Goal: Feedback & Contribution: Leave review/rating

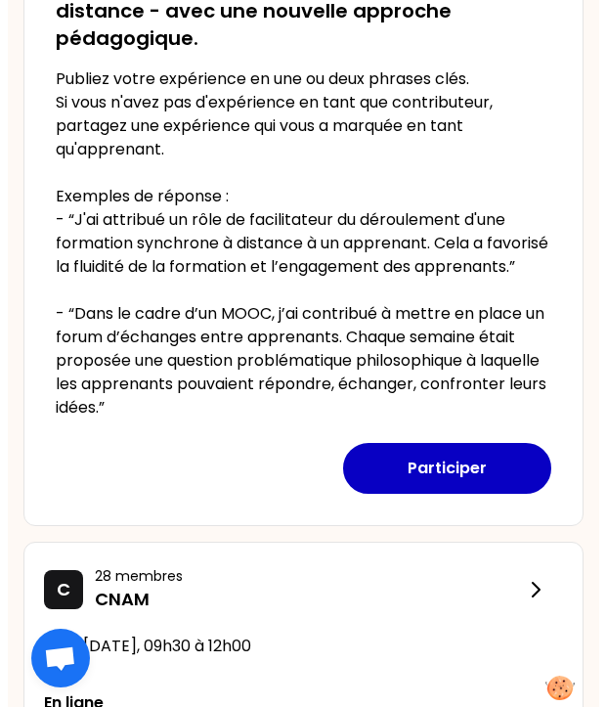
scroll to position [684, 0]
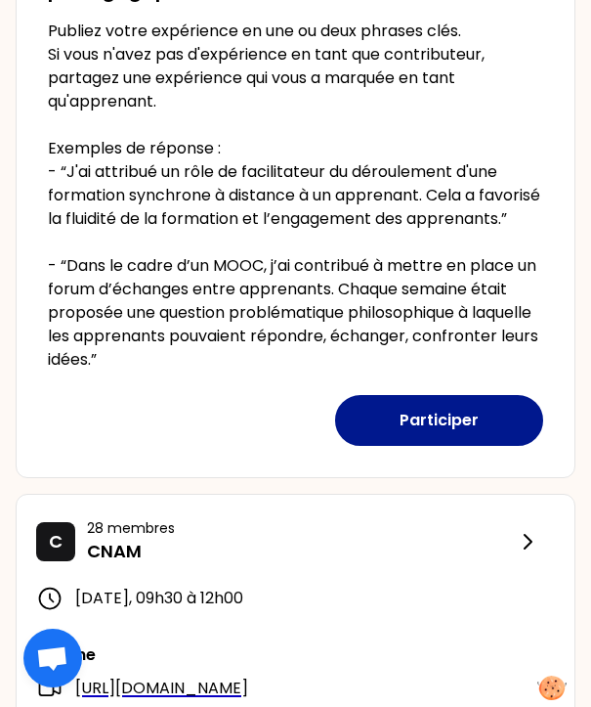
click at [422, 441] on button "Participer" at bounding box center [439, 420] width 208 height 51
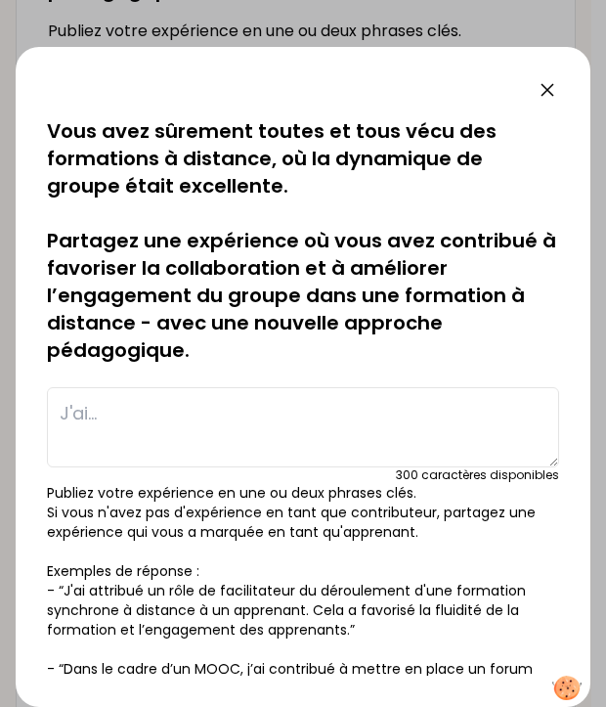
click at [200, 423] on textarea at bounding box center [303, 427] width 512 height 80
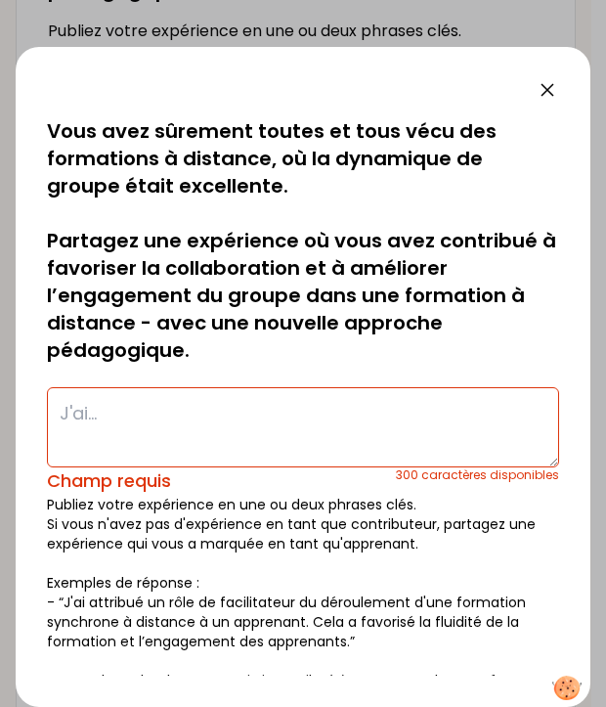
click at [106, 406] on textarea at bounding box center [303, 427] width 512 height 80
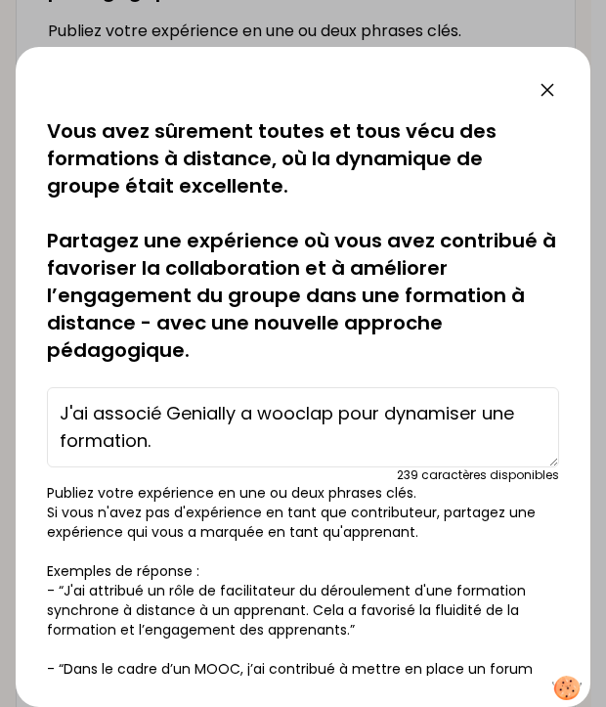
drag, startPoint x: 60, startPoint y: 414, endPoint x: 164, endPoint y: 450, distance: 110.7
click at [164, 450] on textarea "J'ai associé Genially a wooclap pour dynamiser une formation." at bounding box center [303, 427] width 512 height 80
click at [186, 412] on textarea "J'ai associé Genially a wooclap pour dynamiser une formation." at bounding box center [303, 427] width 512 height 80
click at [186, 413] on textarea "J'ai associé Genially a wooclap pour dynamiser une formation." at bounding box center [303, 427] width 512 height 80
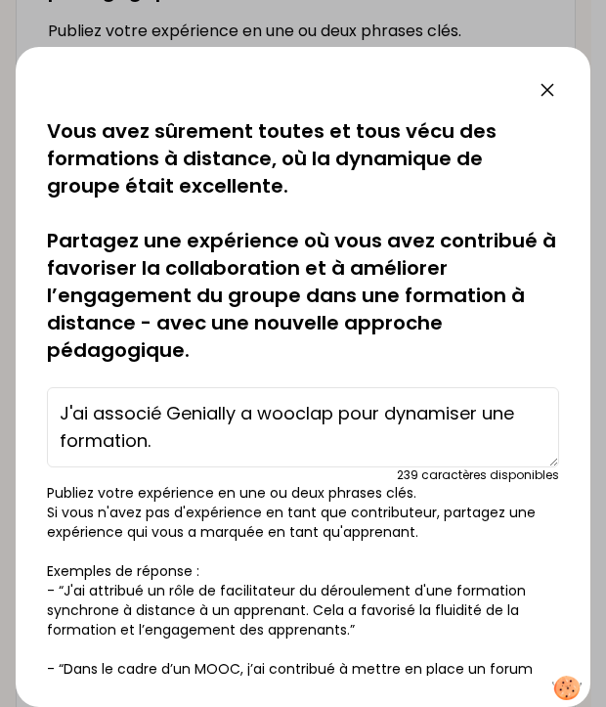
paste textarea "Associer Genially et Wooclap permet de rendre une formation à la fois immersive…"
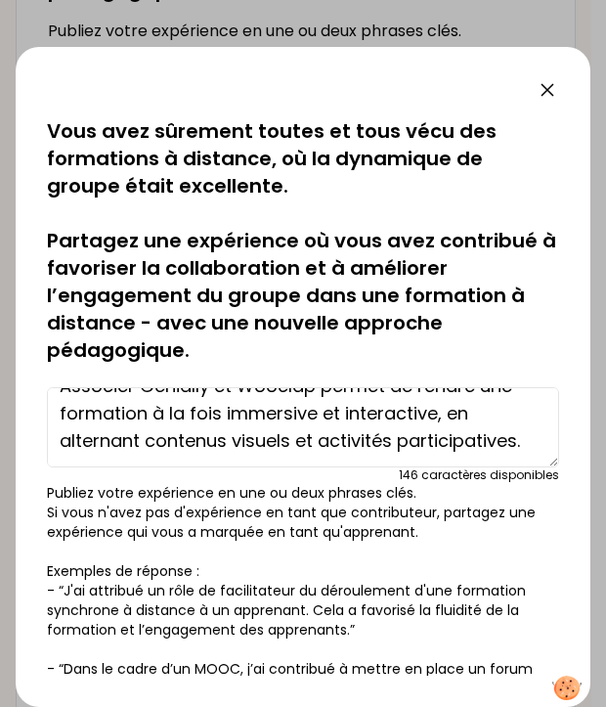
scroll to position [0, 0]
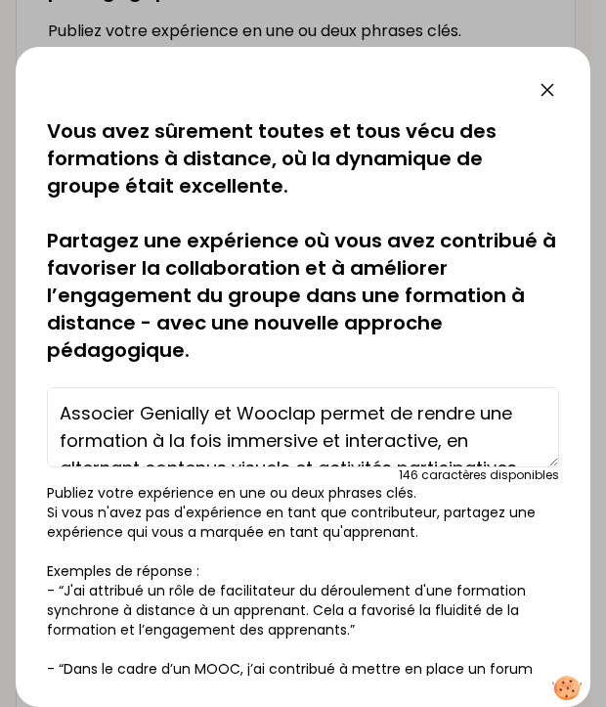
drag, startPoint x: 137, startPoint y: 414, endPoint x: 68, endPoint y: 389, distance: 72.7
click at [29, 414] on div "sauvegardé Vous avez sûrement toutes et tous vécu des formations à distance, où…" at bounding box center [303, 377] width 575 height 660
click at [409, 419] on textarea "J'ai associé Genially et Wooclap permet de rendre une formation à la fois immer…" at bounding box center [303, 427] width 512 height 80
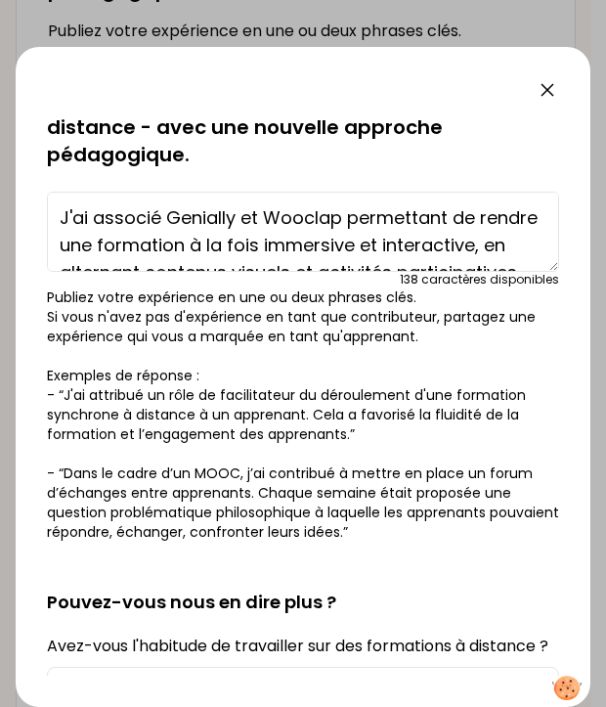
click at [348, 250] on textarea "J'ai associé Genially et Wooclap permettant de rendre une formation à la fois i…" at bounding box center [303, 232] width 512 height 80
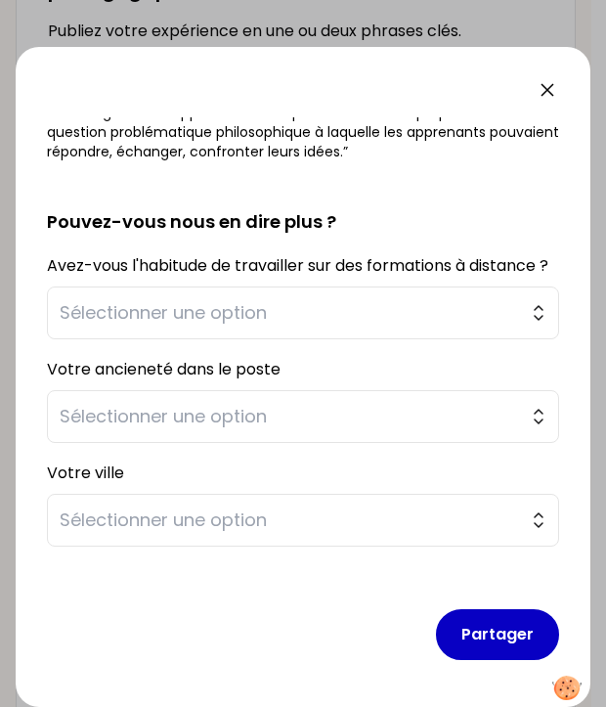
scroll to position [603, 0]
type textarea "J'ai associé Genially et Wooclap permettant de rendre une formation à la fois a…"
click at [392, 323] on span "Sélectionner une option" at bounding box center [289, 312] width 459 height 27
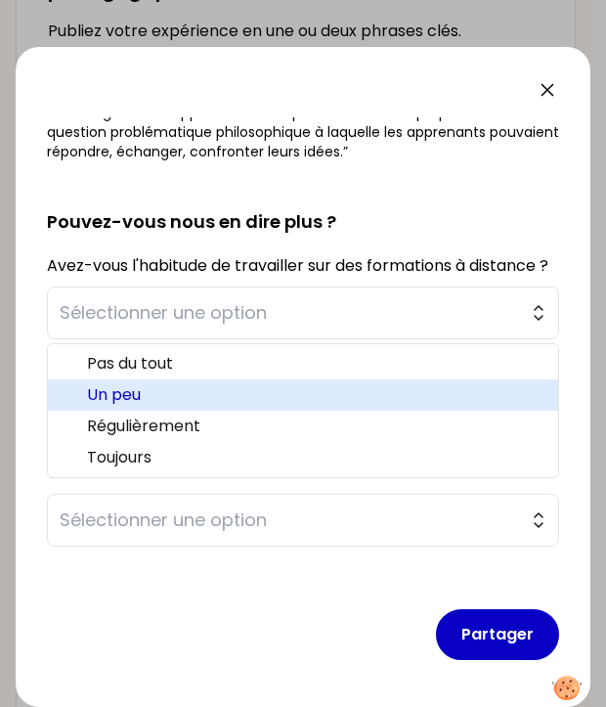
click at [186, 400] on span "Un peu" at bounding box center [315, 394] width 456 height 23
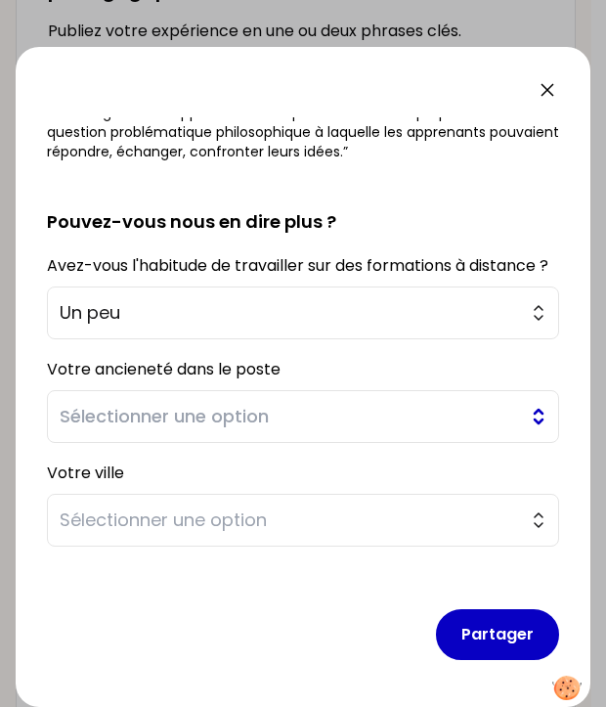
click at [290, 414] on span "Sélectionner une option" at bounding box center [289, 416] width 459 height 27
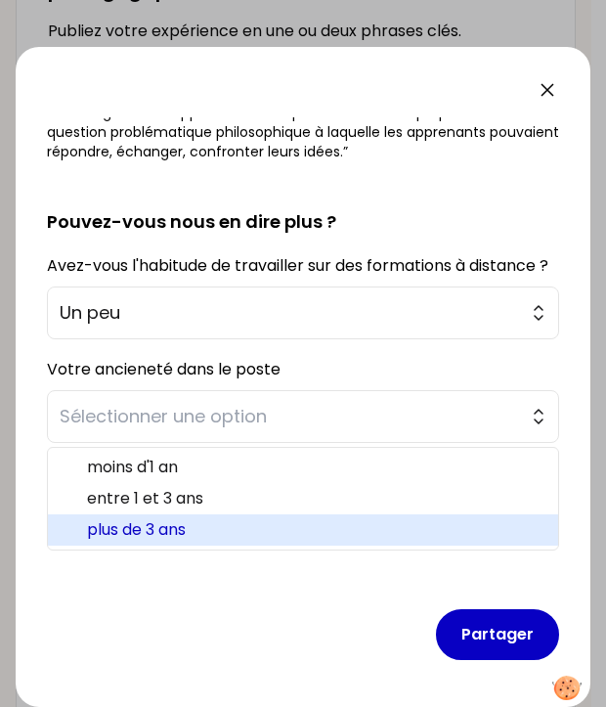
click at [214, 525] on span "plus de 3 ans" at bounding box center [315, 529] width 456 height 23
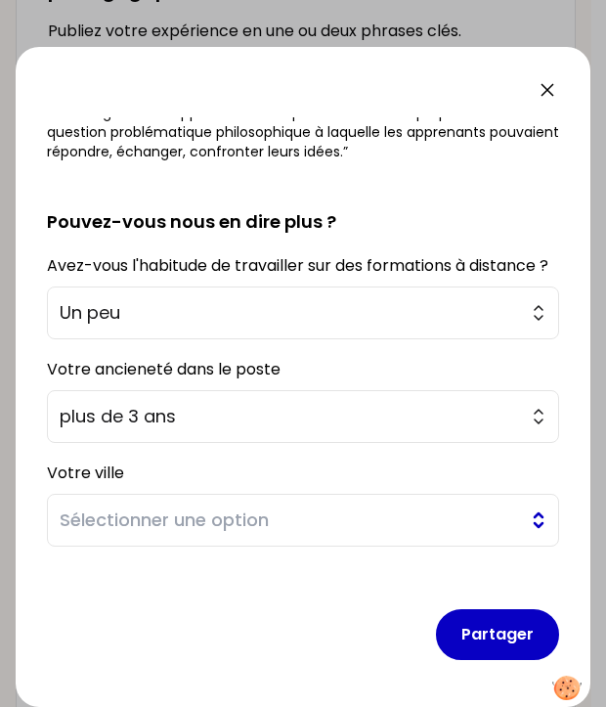
click at [226, 522] on span "Sélectionner une option" at bounding box center [289, 519] width 459 height 27
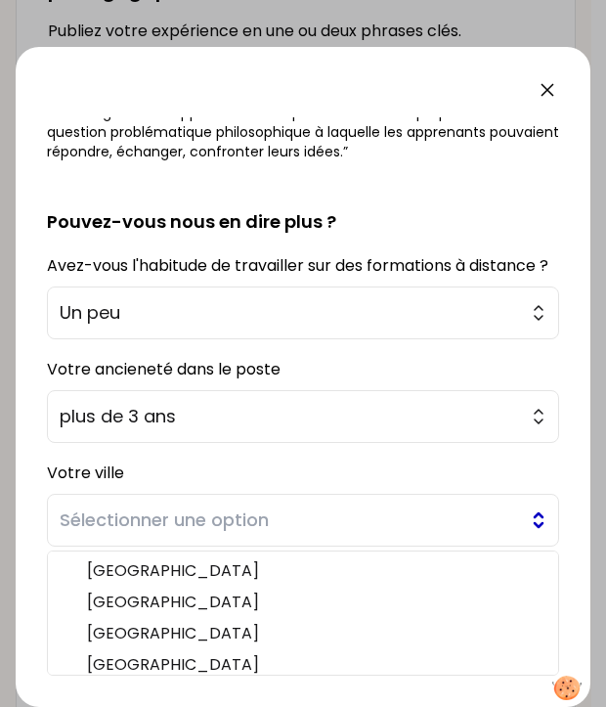
click at [218, 523] on span "Sélectionner une option" at bounding box center [289, 519] width 459 height 27
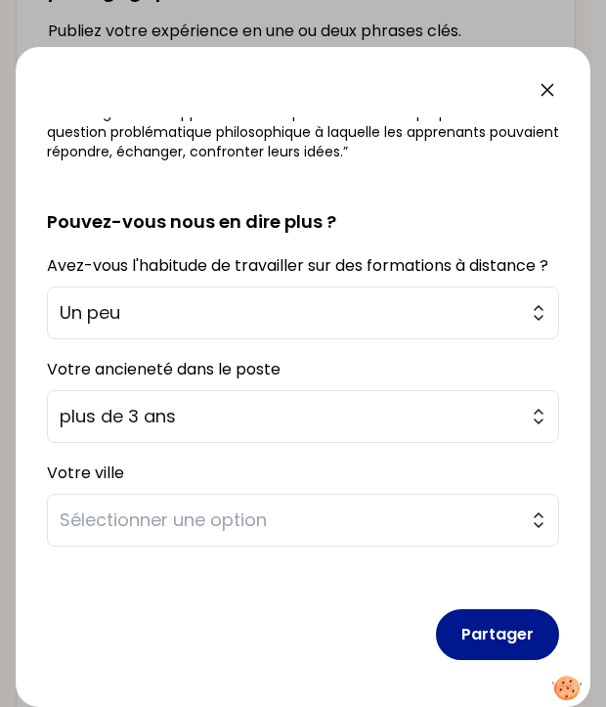
click at [479, 629] on button "Partager" at bounding box center [497, 634] width 123 height 51
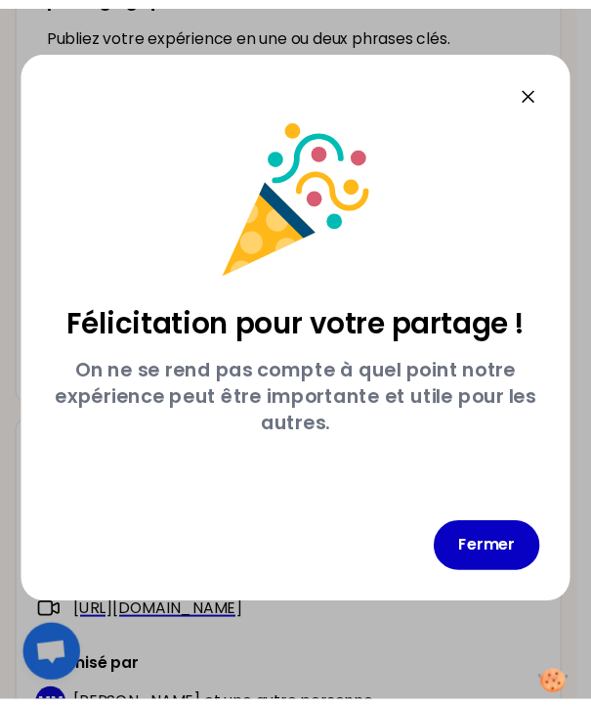
scroll to position [0, 0]
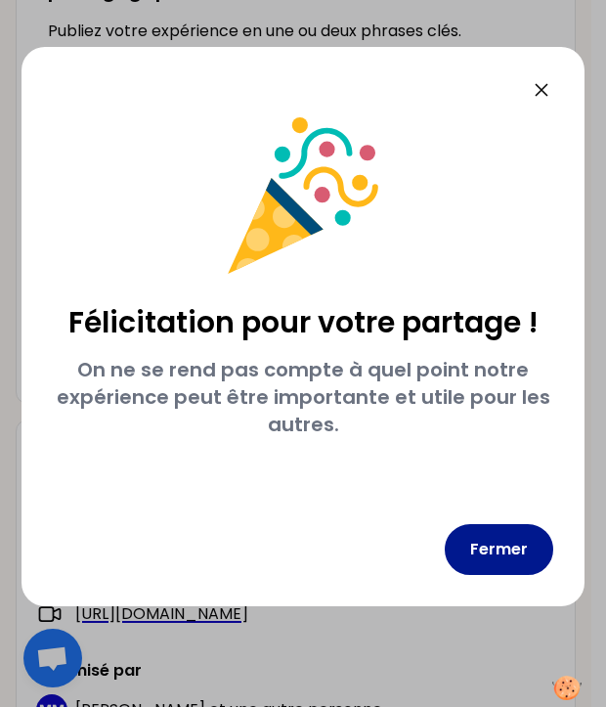
click at [478, 546] on button "Fermer" at bounding box center [499, 549] width 109 height 51
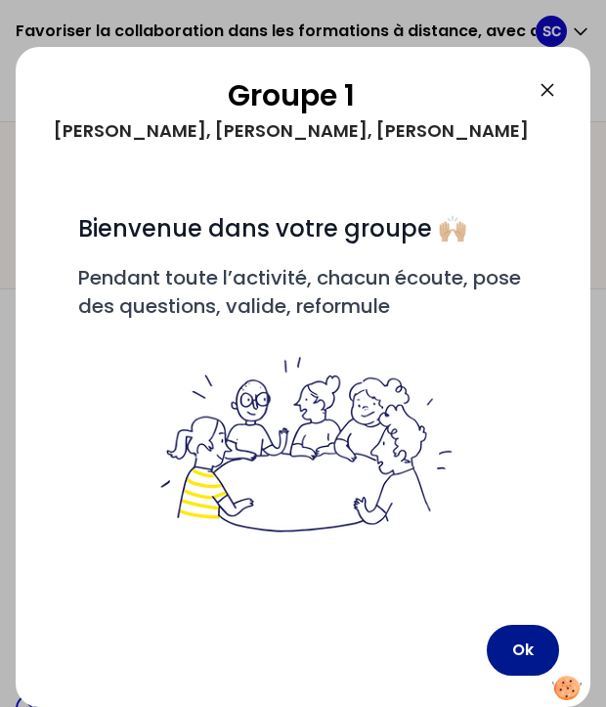
click at [526, 659] on button "Ok" at bounding box center [523, 650] width 72 height 51
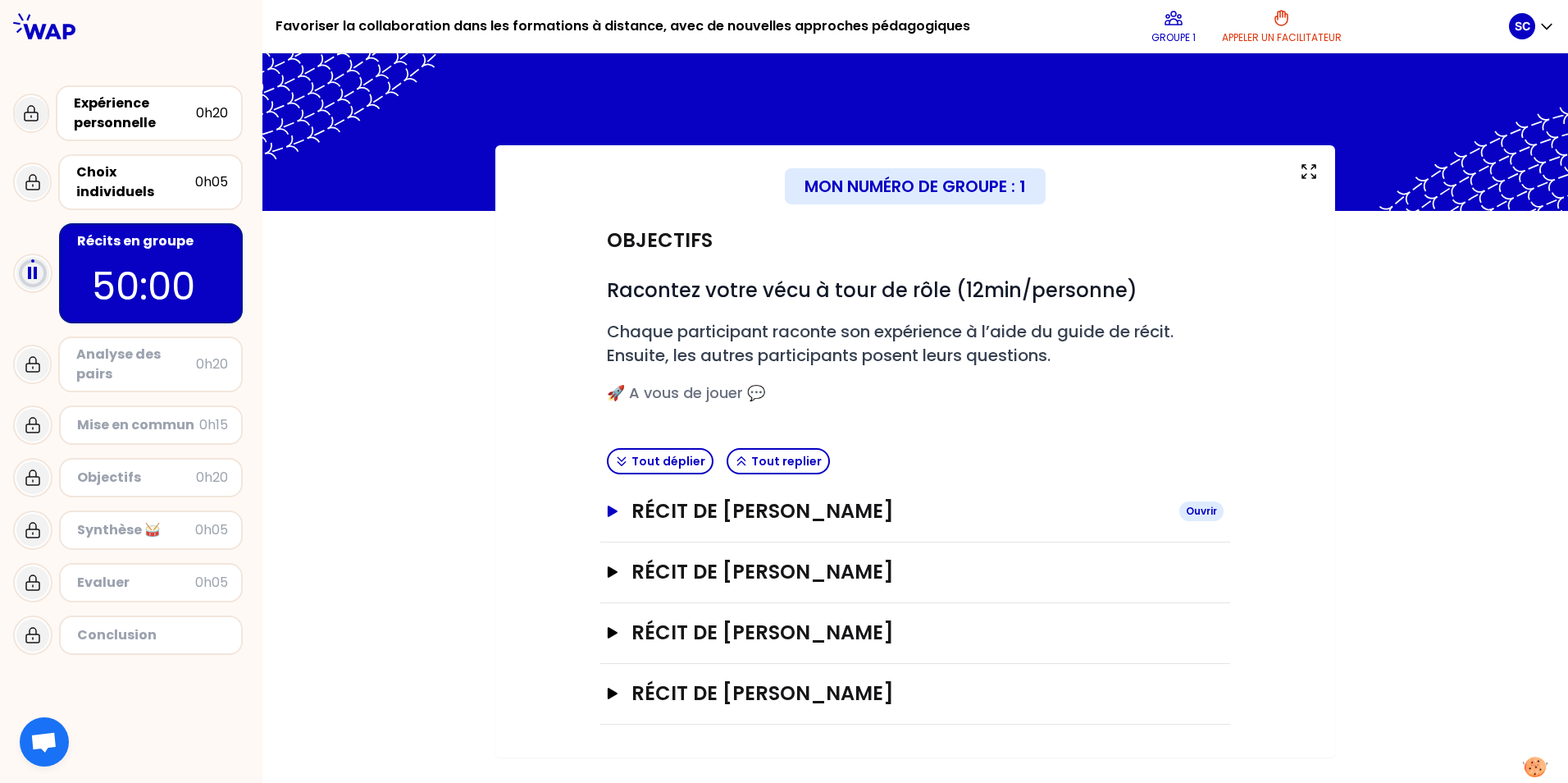
click at [508, 510] on div "Ouvrir" at bounding box center [1201, 510] width 44 height 19
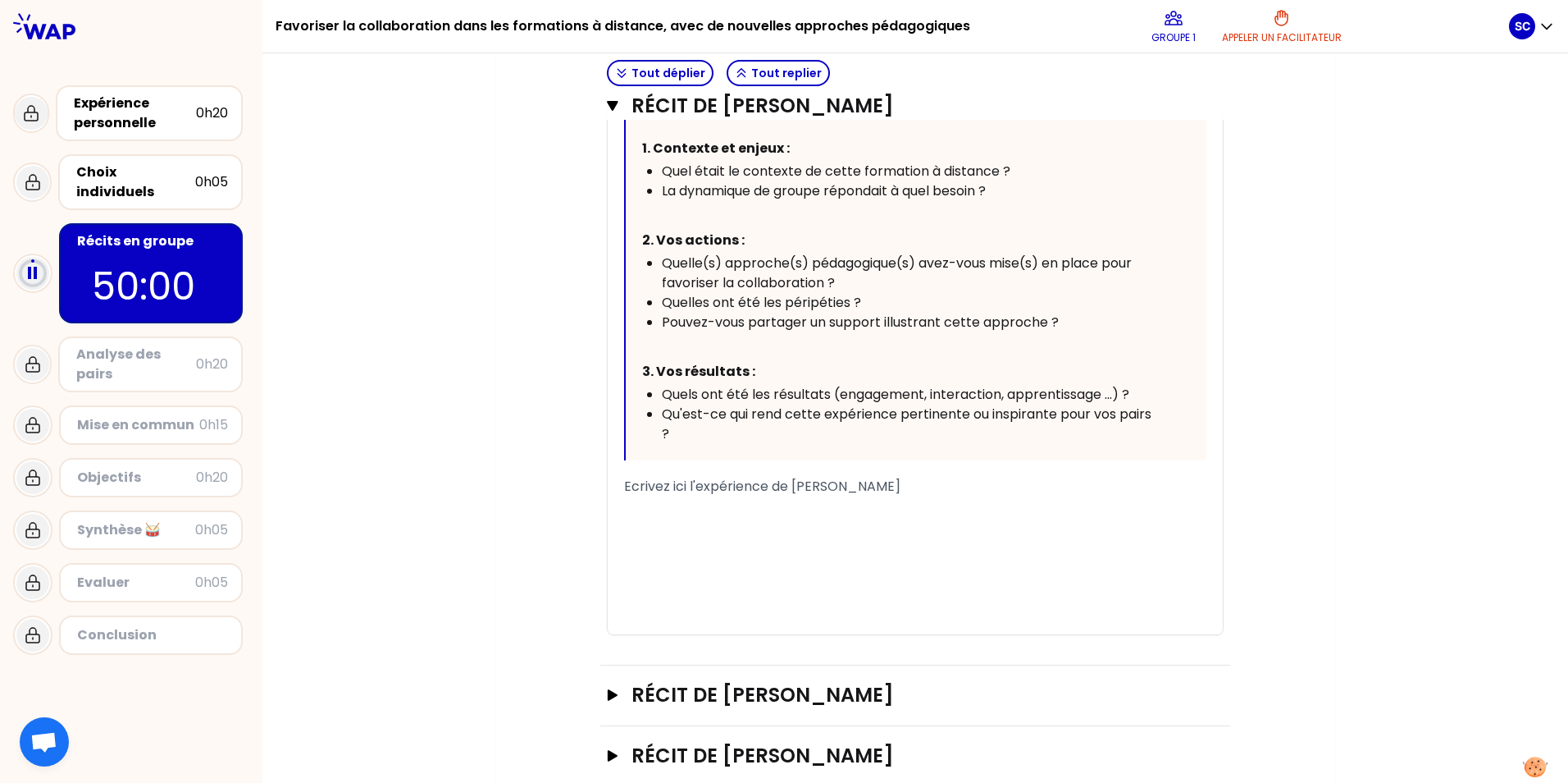
scroll to position [881, 0]
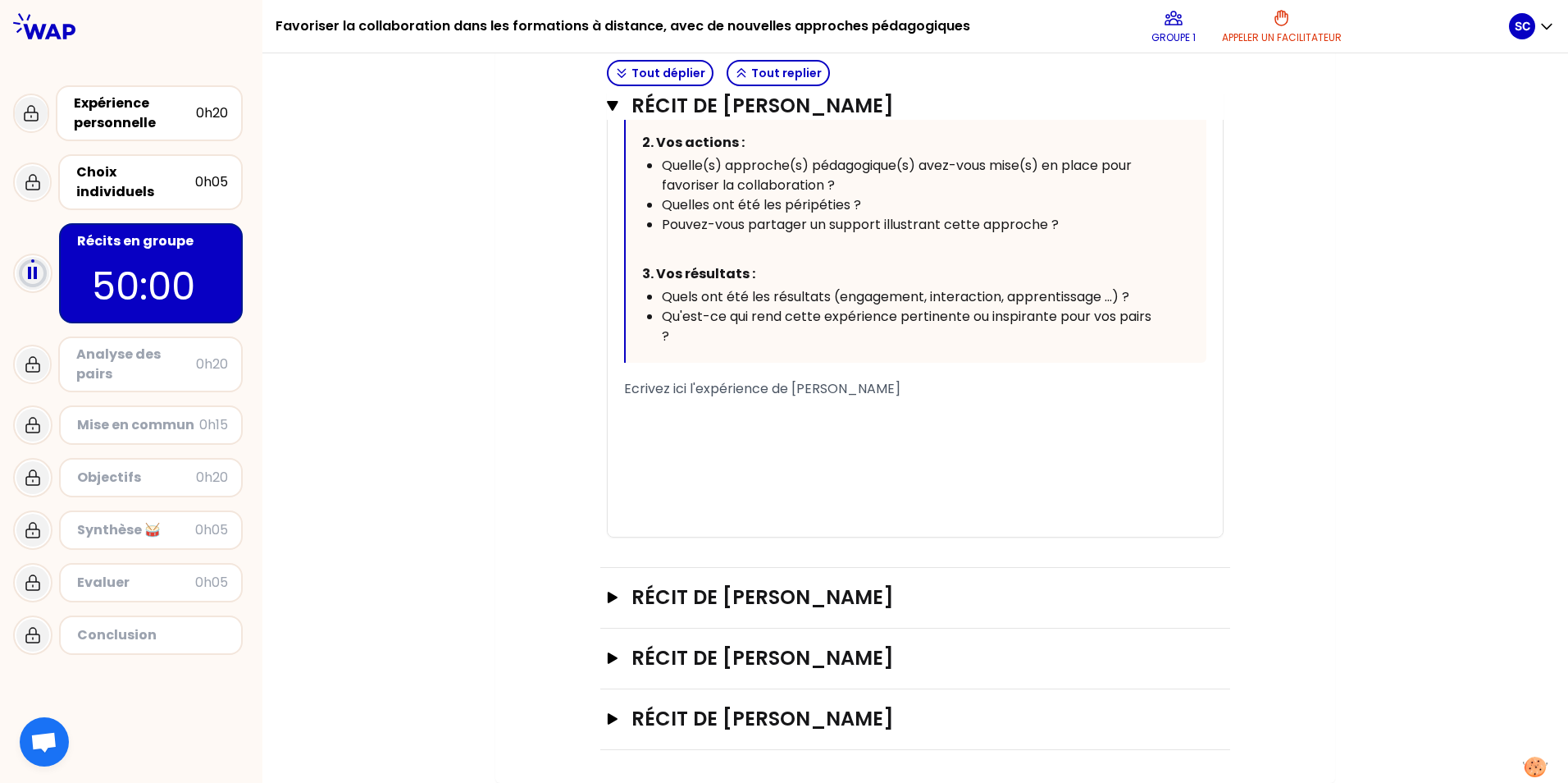
click at [508, 399] on div "﻿" at bounding box center [915, 408] width 582 height 19
click at [508, 404] on div "﻿" at bounding box center [915, 408] width 582 height 19
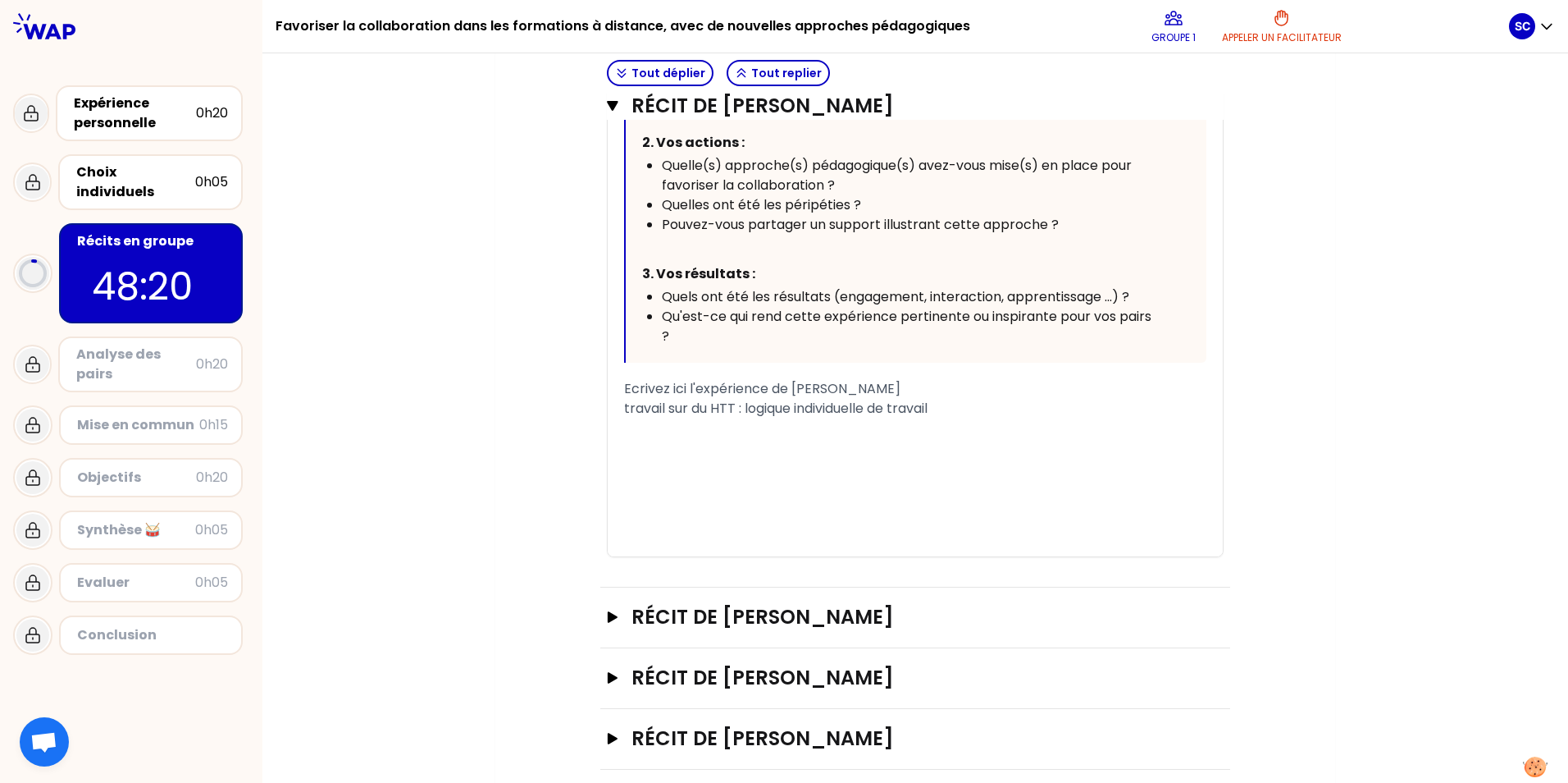
click at [508, 417] on div "travail sur du HTT : logique individuelle de travail" at bounding box center [915, 408] width 582 height 19
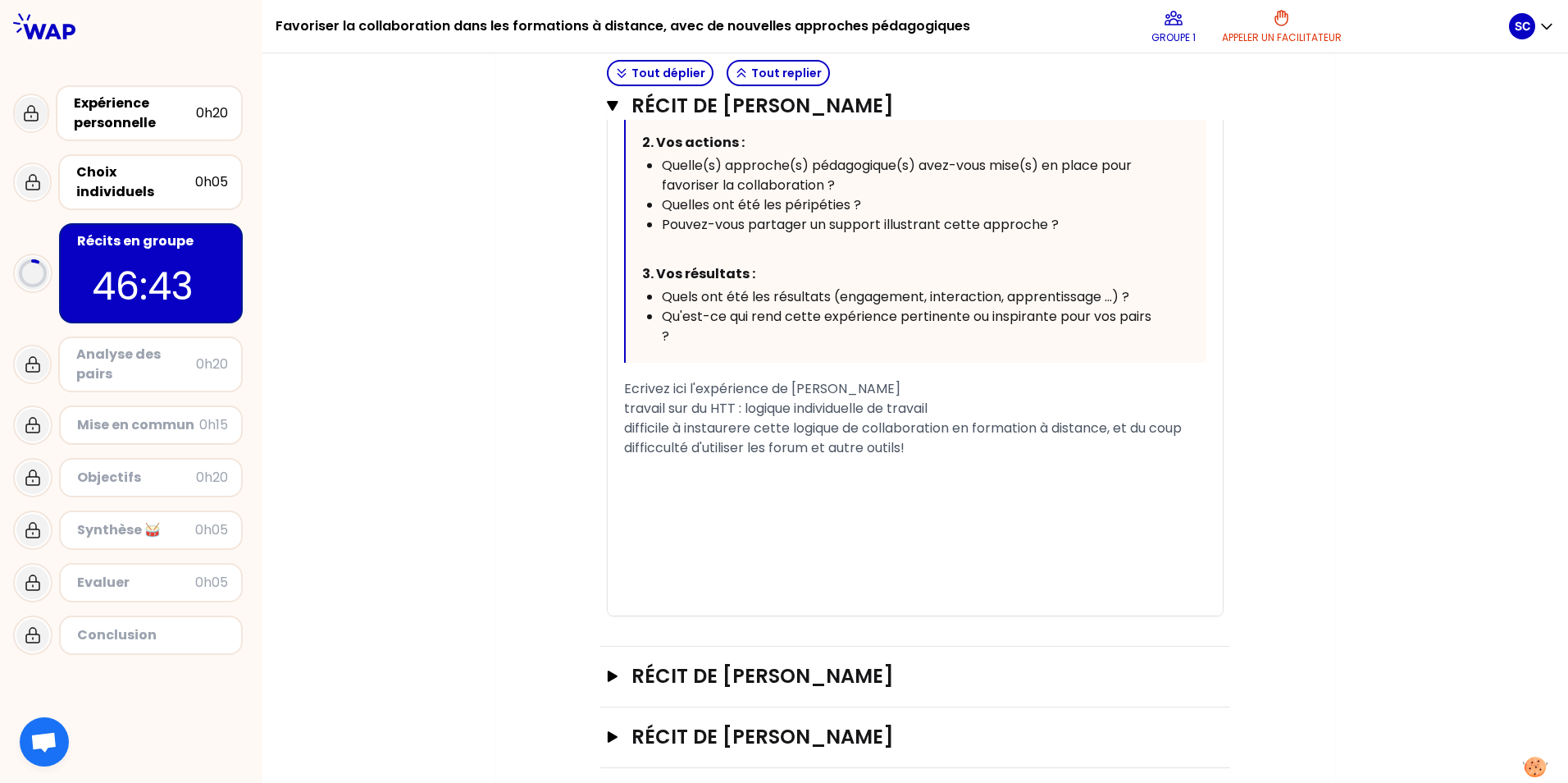
click at [508, 446] on div "difficile à instaurere cette logique de collaboration en formation à distance, …" at bounding box center [915, 438] width 582 height 39
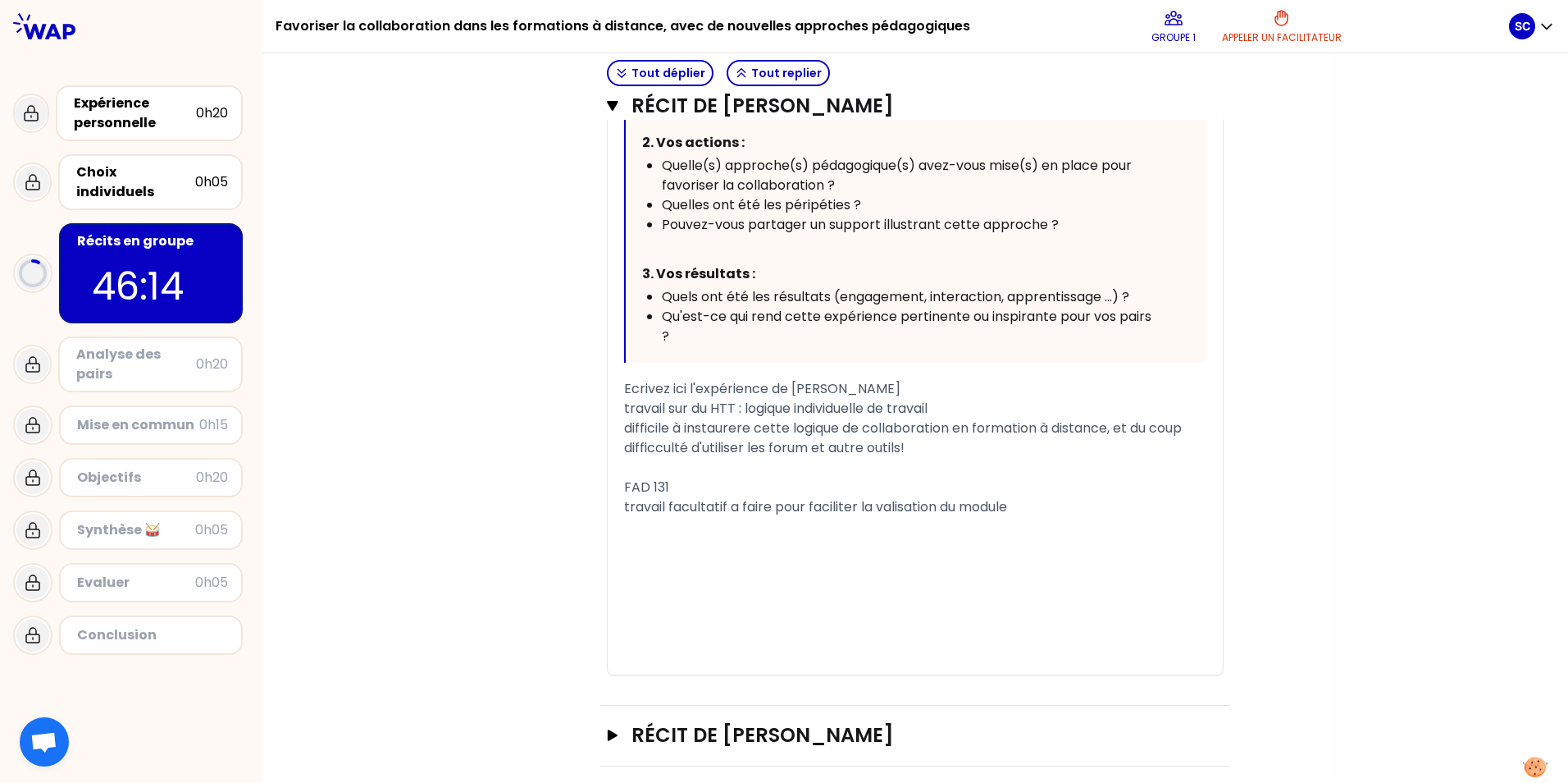
click at [508, 509] on span "travail facultatif a faire pour faciliter la valisation du module" at bounding box center [815, 506] width 383 height 18
click at [508, 505] on div "travail facultatif a faire pour faciliter la validation du module" at bounding box center [915, 506] width 582 height 19
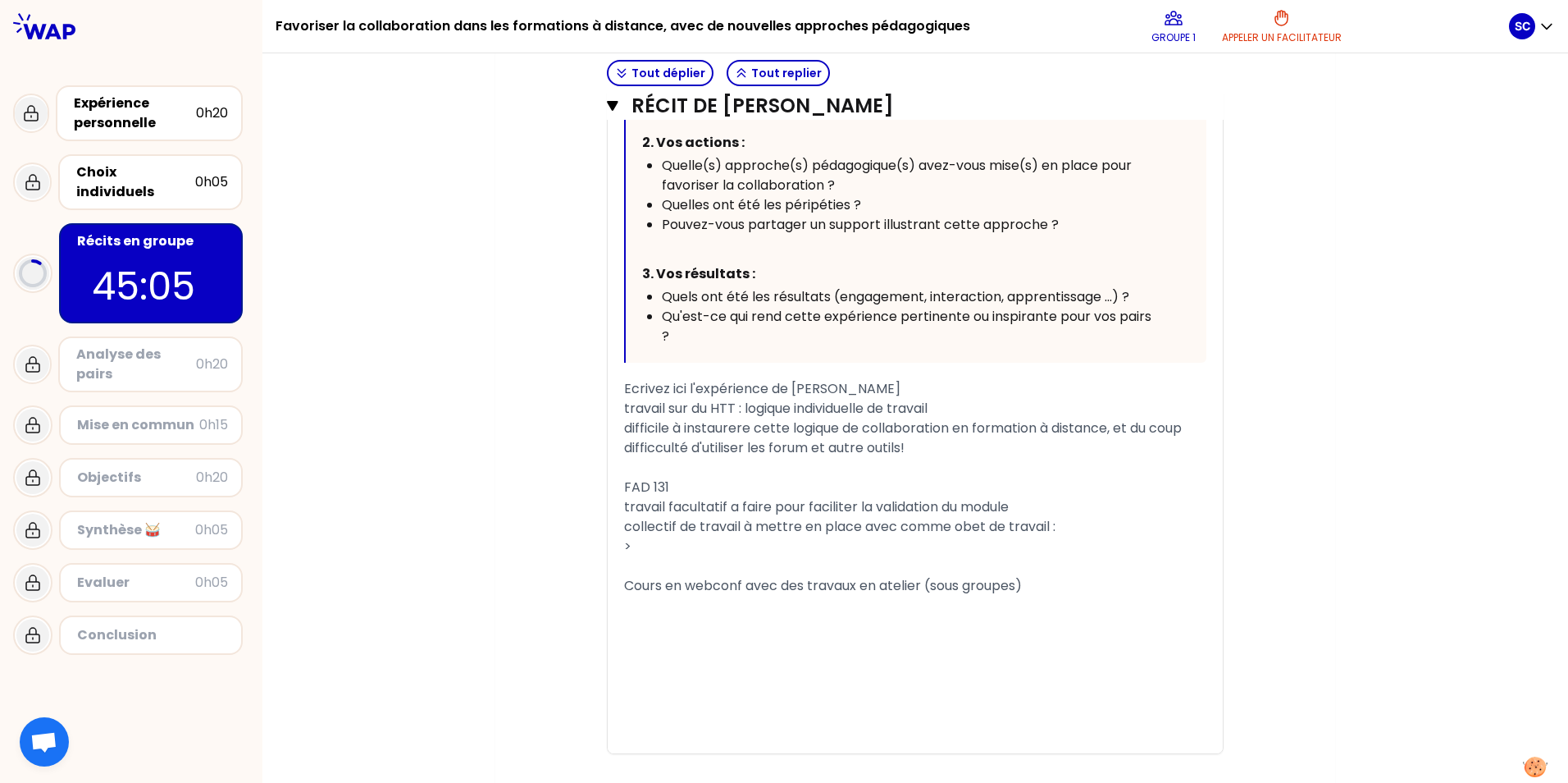
click at [508, 545] on div ">" at bounding box center [915, 545] width 582 height 19
click at [508, 588] on div "Cours en webconf avec des travaux en atelier (sous groupes)" at bounding box center [915, 585] width 582 height 19
click at [508, 592] on div "﻿" at bounding box center [915, 624] width 582 height 19
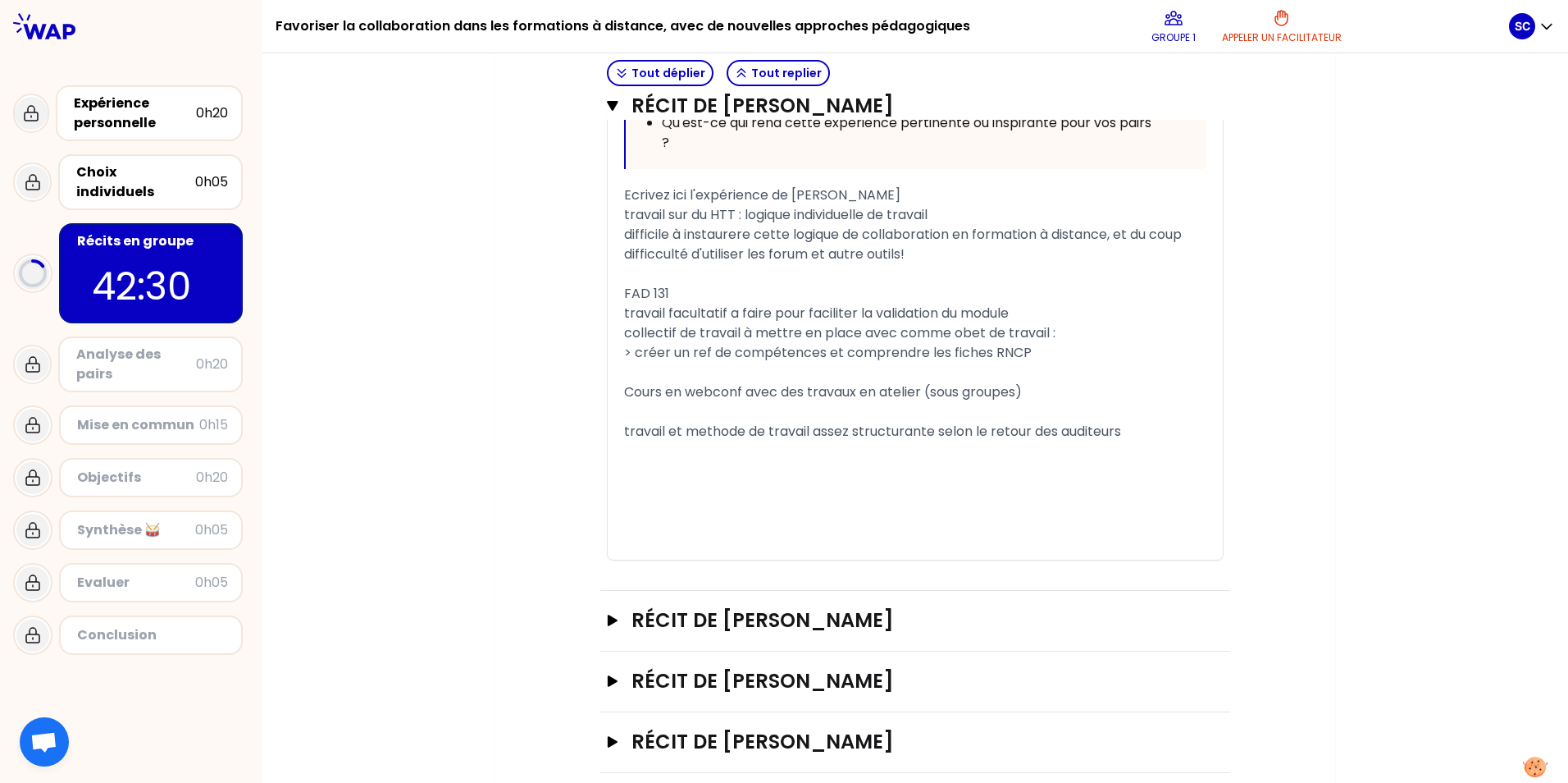
scroll to position [1098, 0]
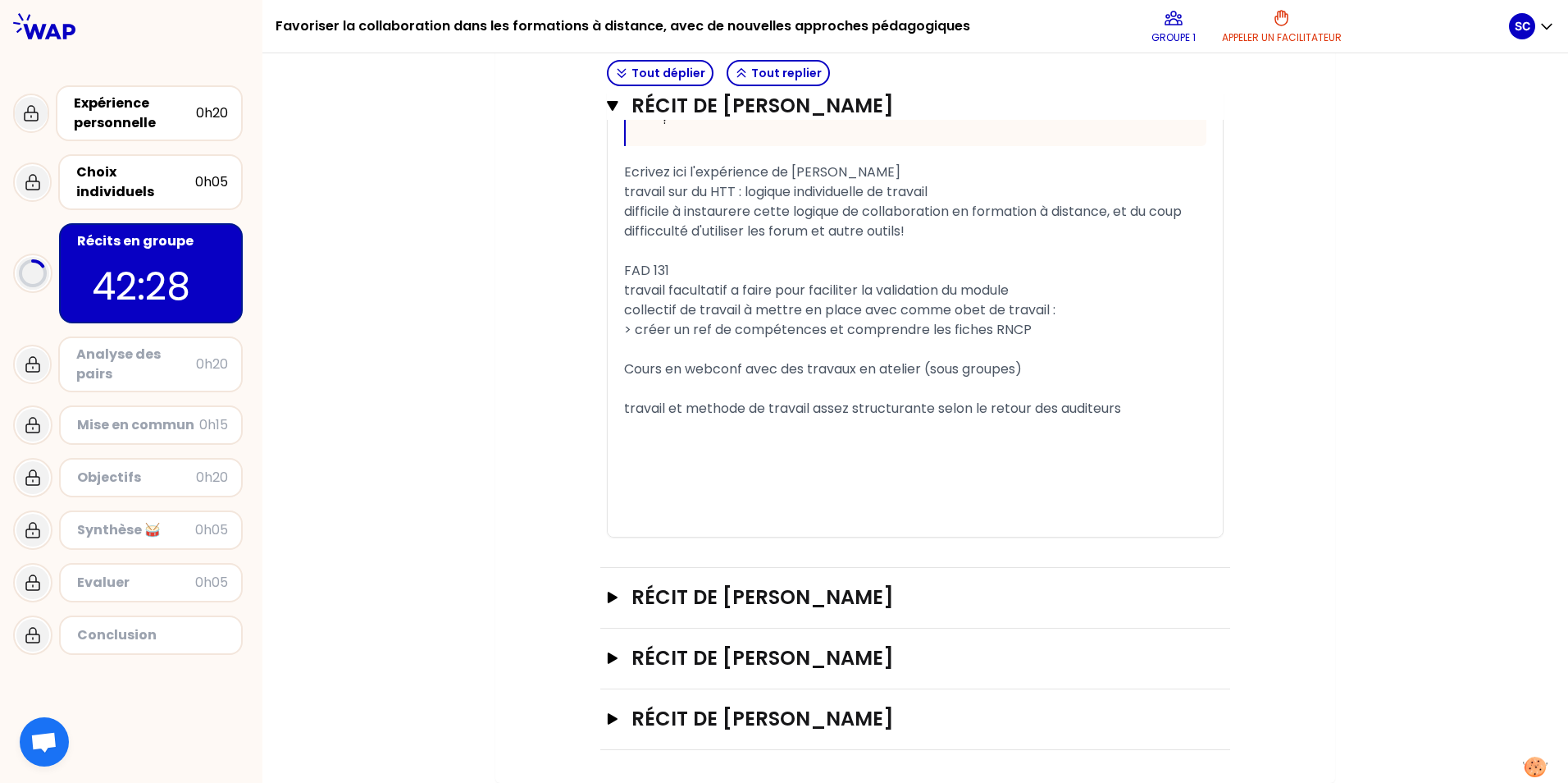
click at [508, 409] on div "travail et methode de travail assez structurante selon le retour des auditeurs" at bounding box center [915, 408] width 582 height 19
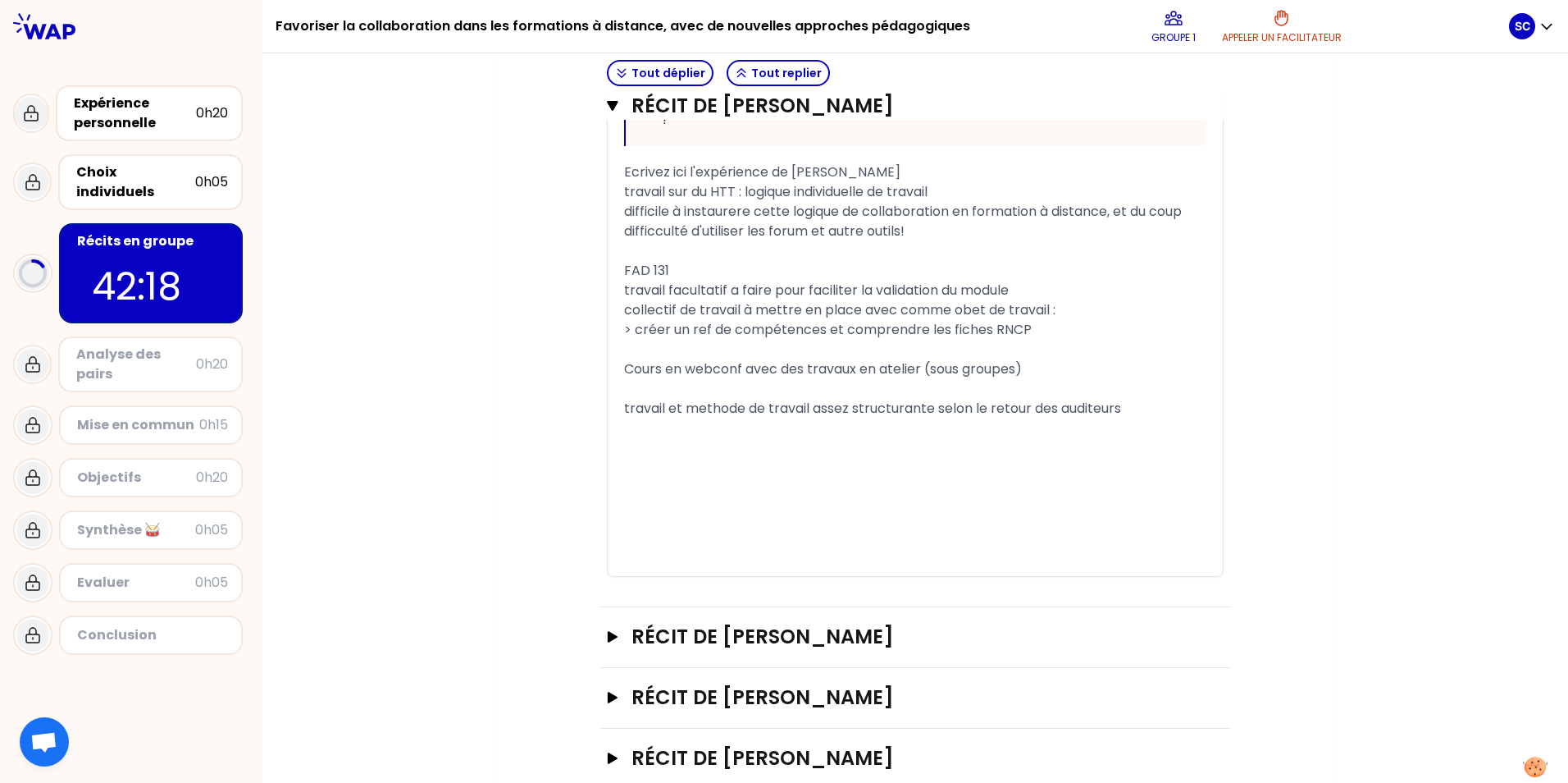
click at [508, 333] on div "> créer un ref de compétences et comprendre les fiches RNCP" at bounding box center [915, 329] width 582 height 19
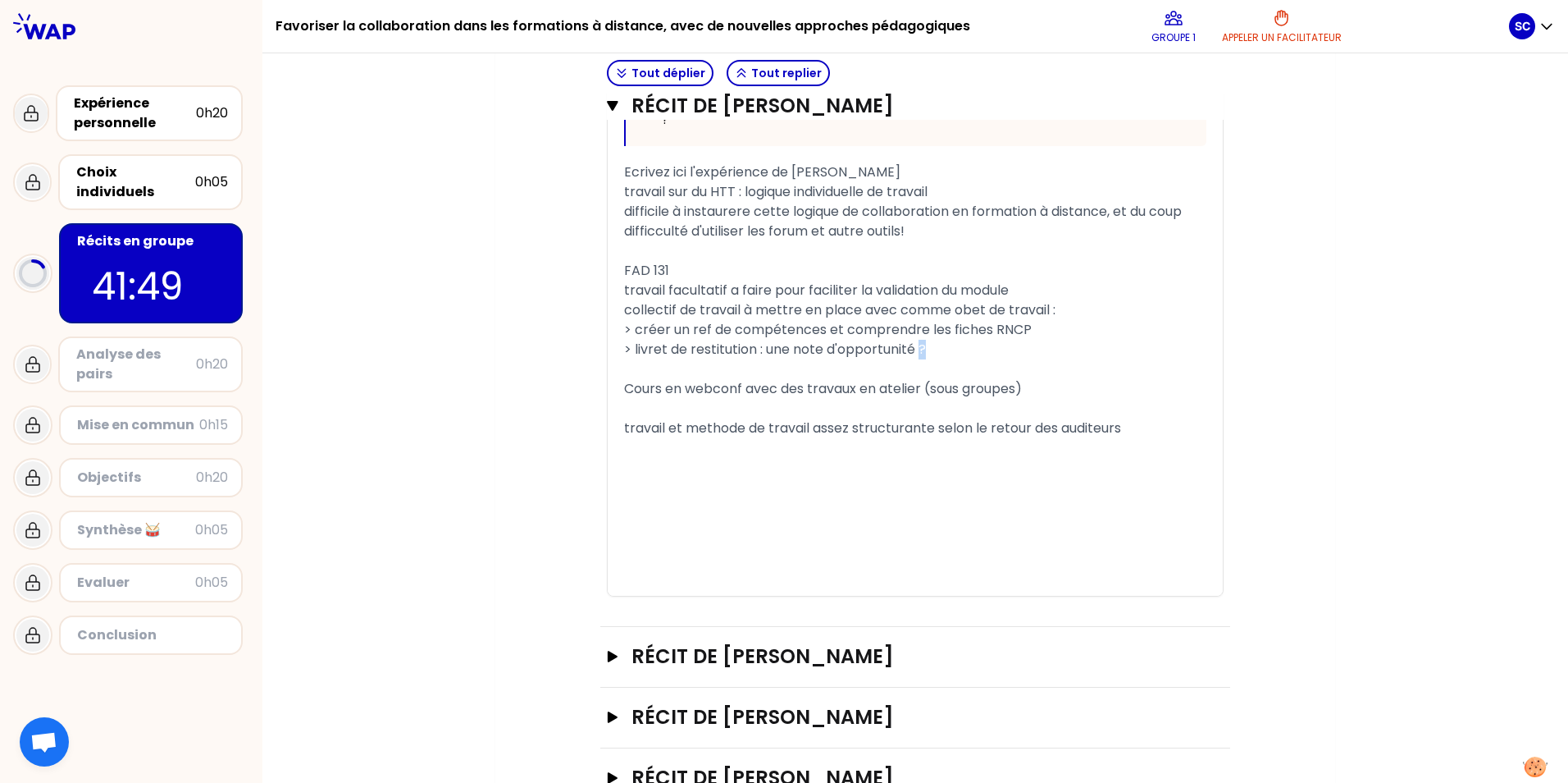
click at [508, 347] on span "> livret de restitution : une note d'opportunité ?" at bounding box center [775, 349] width 302 height 18
drag, startPoint x: 970, startPoint y: 312, endPoint x: 961, endPoint y: 341, distance: 30.4
click at [508, 312] on span "collectif de travail à mettre en place avec comme obet de travail :" at bounding box center [840, 310] width 431 height 18
drag, startPoint x: 930, startPoint y: 430, endPoint x: 924, endPoint y: 438, distance: 10.0
click at [508, 430] on span "travail et methode de travail assez structurante selon le retour des auditeurs" at bounding box center [873, 428] width 497 height 18
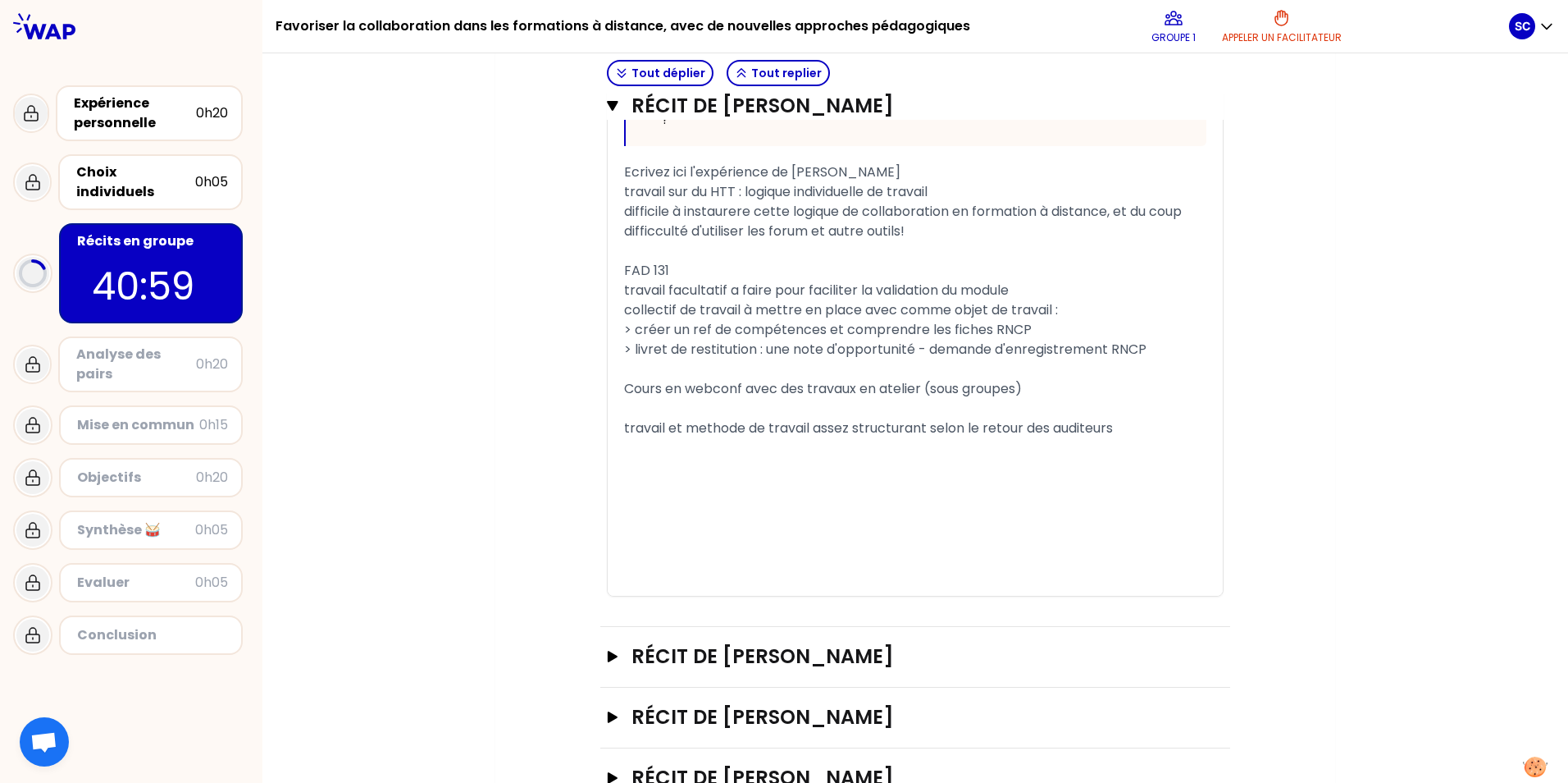
click at [508, 348] on div "> livret de restitution : une note d'opportunité - demande d'enregistrement RNCP" at bounding box center [915, 349] width 582 height 19
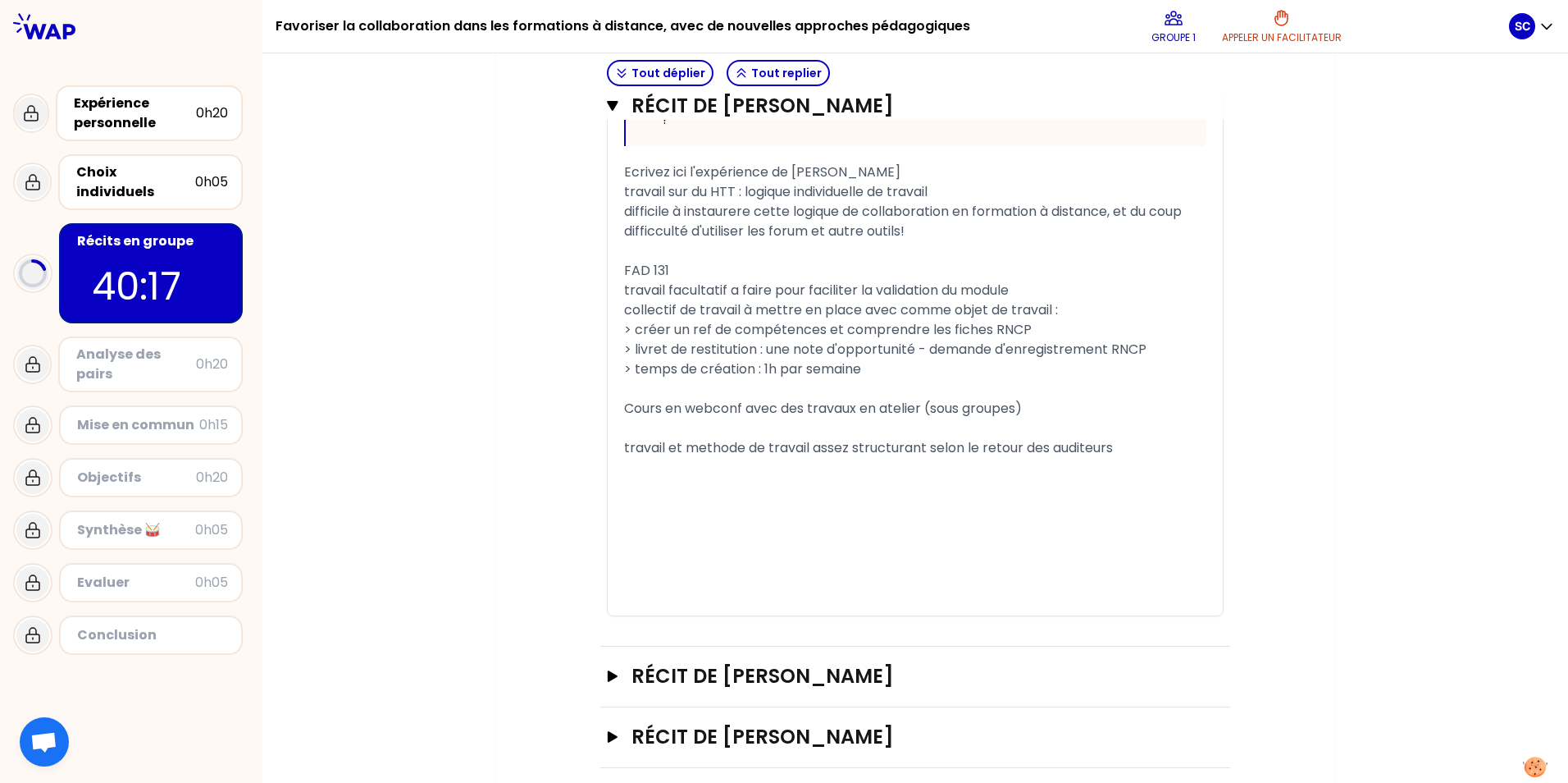
click at [508, 373] on div "> temps de création : 1h par semaine" at bounding box center [915, 368] width 582 height 19
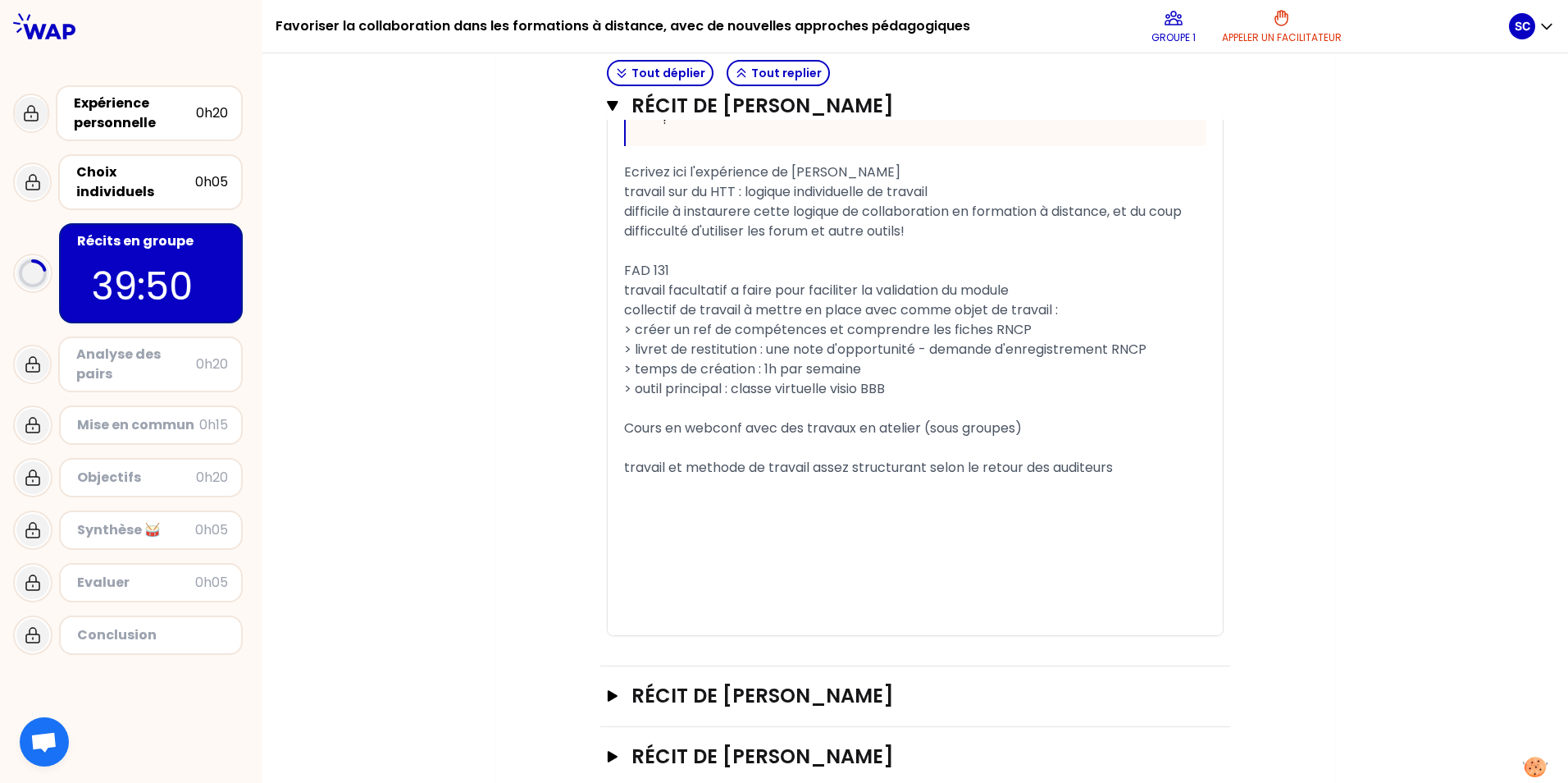
click at [508, 389] on span "> outil principal : classe virtuelle visio BBB" at bounding box center [754, 389] width 261 height 18
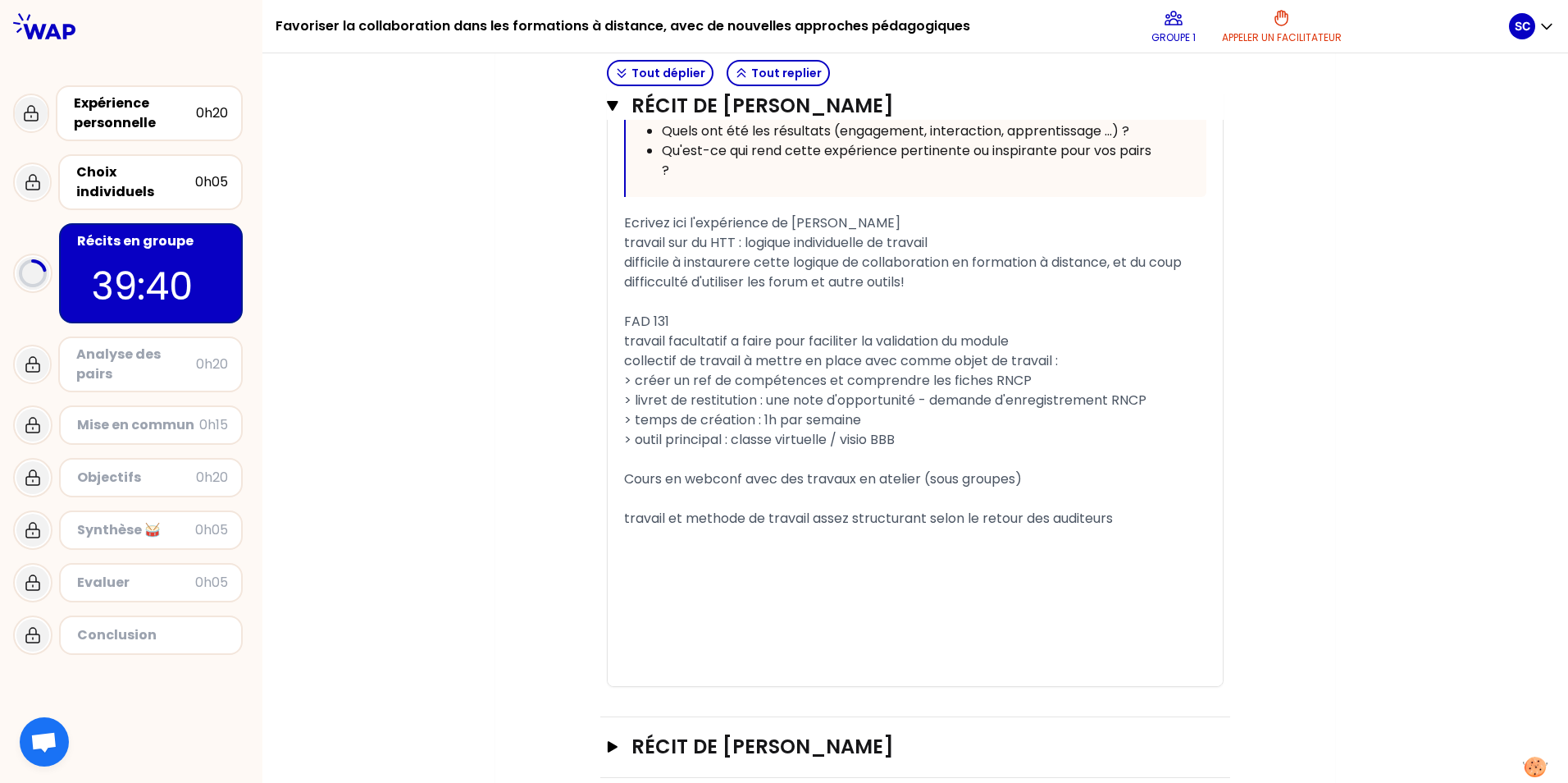
scroll to position [1032, 0]
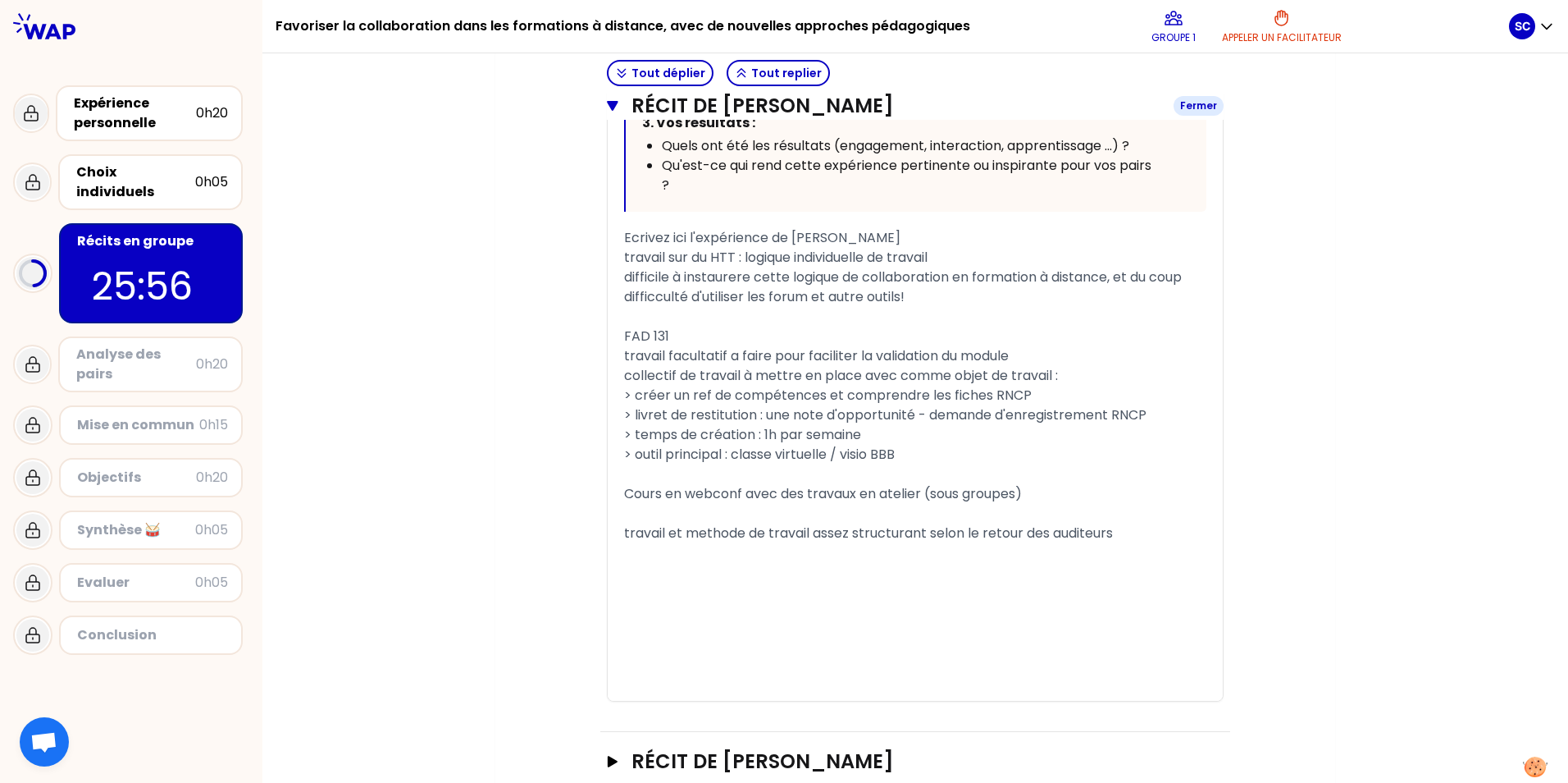
click at [508, 102] on icon "button" at bounding box center [612, 106] width 11 height 10
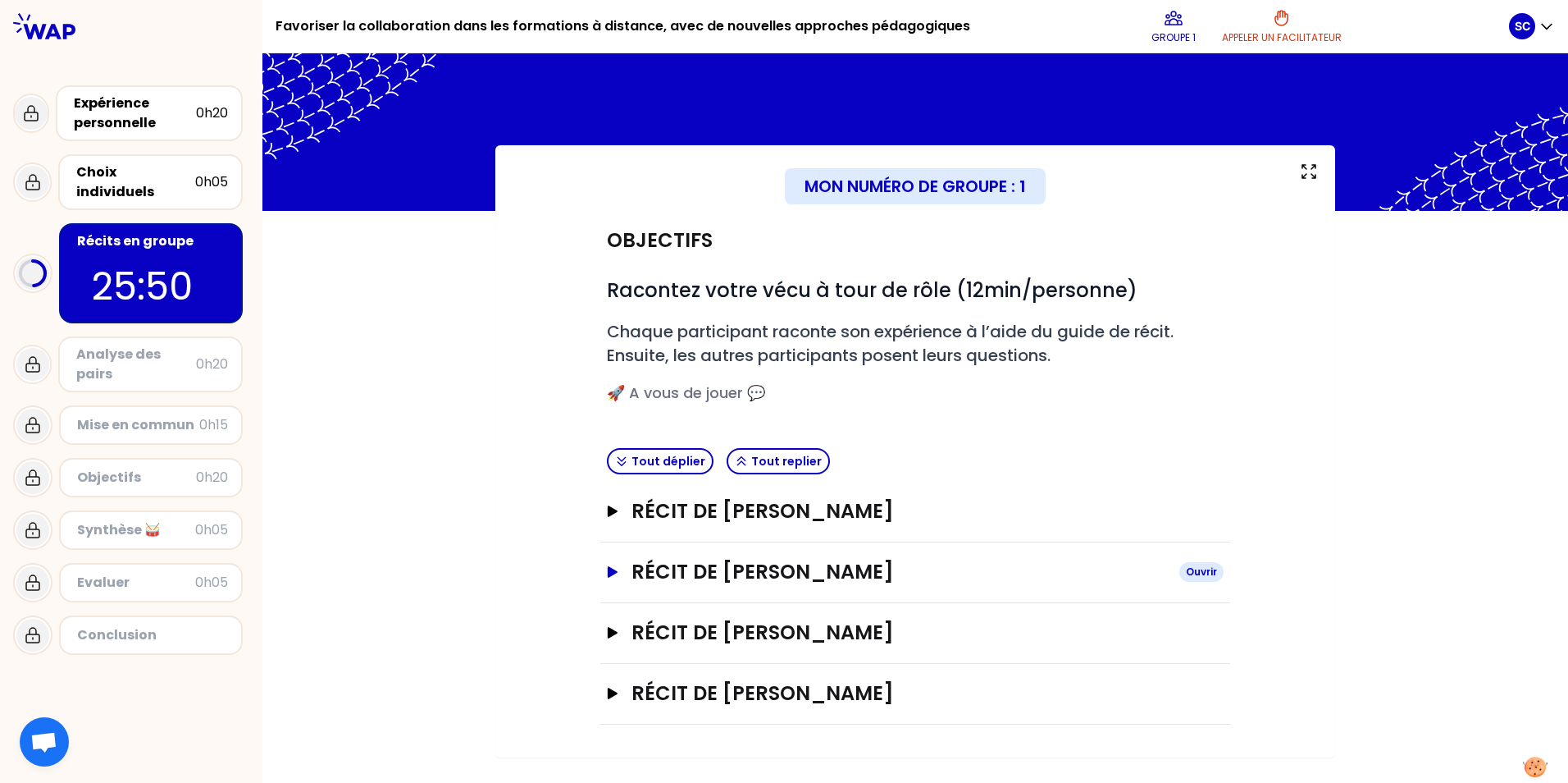
click at [508, 571] on icon "button" at bounding box center [612, 572] width 10 height 12
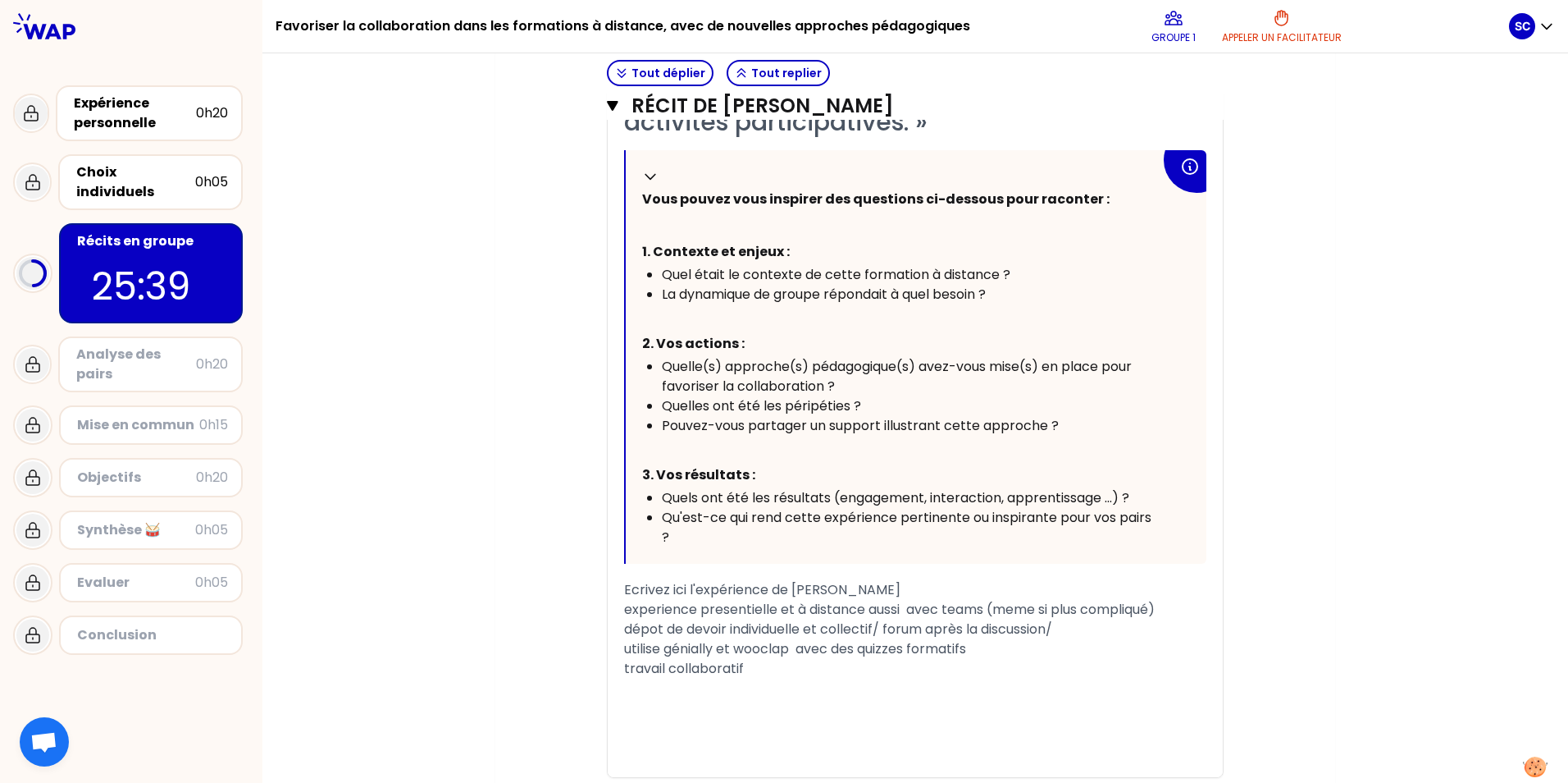
scroll to position [824, 0]
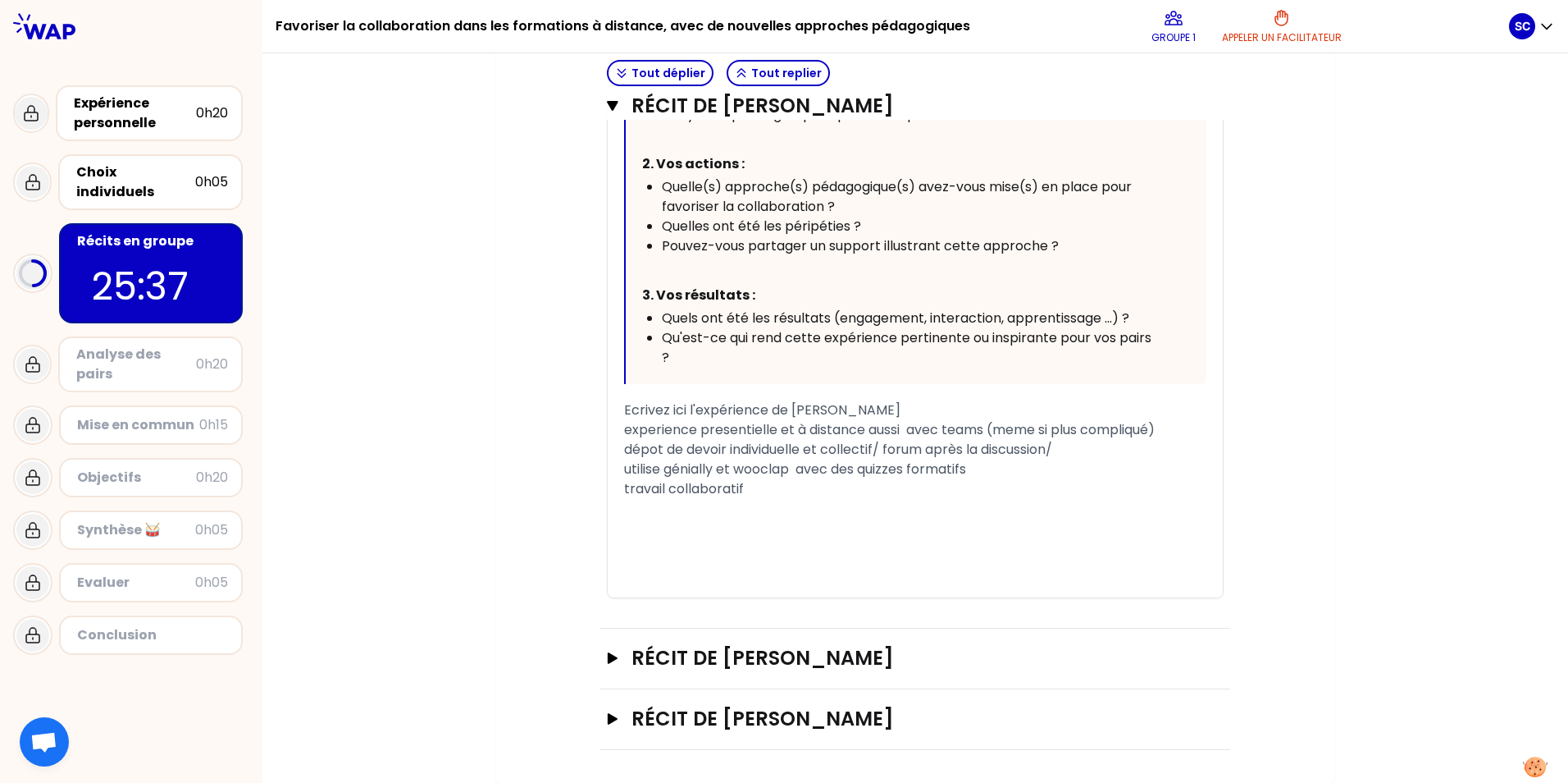
click at [508, 453] on span "dépot de devoir individuelle et collectif/ forum après la discussion/" at bounding box center [838, 449] width 428 height 18
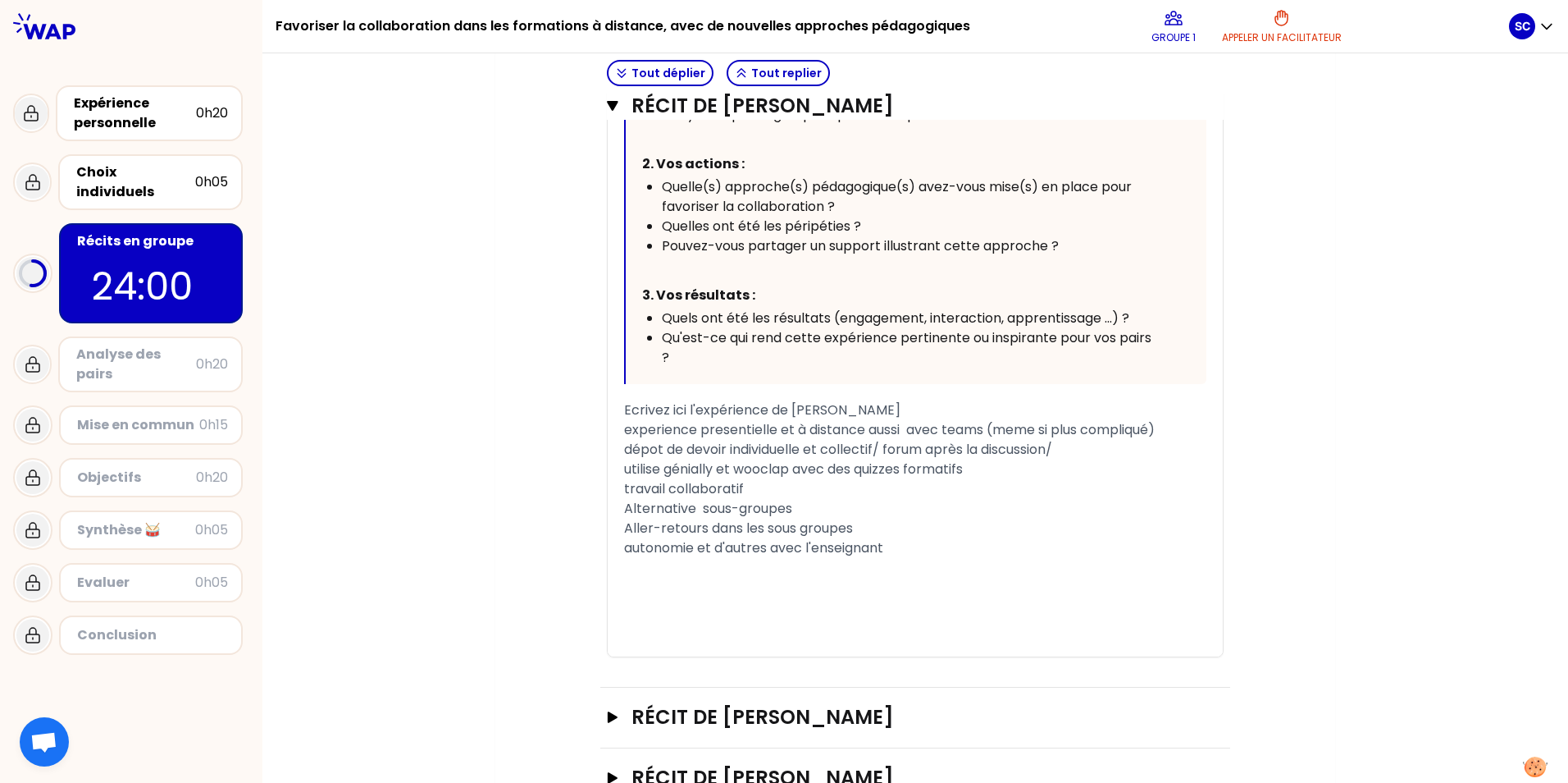
click at [508, 450] on span "dépot de devoir individuelle et collectif/ forum après la discussion/" at bounding box center [838, 449] width 428 height 18
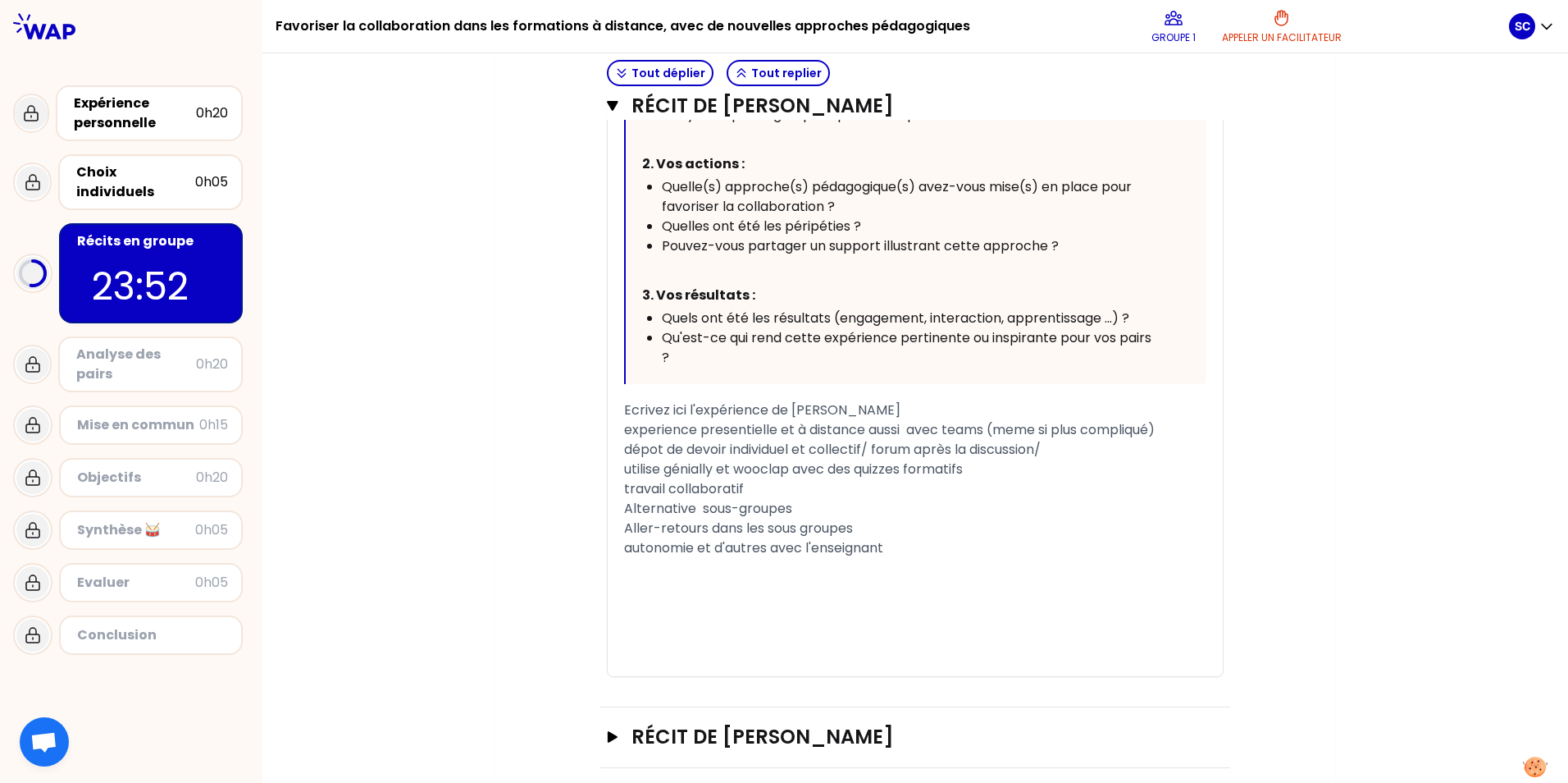
click at [508, 467] on span "utilise génially et wooclap avec des quizzes formatifs" at bounding box center [794, 468] width 339 height 18
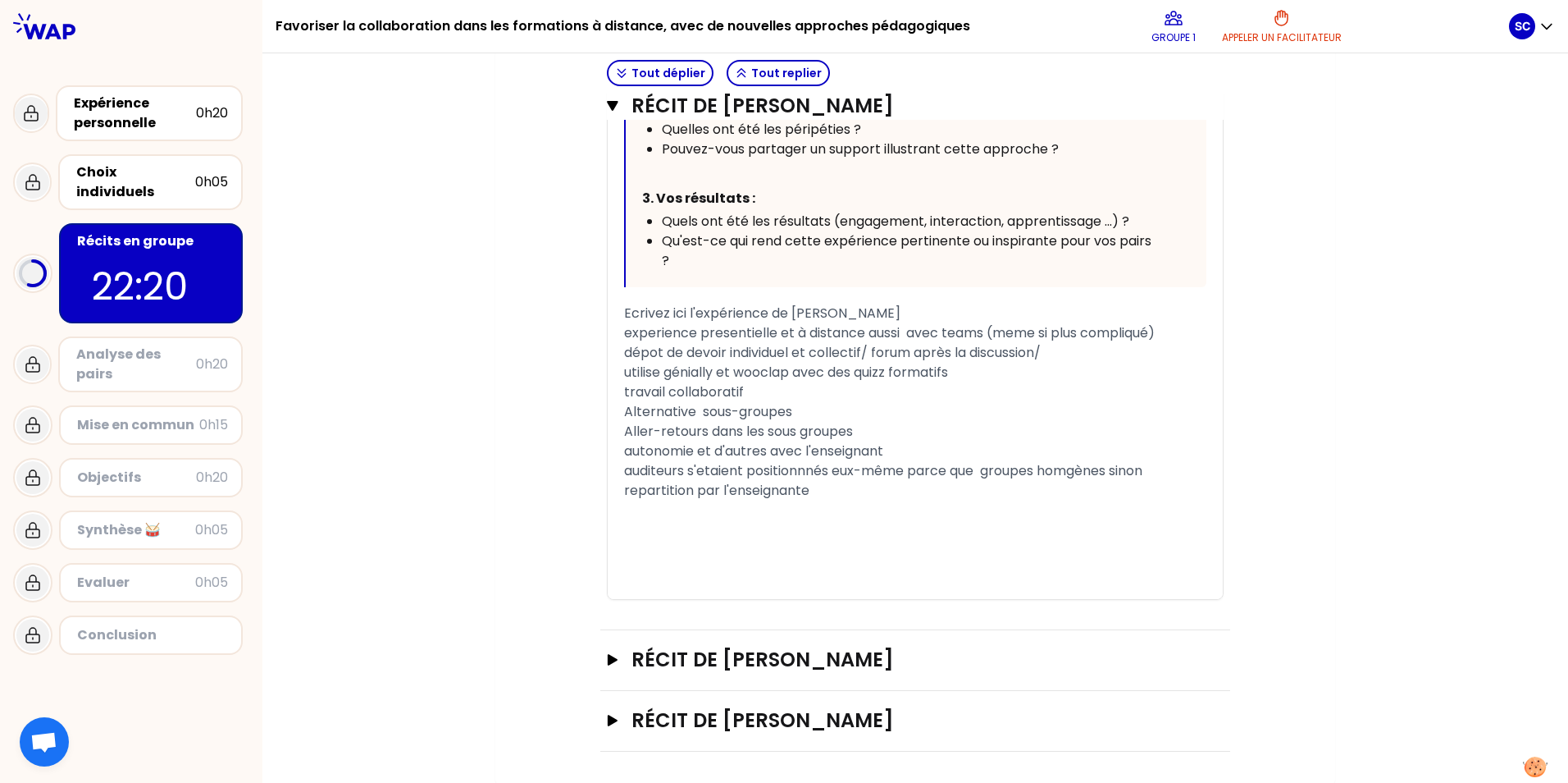
scroll to position [923, 0]
click at [508, 483] on div "auditeurs s'etaient positionnnés eux-même parce que groupes homgènes sinon repa…" at bounding box center [915, 478] width 582 height 39
click at [508, 592] on icon "button" at bounding box center [612, 658] width 10 height 12
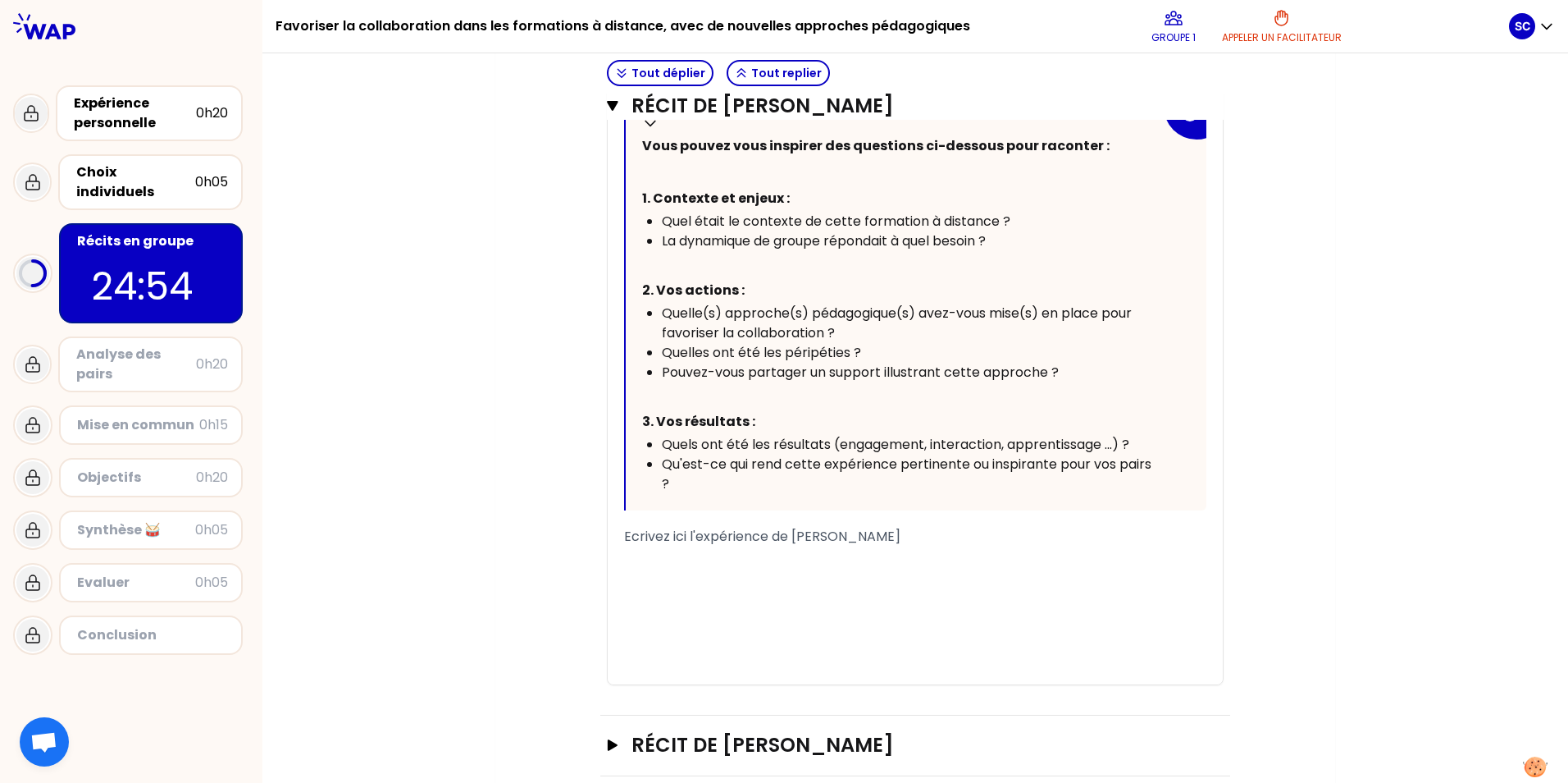
scroll to position [1798, 0]
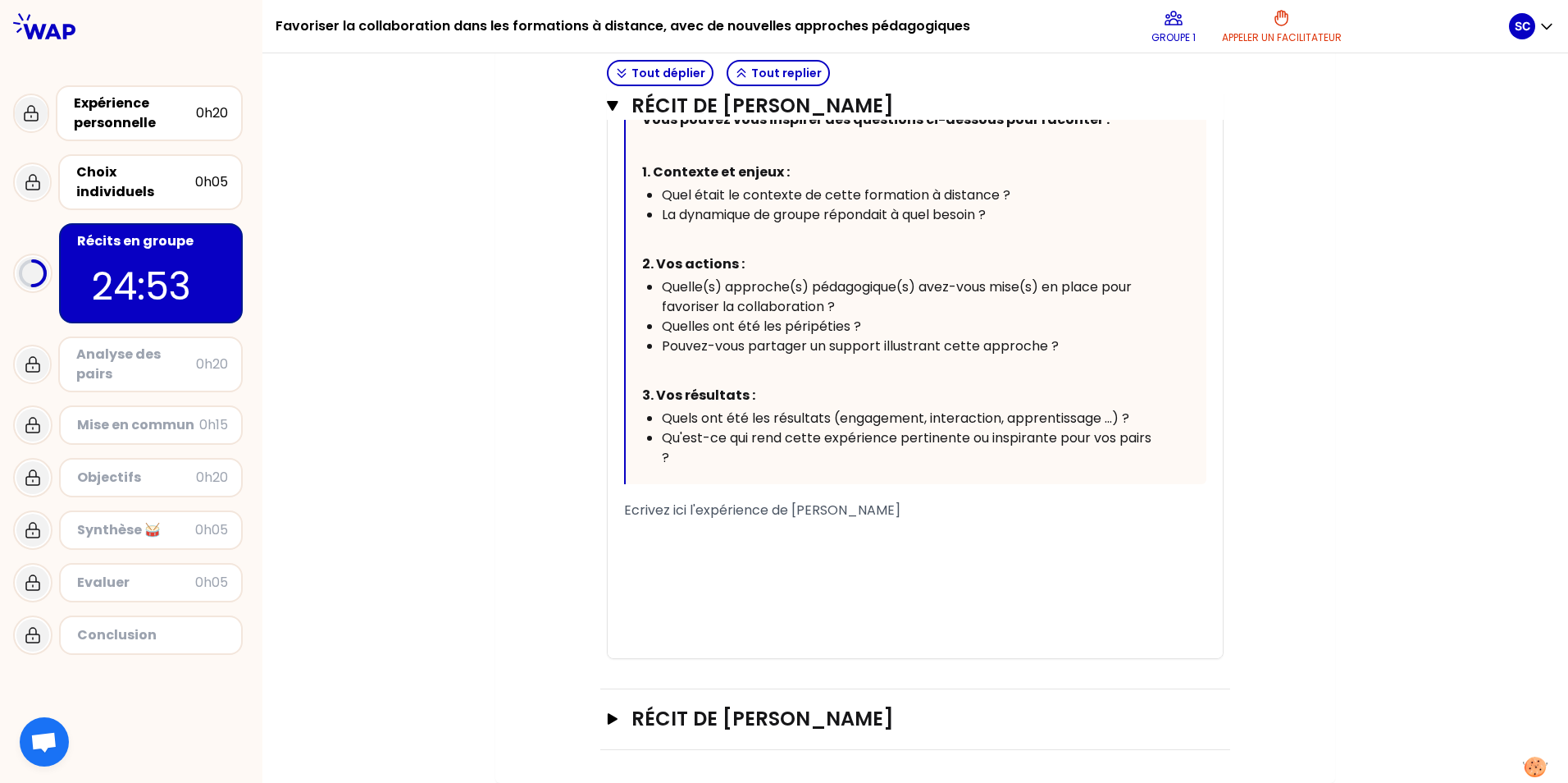
click at [508, 528] on div "﻿" at bounding box center [915, 530] width 582 height 19
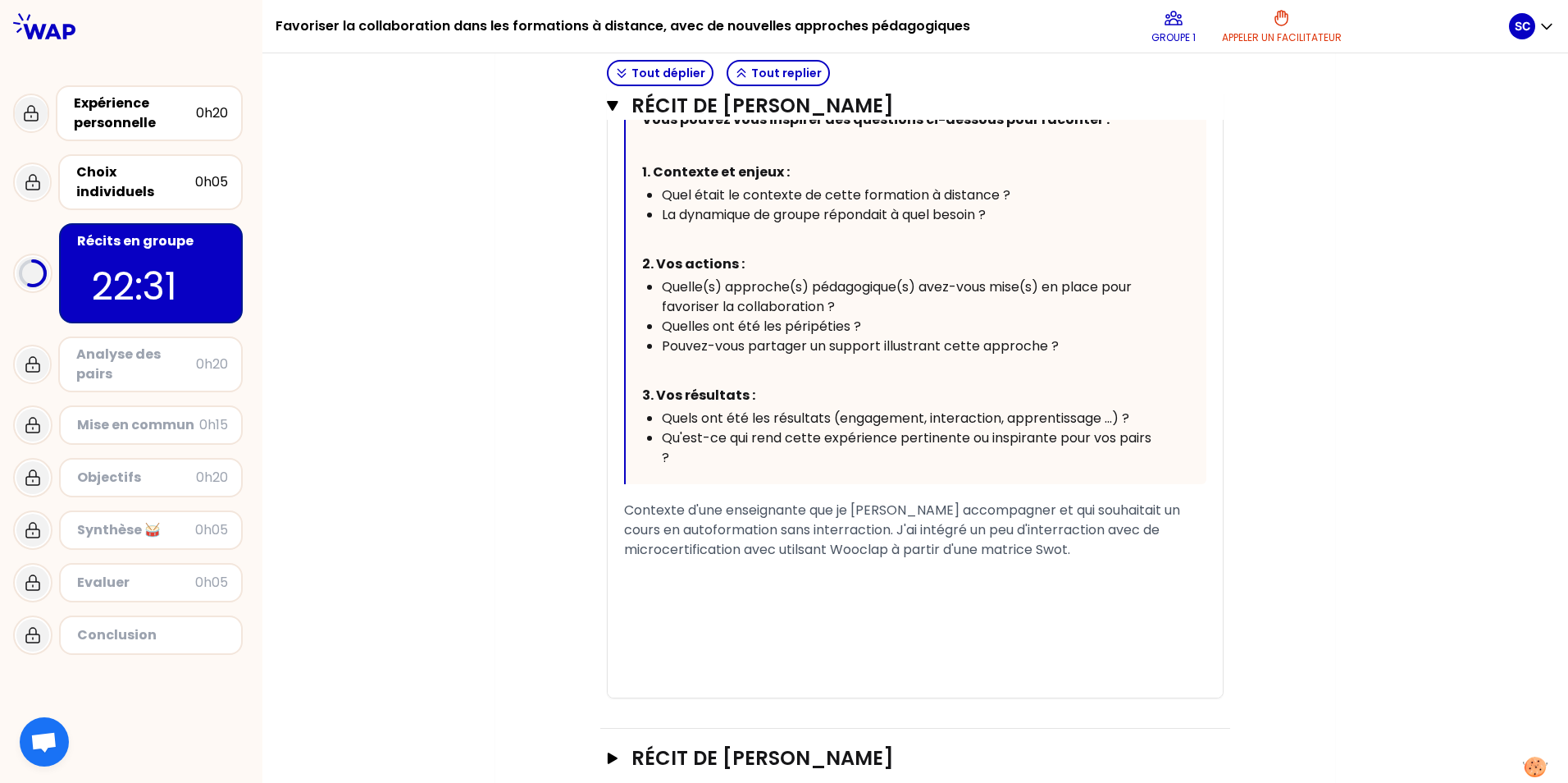
click at [508, 560] on div "Contexte d'une enseignante que je [PERSON_NAME] accompagner et qui souhaitait u…" at bounding box center [915, 530] width 582 height 59
click at [508, 551] on div "Contexte d'une enseignante que je [PERSON_NAME] accompagner et qui souhaitait u…" at bounding box center [915, 530] width 582 height 59
click at [508, 560] on div "Contexte d'une enseignante que je [PERSON_NAME] accompagner et qui souhaitait u…" at bounding box center [915, 530] width 582 height 59
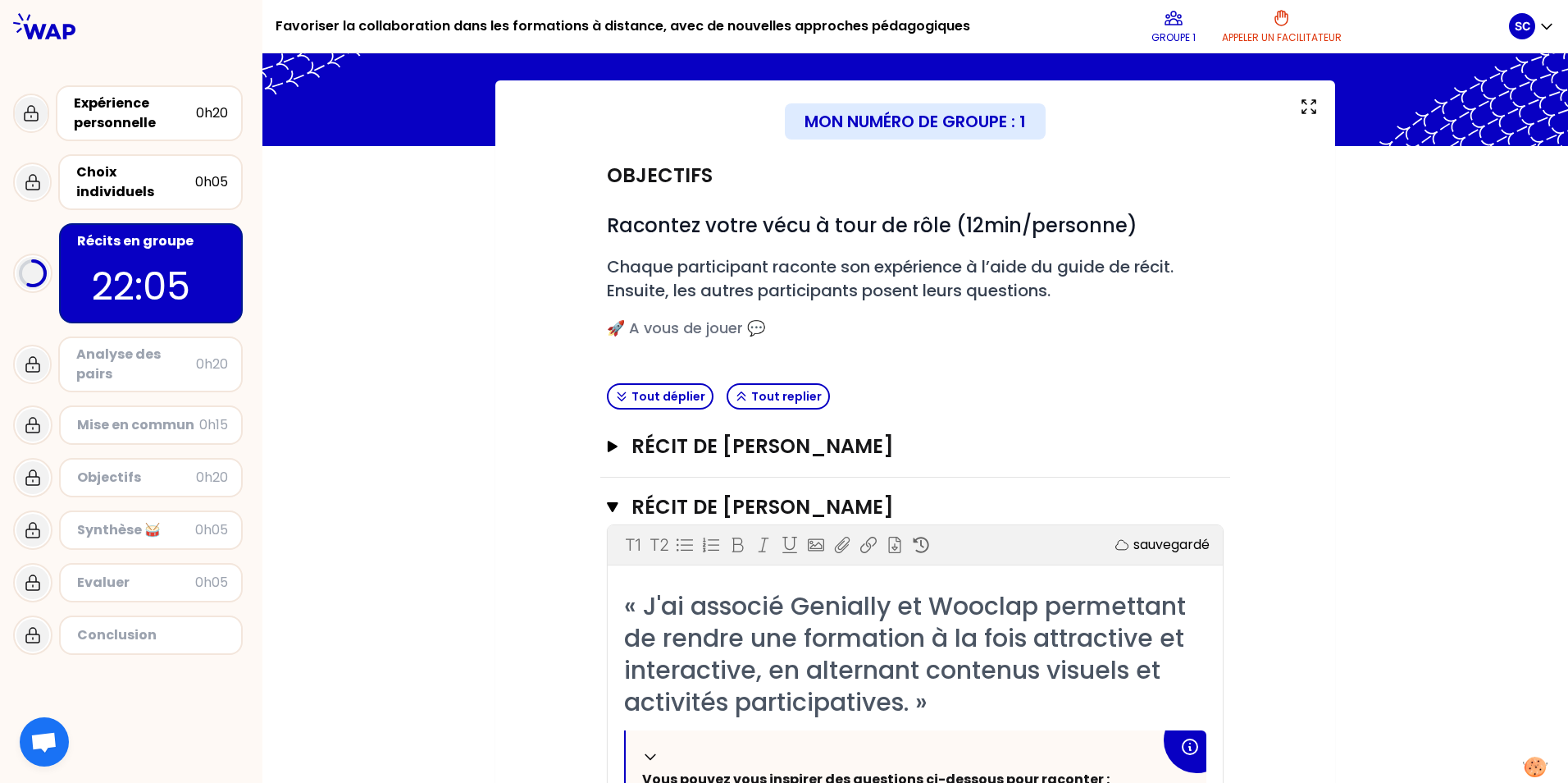
scroll to position [0, 0]
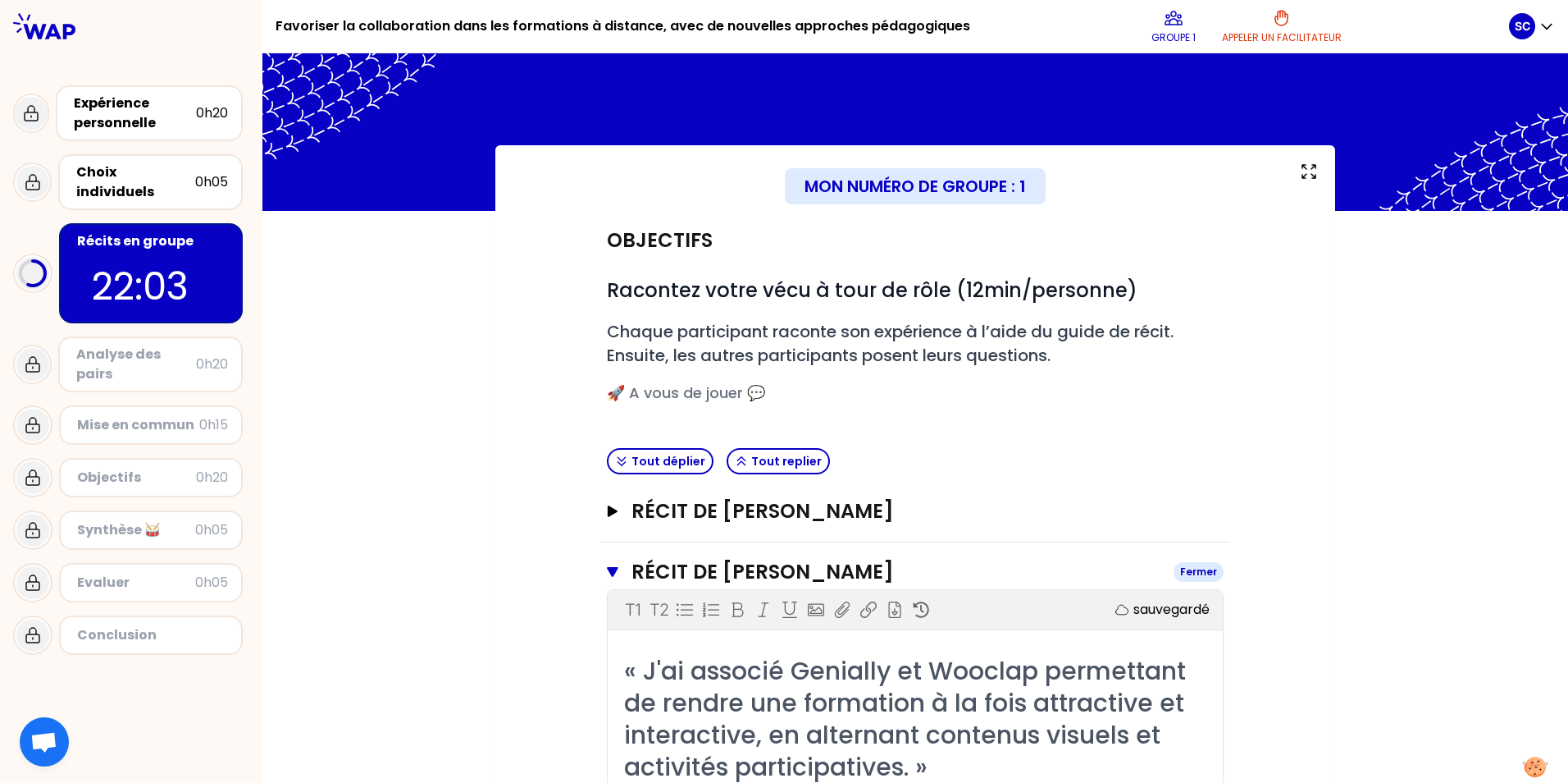
click at [508, 570] on icon "button" at bounding box center [612, 572] width 11 height 10
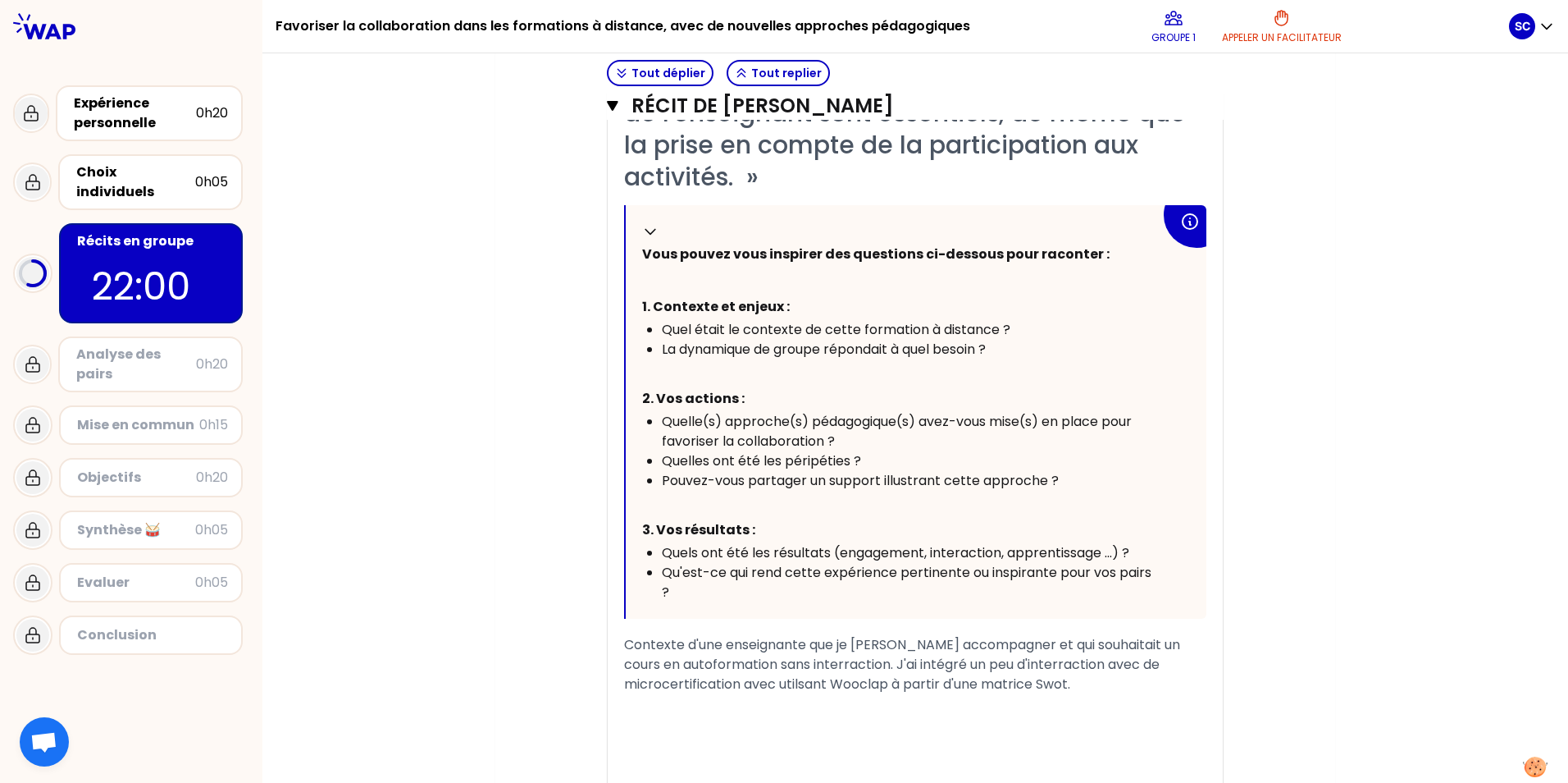
scroll to position [947, 0]
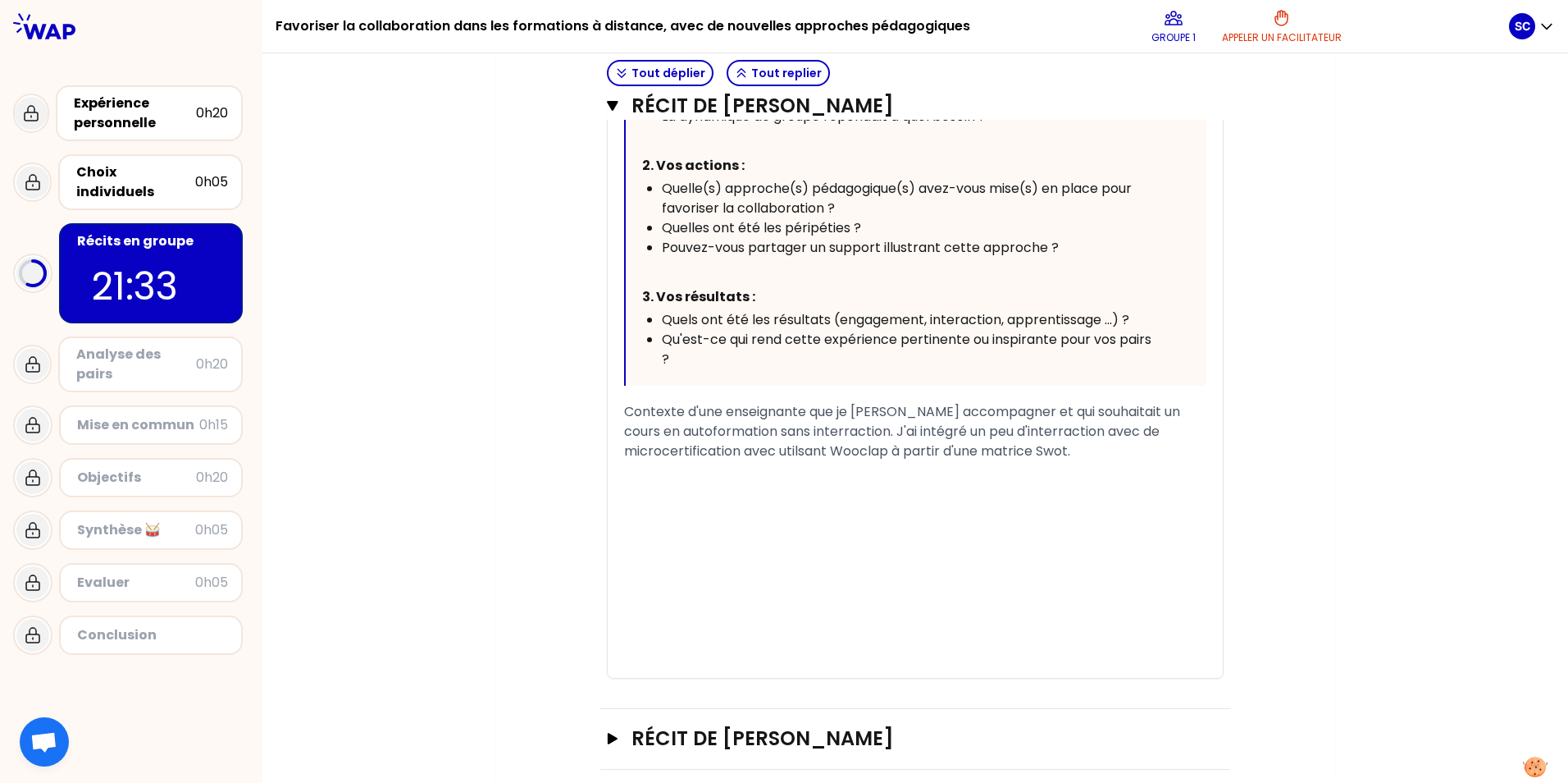
click at [508, 475] on div "﻿" at bounding box center [915, 470] width 582 height 19
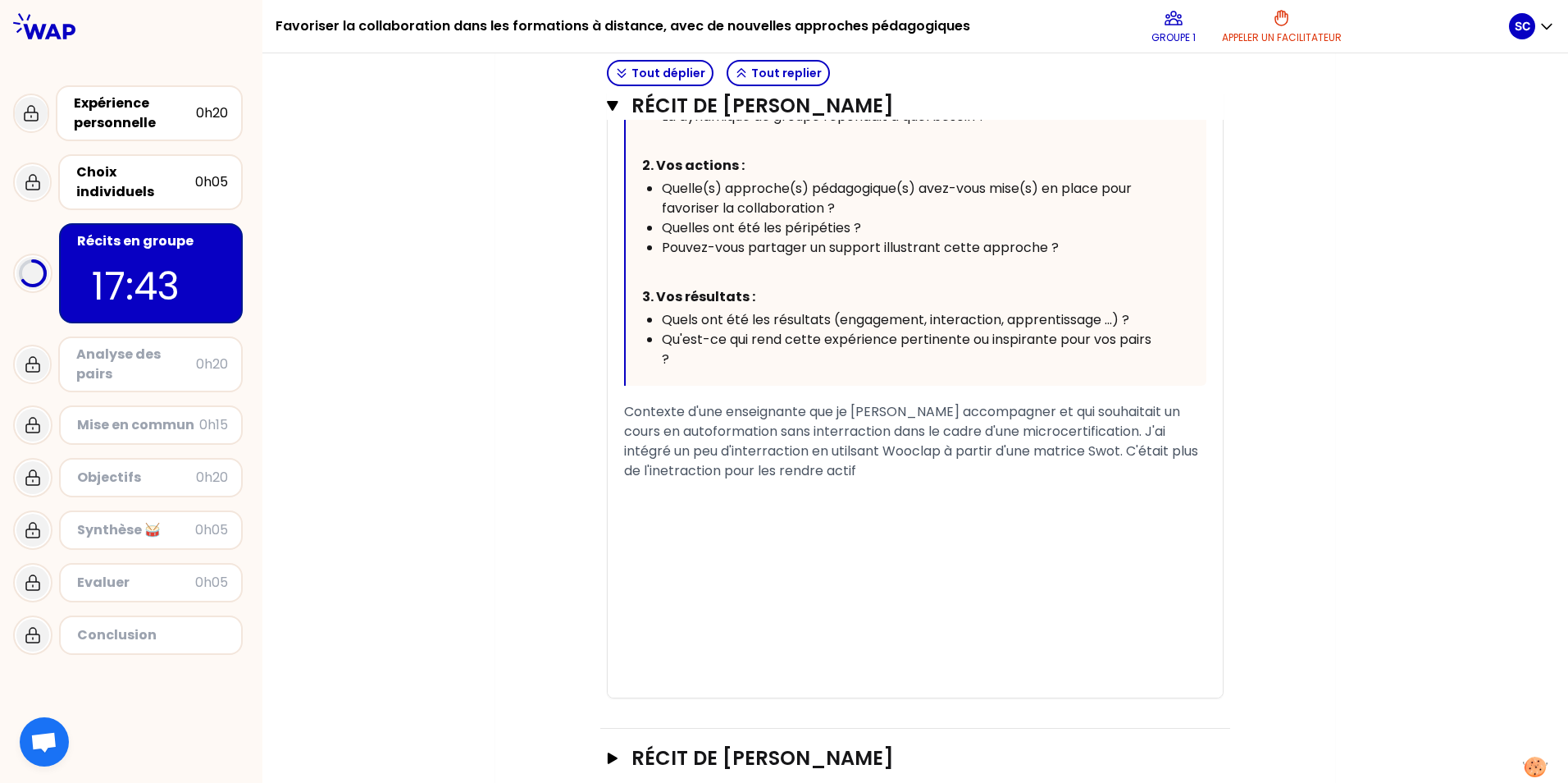
click at [508, 472] on span "Contexte d'une enseignante que je [PERSON_NAME] accompagner et qui souhaitait u…" at bounding box center [913, 441] width 577 height 78
drag, startPoint x: 639, startPoint y: 475, endPoint x: 640, endPoint y: 494, distance: 19.0
click at [508, 476] on span "Contexte d'une enseignante que je [PERSON_NAME] accompagner et qui souhaitait u…" at bounding box center [913, 441] width 577 height 78
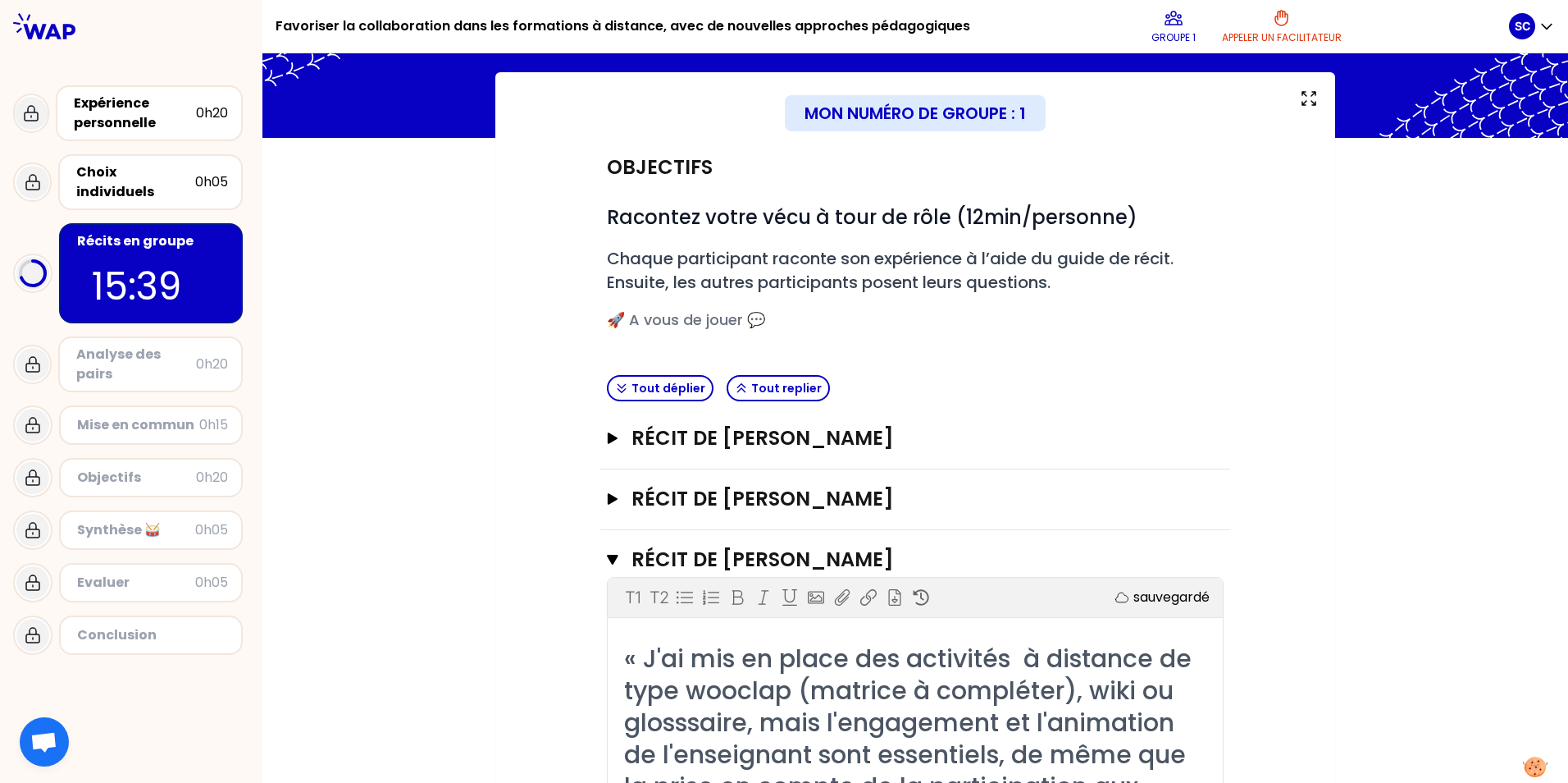
scroll to position [0, 0]
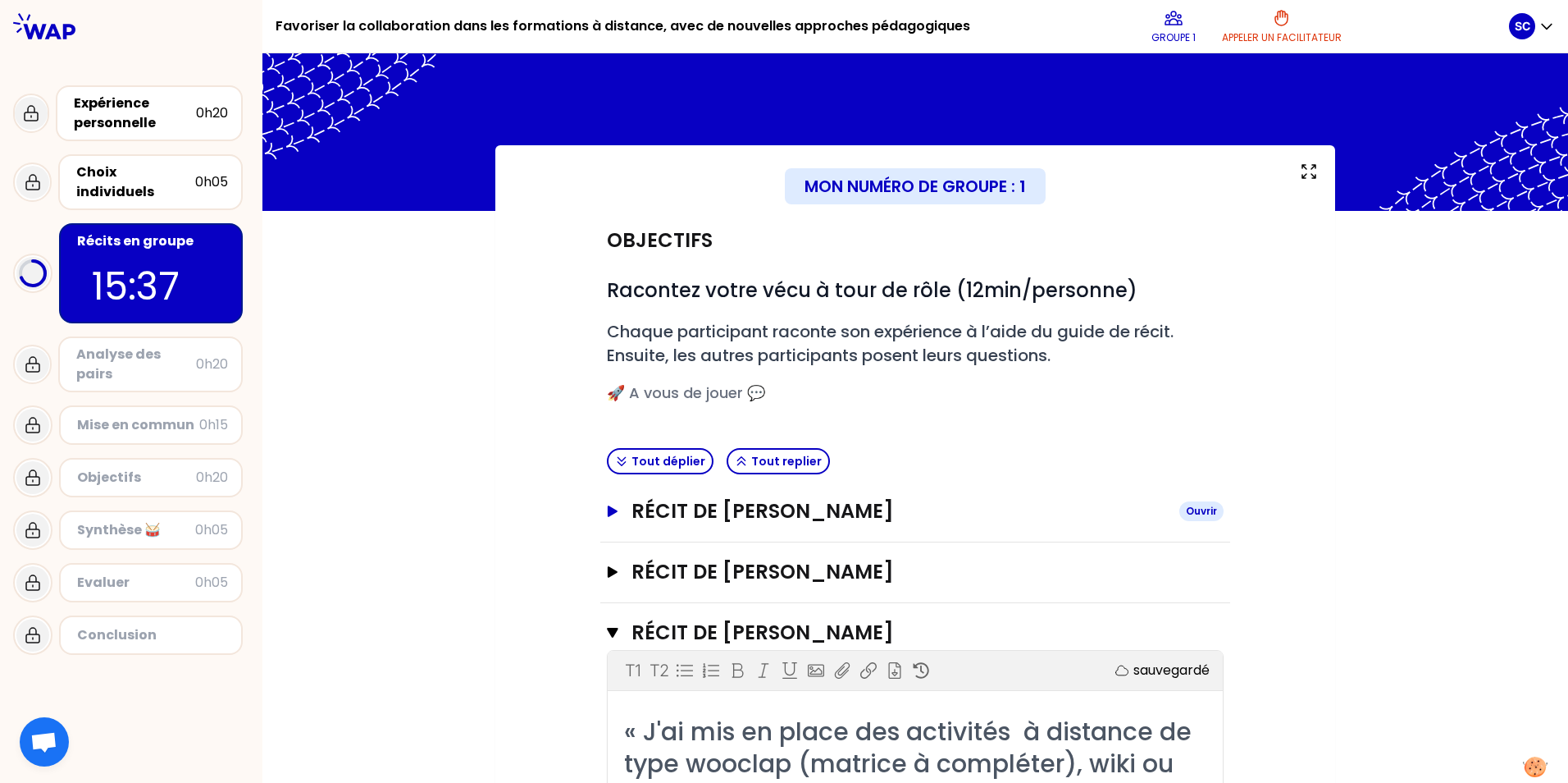
click at [508, 506] on icon "button" at bounding box center [612, 511] width 10 height 12
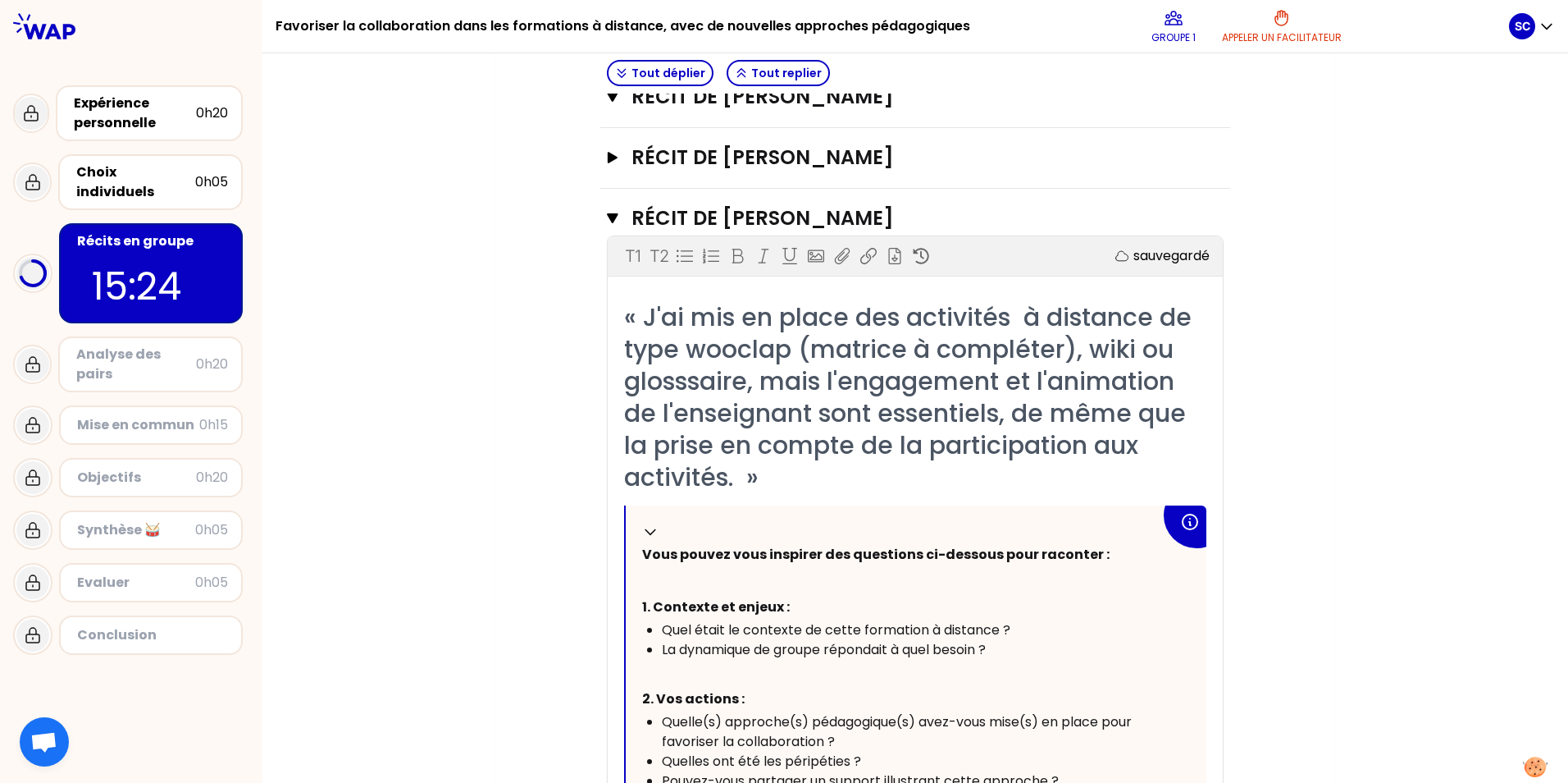
scroll to position [1641, 0]
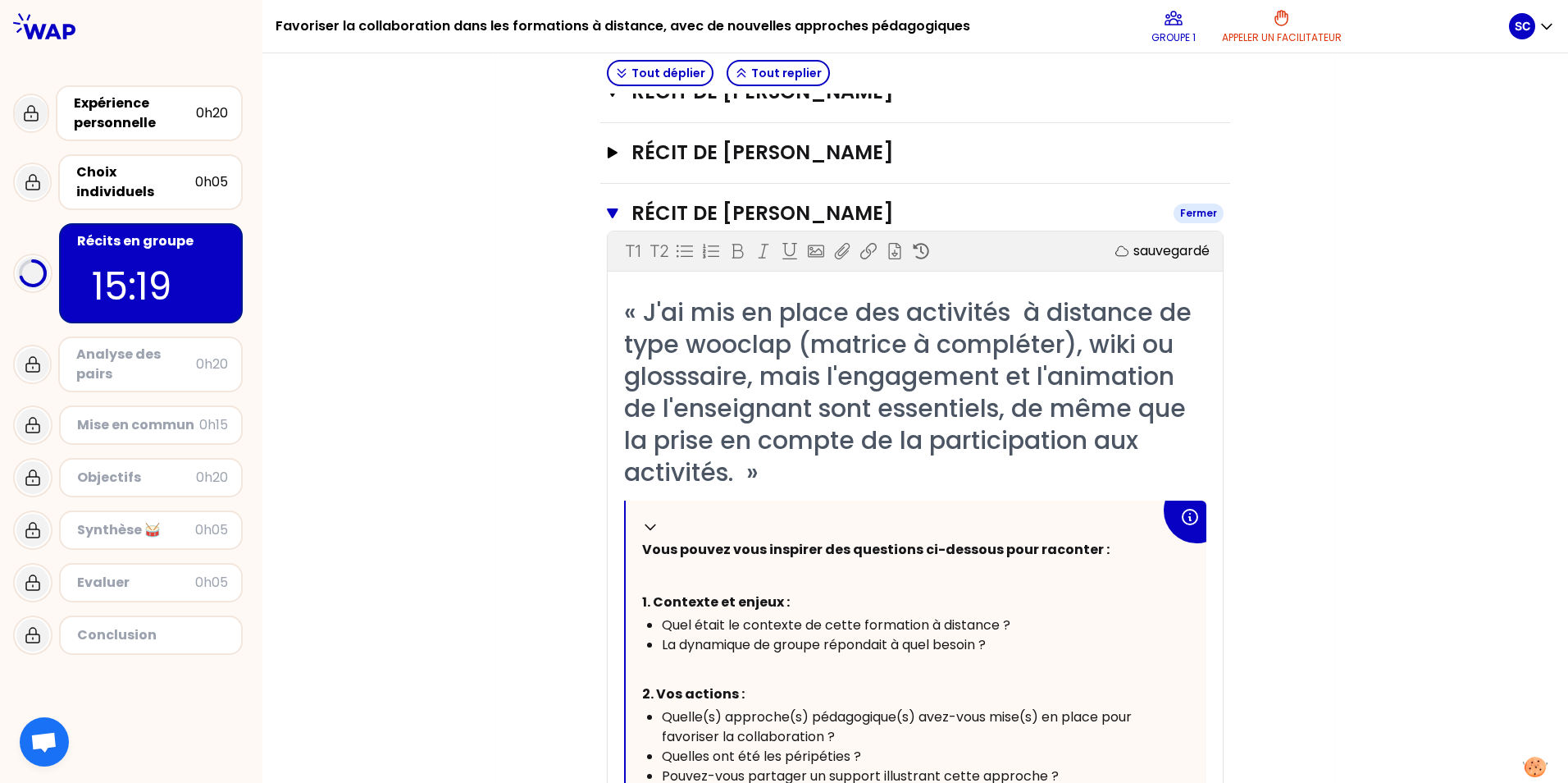
click at [508, 206] on icon "button" at bounding box center [612, 213] width 12 height 13
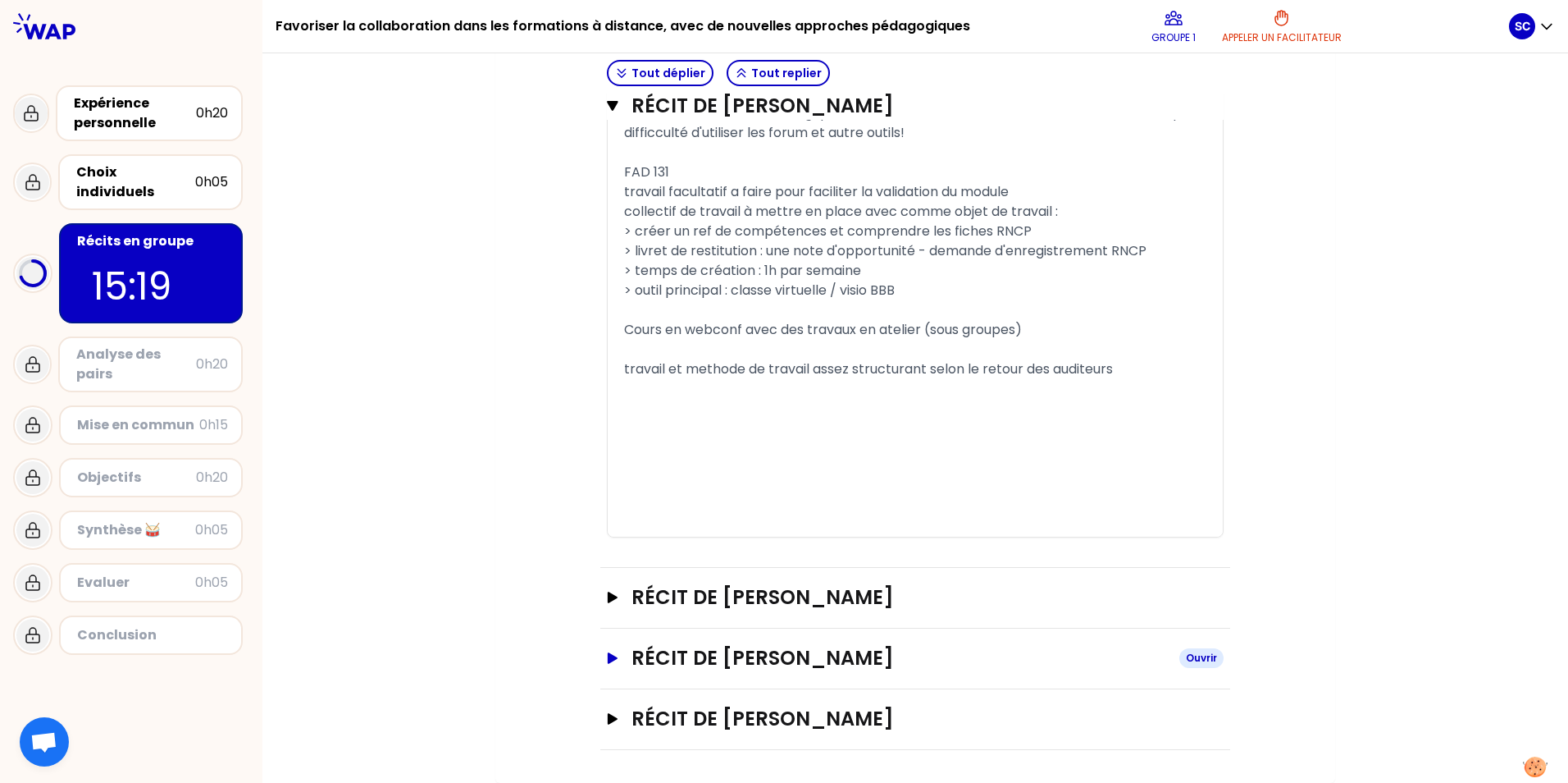
scroll to position [1196, 0]
click at [508, 592] on icon "button" at bounding box center [612, 719] width 10 height 12
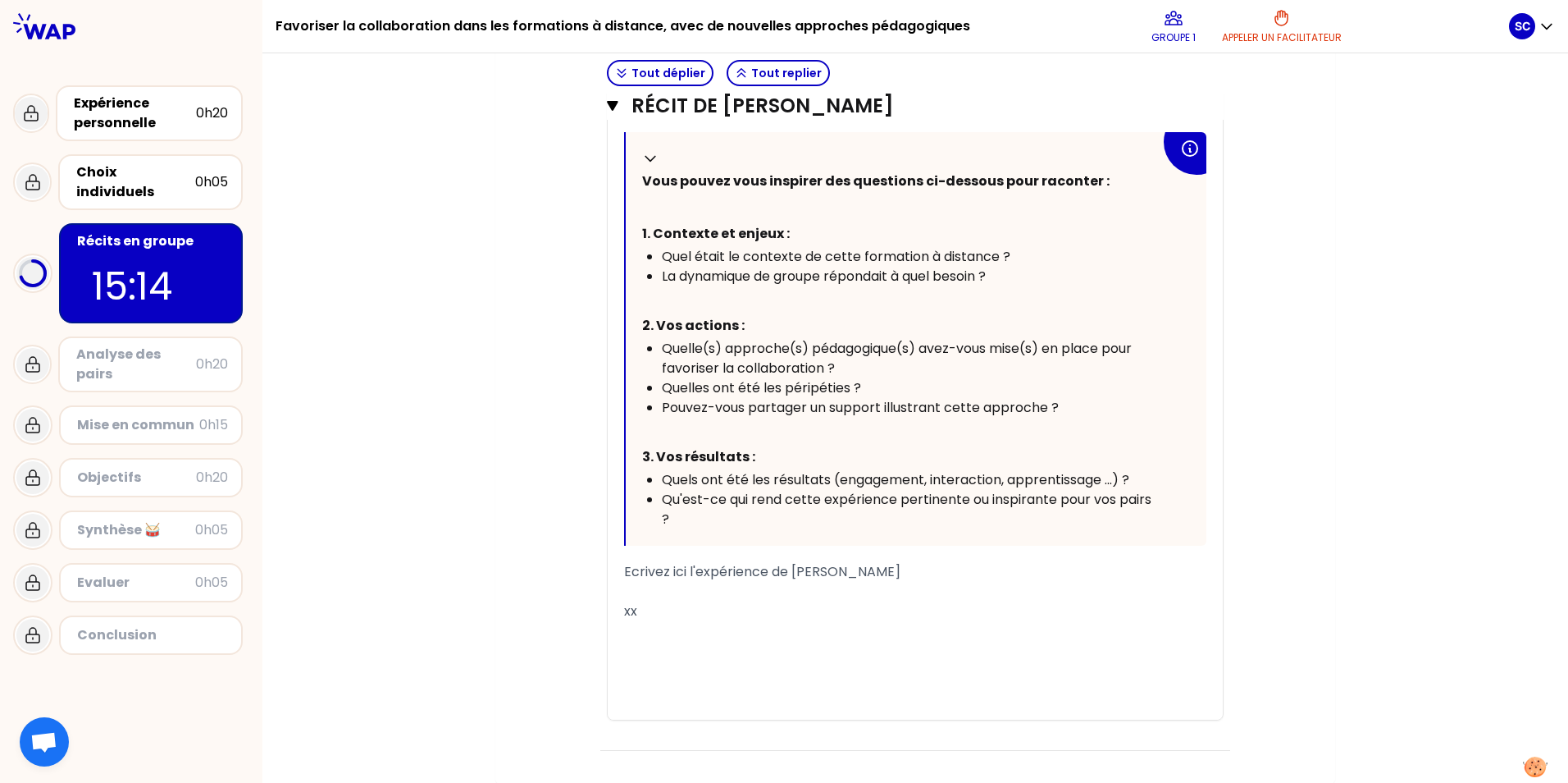
scroll to position [2103, 0]
click at [508, 592] on div "﻿" at bounding box center [915, 590] width 582 height 19
click at [508, 579] on span "Ecrivez ici l'expérience de [PERSON_NAME]" at bounding box center [762, 571] width 276 height 18
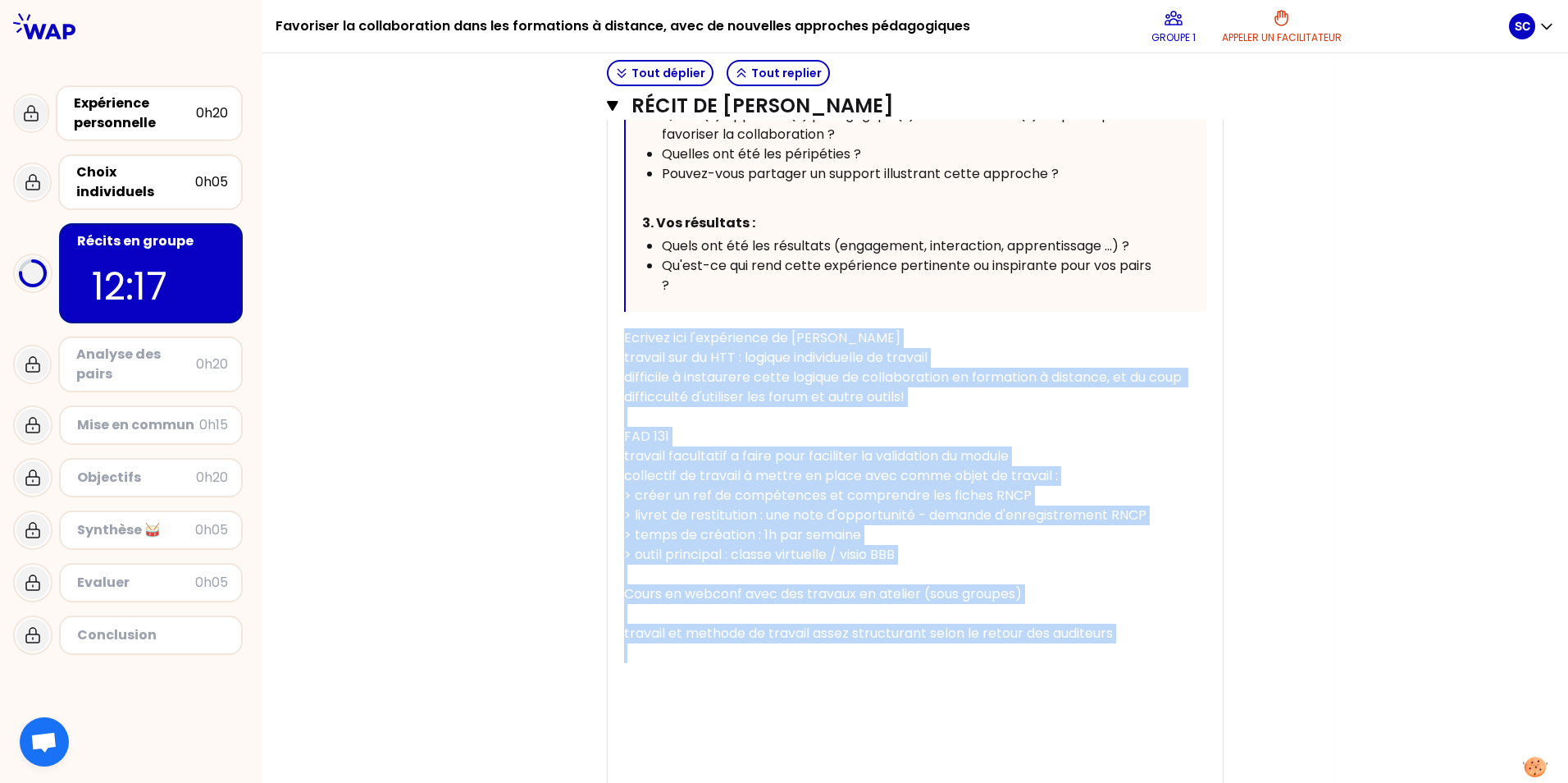
scroll to position [1118, 0]
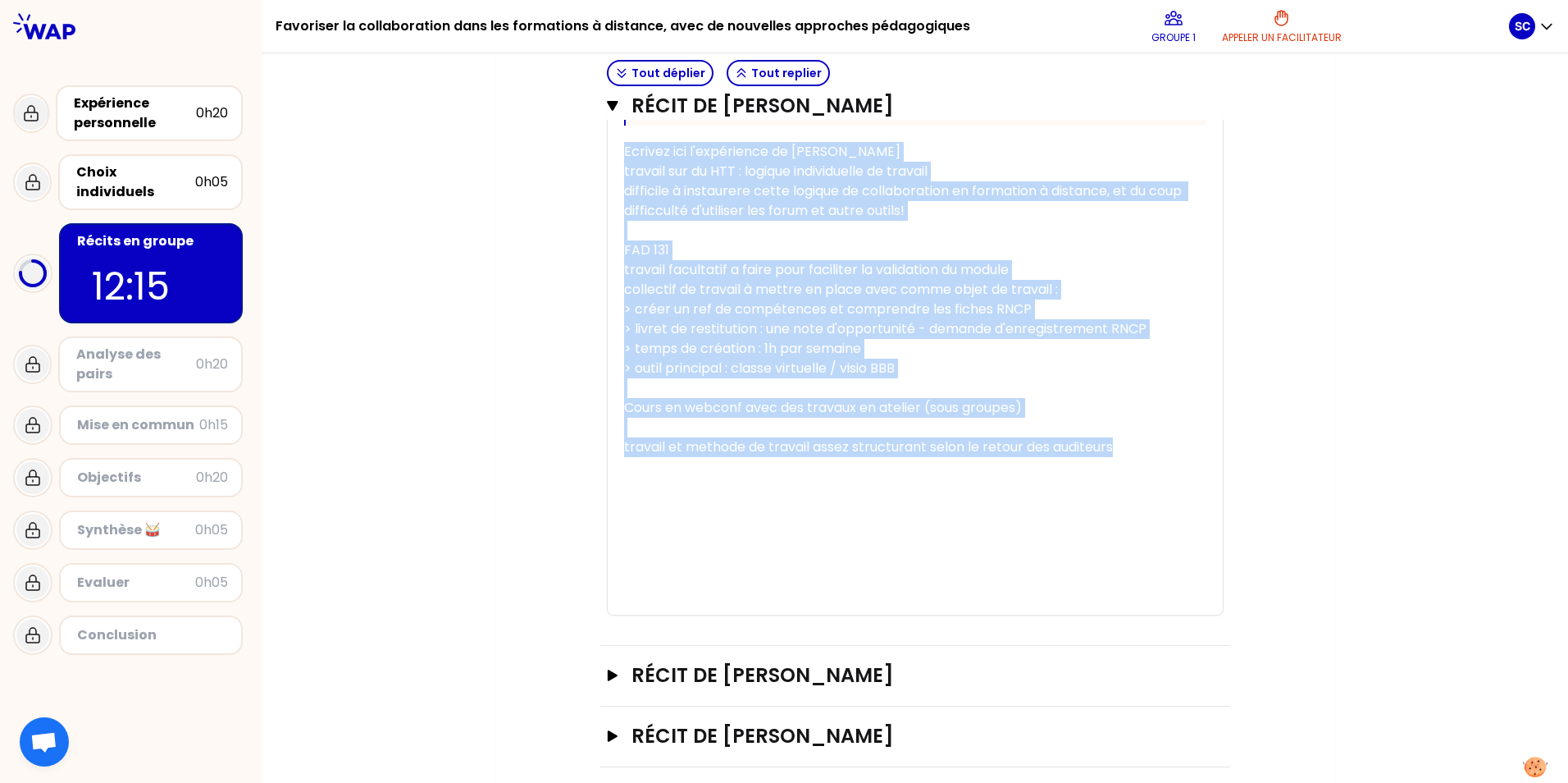
drag, startPoint x: 619, startPoint y: 396, endPoint x: 1132, endPoint y: 447, distance: 515.5
click at [508, 447] on div "« Un des enseignants avec qui je travaille met les élèves dans la peau d'un col…" at bounding box center [915, 44] width 582 height 1139
copy div "Ecrivez ici l'expérience de [PERSON_NAME] travail sur du HTT : logique individu…"
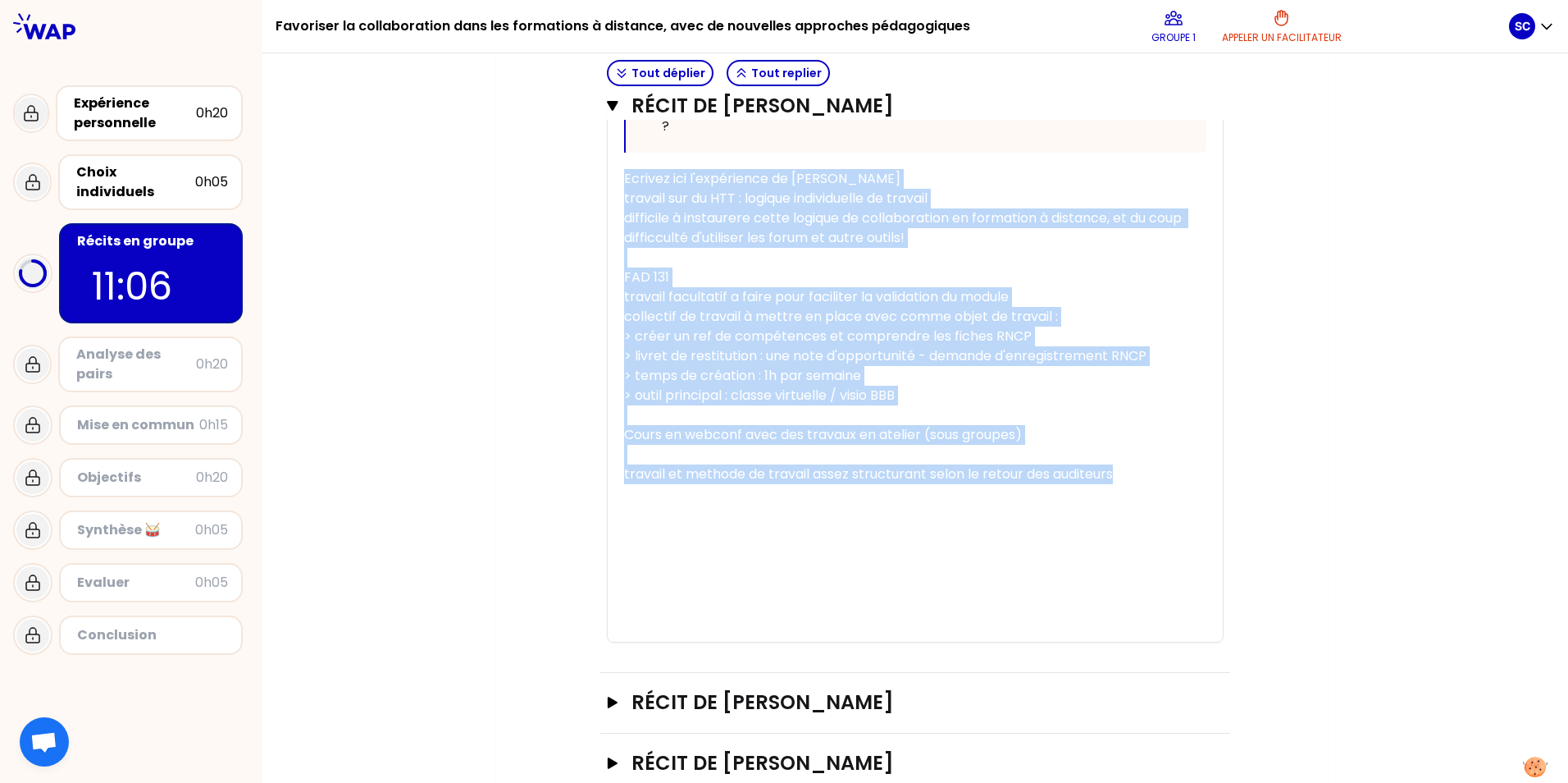
scroll to position [1036, 0]
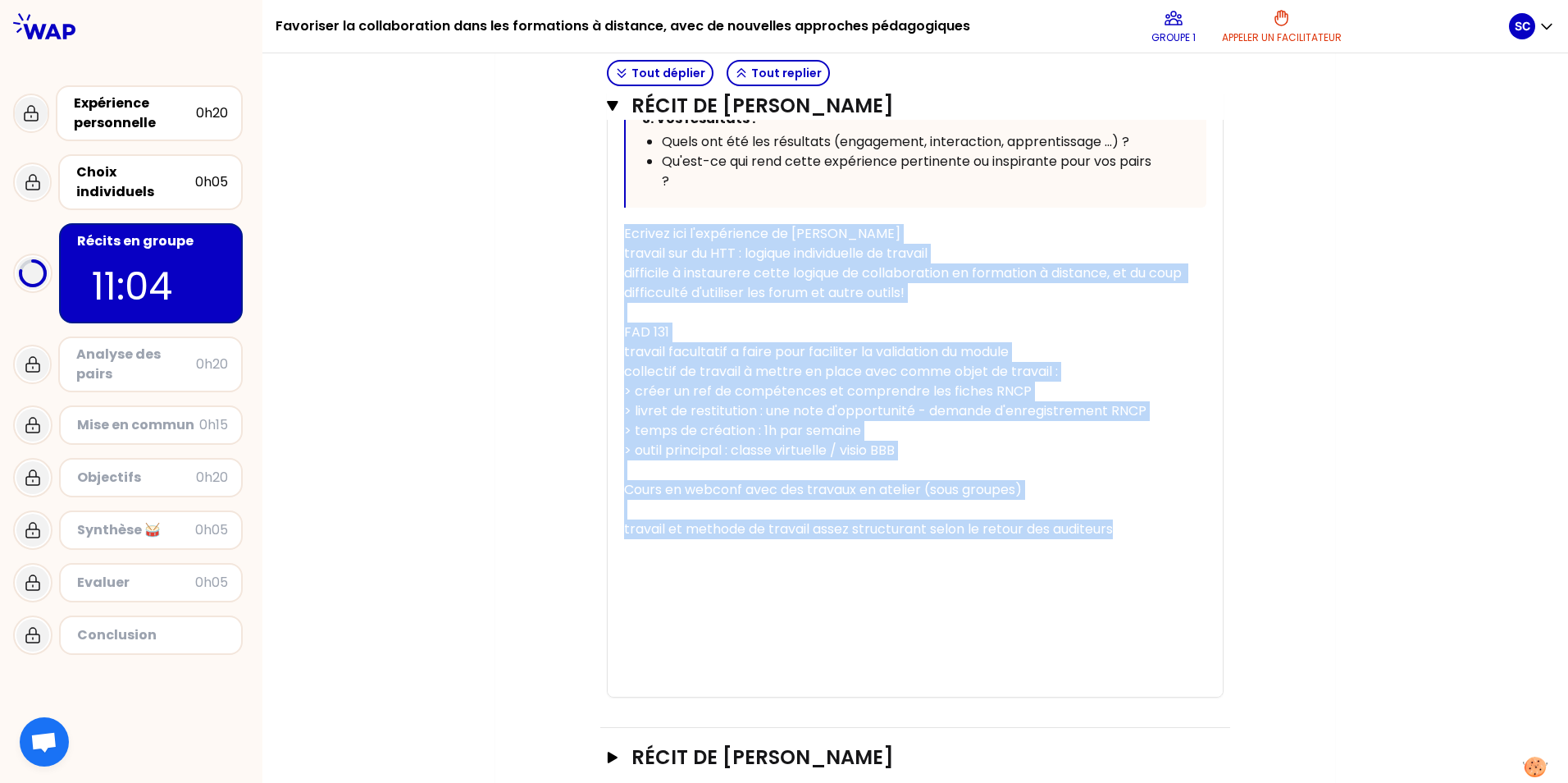
click at [508, 316] on div "﻿" at bounding box center [915, 312] width 582 height 19
drag, startPoint x: 1133, startPoint y: 530, endPoint x: 610, endPoint y: 230, distance: 602.9
click at [508, 230] on div "« Un des enseignants avec qui je travaille met les élèves dans la peau d'un col…" at bounding box center [914, 127] width 615 height 1139
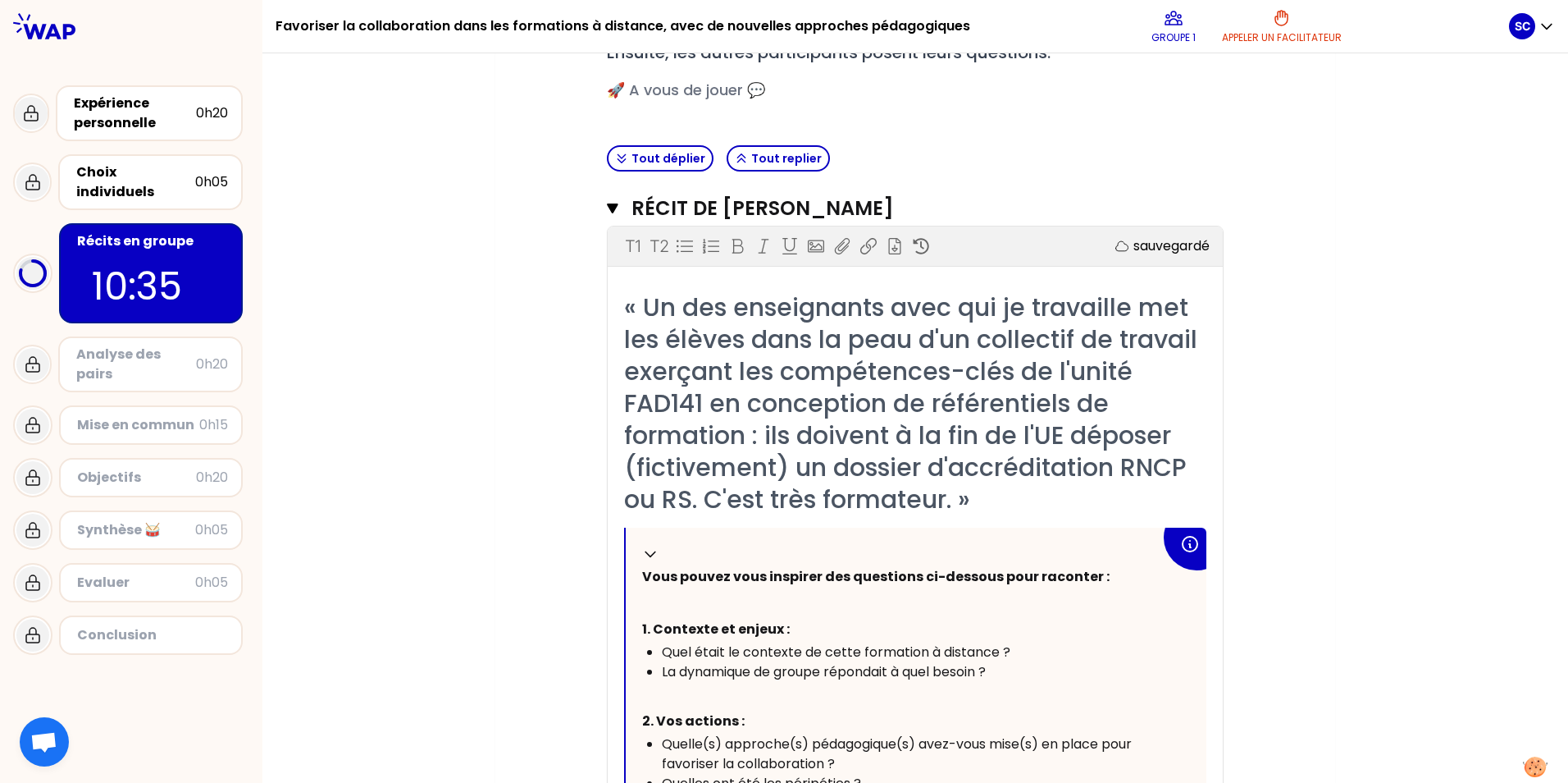
scroll to position [284, 0]
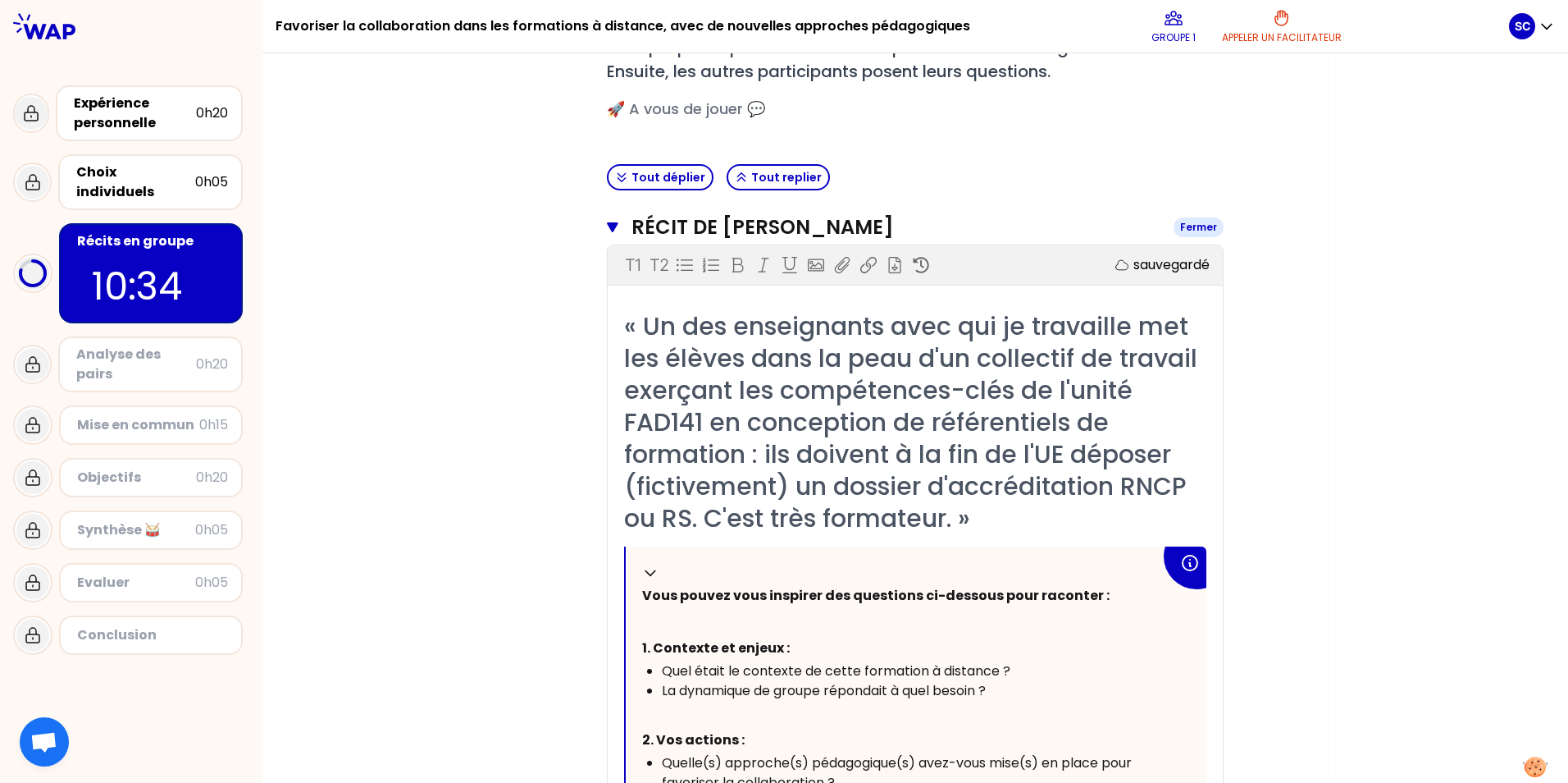
click at [508, 227] on icon "button" at bounding box center [612, 227] width 11 height 10
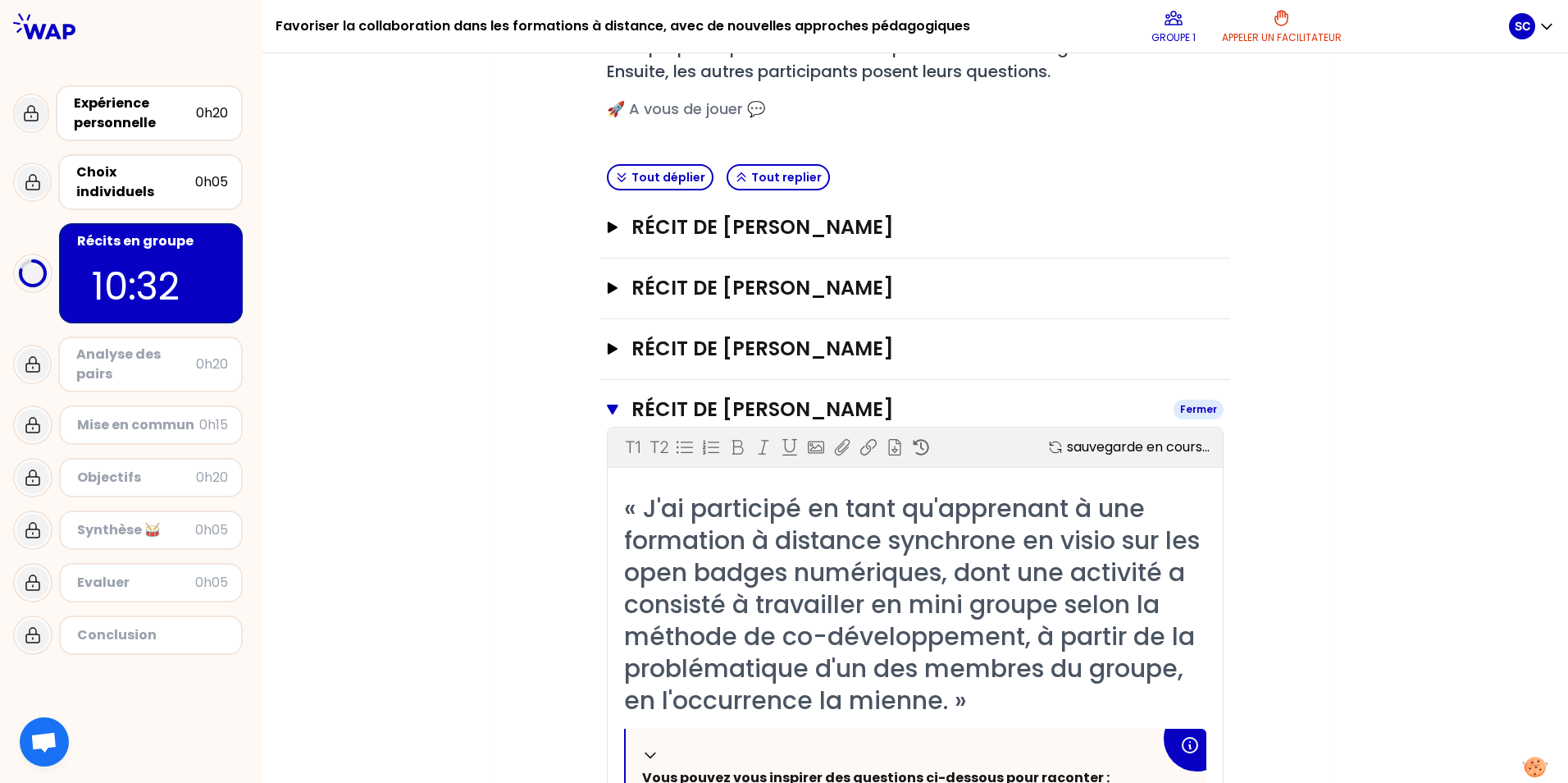
click at [508, 405] on icon "button" at bounding box center [612, 410] width 11 height 10
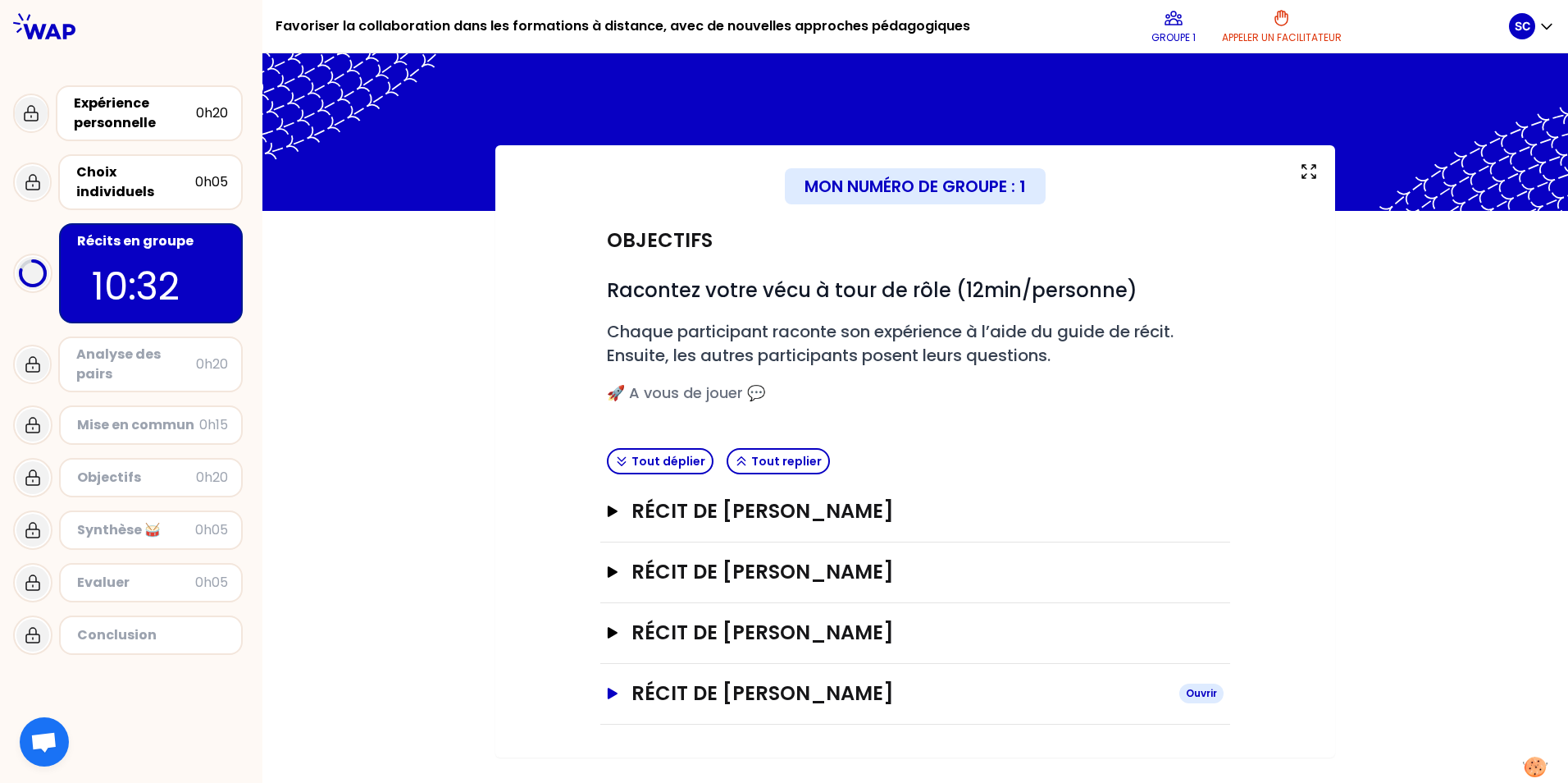
scroll to position [0, 0]
click at [508, 592] on icon "button" at bounding box center [612, 693] width 10 height 12
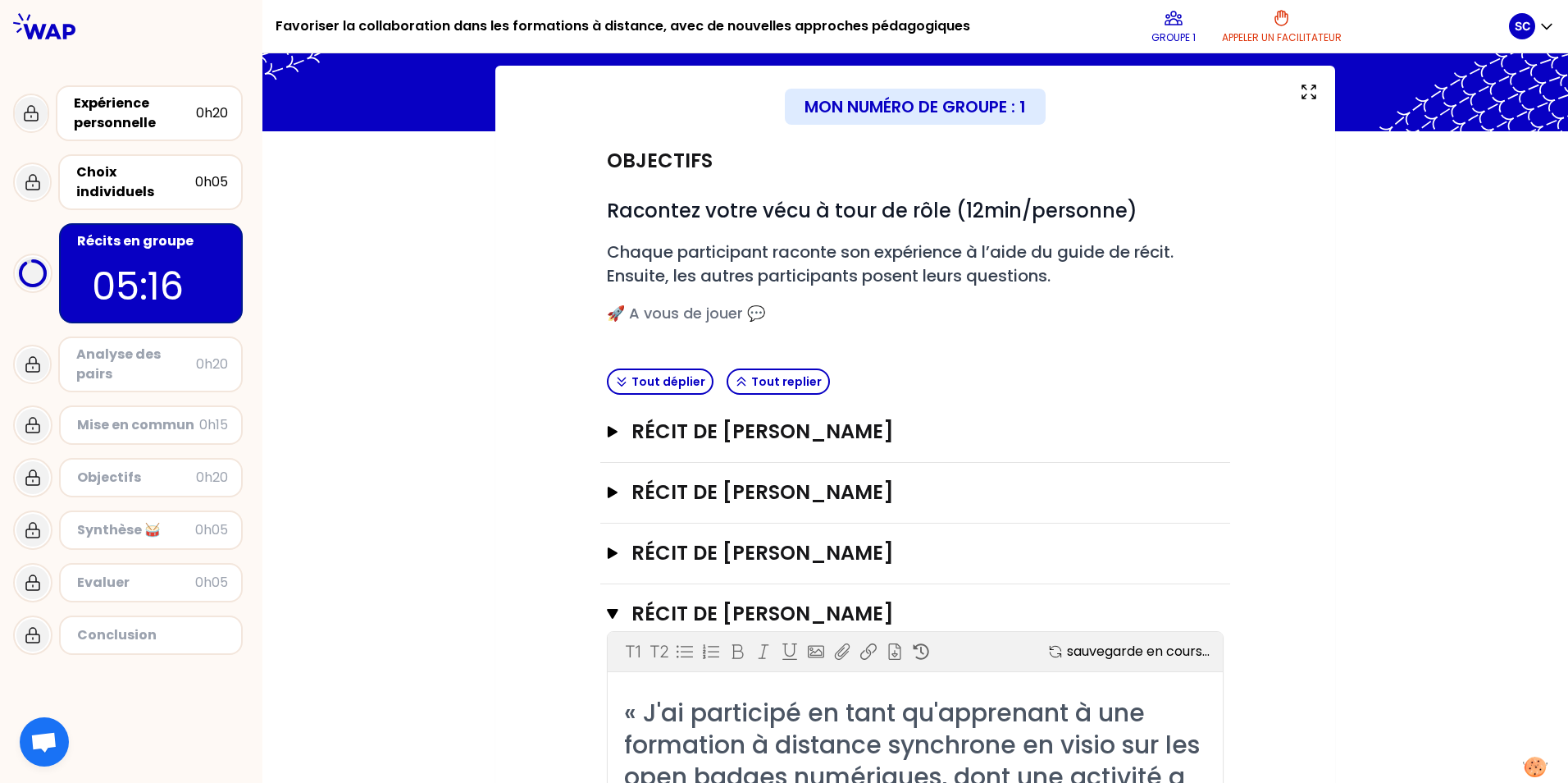
scroll to position [12, 0]
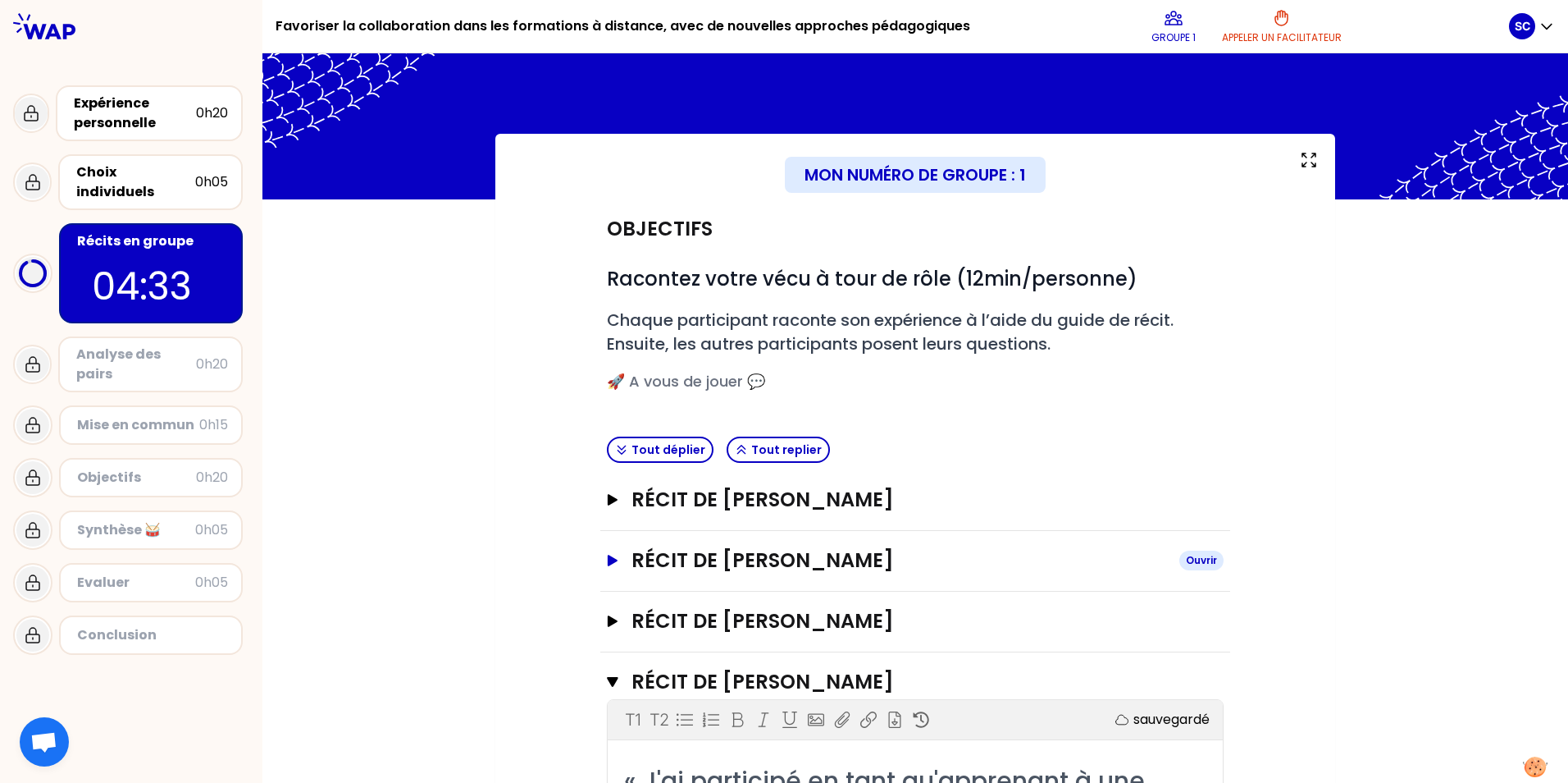
click at [508, 561] on icon "button" at bounding box center [612, 561] width 10 height 12
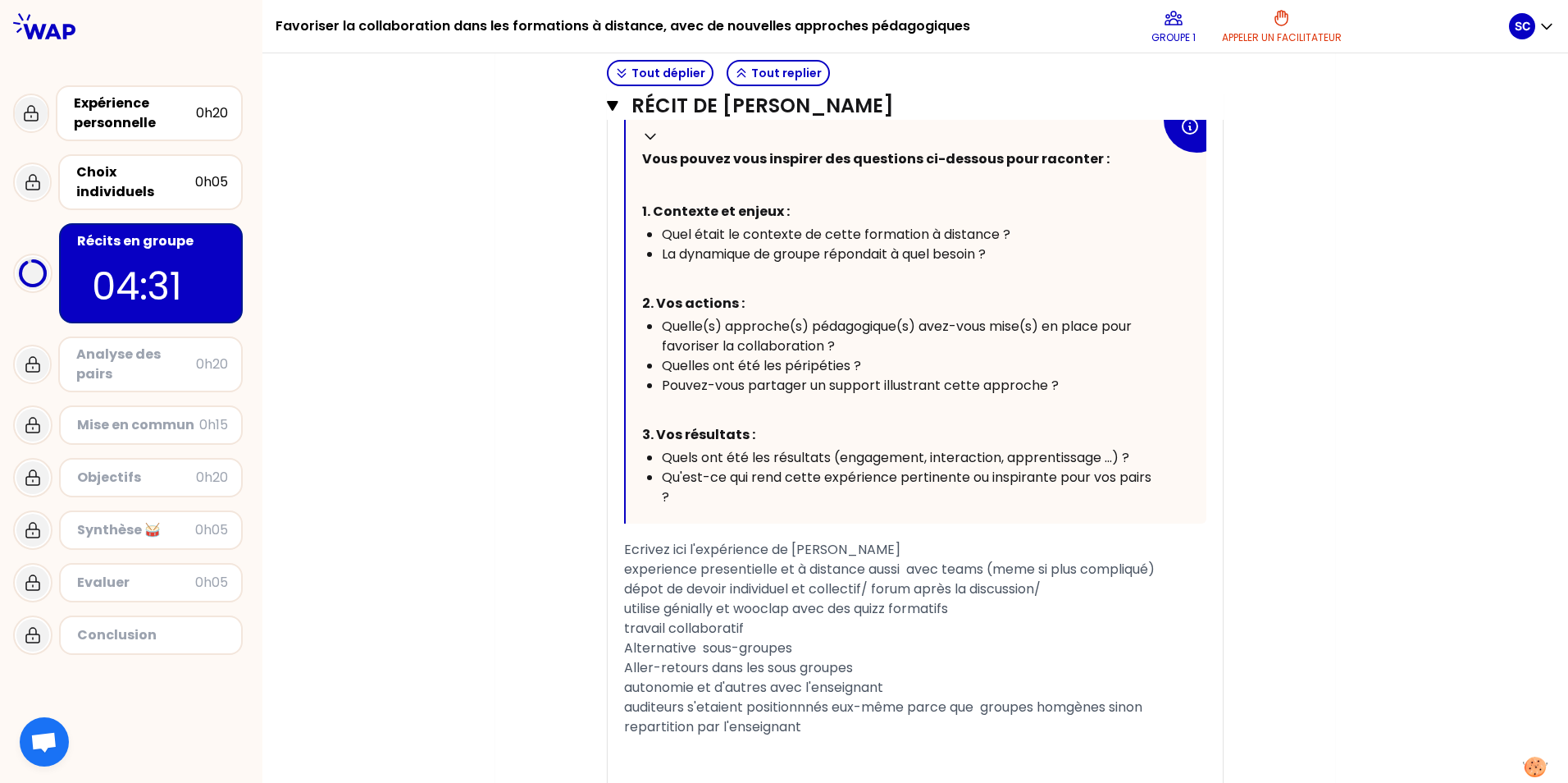
scroll to position [832, 0]
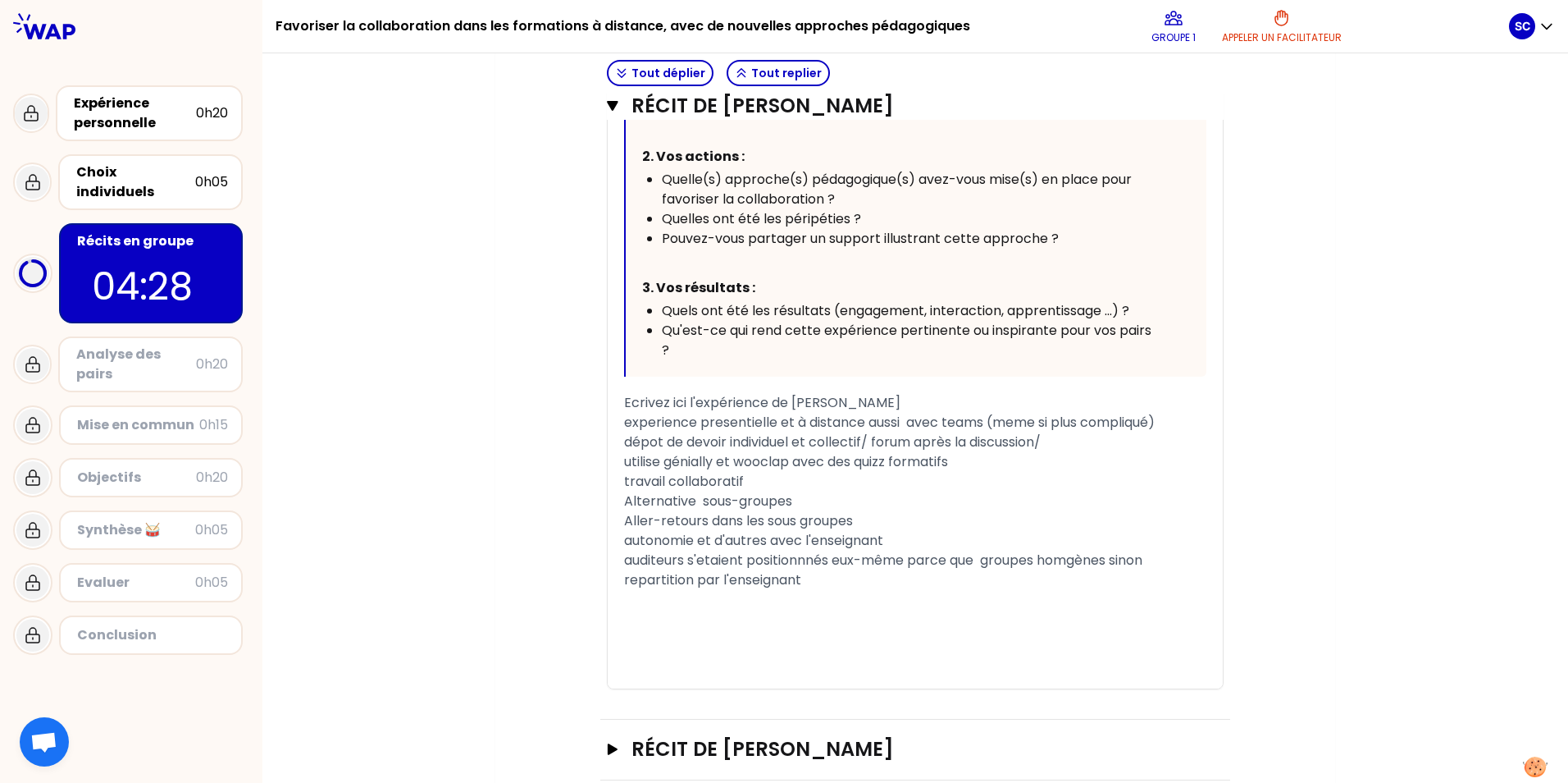
click at [508, 425] on span "experience presentielle et à distance aussi avec teams (meme si plus compliqué)" at bounding box center [889, 422] width 531 height 18
click at [508, 423] on span "Experience presentielle et à distance aussi avec teams (meme si plus compliqué)" at bounding box center [889, 422] width 530 height 18
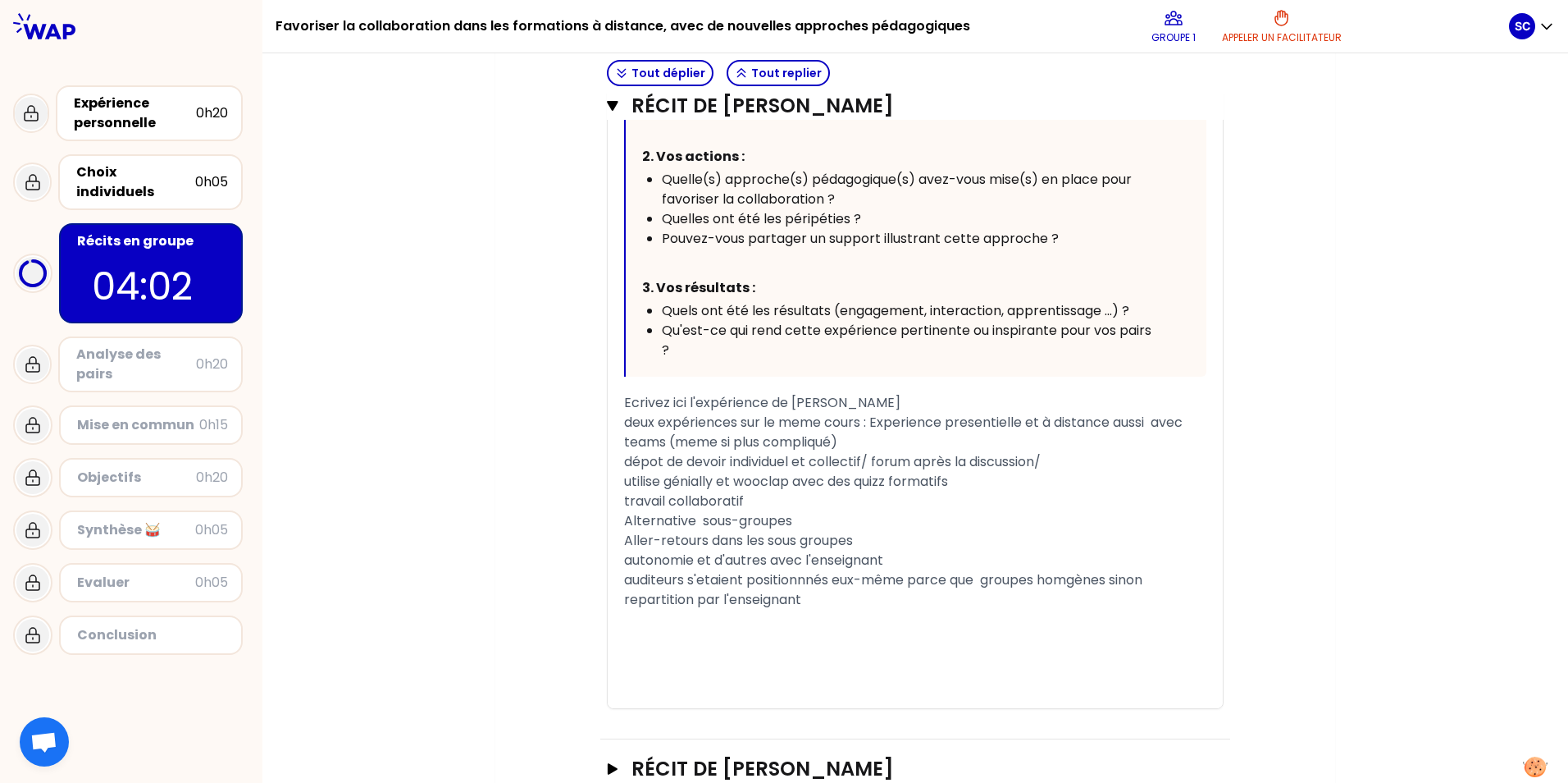
click at [508, 416] on span "deux expériences sur le meme cours : Experience presentielle et à distance auss…" at bounding box center [905, 432] width 562 height 39
click at [508, 425] on span "deux expériences sur le meme cours : l'une en presentielle et à distance aussi …" at bounding box center [916, 432] width 584 height 39
drag, startPoint x: 1135, startPoint y: 421, endPoint x: 1168, endPoint y: 421, distance: 33.0
click at [508, 421] on span "deux expériences sur le meme cours : l'une en presentielle et l'autre à distanc…" at bounding box center [915, 432] width 583 height 39
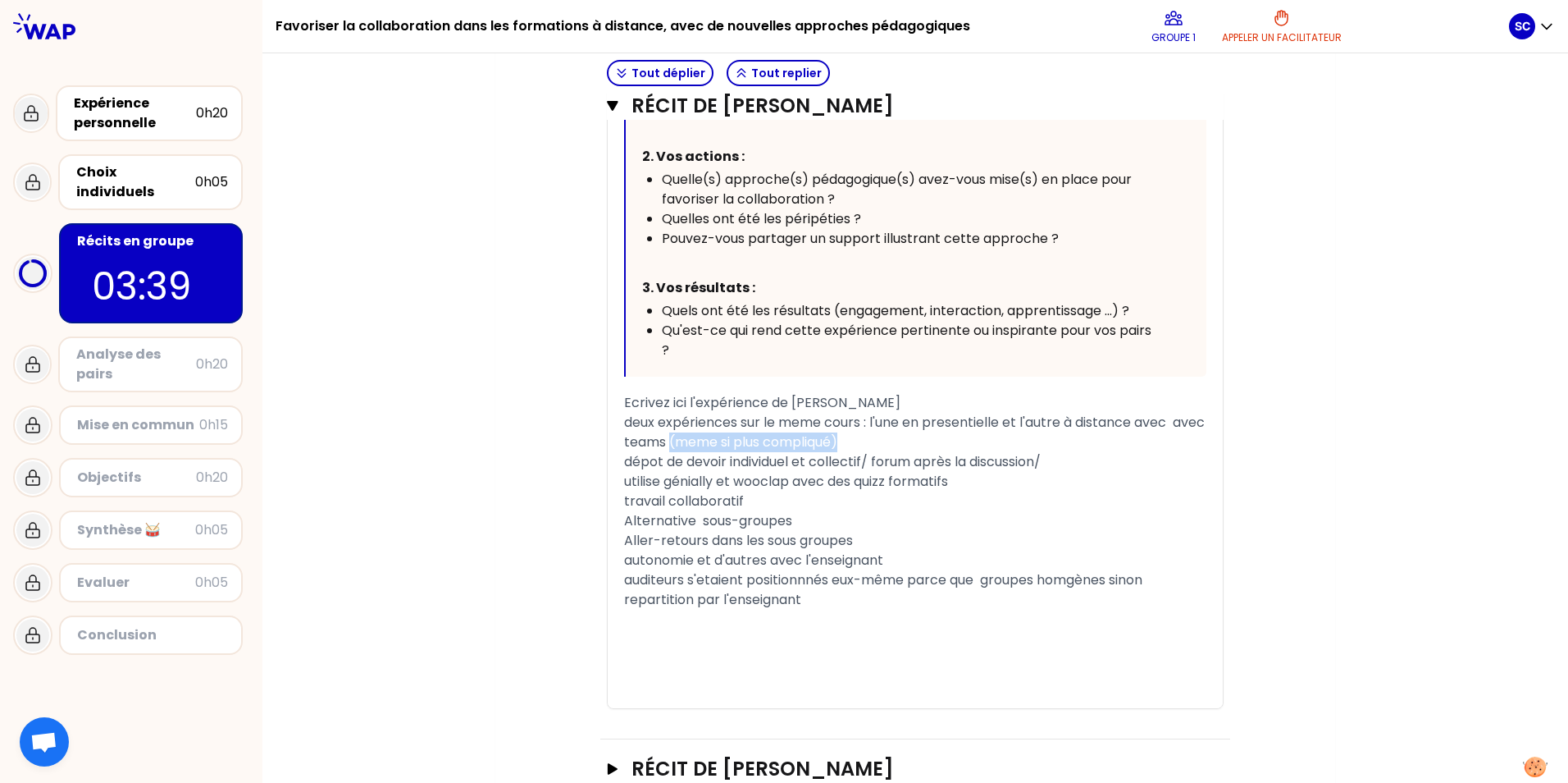
drag, startPoint x: 706, startPoint y: 442, endPoint x: 885, endPoint y: 439, distance: 179.0
click at [508, 439] on div "deux expériences sur le meme cours : l'une en presentielle et l'autre à distanc…" at bounding box center [915, 432] width 582 height 39
drag, startPoint x: 655, startPoint y: 481, endPoint x: 663, endPoint y: 520, distance: 39.8
click at [508, 484] on span "utilise génially et wooclap avec des quizz formatifs" at bounding box center [786, 481] width 324 height 18
click at [508, 487] on div "utilisation génially et wooclap avec des quizz formatifs" at bounding box center [915, 481] width 582 height 19
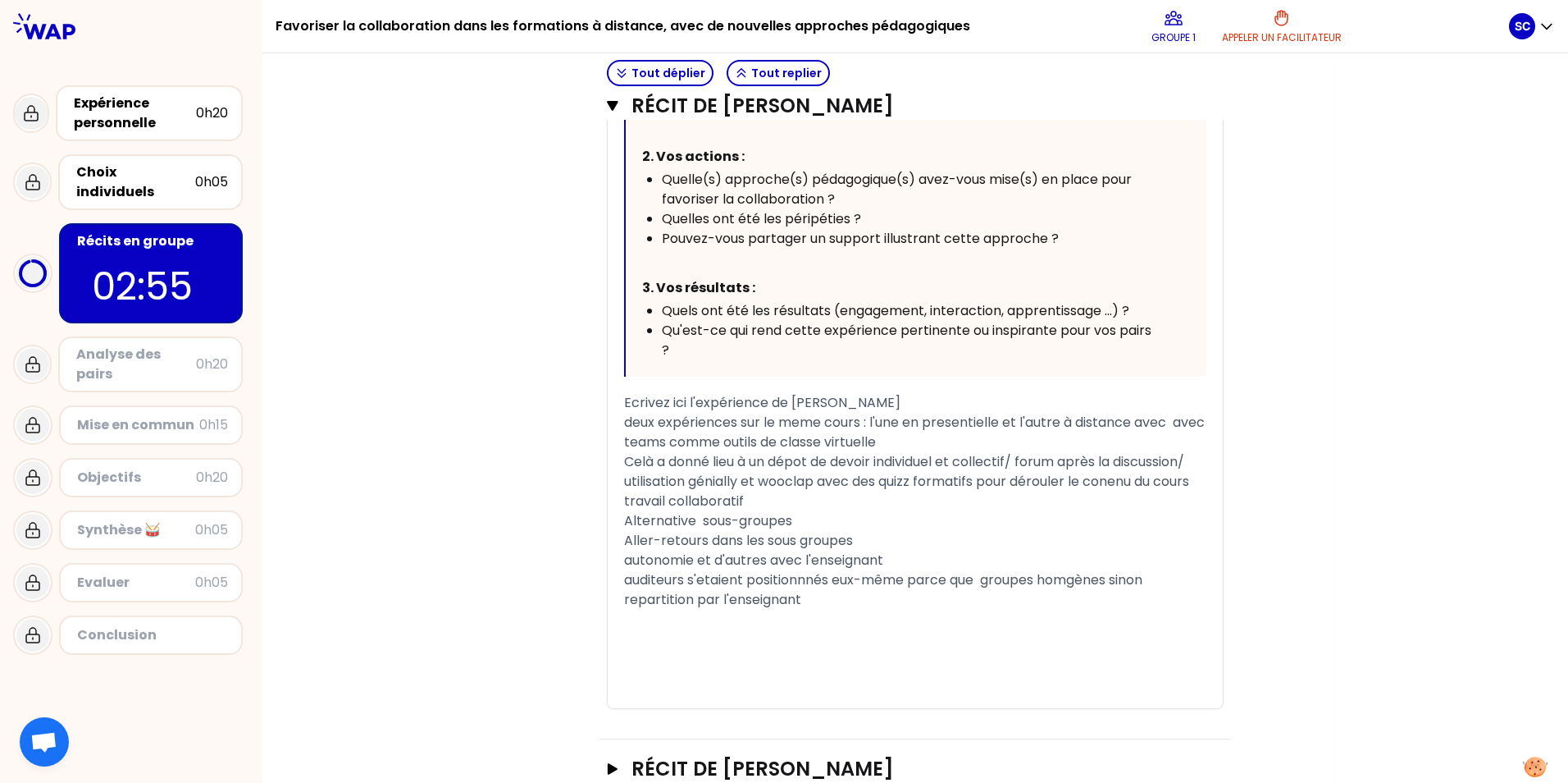
click at [508, 504] on span "travail collaboratif" at bounding box center [684, 501] width 120 height 18
click at [508, 510] on span "> travail collaboratif" at bounding box center [689, 501] width 130 height 18
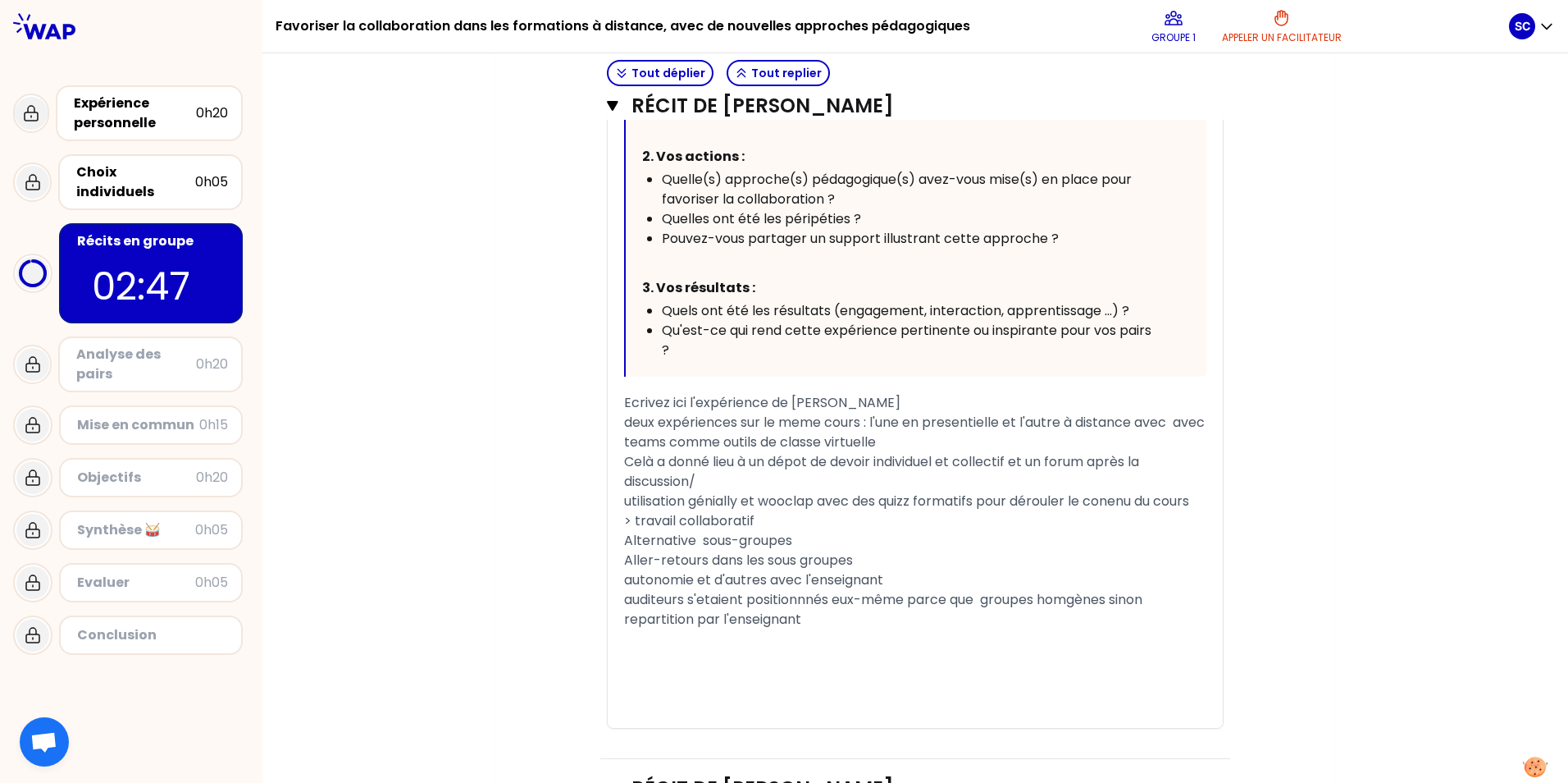
click at [508, 542] on span "Alternative sous-groupes" at bounding box center [708, 540] width 168 height 18
click at [508, 542] on span "> Alternative sous-groupes" at bounding box center [713, 540] width 179 height 18
click at [508, 569] on span "Aller-retours dans les sous groupes" at bounding box center [738, 560] width 229 height 18
click at [508, 570] on div "> Aller-retours dans les sous groupes" at bounding box center [915, 560] width 582 height 19
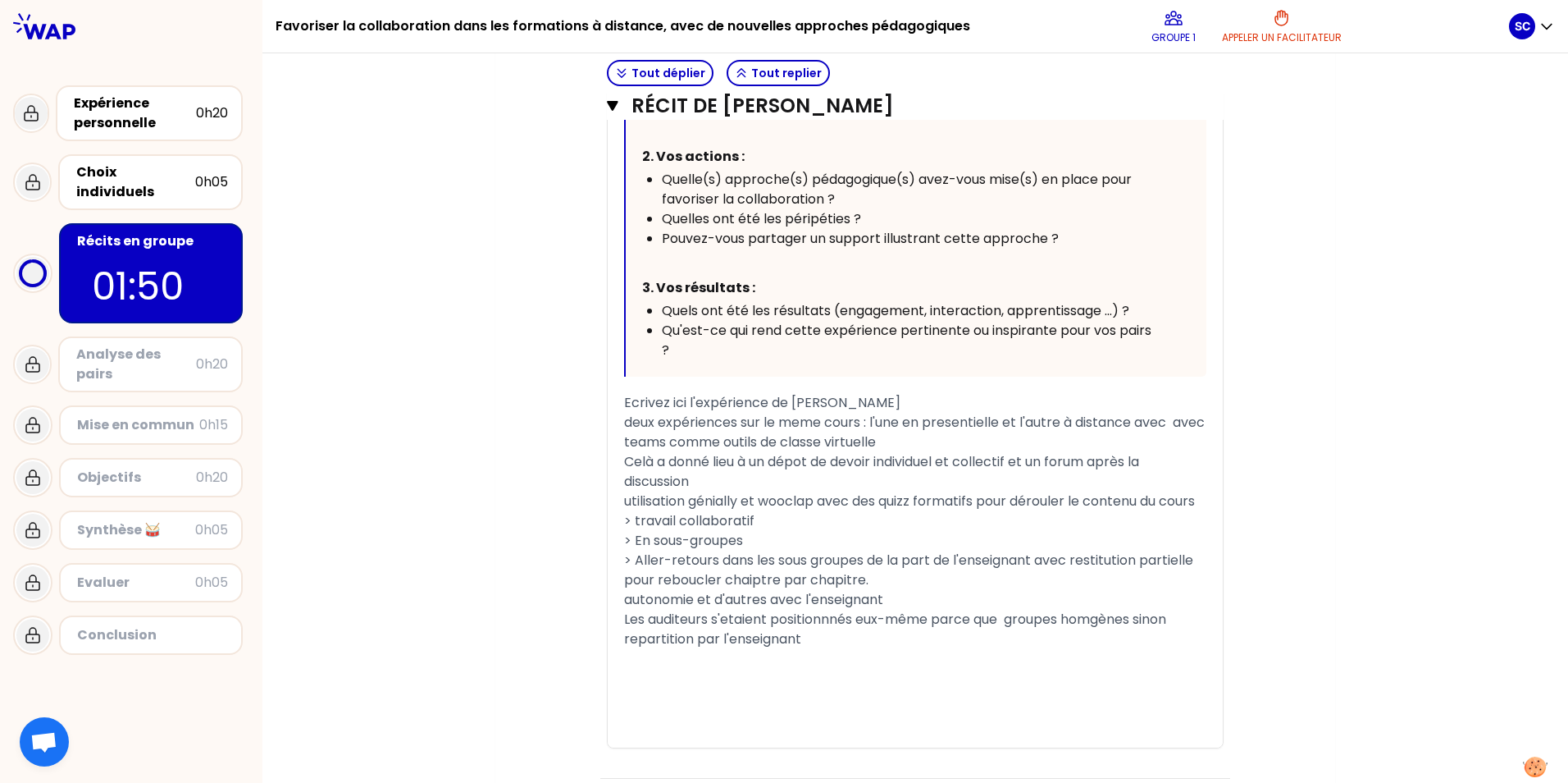
click at [508, 589] on span "> Aller-retours dans les sous groupes de la part de l'enseignant avec restituti…" at bounding box center [910, 570] width 572 height 39
click at [508, 590] on div "> Aller-retours dans les sous groupes de la part de l'enseignant avec restituti…" at bounding box center [915, 570] width 582 height 39
click at [508, 592] on div "autonomie et d'autres avec l'enseignant" at bounding box center [915, 599] width 582 height 19
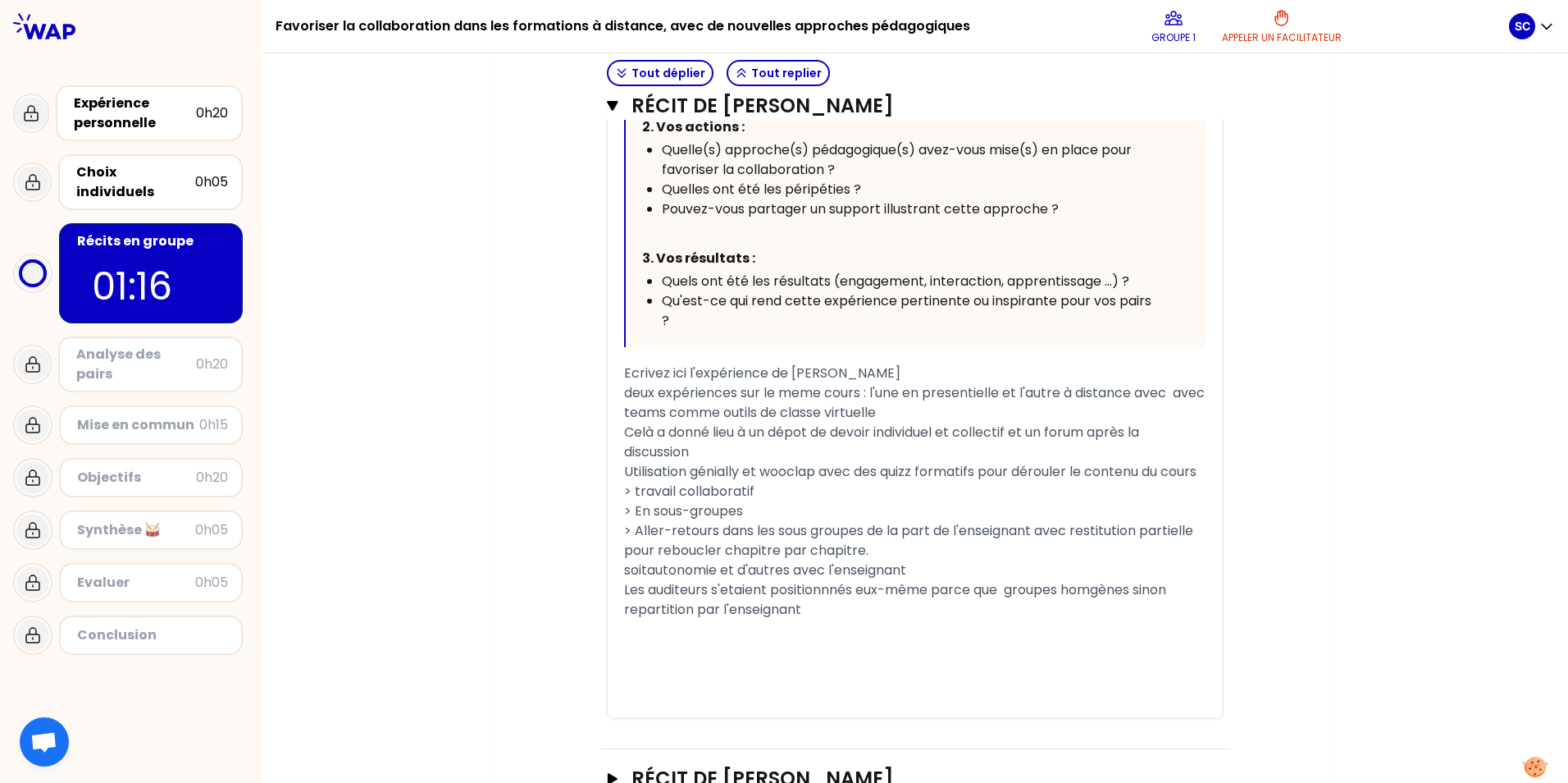
scroll to position [914, 0]
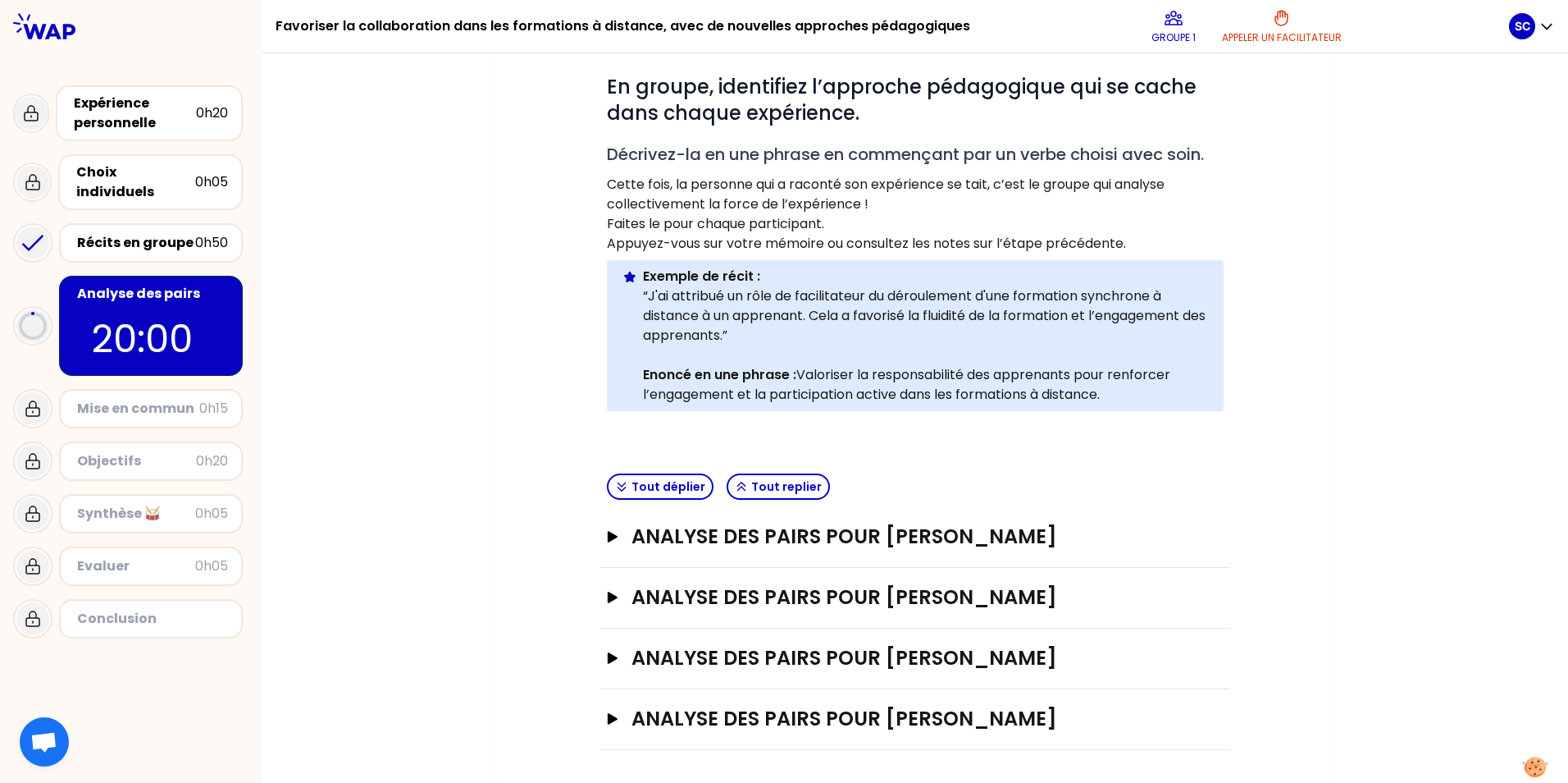
scroll to position [302, 0]
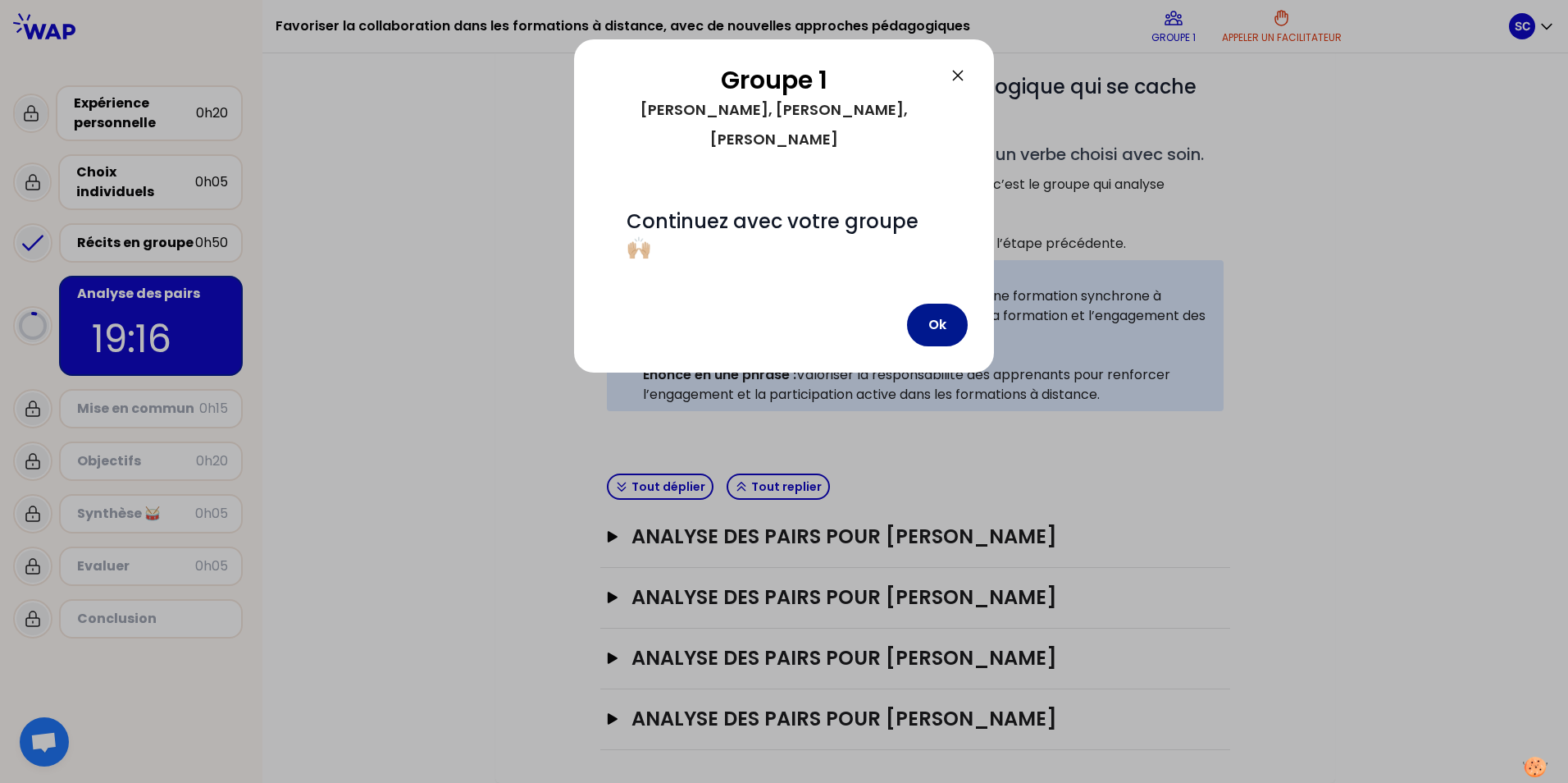
click at [508, 304] on button "Ok" at bounding box center [937, 325] width 60 height 43
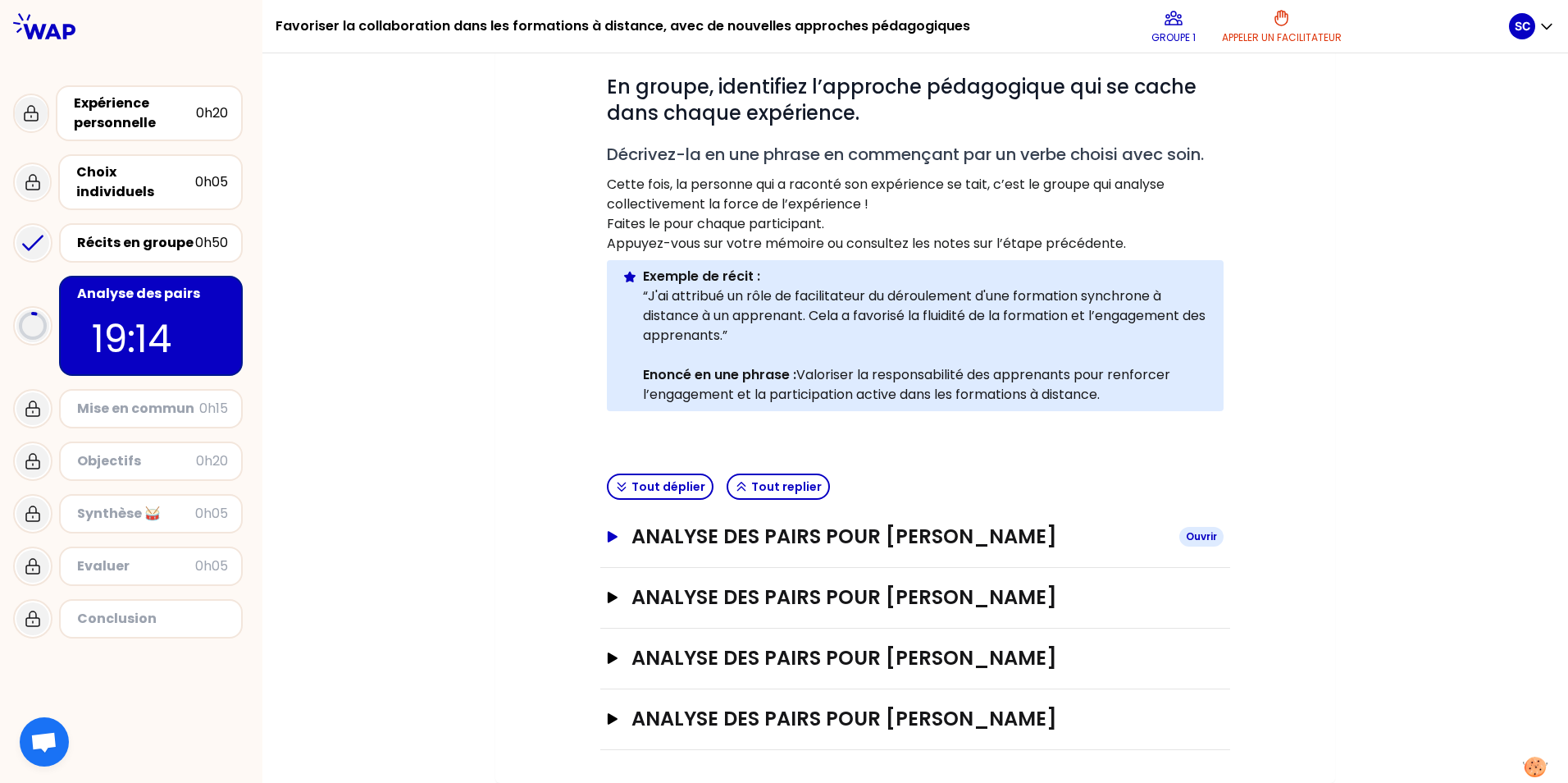
click at [508, 535] on icon "button" at bounding box center [612, 537] width 13 height 12
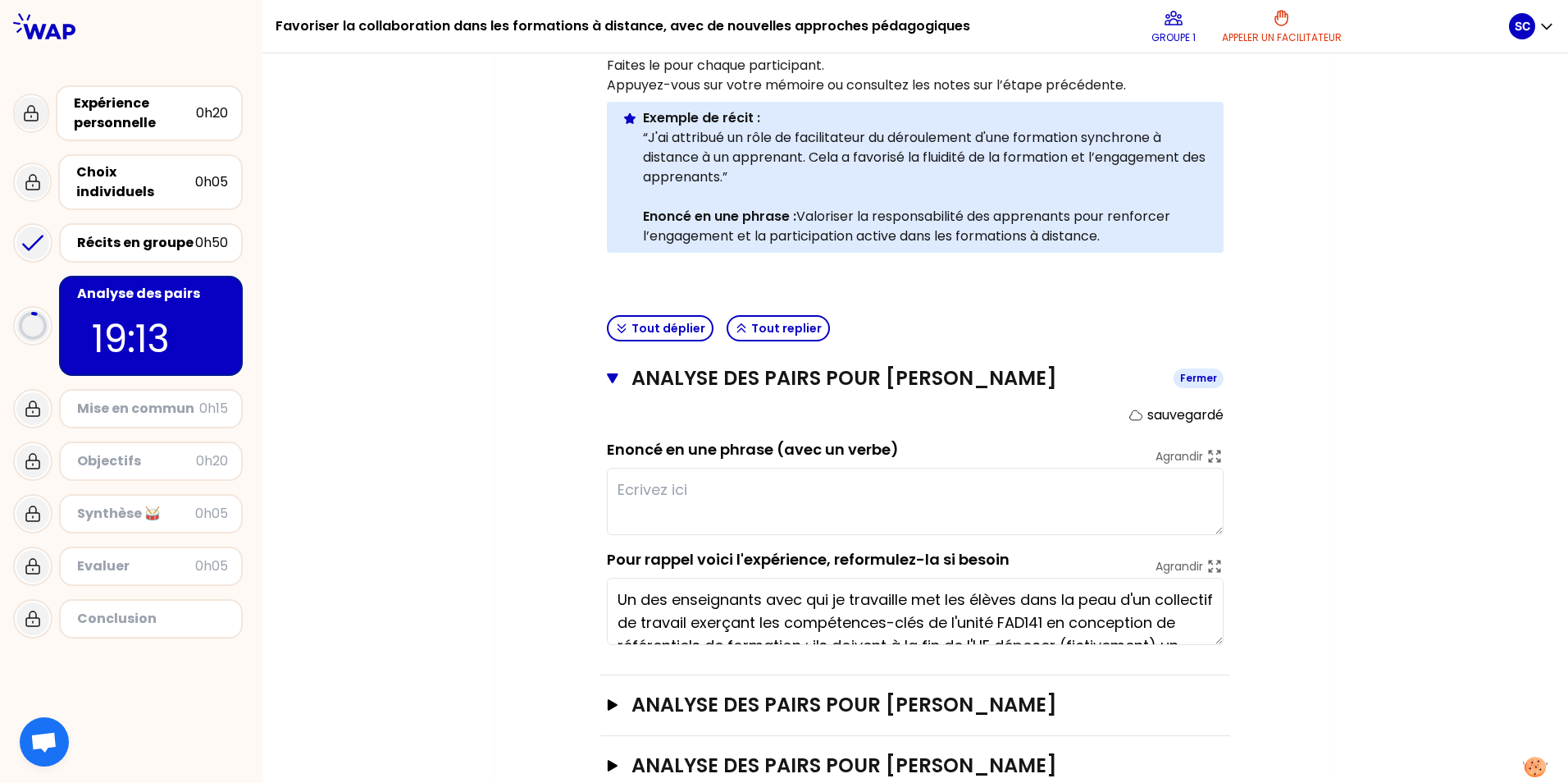
scroll to position [466, 0]
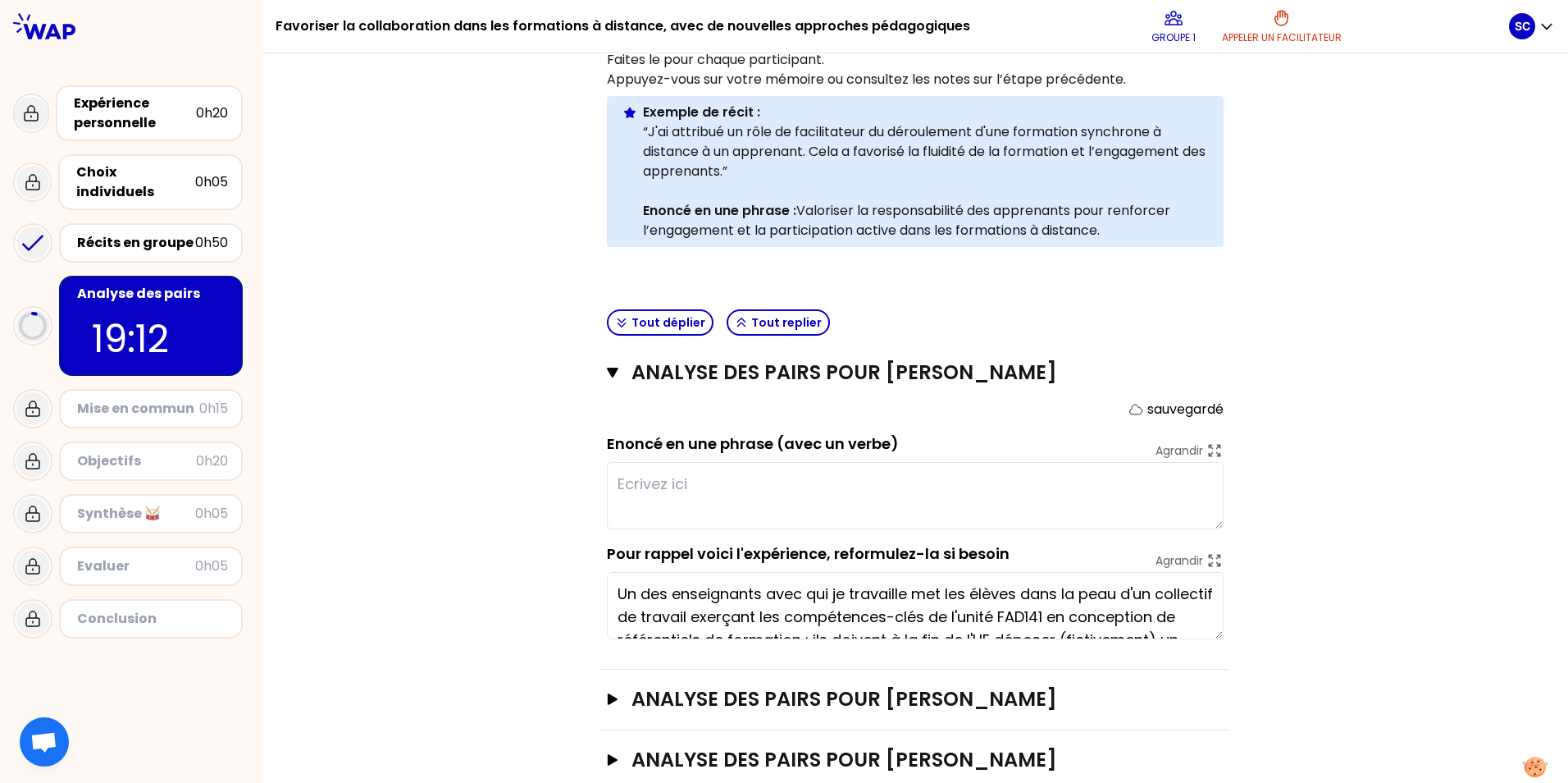
click at [508, 486] on textarea at bounding box center [914, 495] width 617 height 67
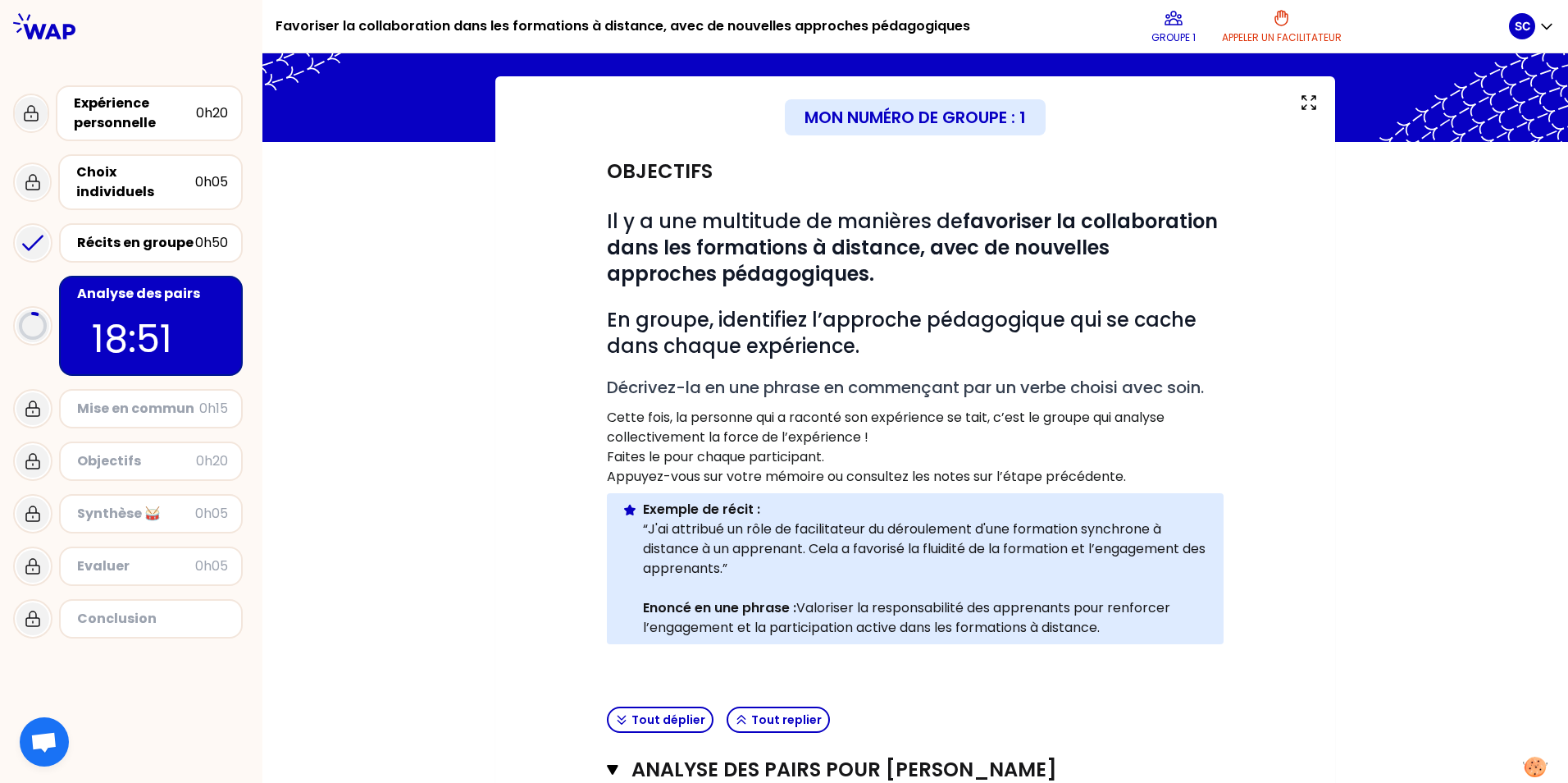
scroll to position [164, 0]
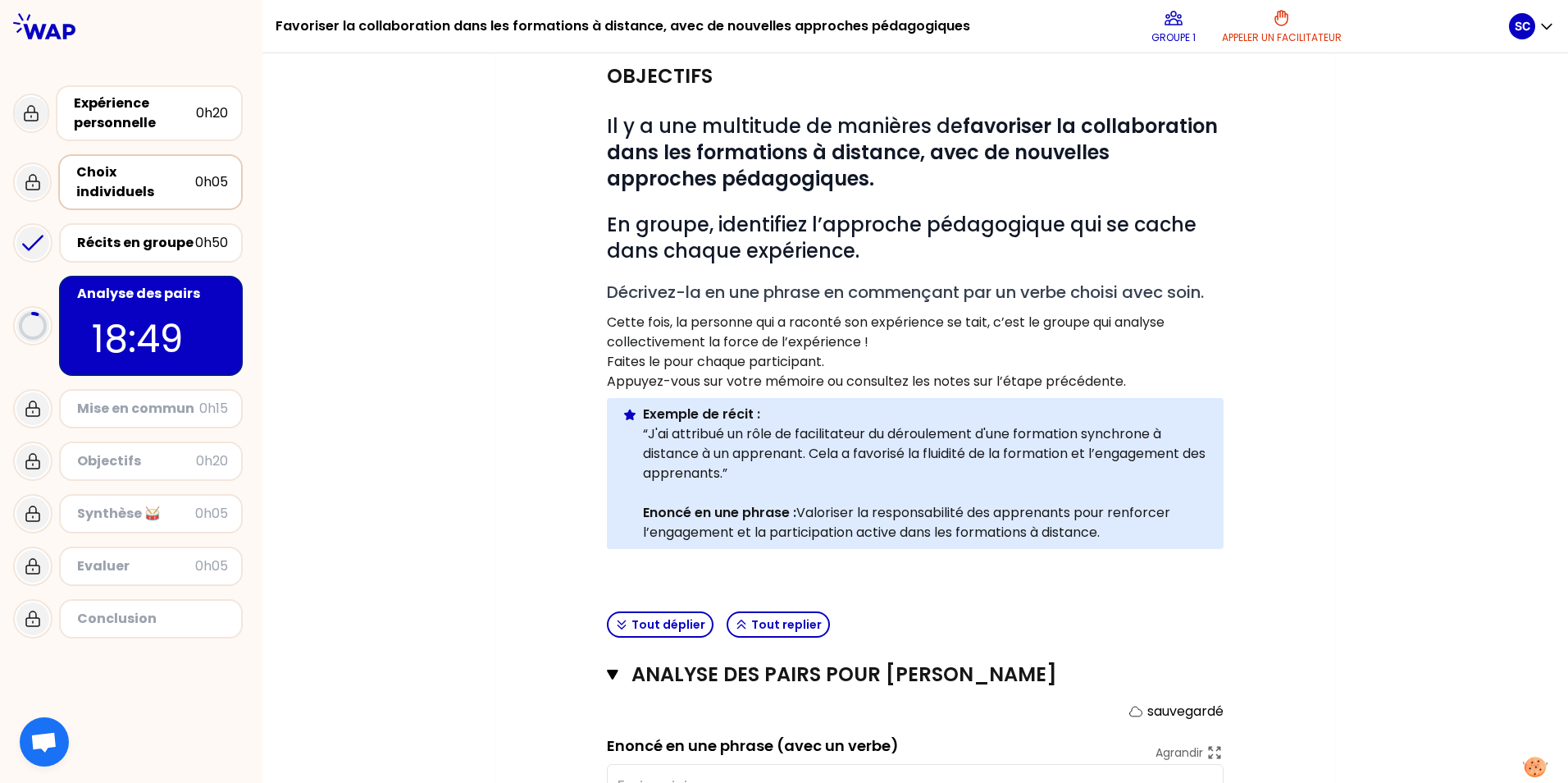
click at [115, 170] on div "Choix individuels" at bounding box center [136, 182] width 119 height 39
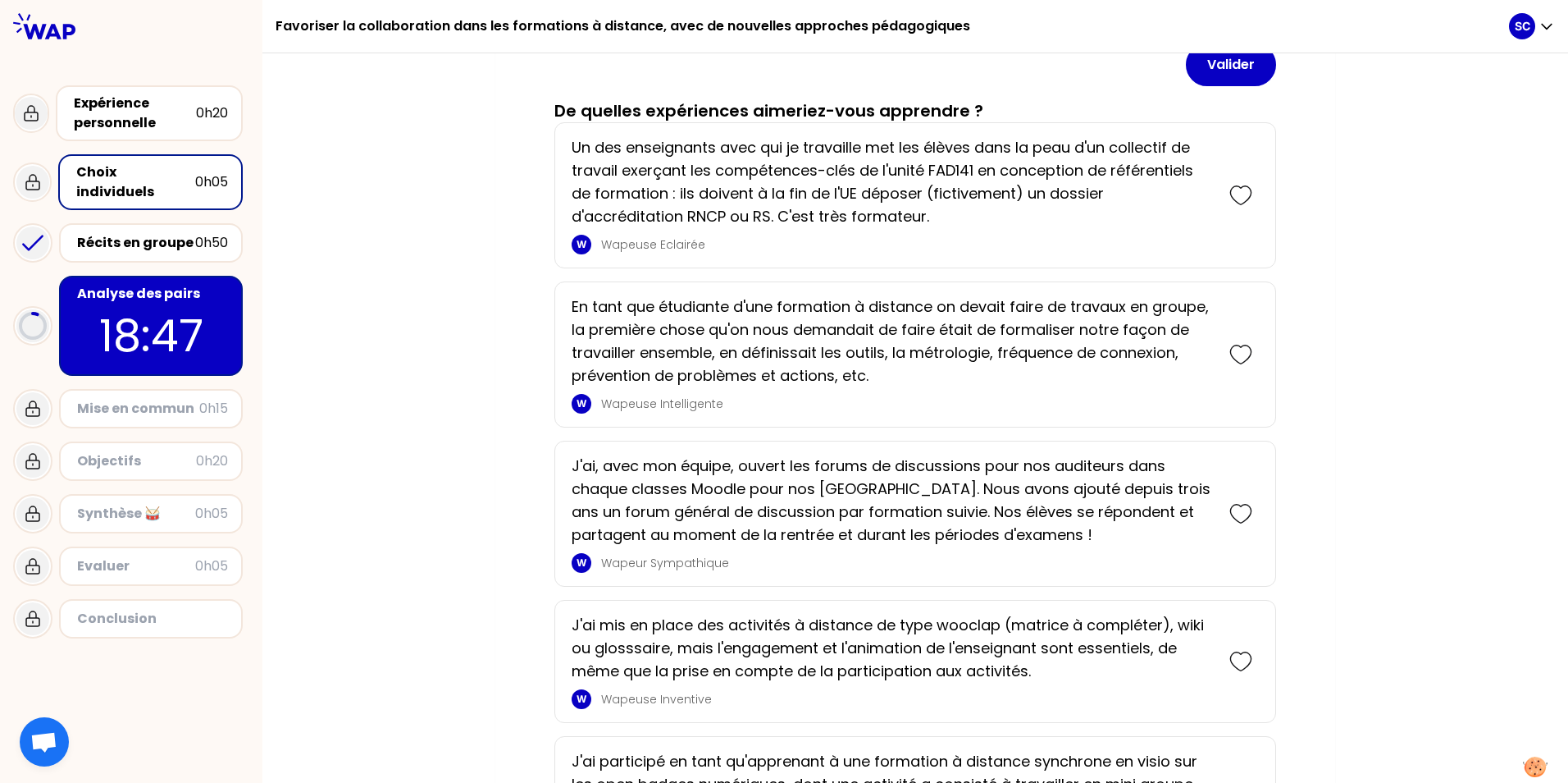
scroll to position [246, 0]
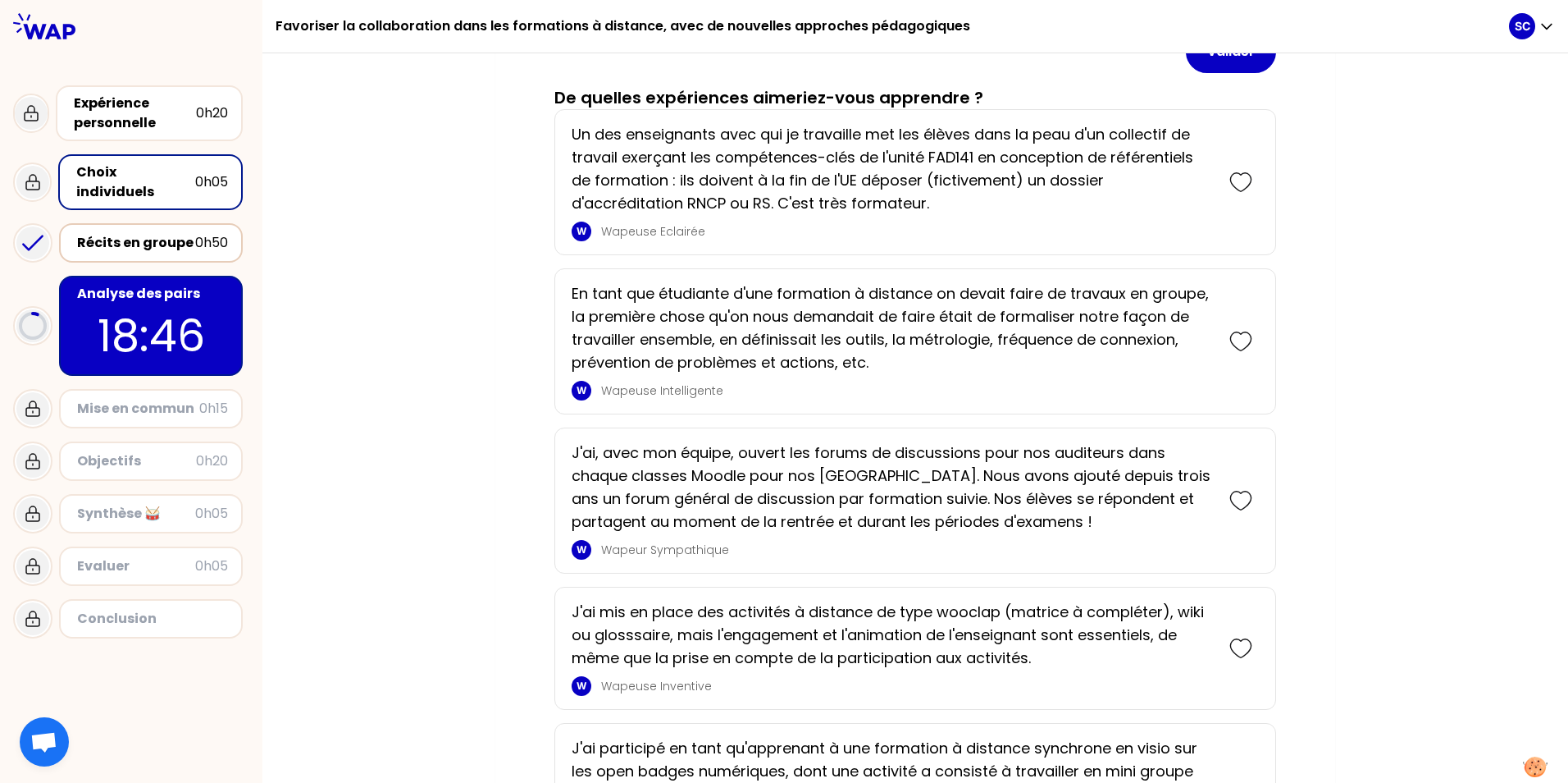
click at [118, 233] on div "Récits en groupe" at bounding box center [136, 243] width 118 height 19
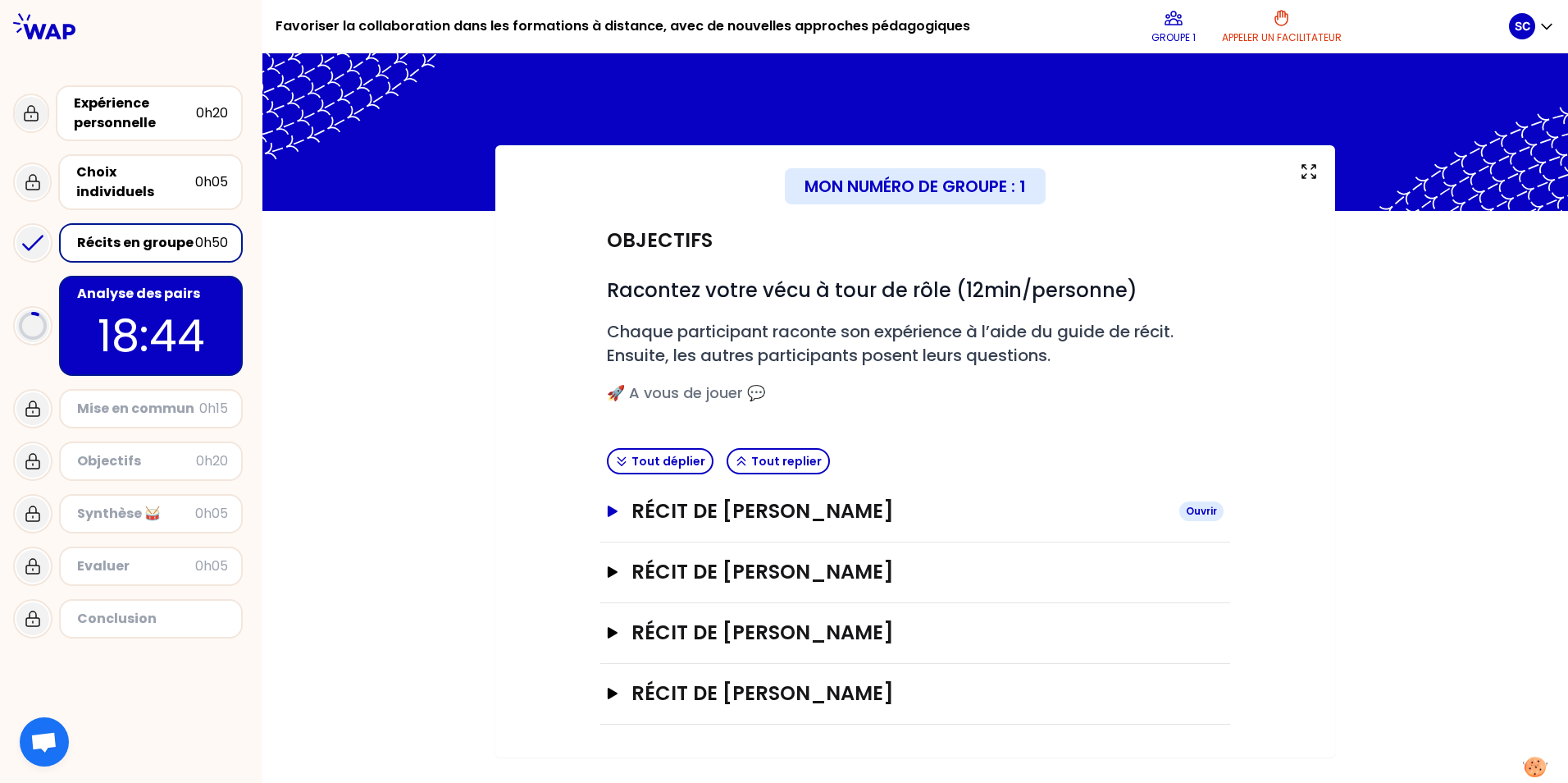
click at [508, 509] on icon "button" at bounding box center [612, 511] width 13 height 12
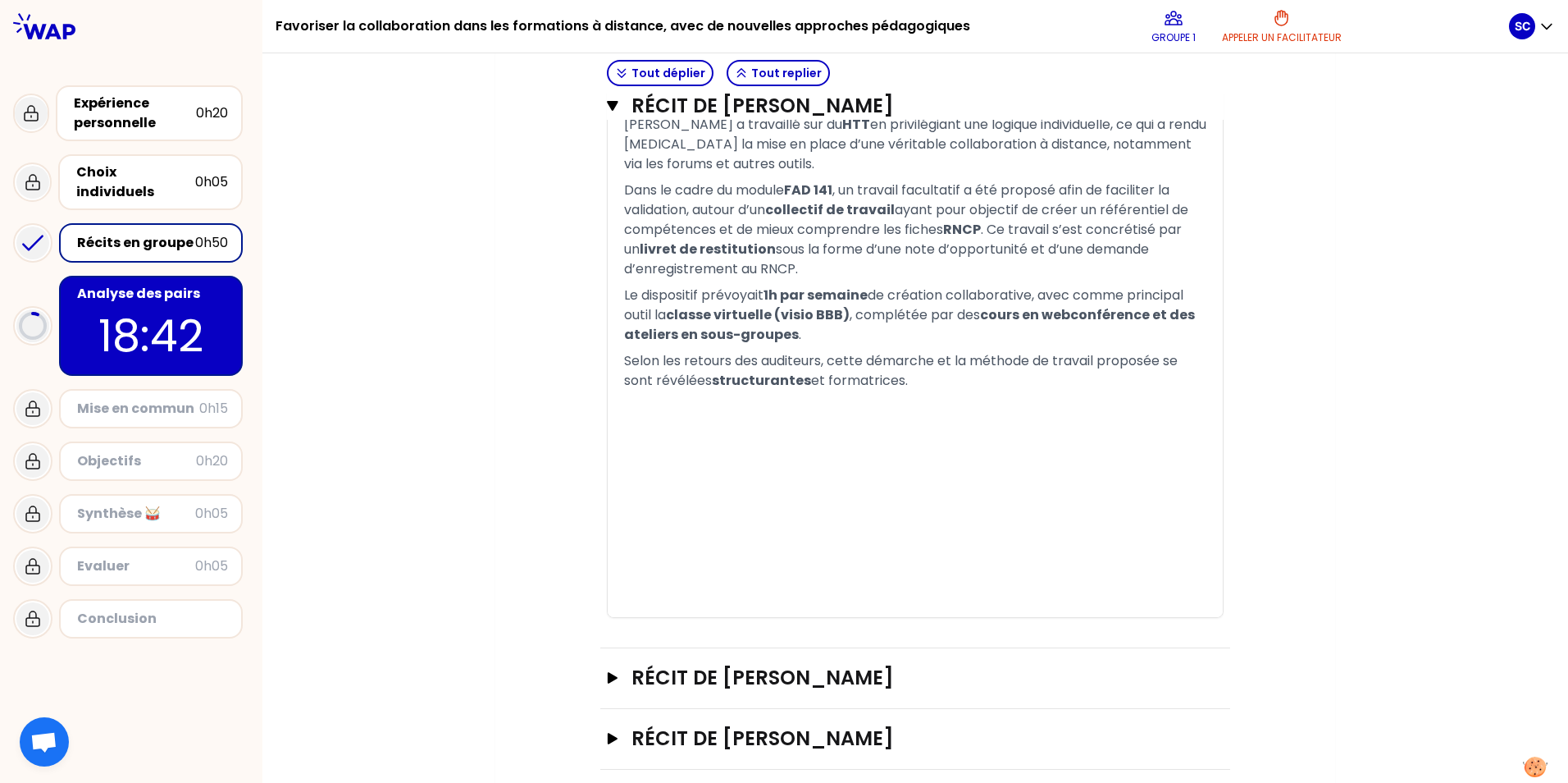
scroll to position [1229, 0]
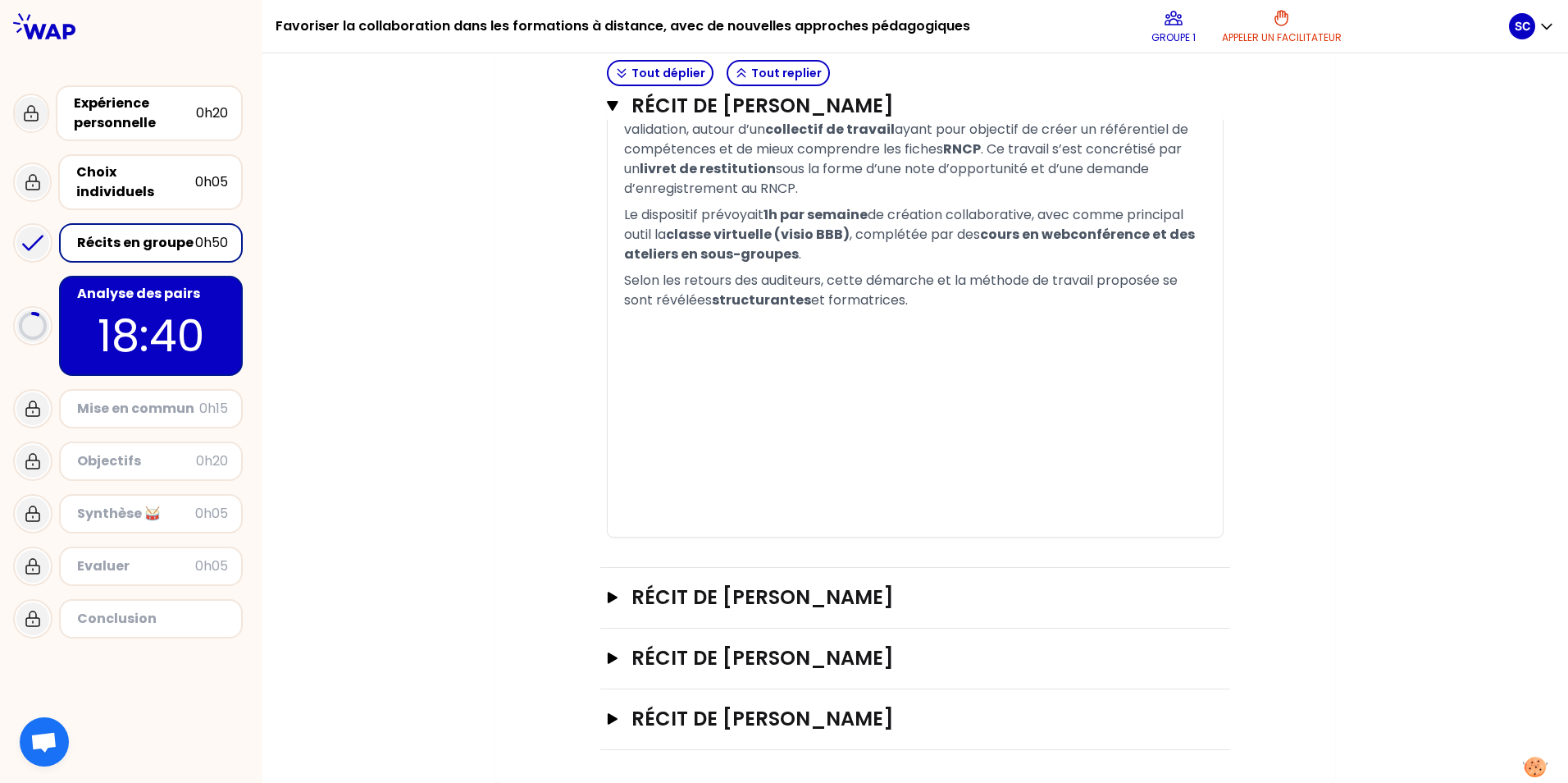
click at [508, 387] on div "﻿" at bounding box center [915, 389] width 582 height 19
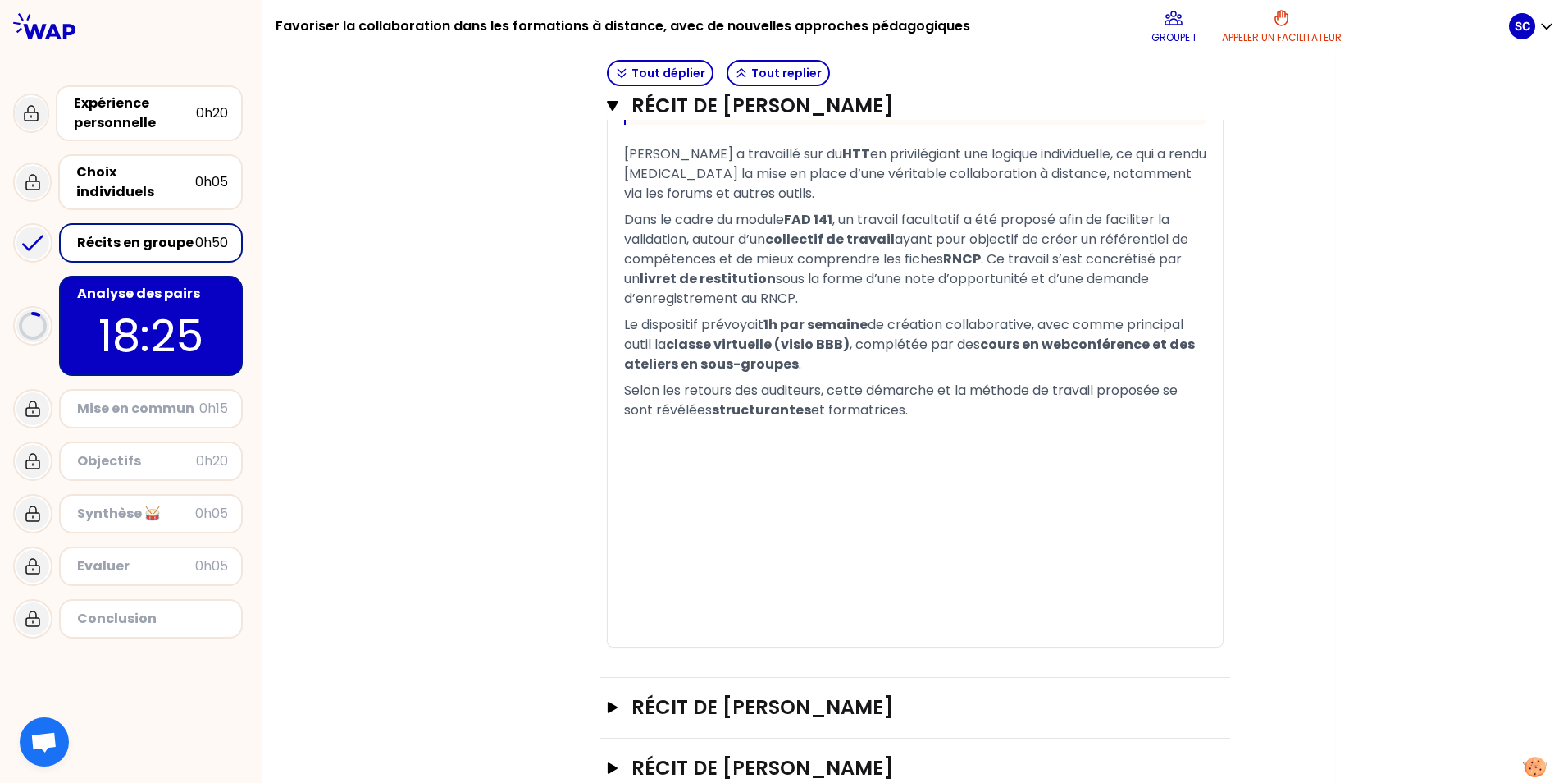
scroll to position [1065, 0]
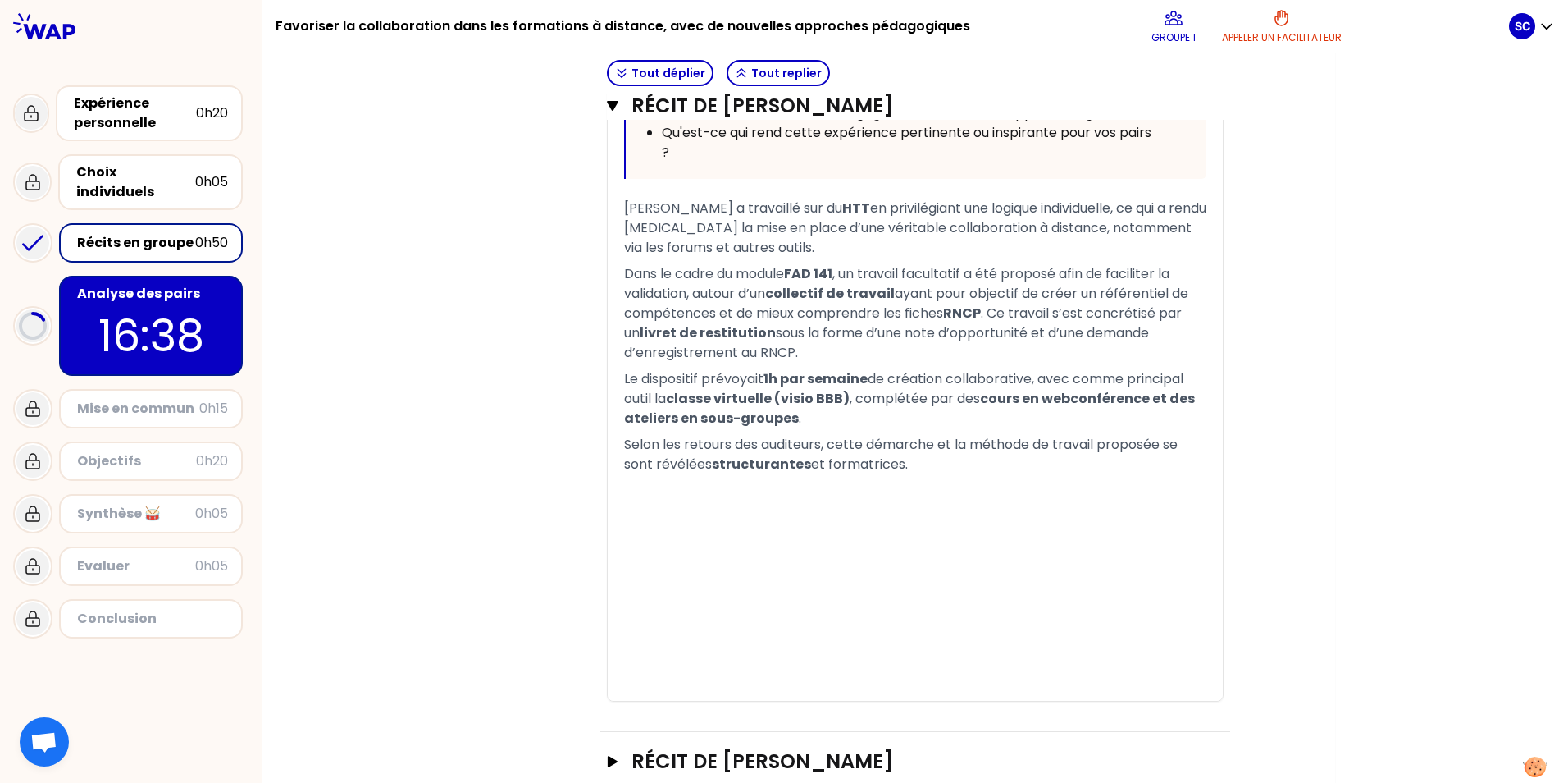
click at [106, 399] on div "Mise en commun" at bounding box center [138, 408] width 122 height 19
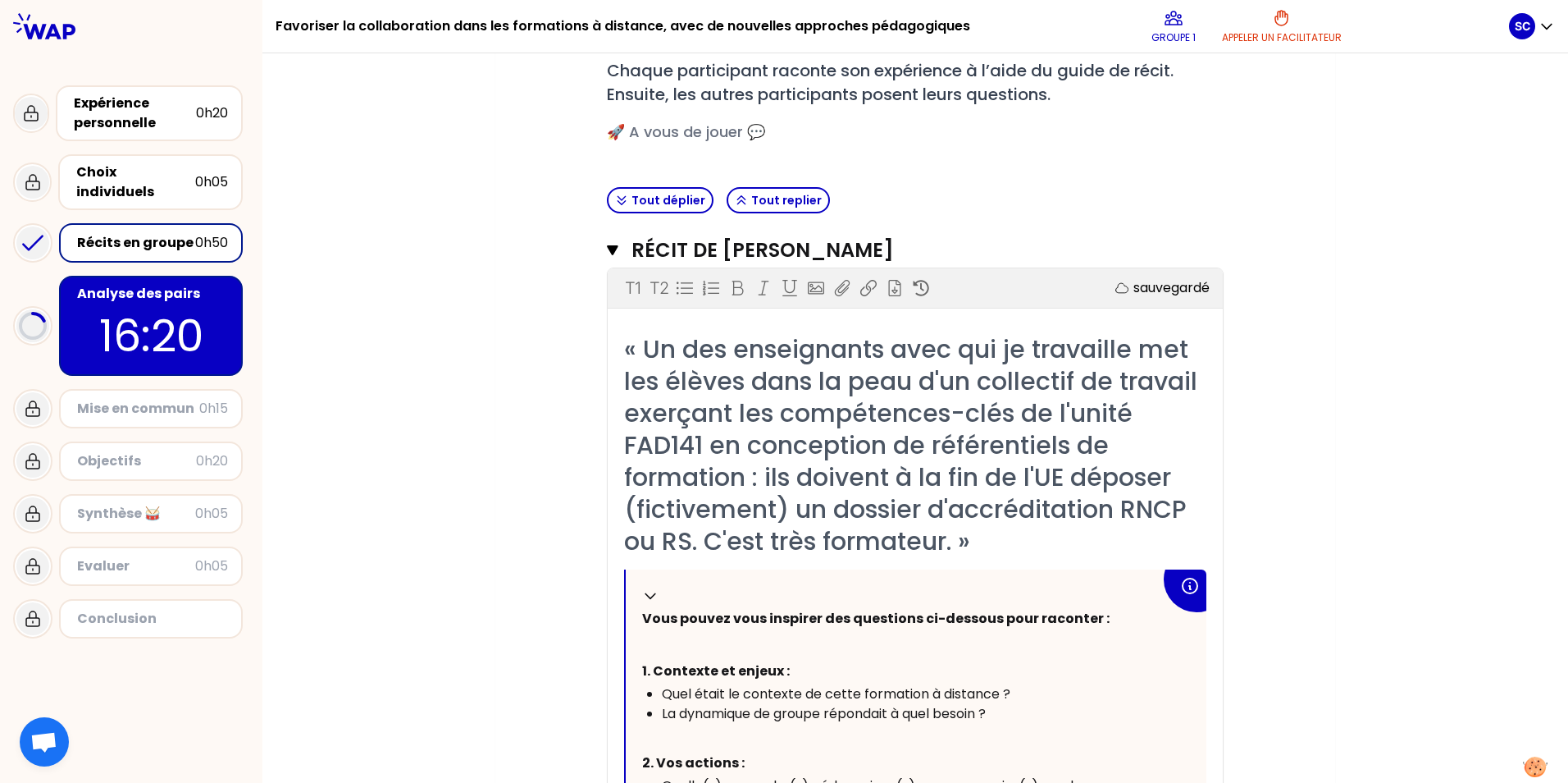
scroll to position [244, 0]
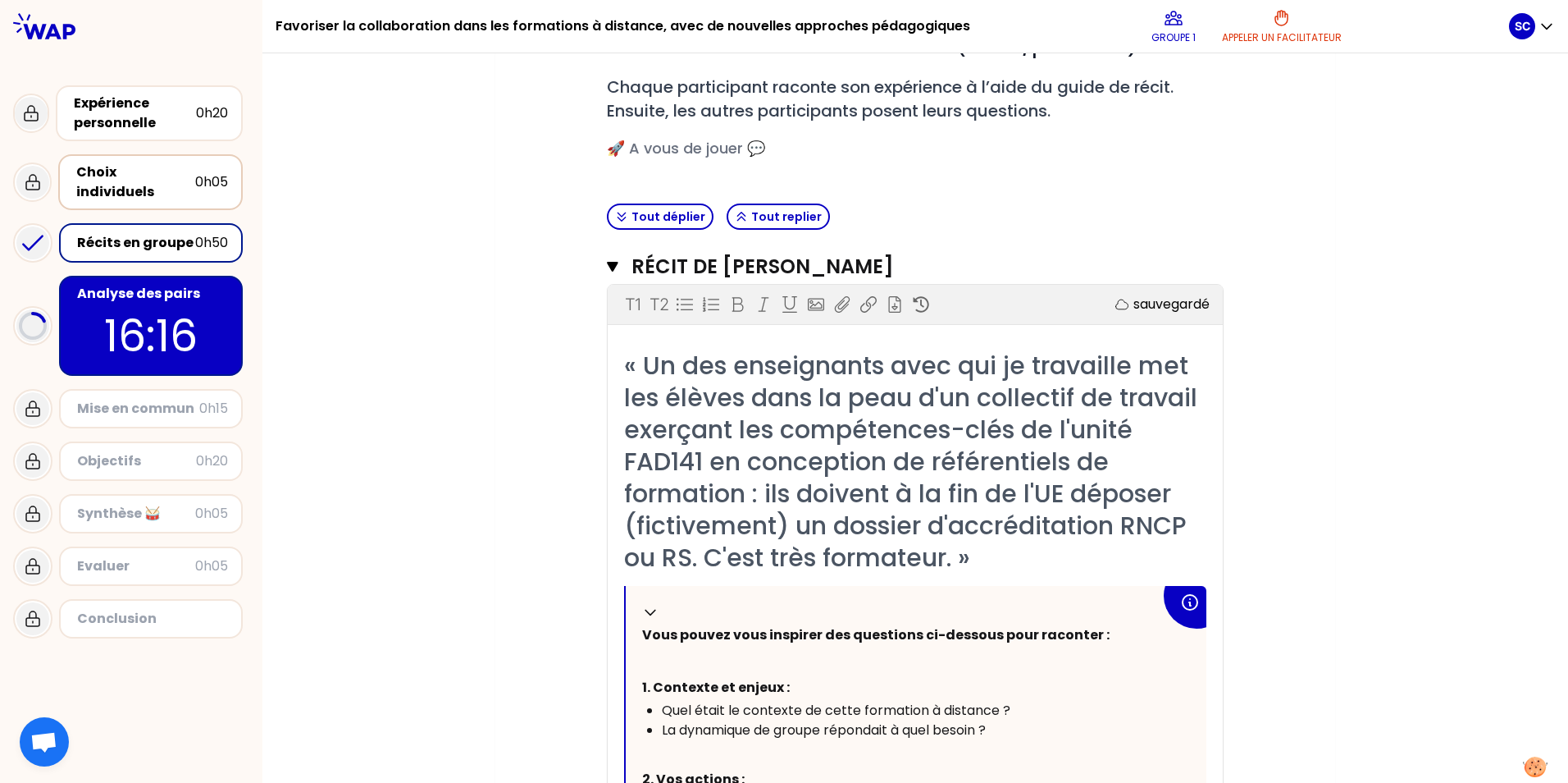
click at [112, 168] on div "Choix individuels" at bounding box center [136, 182] width 119 height 39
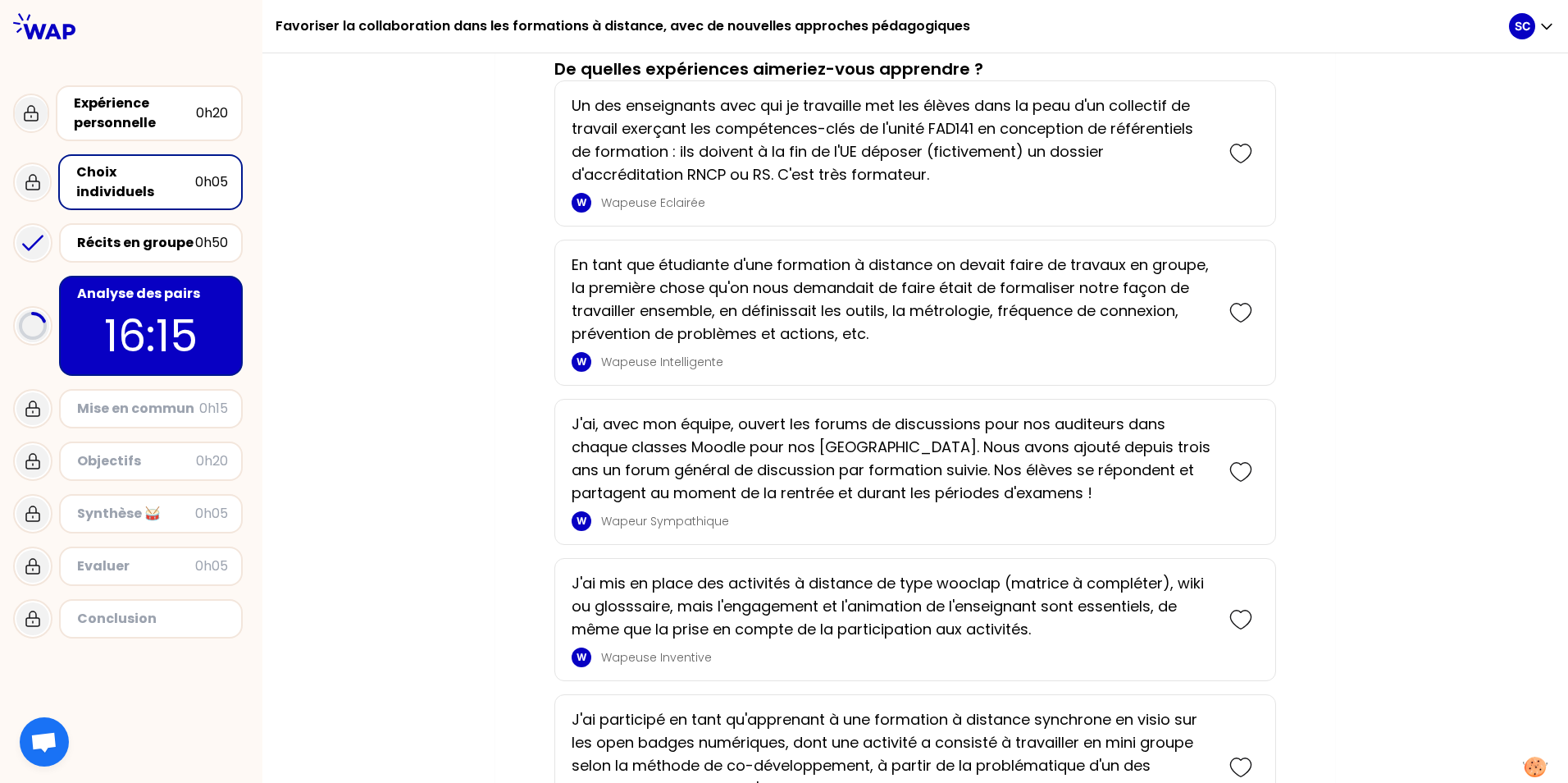
scroll to position [410, 0]
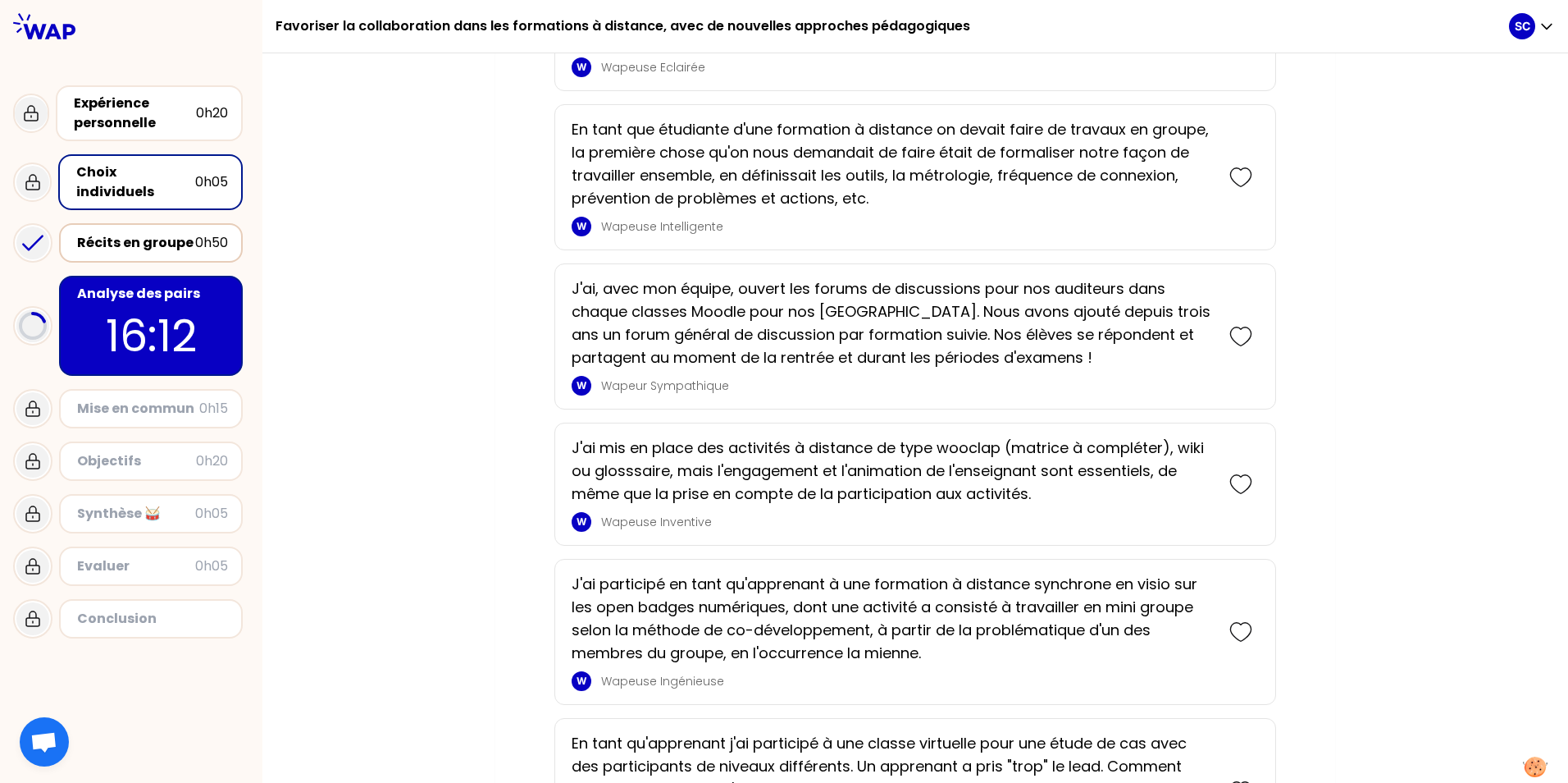
click at [97, 233] on div "Récits en groupe" at bounding box center [136, 243] width 118 height 19
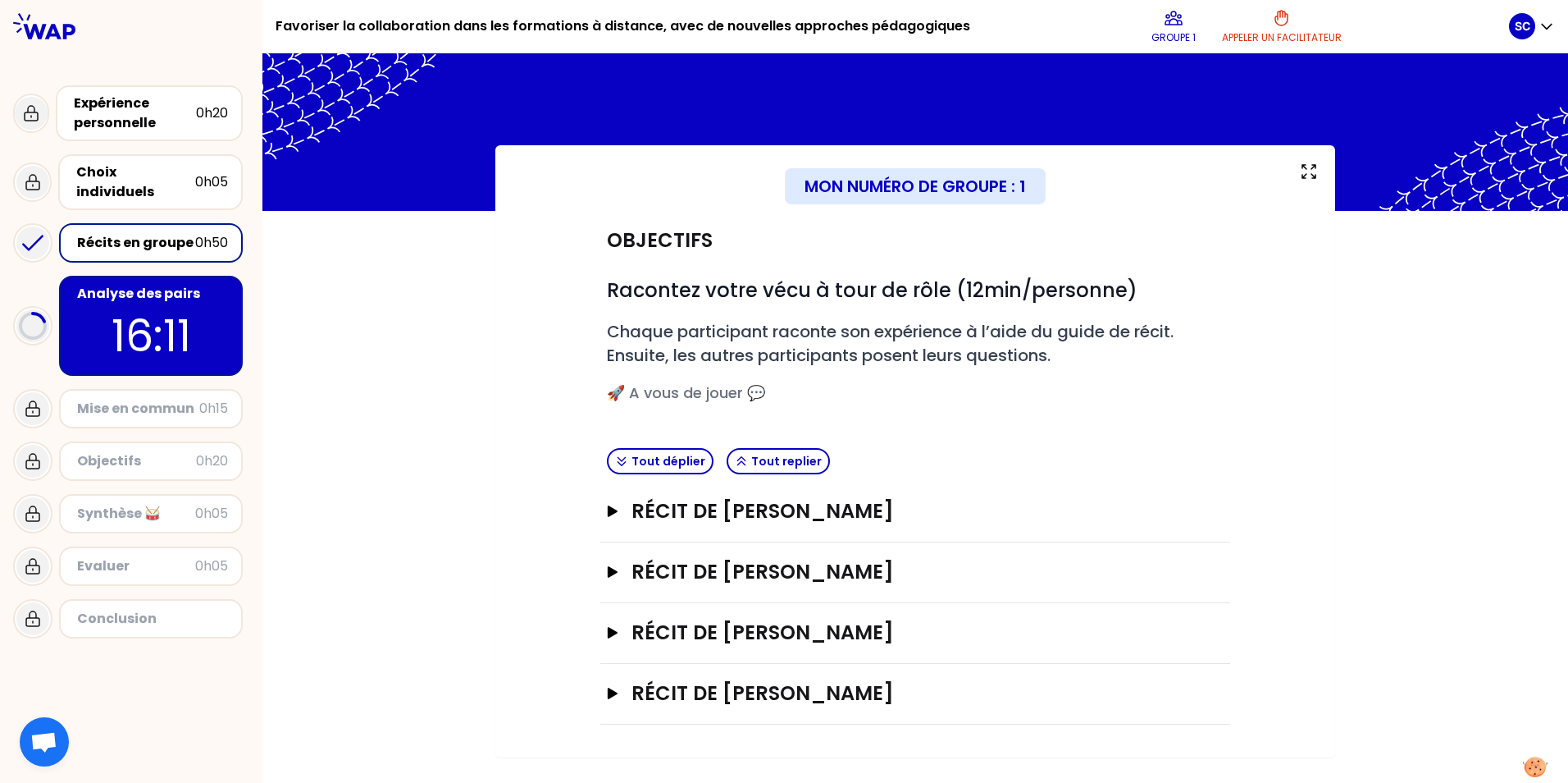
click at [91, 401] on div "Mise en commun" at bounding box center [138, 408] width 122 height 19
click at [92, 399] on div "Mise en commun" at bounding box center [138, 408] width 122 height 19
click at [508, 511] on icon "button" at bounding box center [612, 511] width 10 height 12
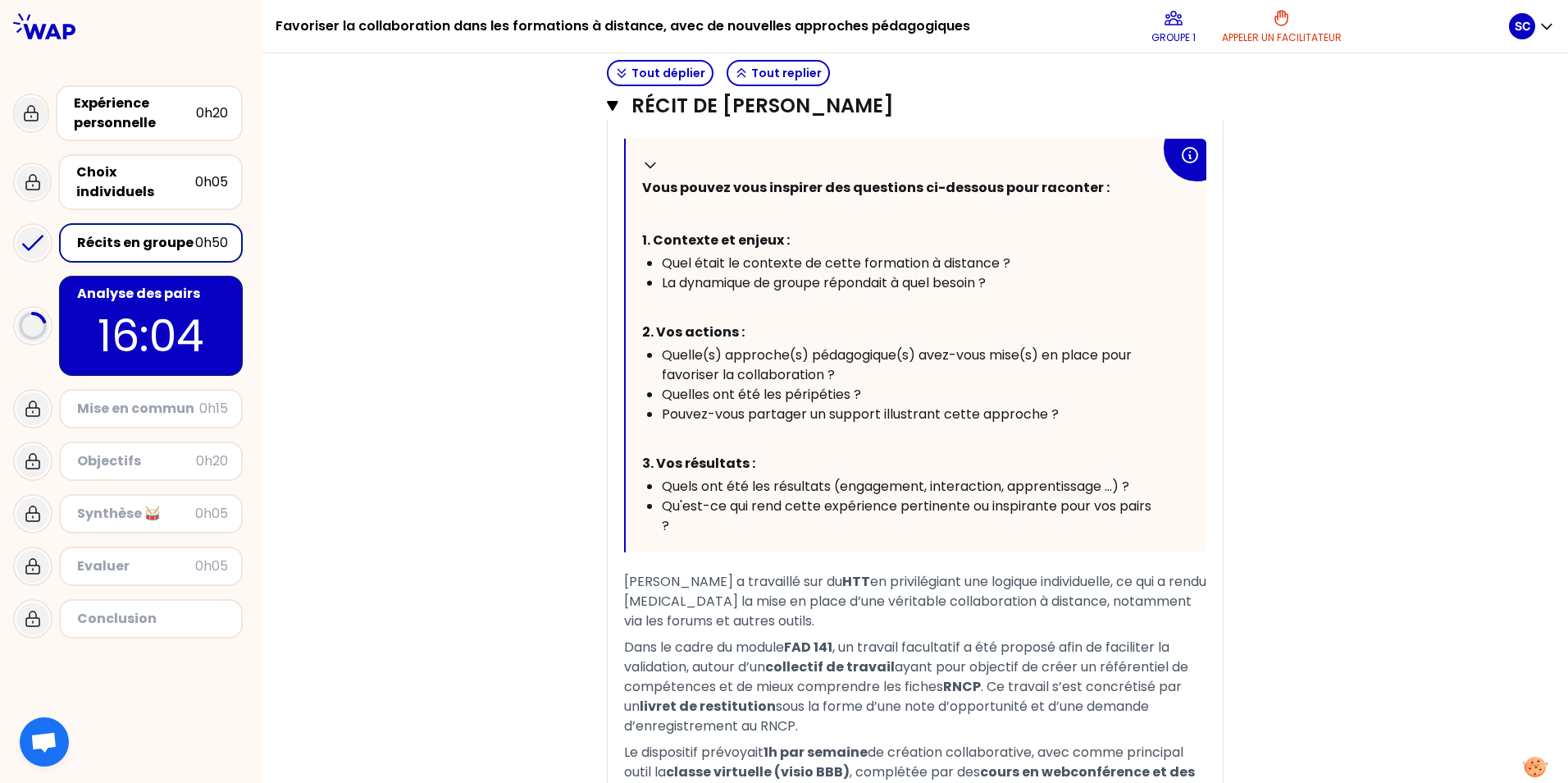
scroll to position [902, 0]
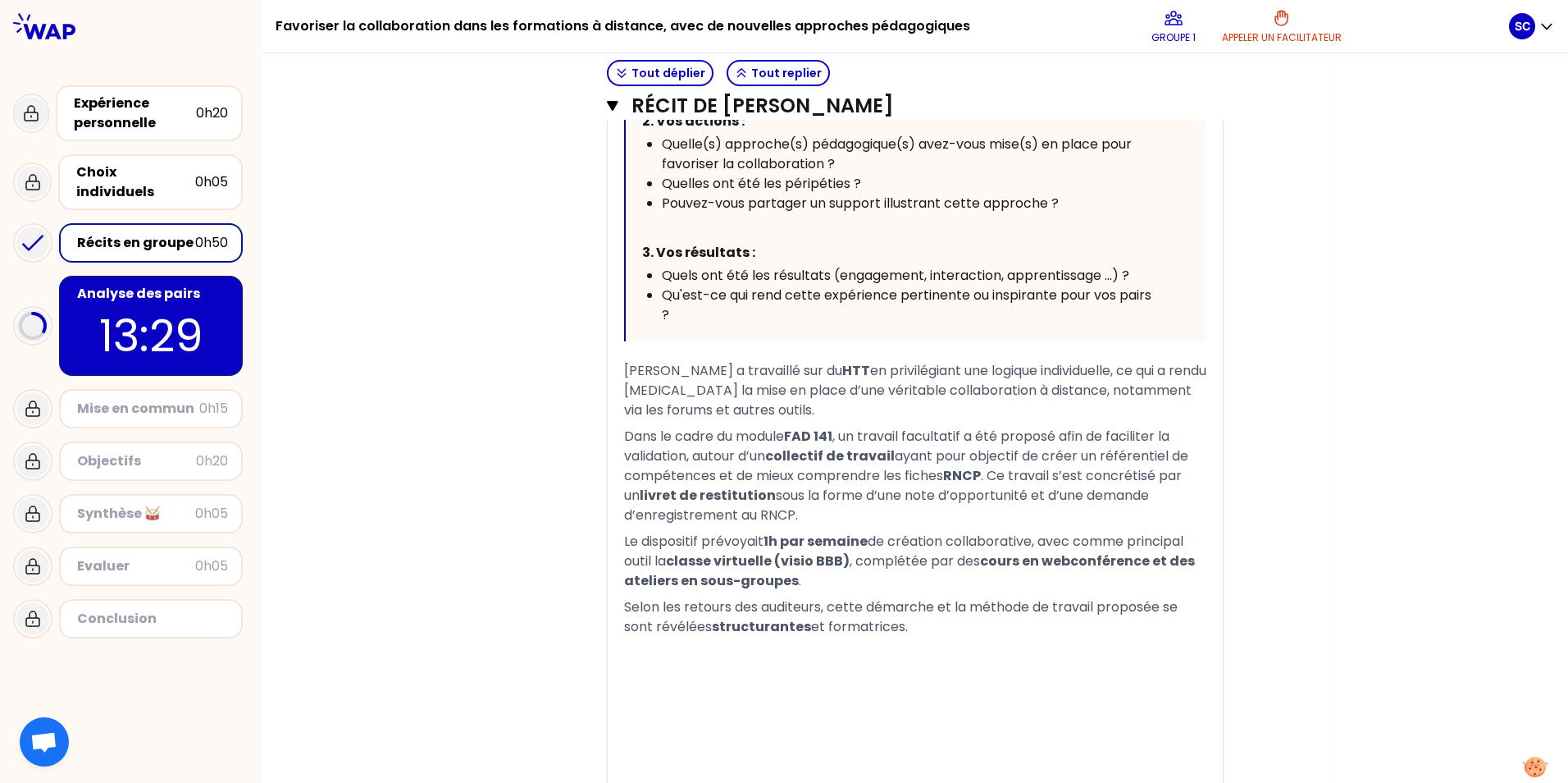
click at [219, 304] on p "13:29" at bounding box center [151, 336] width 154 height 64
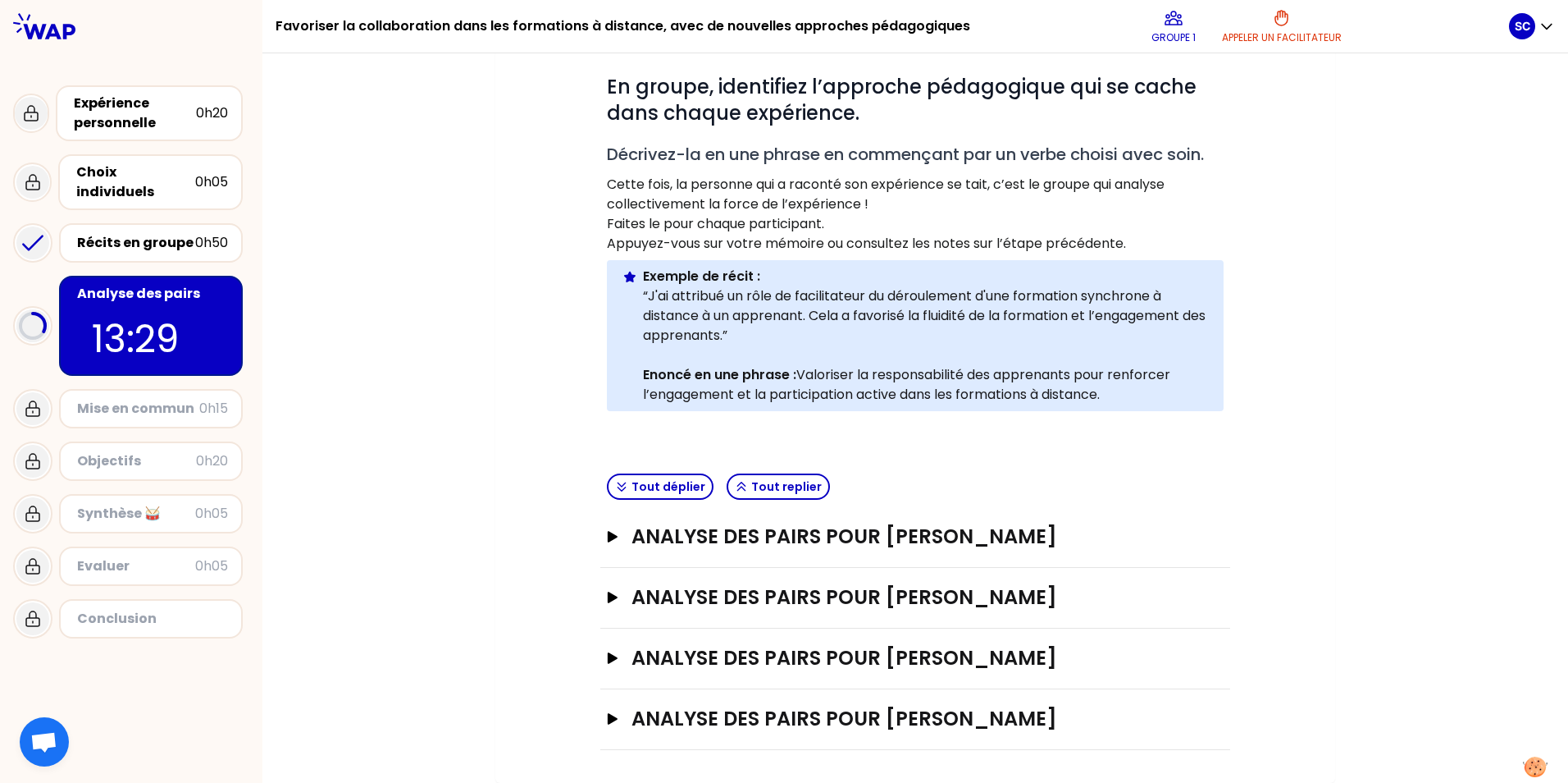
scroll to position [302, 0]
click at [508, 536] on icon "button" at bounding box center [612, 537] width 10 height 12
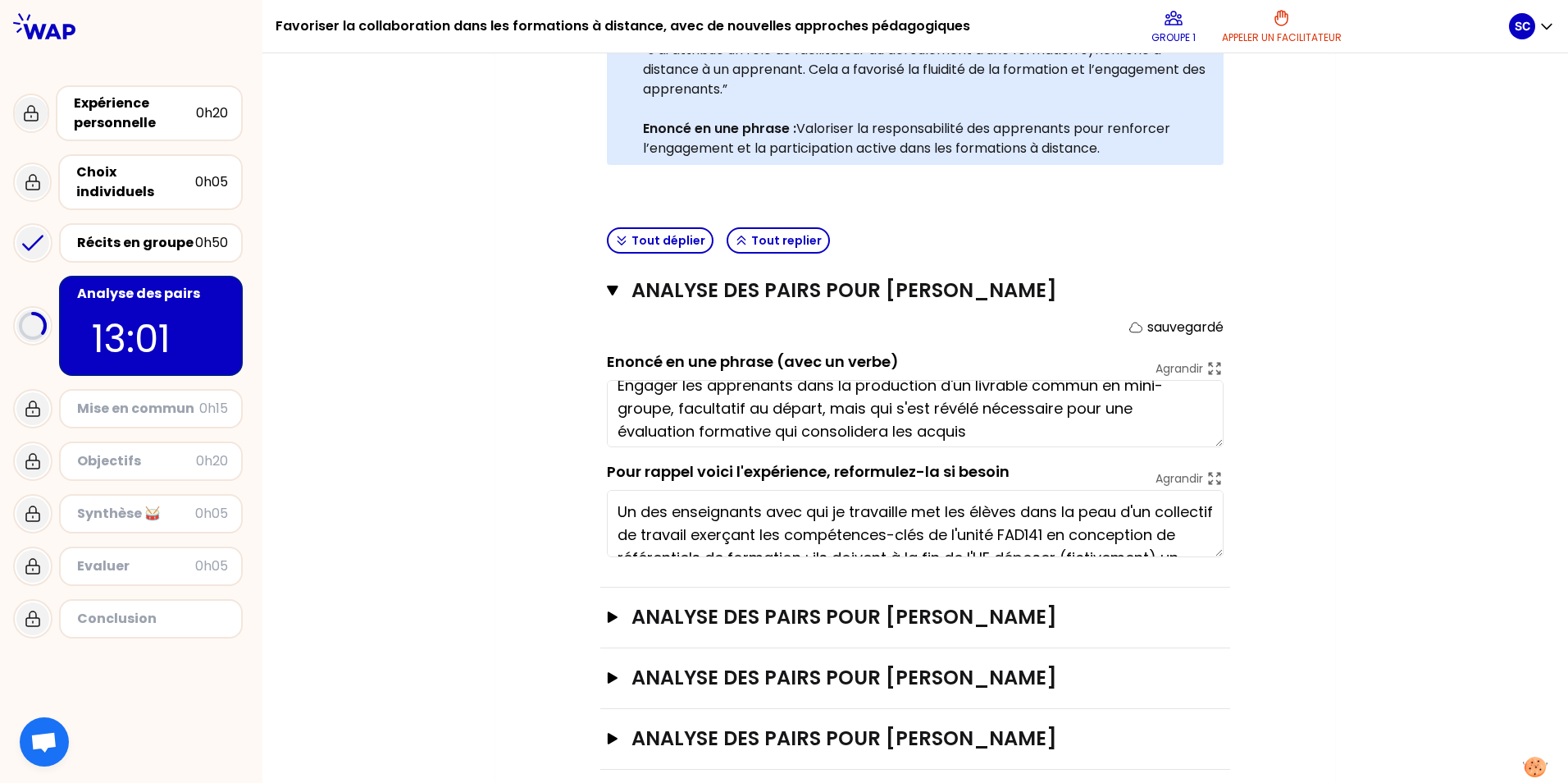
scroll to position [23, 0]
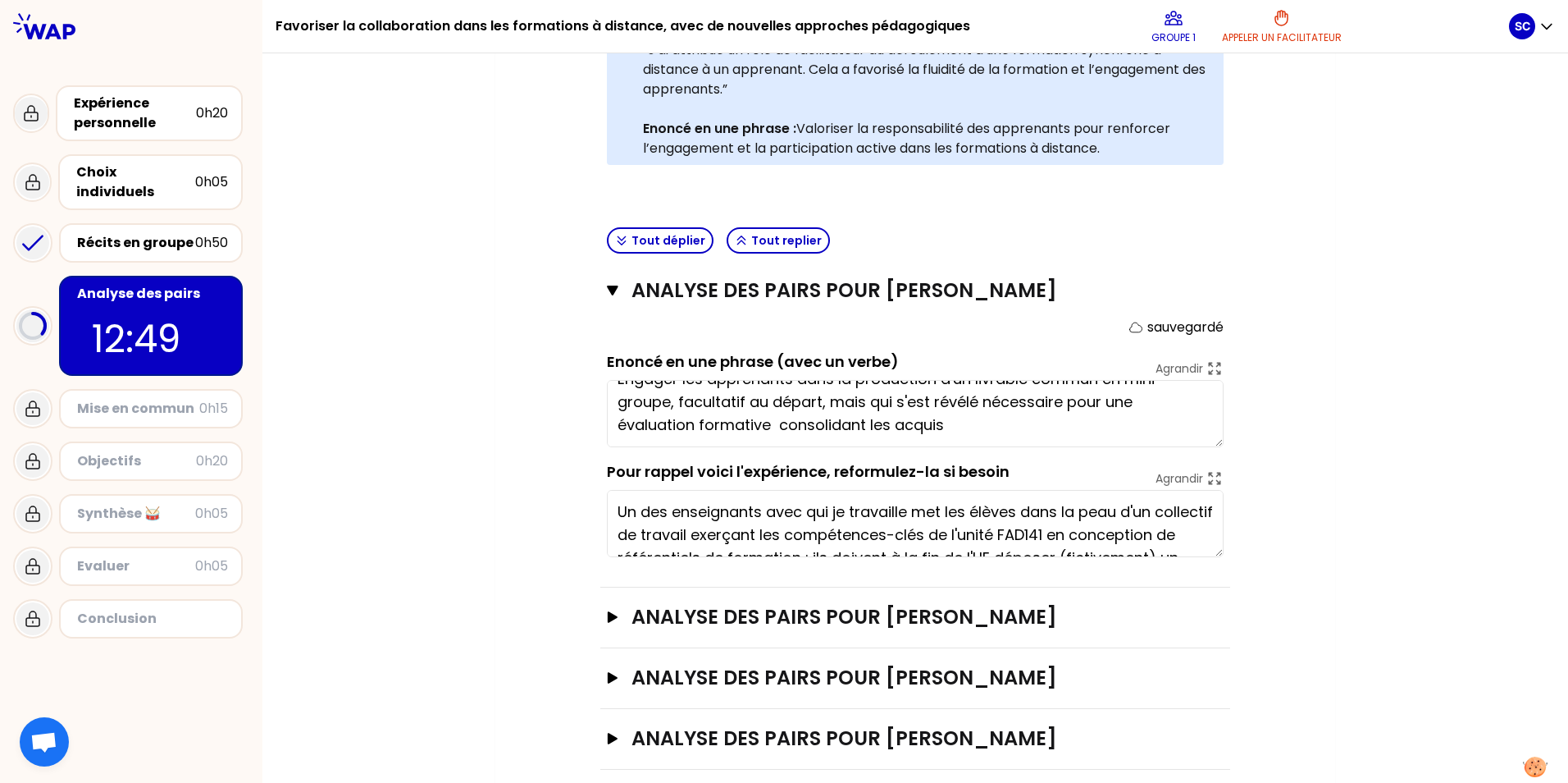
type textarea "Engager les apprenants dans la production d'un livrable commun en mini-groupe, …"
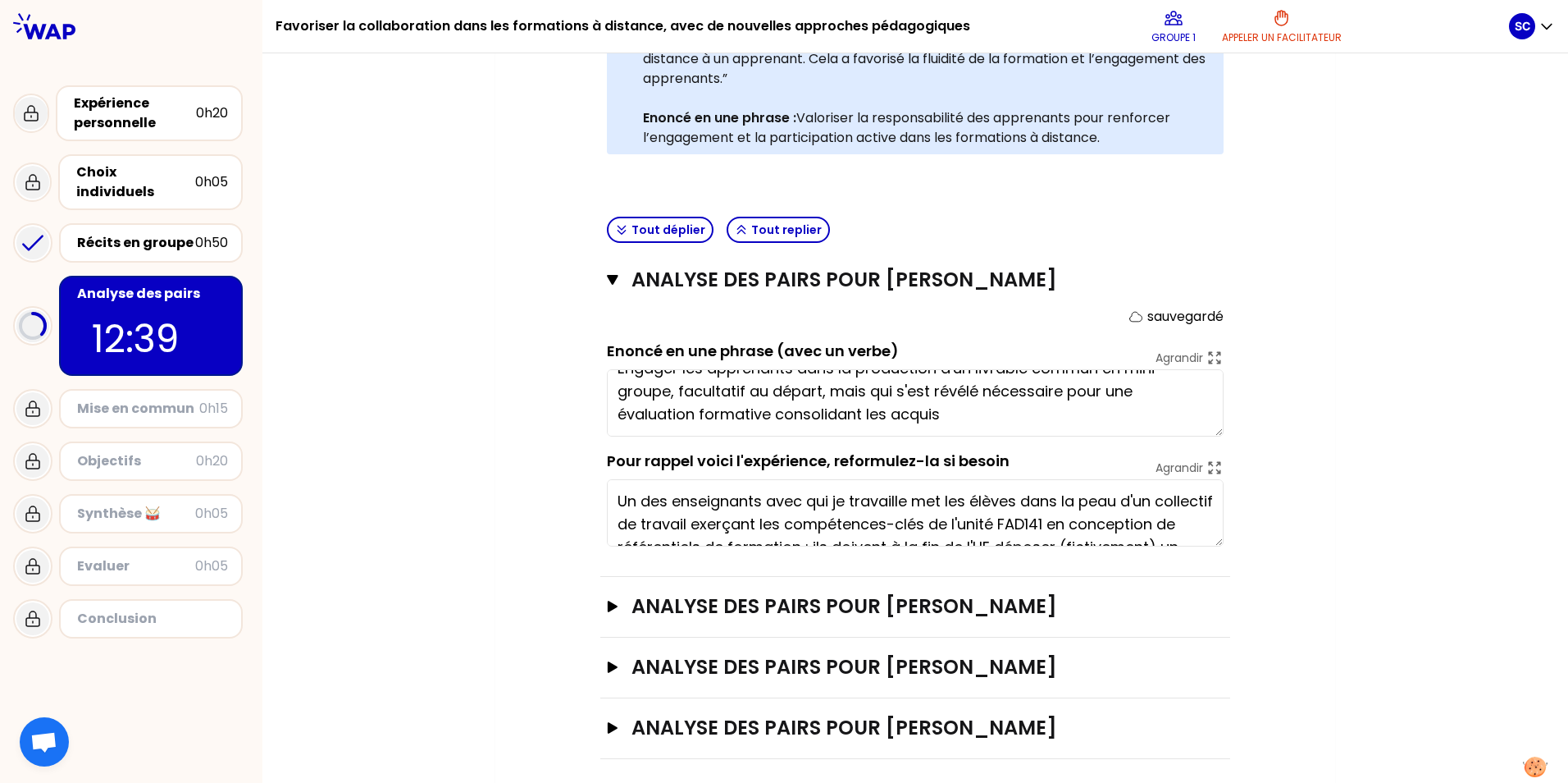
scroll to position [567, 0]
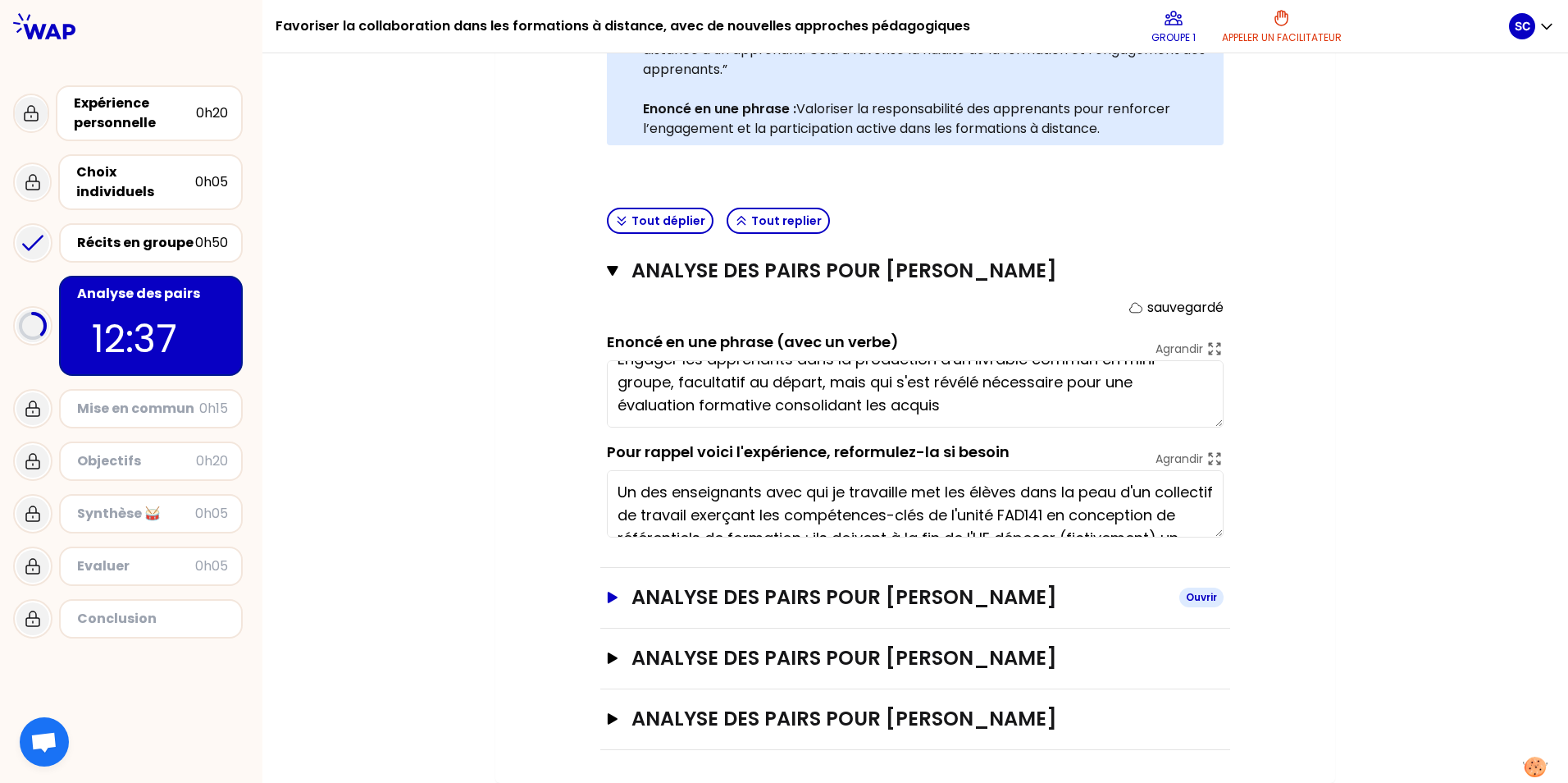
click at [508, 592] on icon "button" at bounding box center [612, 598] width 10 height 12
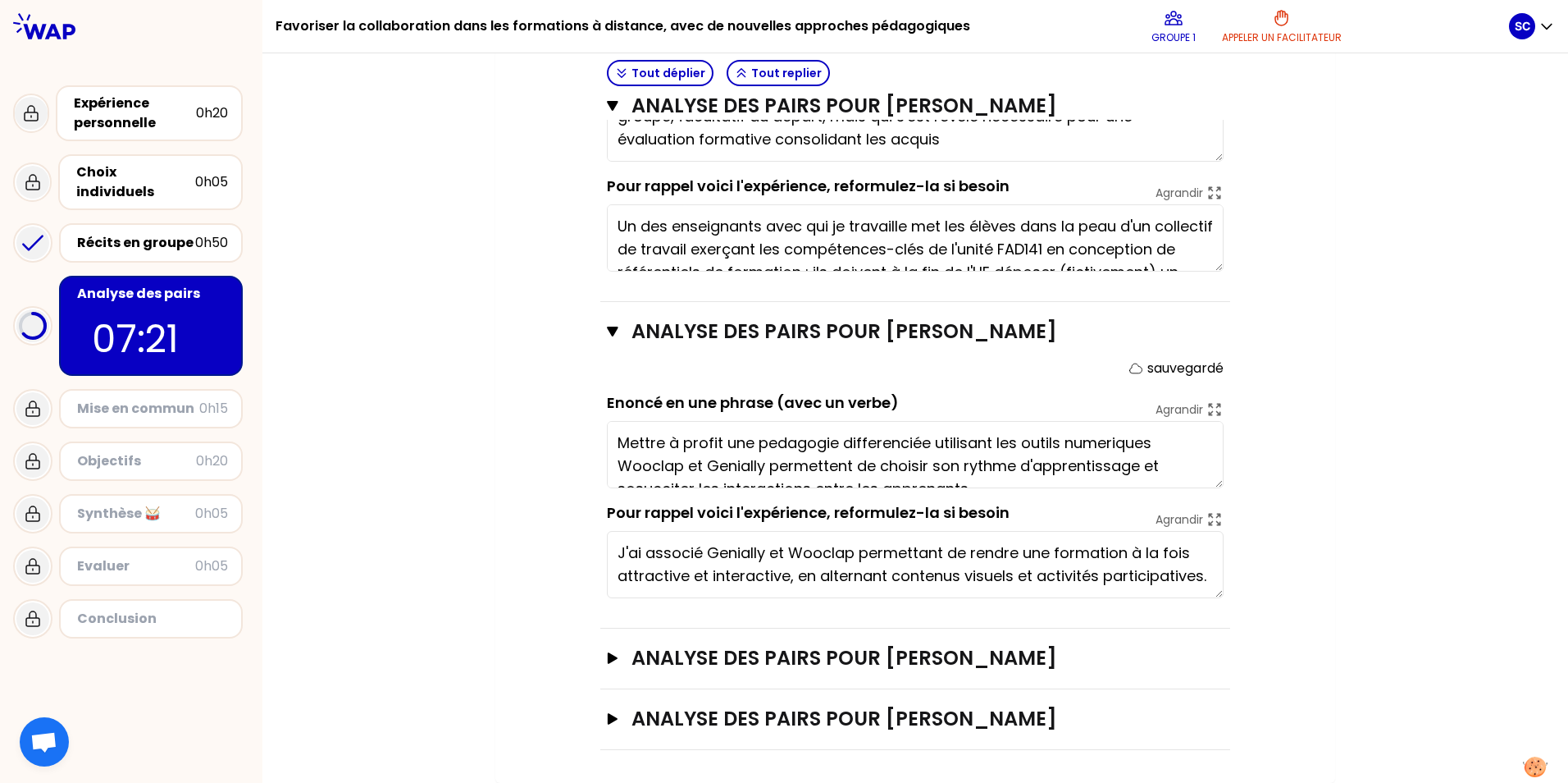
scroll to position [23, 0]
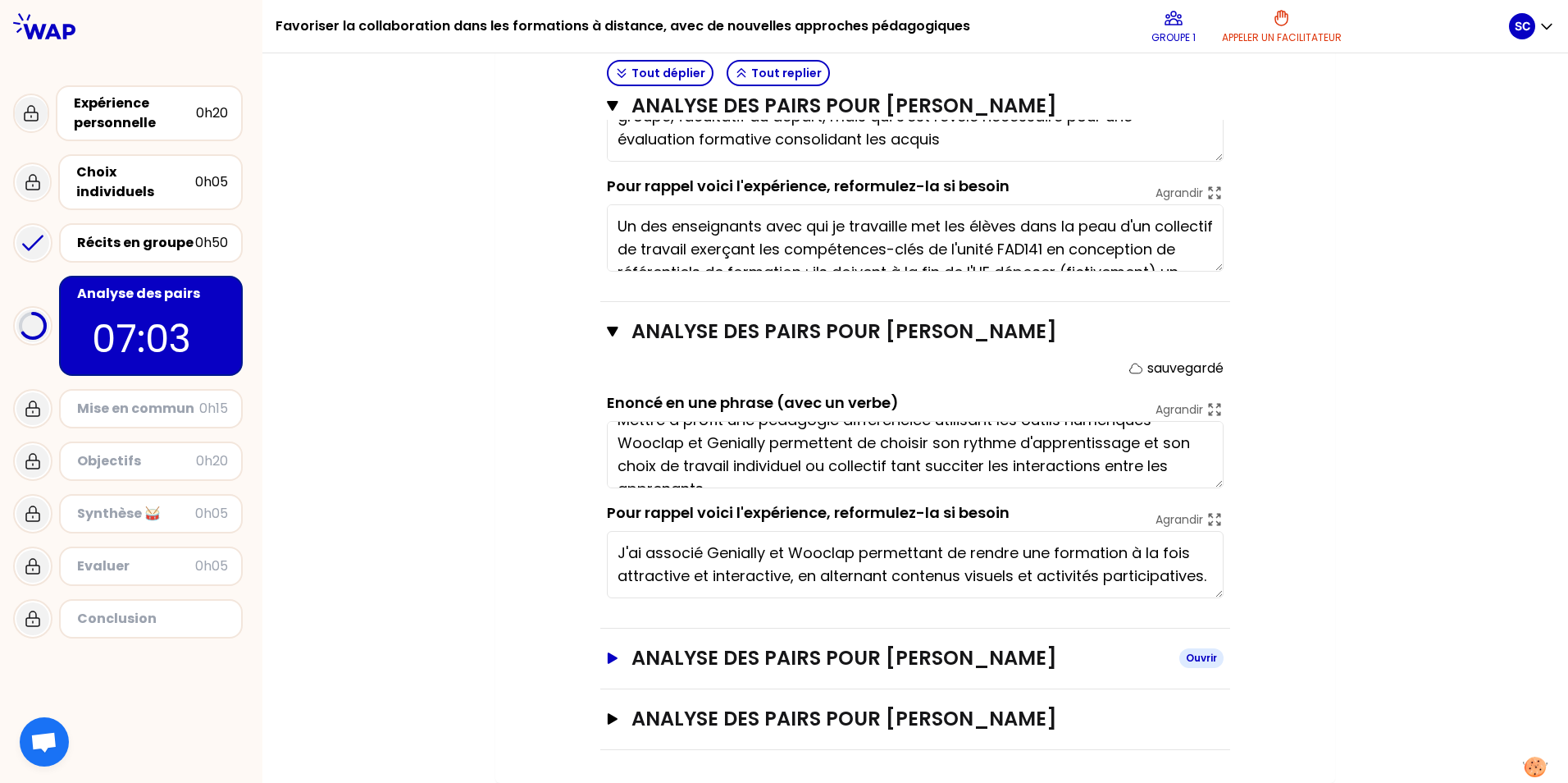
click at [508, 592] on icon "button" at bounding box center [612, 658] width 10 height 12
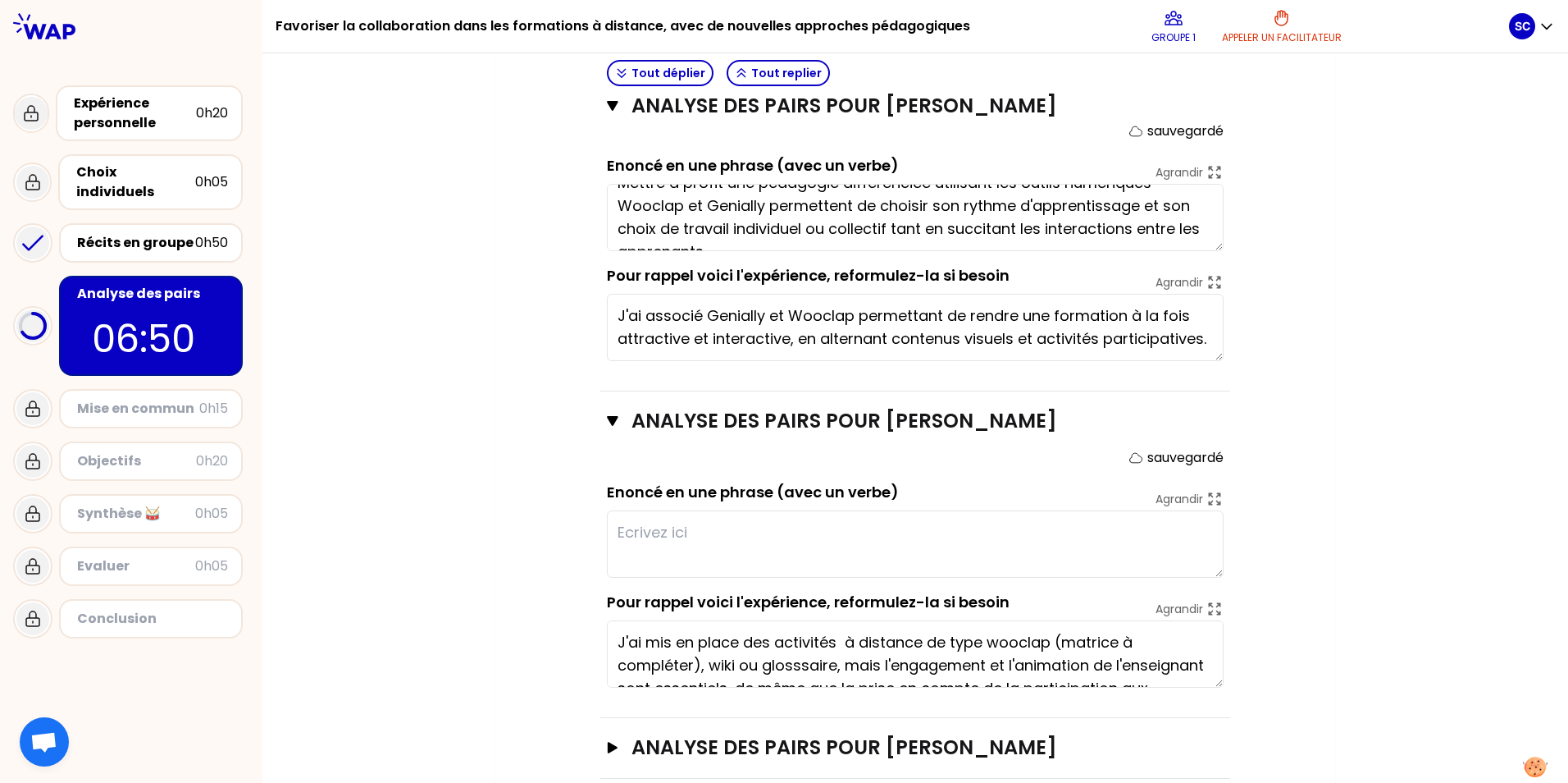
scroll to position [1099, 0]
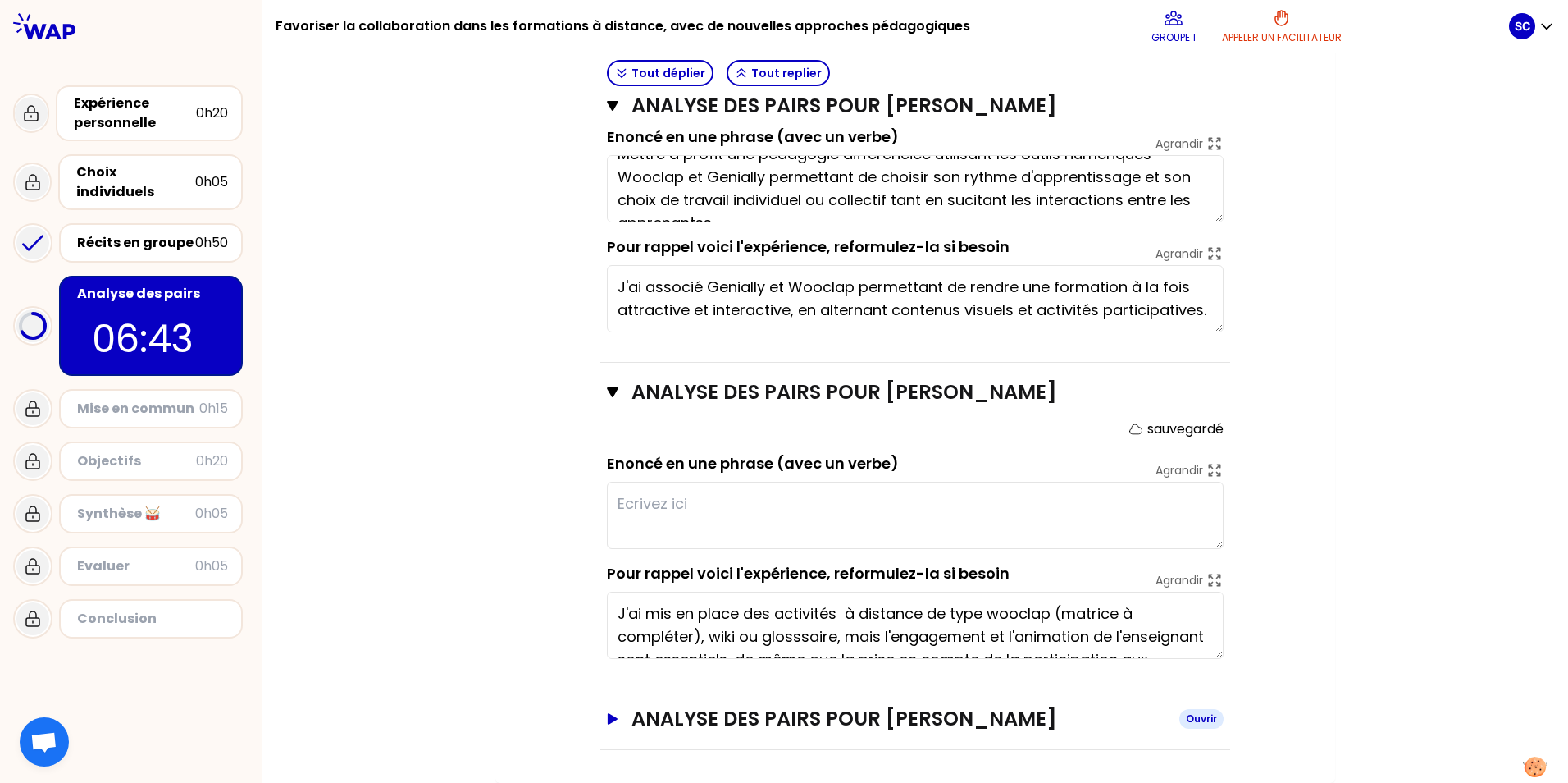
click at [508, 592] on icon "button" at bounding box center [612, 719] width 10 height 12
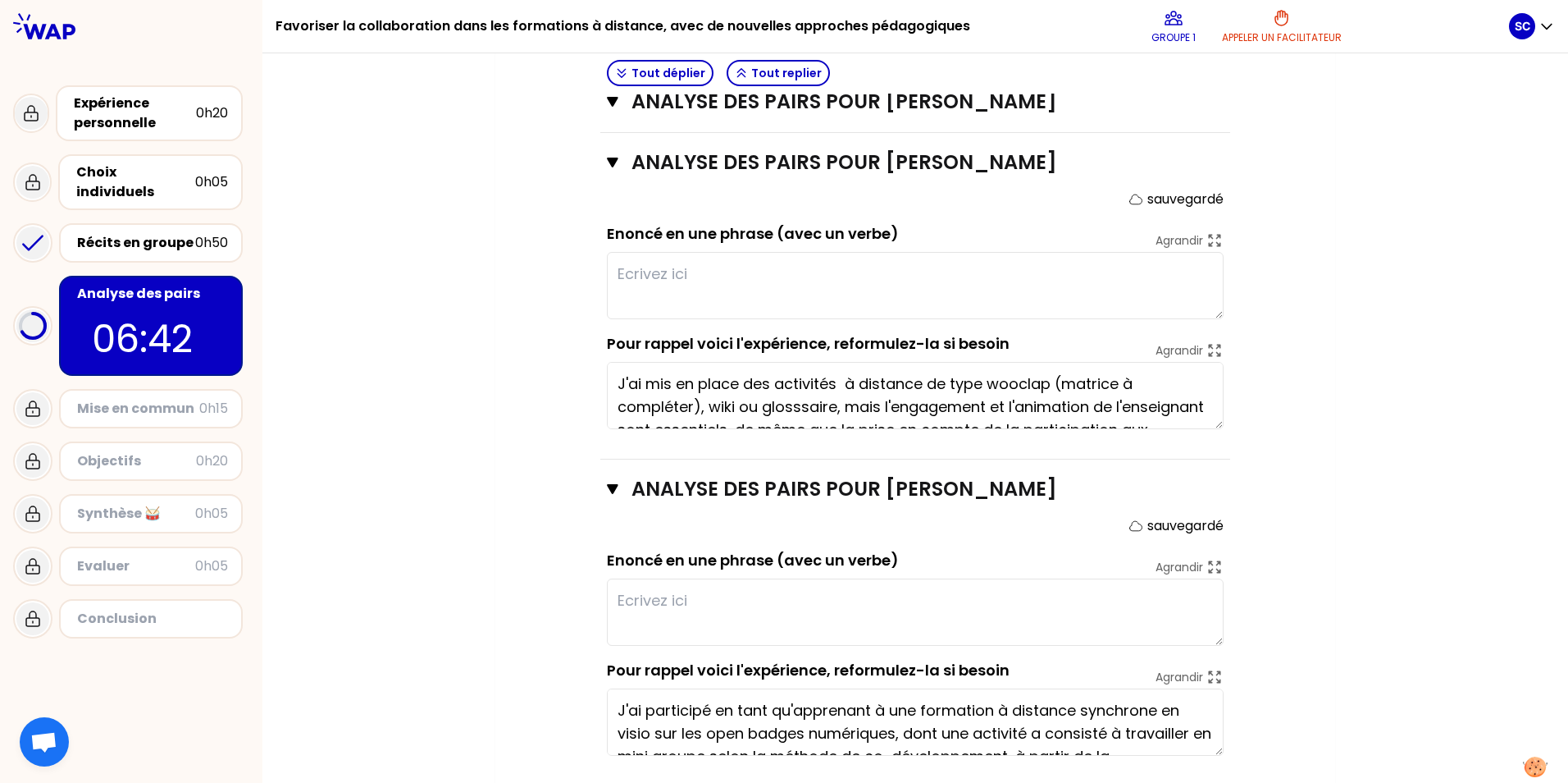
scroll to position [1365, 0]
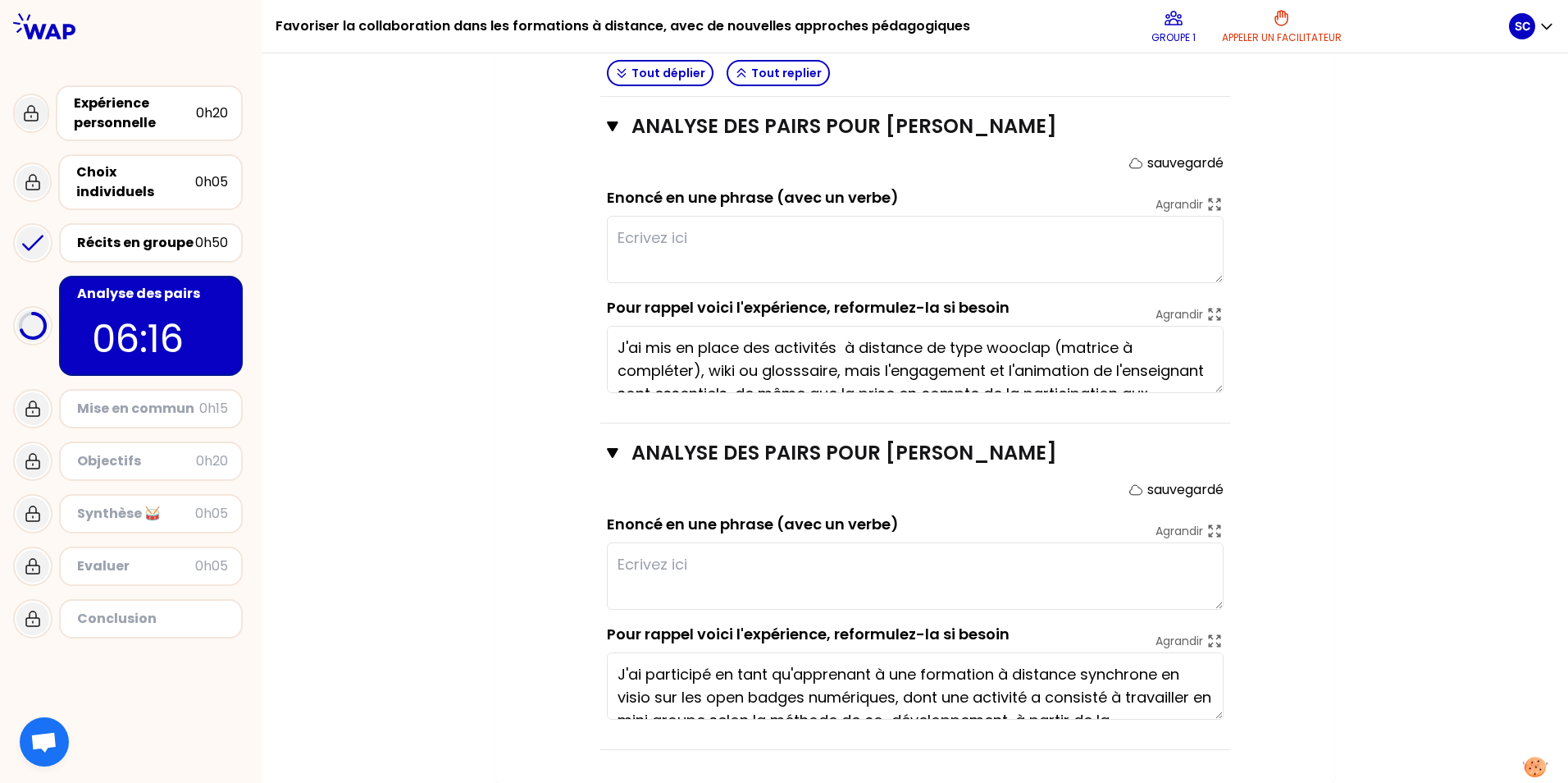
type textarea "Mettre à profit une pédagogie differenciée utilisant les outils numeriques Wooc…"
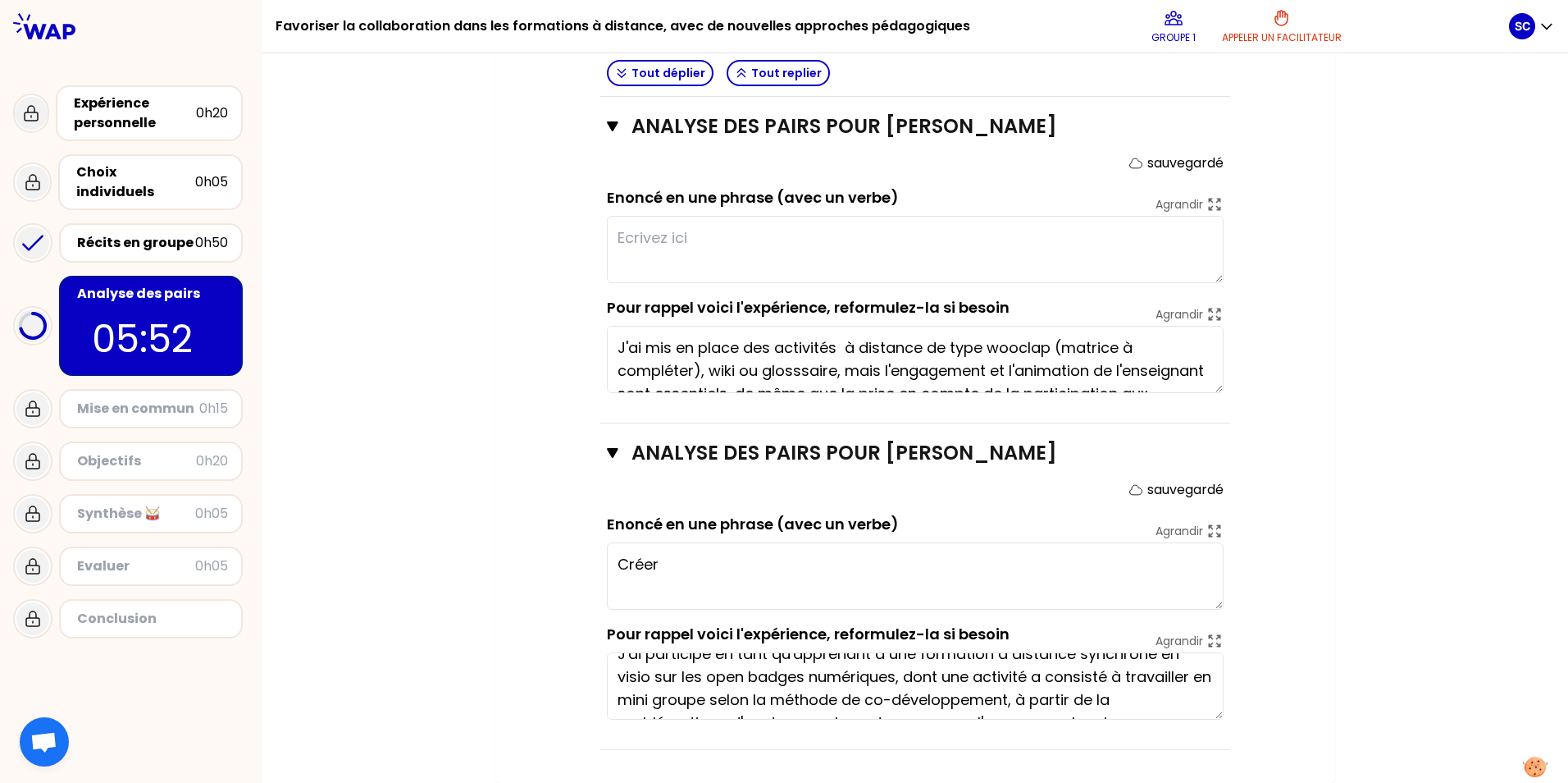
scroll to position [0, 0]
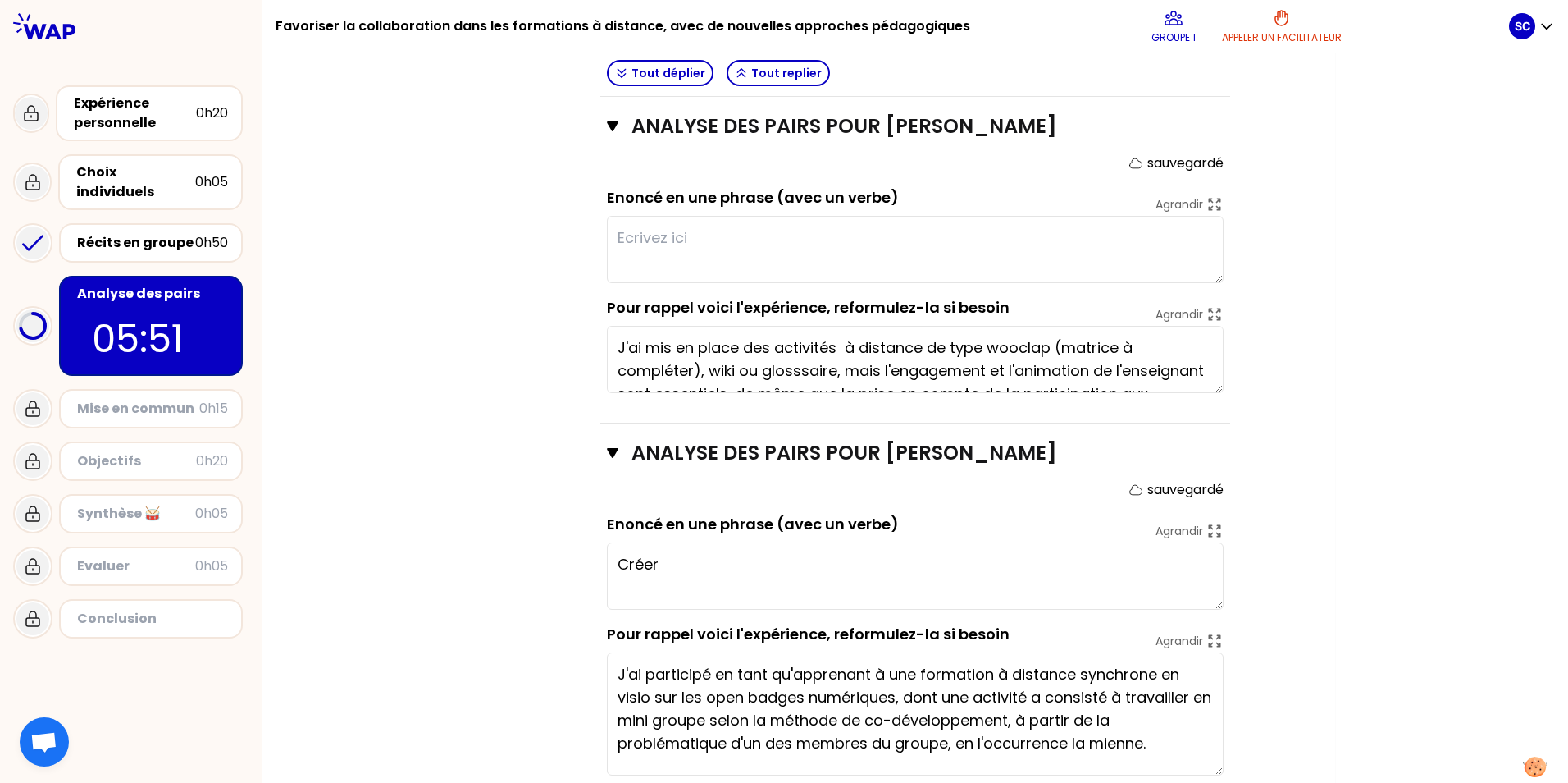
drag, startPoint x: 1212, startPoint y: 721, endPoint x: 1199, endPoint y: 757, distance: 38.3
click at [508, 592] on textarea "J'ai participé en tant qu'apprenant à une formation à distance synchrone en vis…" at bounding box center [914, 713] width 617 height 123
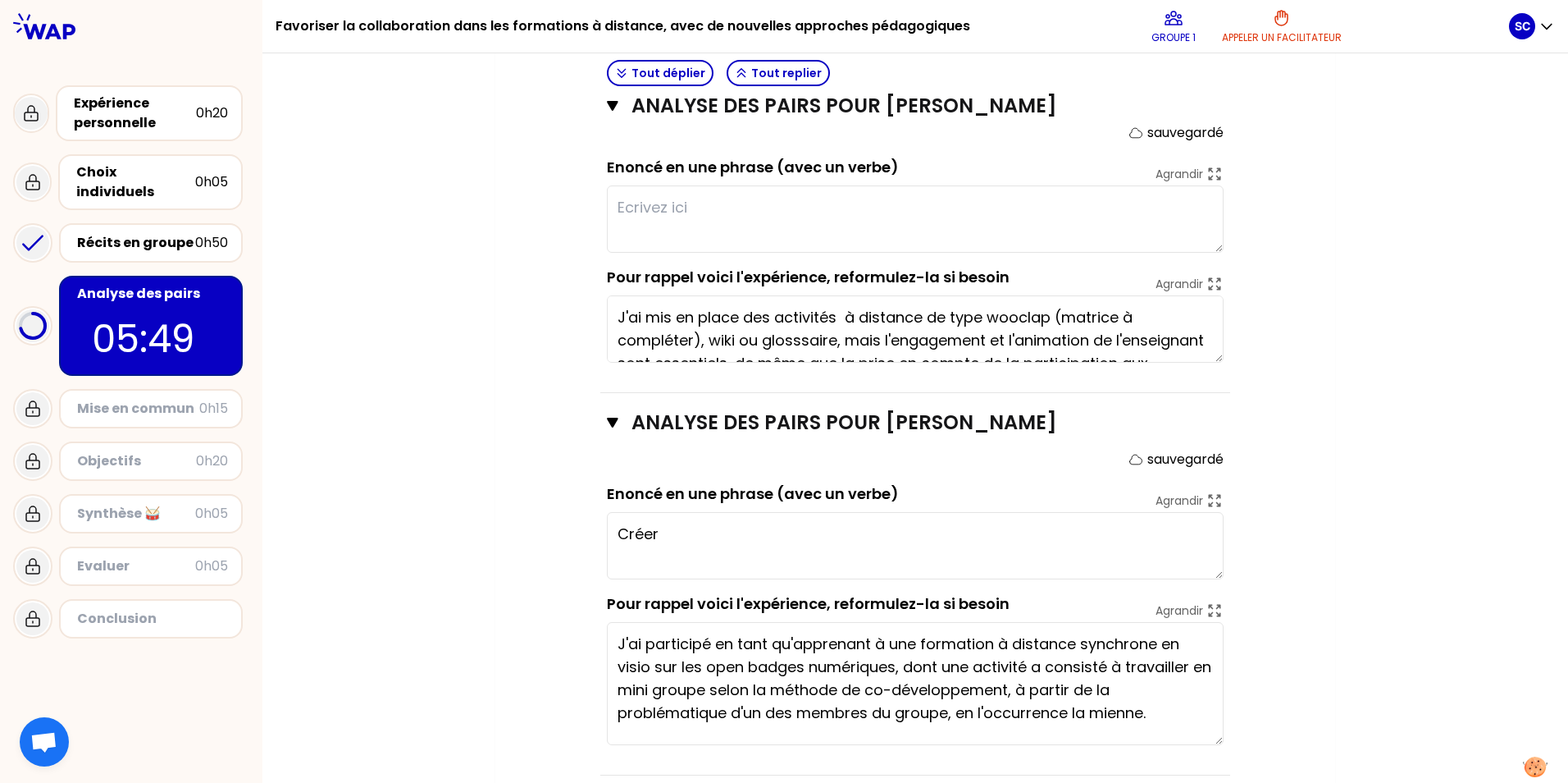
scroll to position [1421, 0]
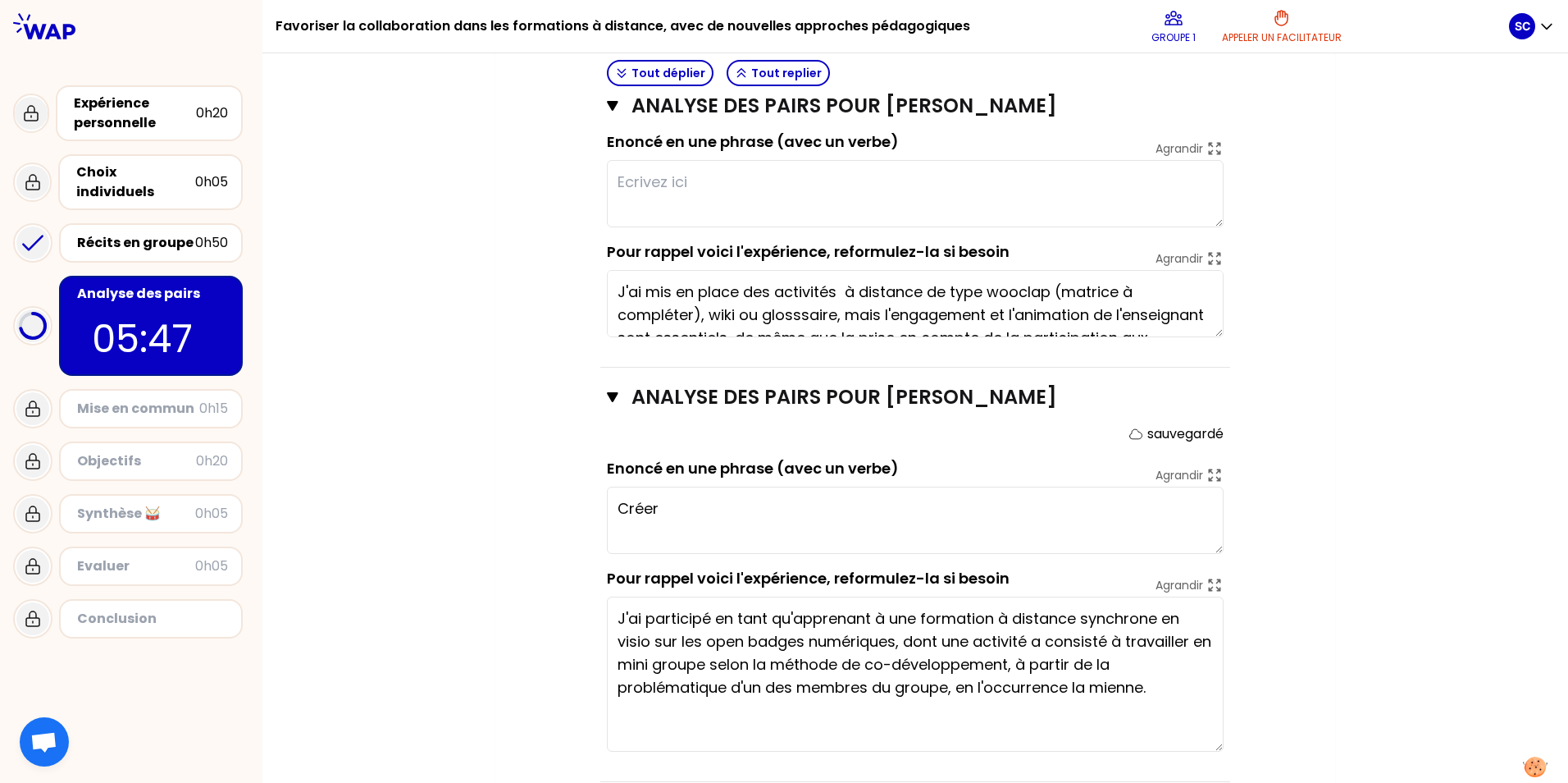
drag, startPoint x: 1213, startPoint y: 714, endPoint x: 1216, endPoint y: 748, distance: 34.1
click at [508, 592] on textarea "J'ai participé en tant qu'apprenant à une formation à distance synchrone en vis…" at bounding box center [914, 674] width 617 height 155
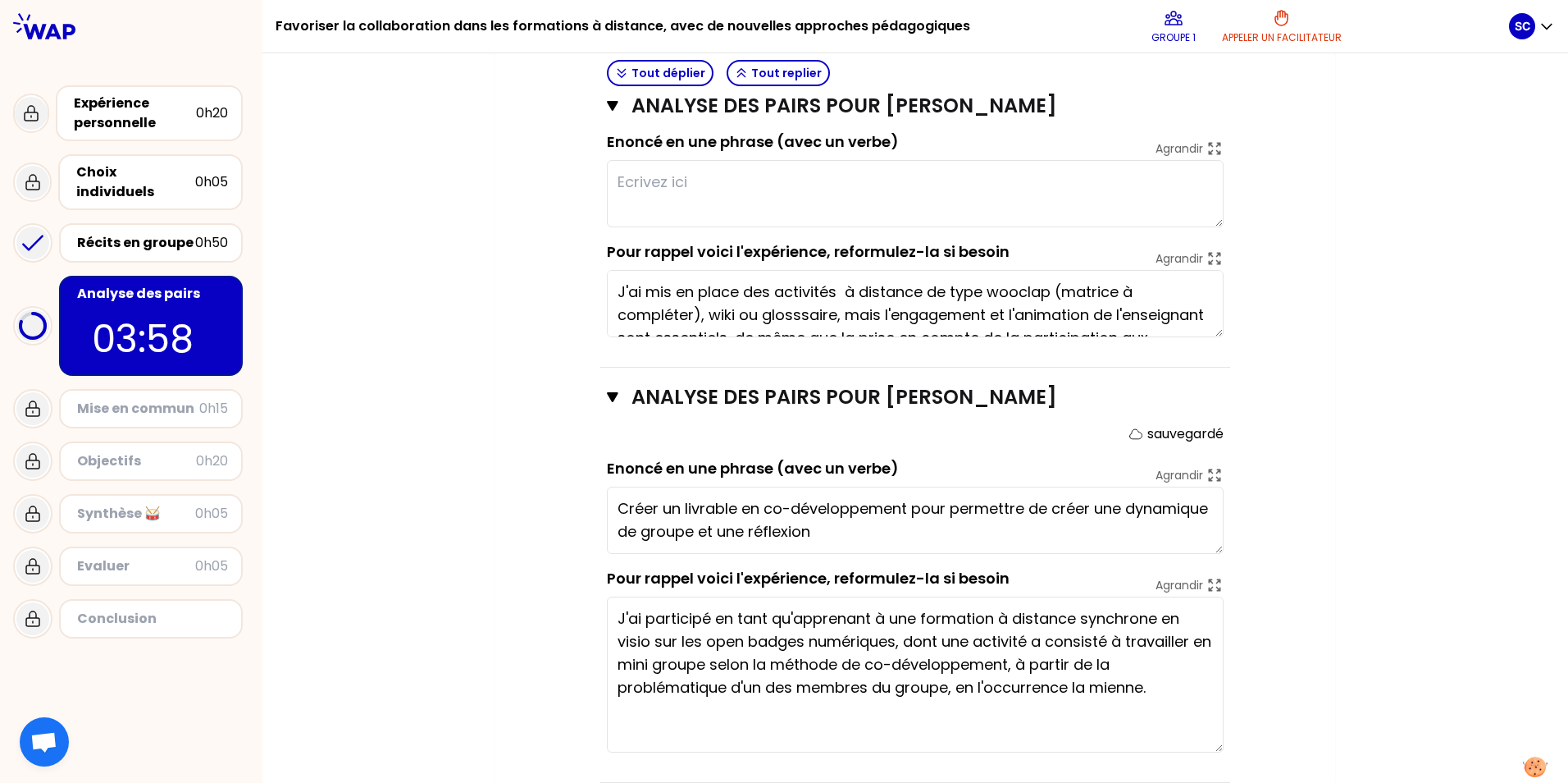
scroll to position [0, 0]
type textarea "Favoriser une dynamique d'intelligence collective pour créer un livrable en co-…"
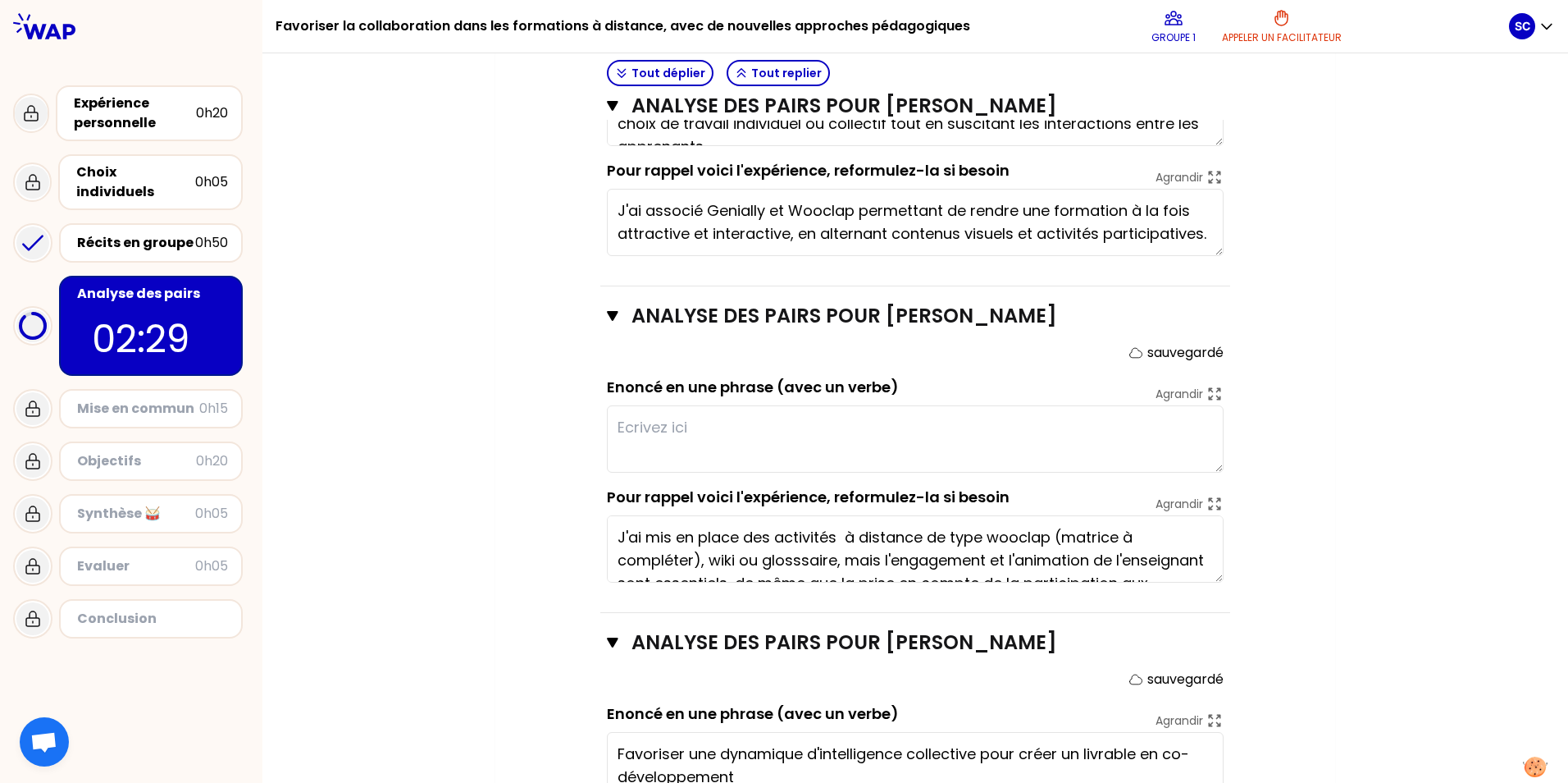
scroll to position [1175, 0]
click at [508, 430] on textarea at bounding box center [914, 440] width 617 height 67
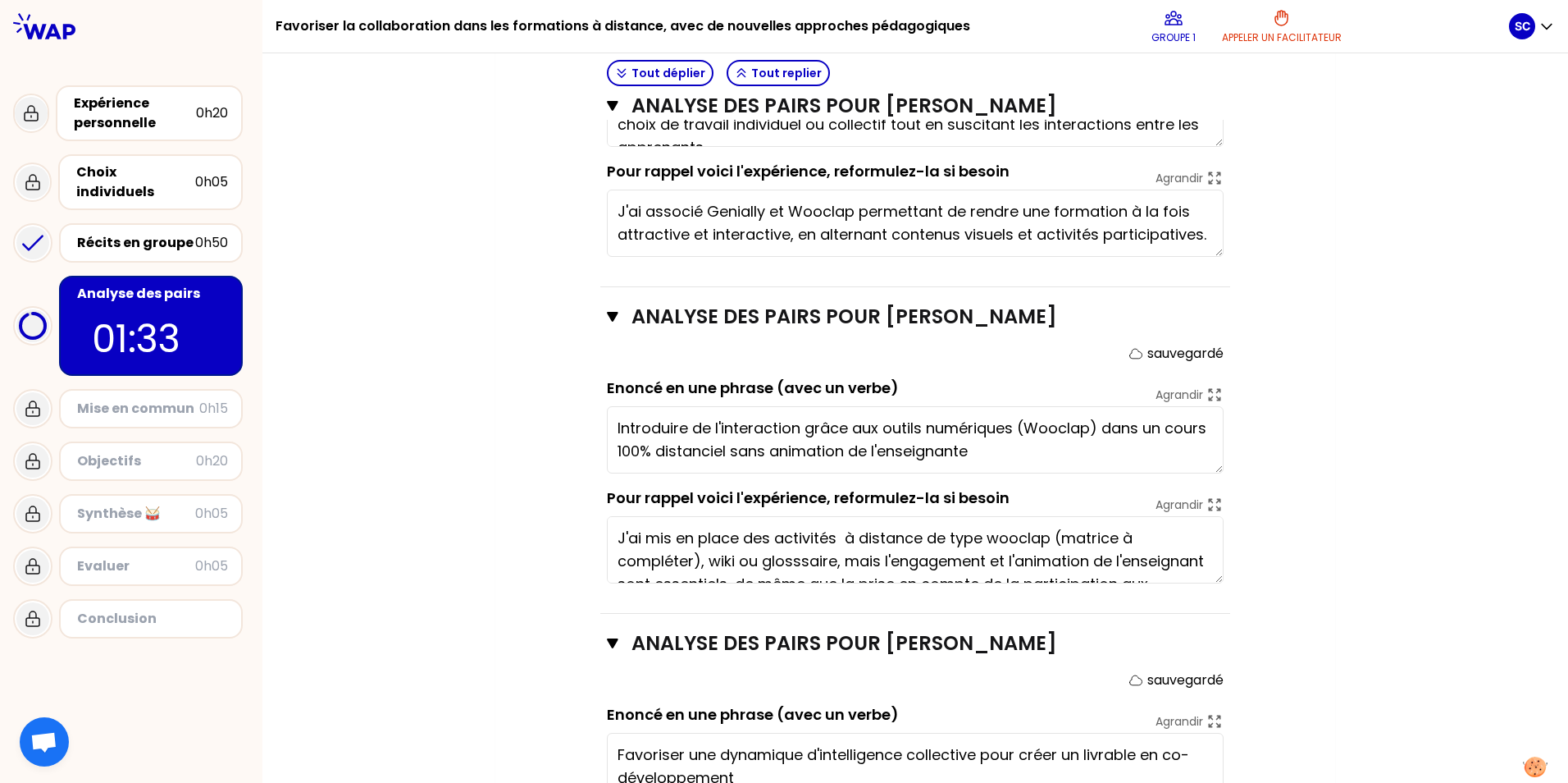
type textarea "Introduire de l'interaction grâce aux outils numériques (Wooclap) dans un cours…"
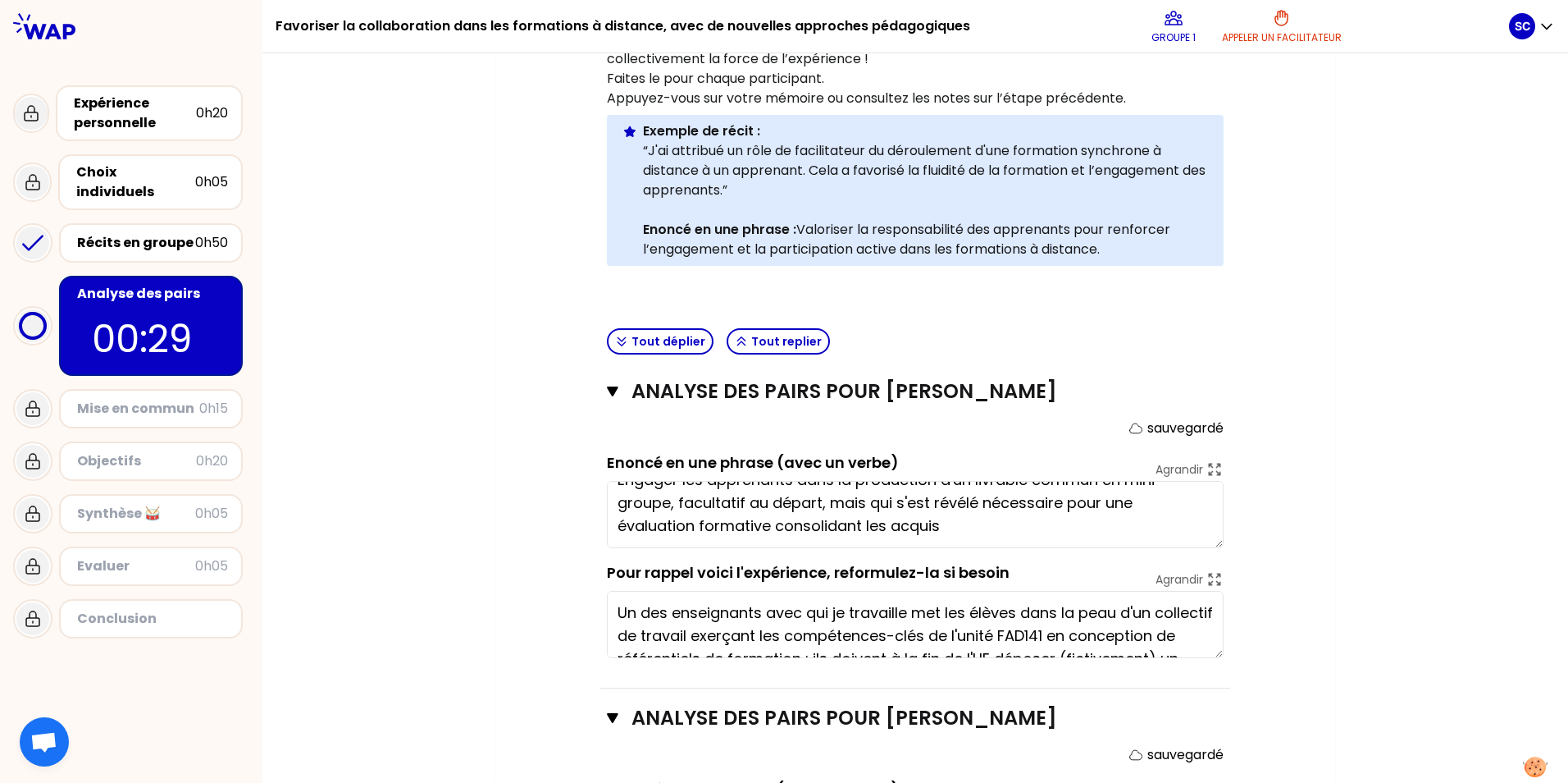
scroll to position [574, 0]
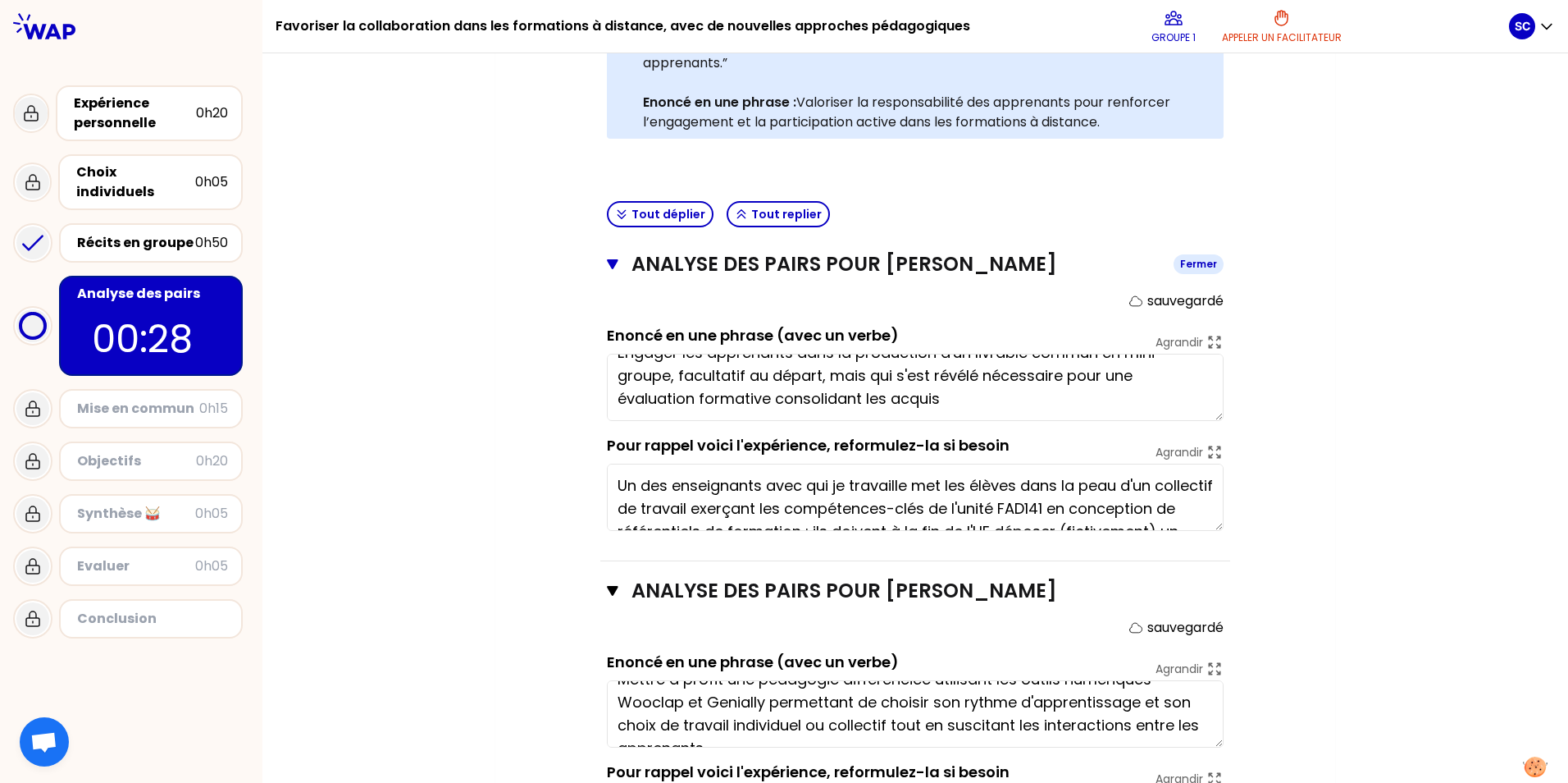
click at [508, 264] on icon "button" at bounding box center [612, 264] width 11 height 10
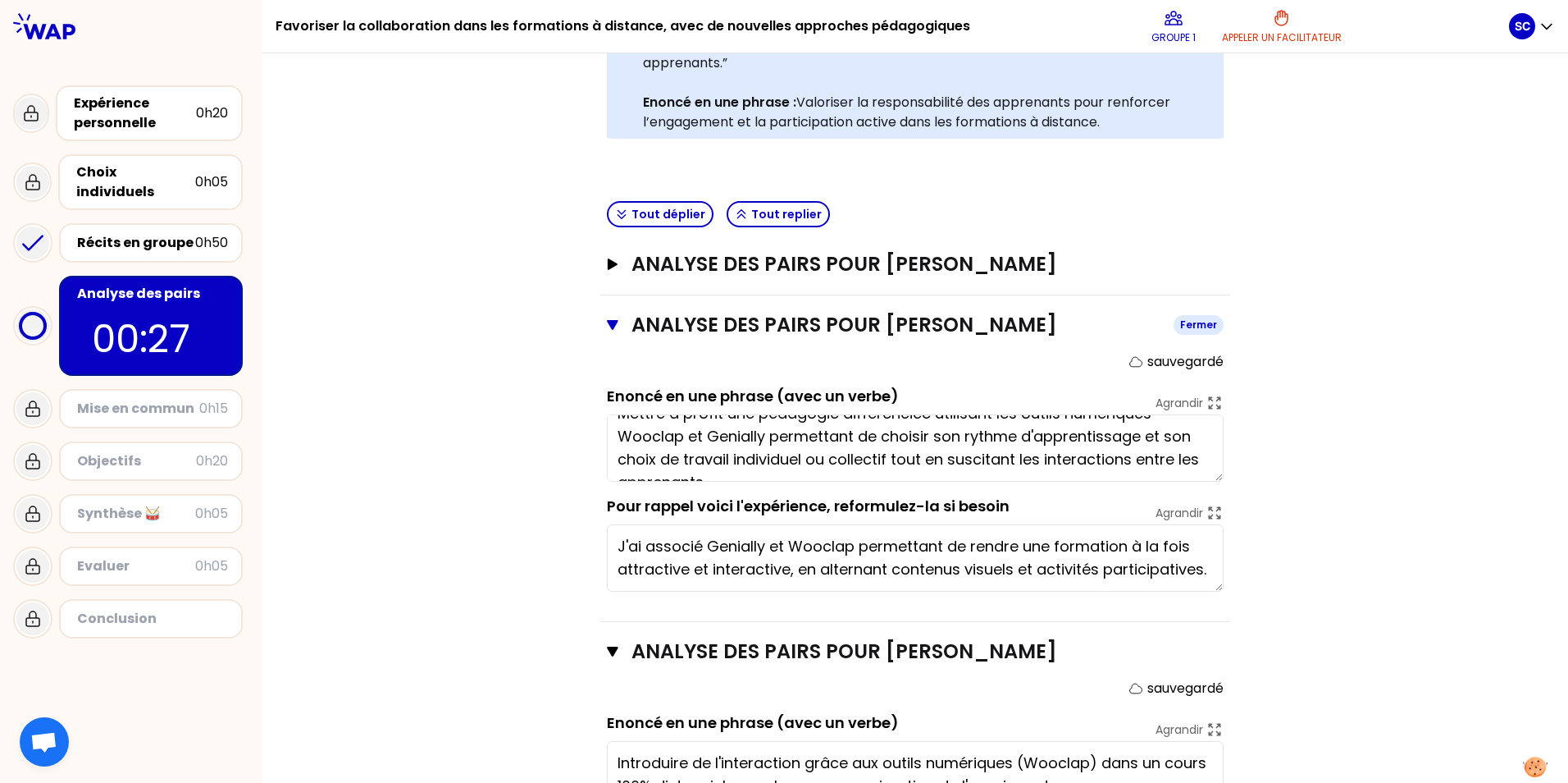
click at [508, 323] on icon "button" at bounding box center [612, 325] width 11 height 10
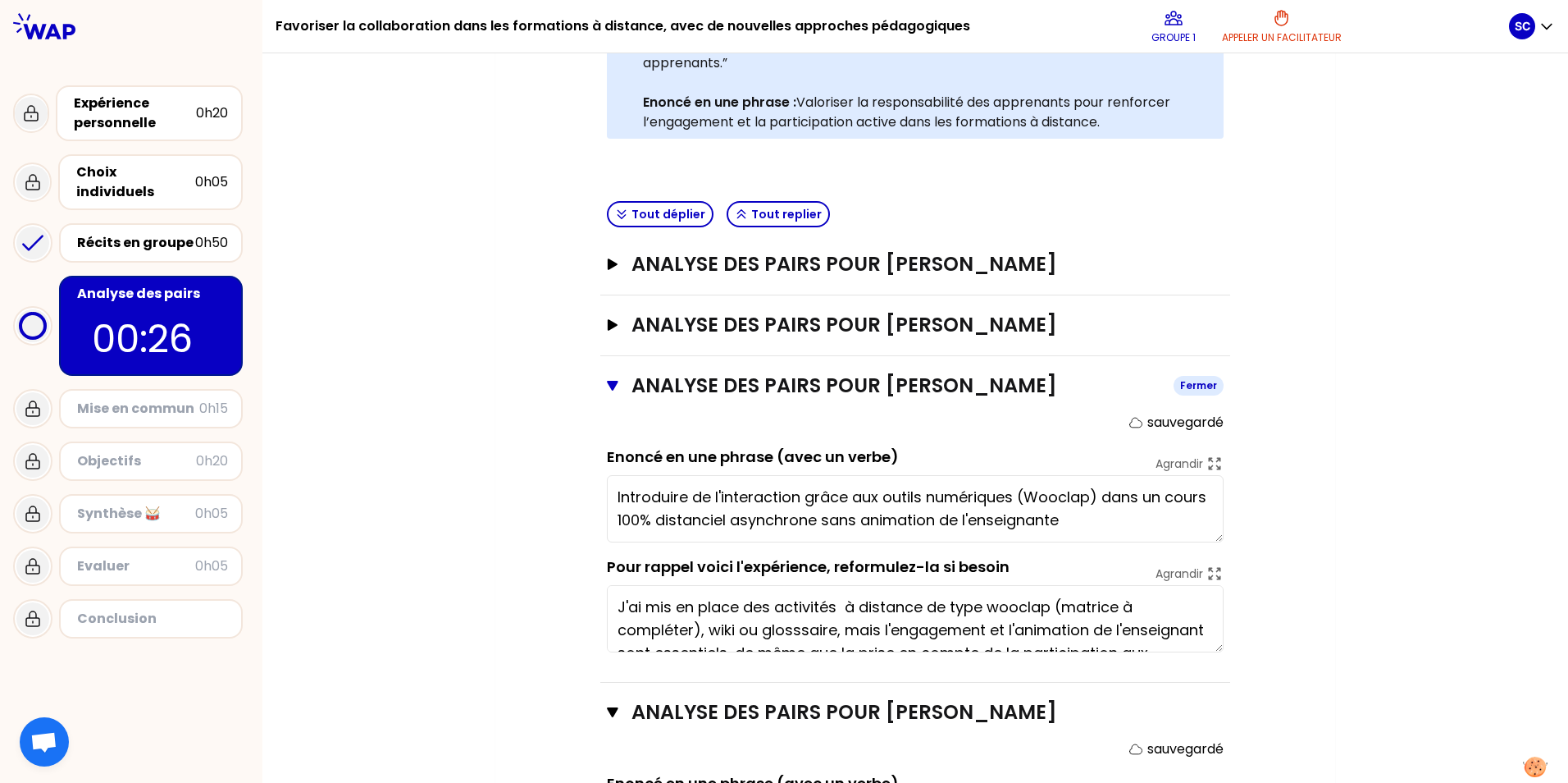
click at [508, 389] on icon "button" at bounding box center [612, 386] width 11 height 10
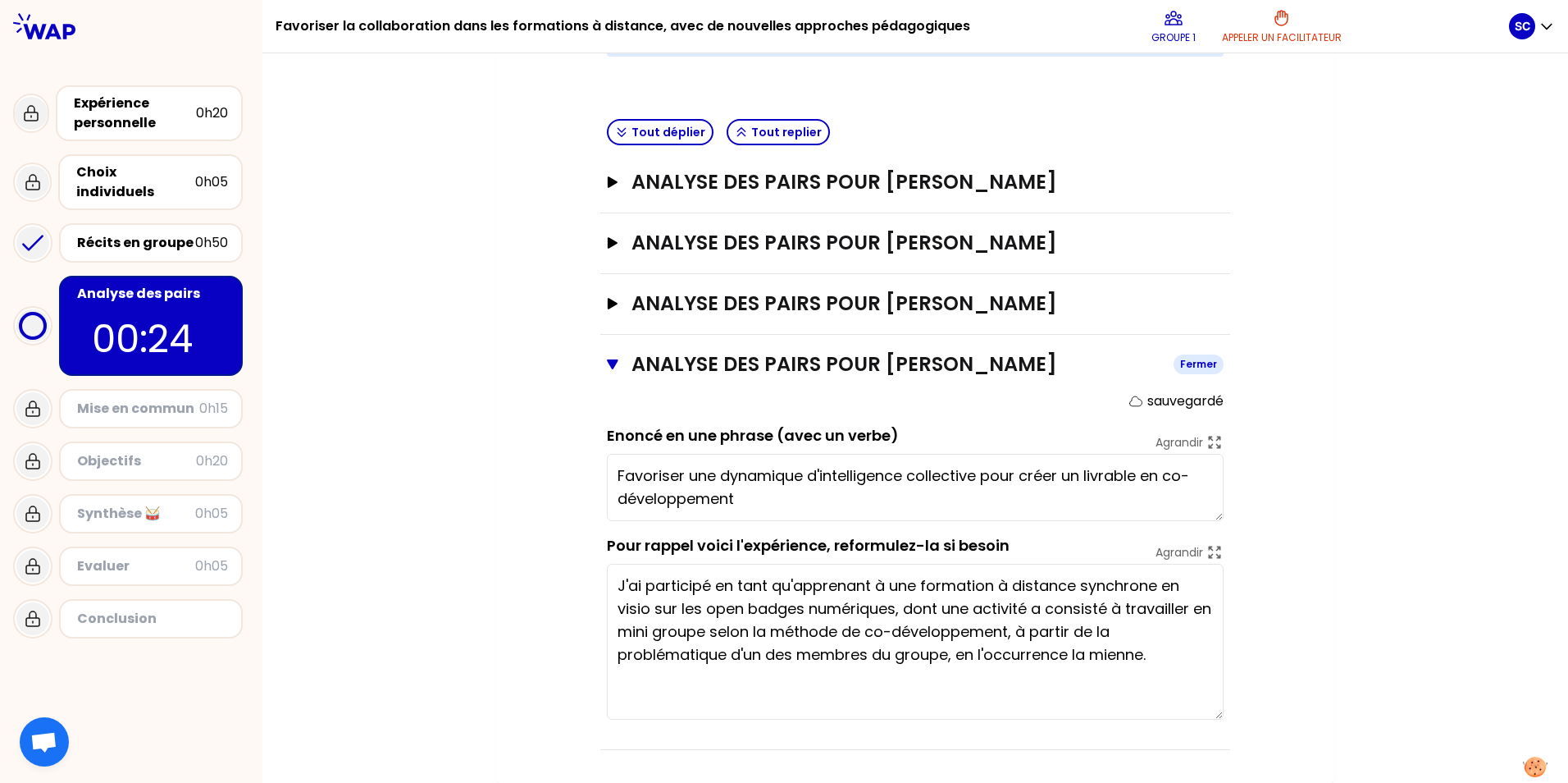
click at [508, 362] on icon "button" at bounding box center [612, 364] width 11 height 10
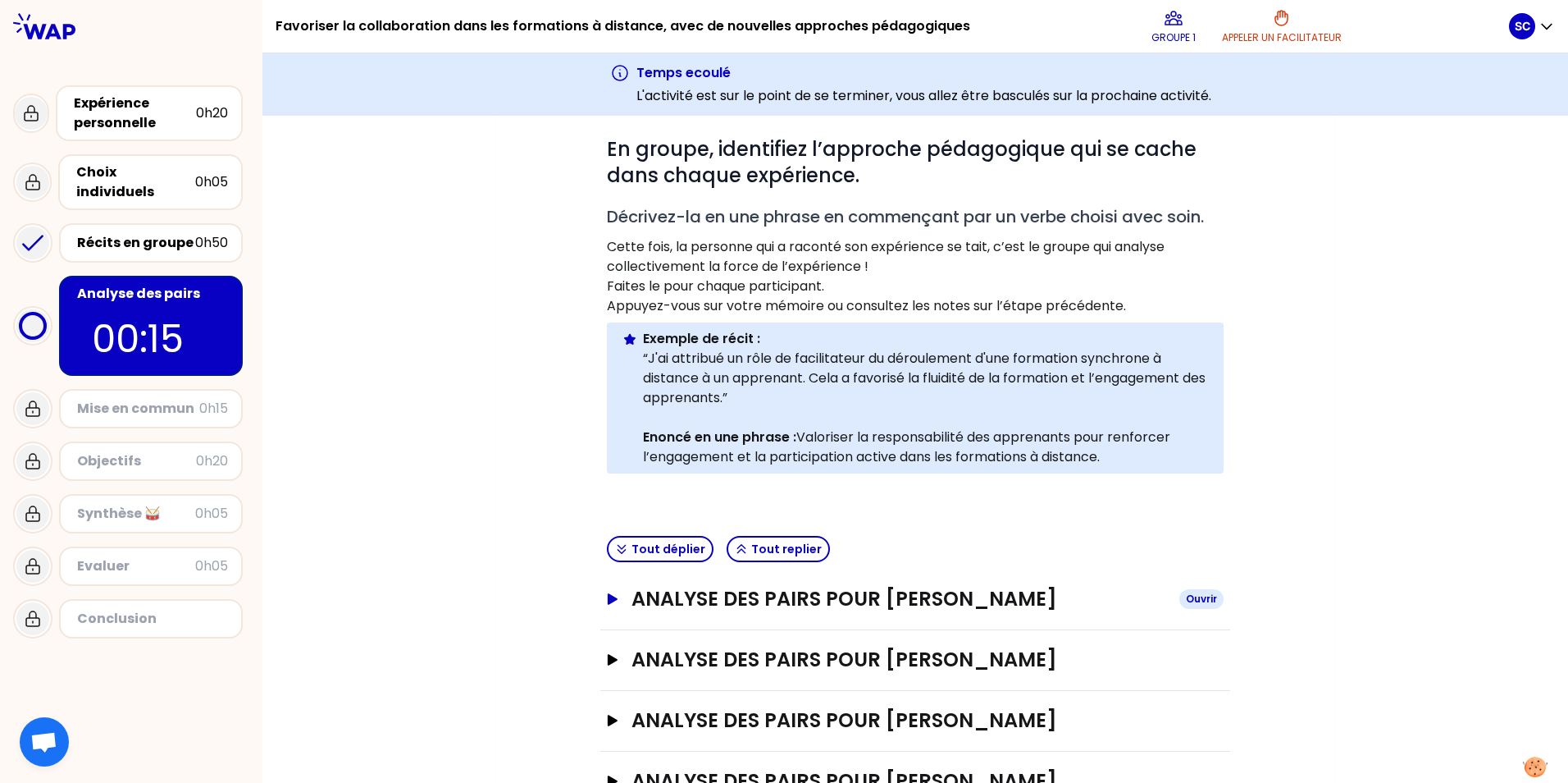
scroll to position [364, 0]
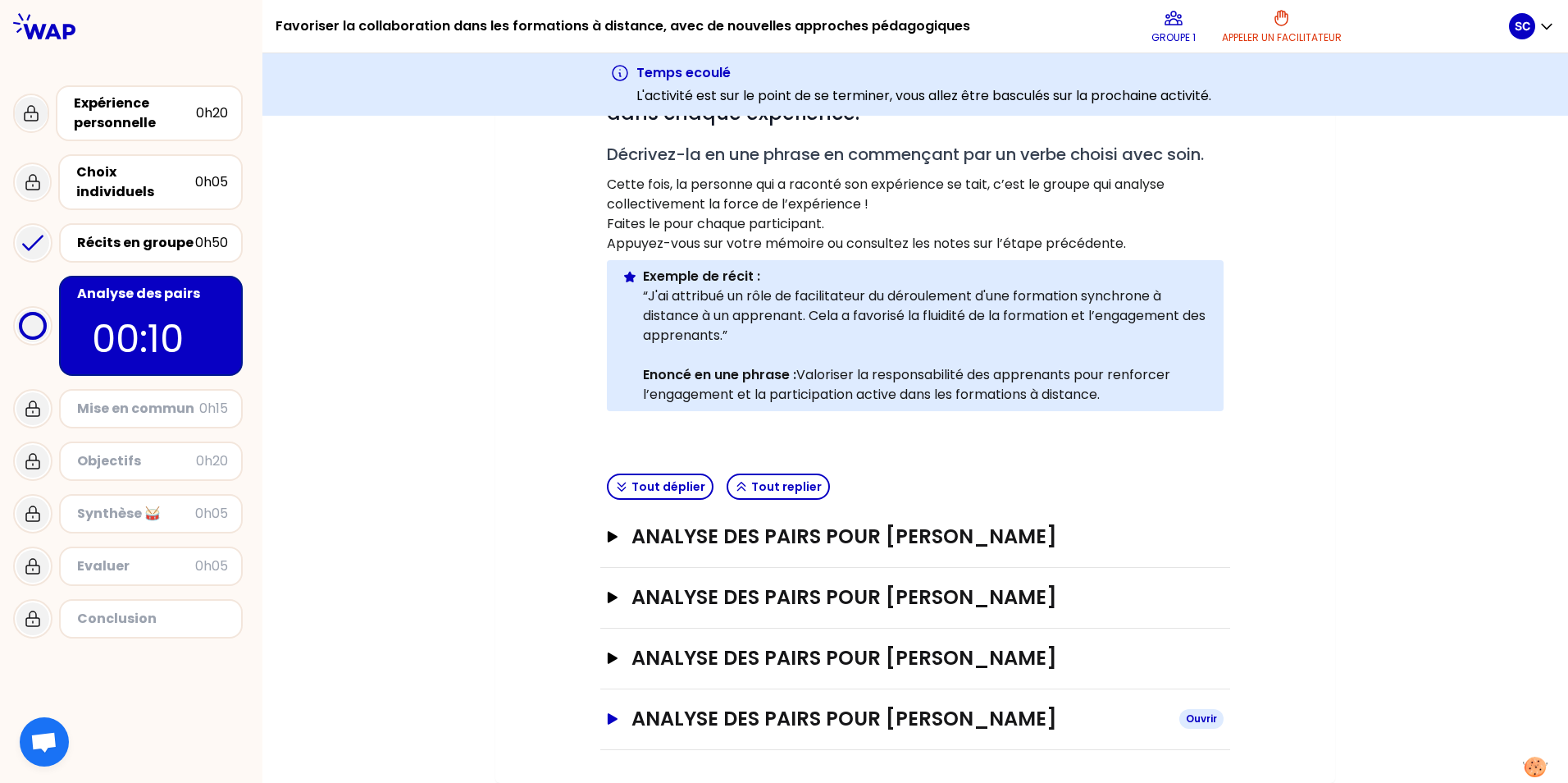
click at [508, 592] on icon "button" at bounding box center [612, 719] width 10 height 12
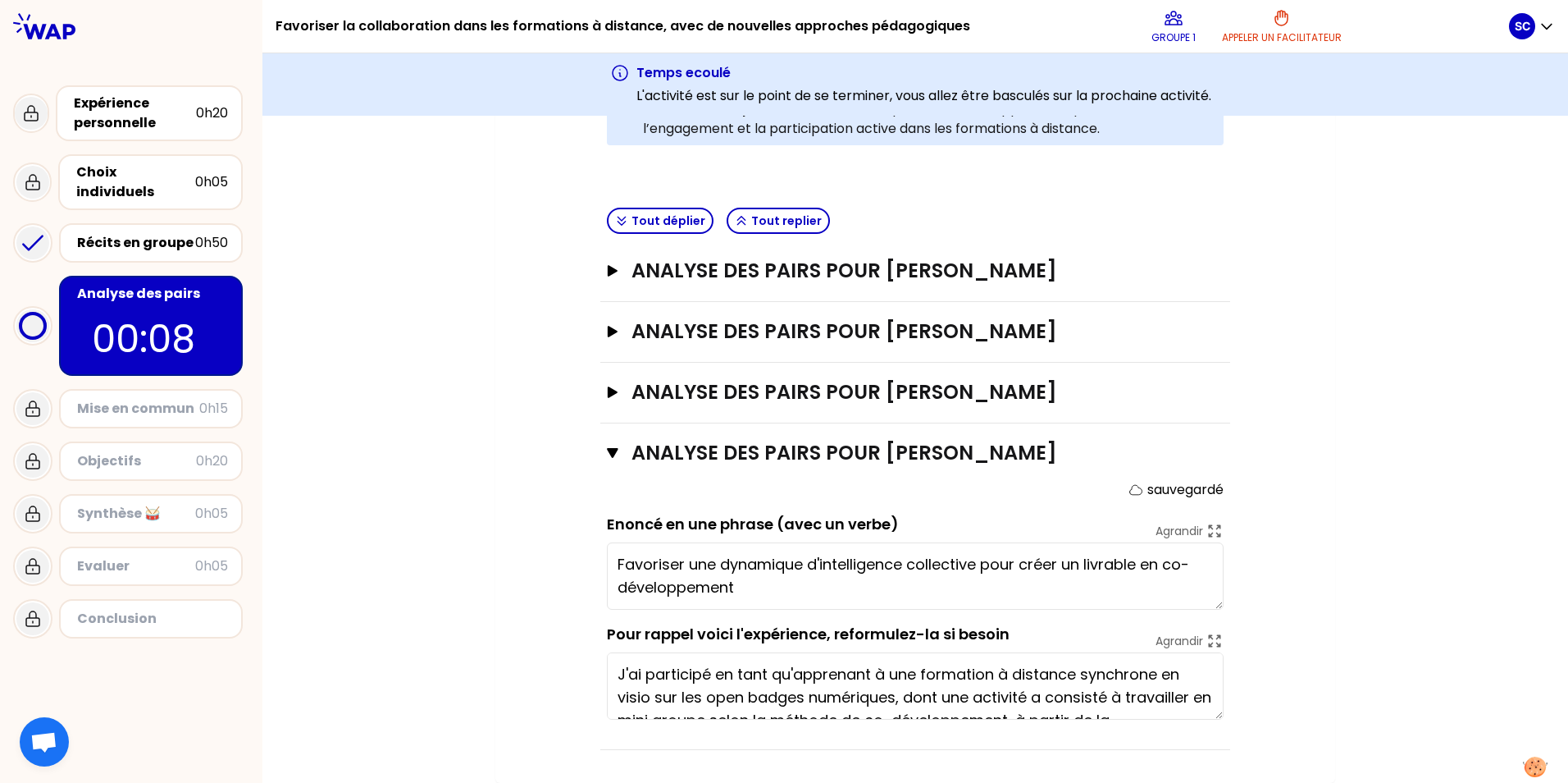
scroll to position [0, 0]
click at [508, 455] on icon "button" at bounding box center [612, 453] width 12 height 13
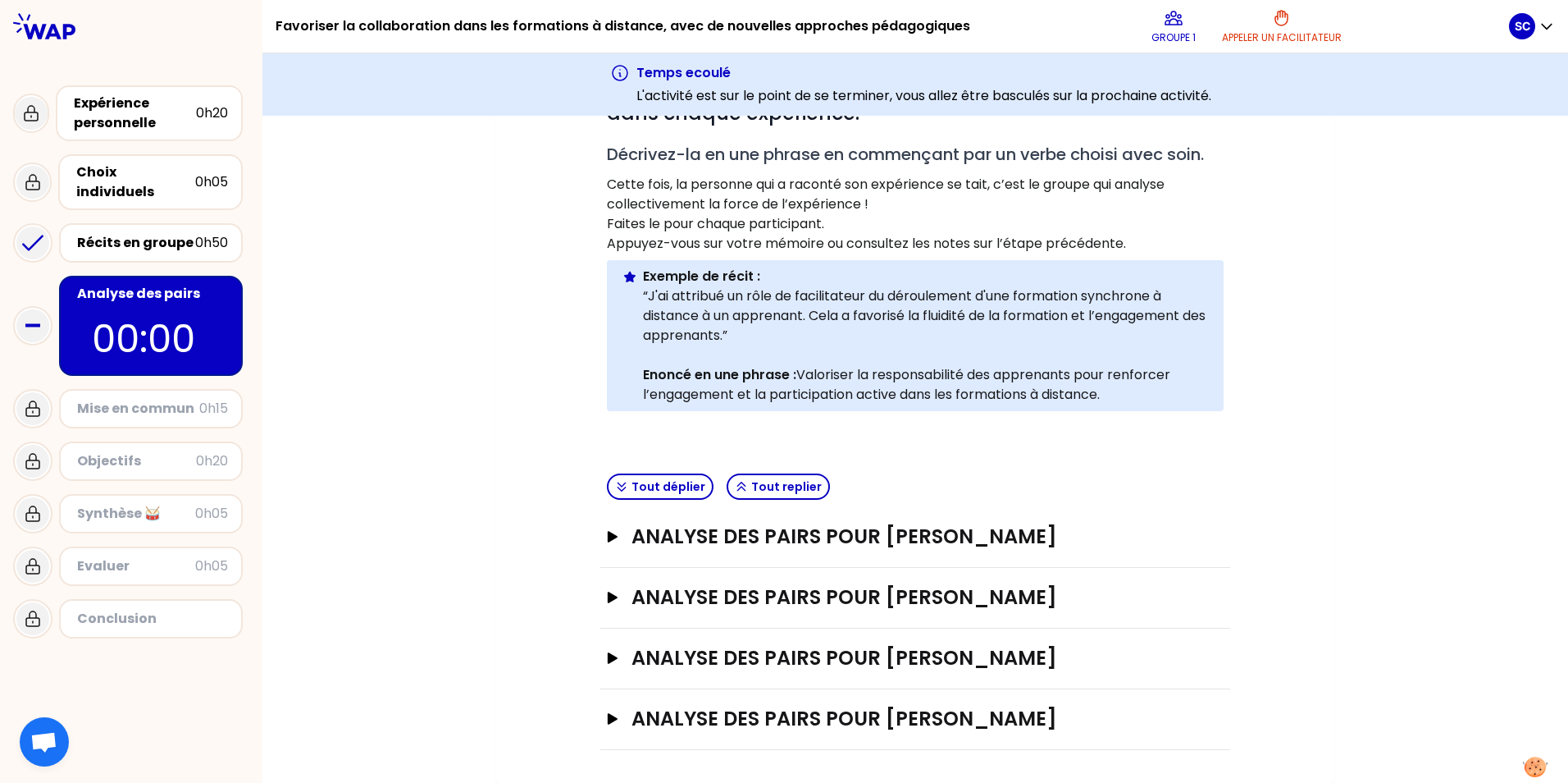
click at [29, 452] on icon at bounding box center [32, 461] width 19 height 19
click at [112, 452] on div "Objectifs" at bounding box center [137, 461] width 119 height 19
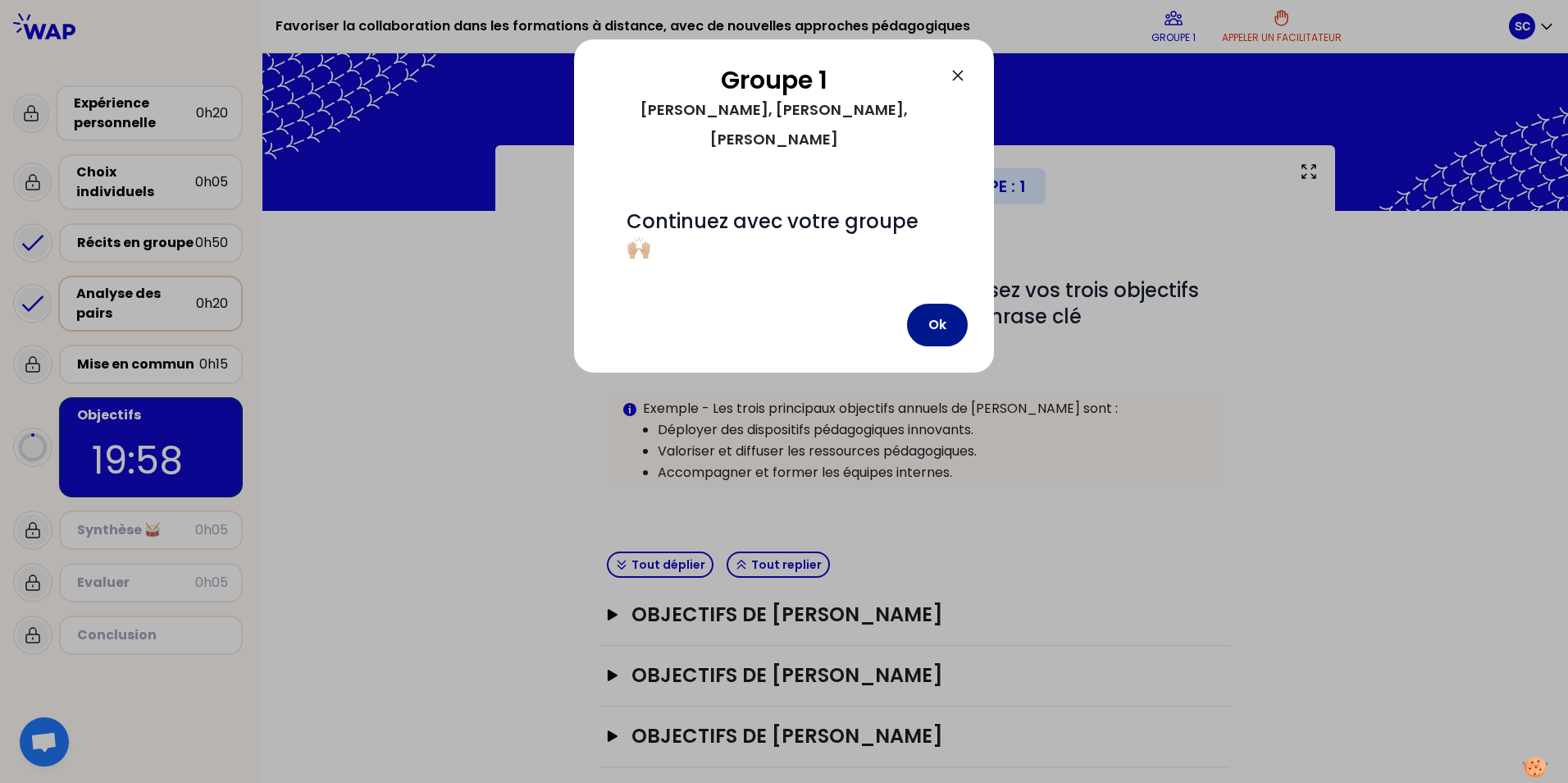
click at [508, 304] on button "Ok" at bounding box center [937, 325] width 60 height 43
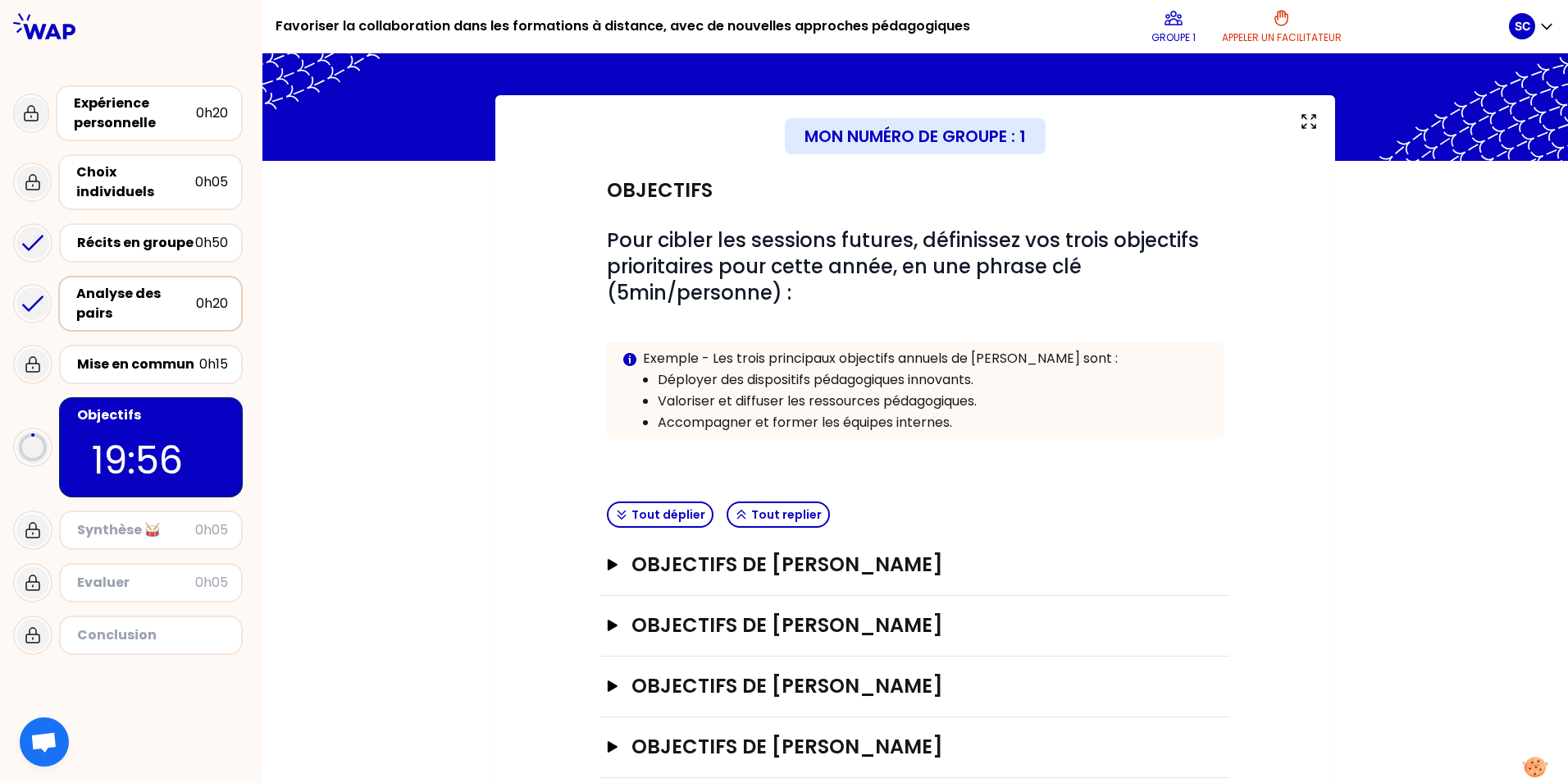
scroll to position [78, 0]
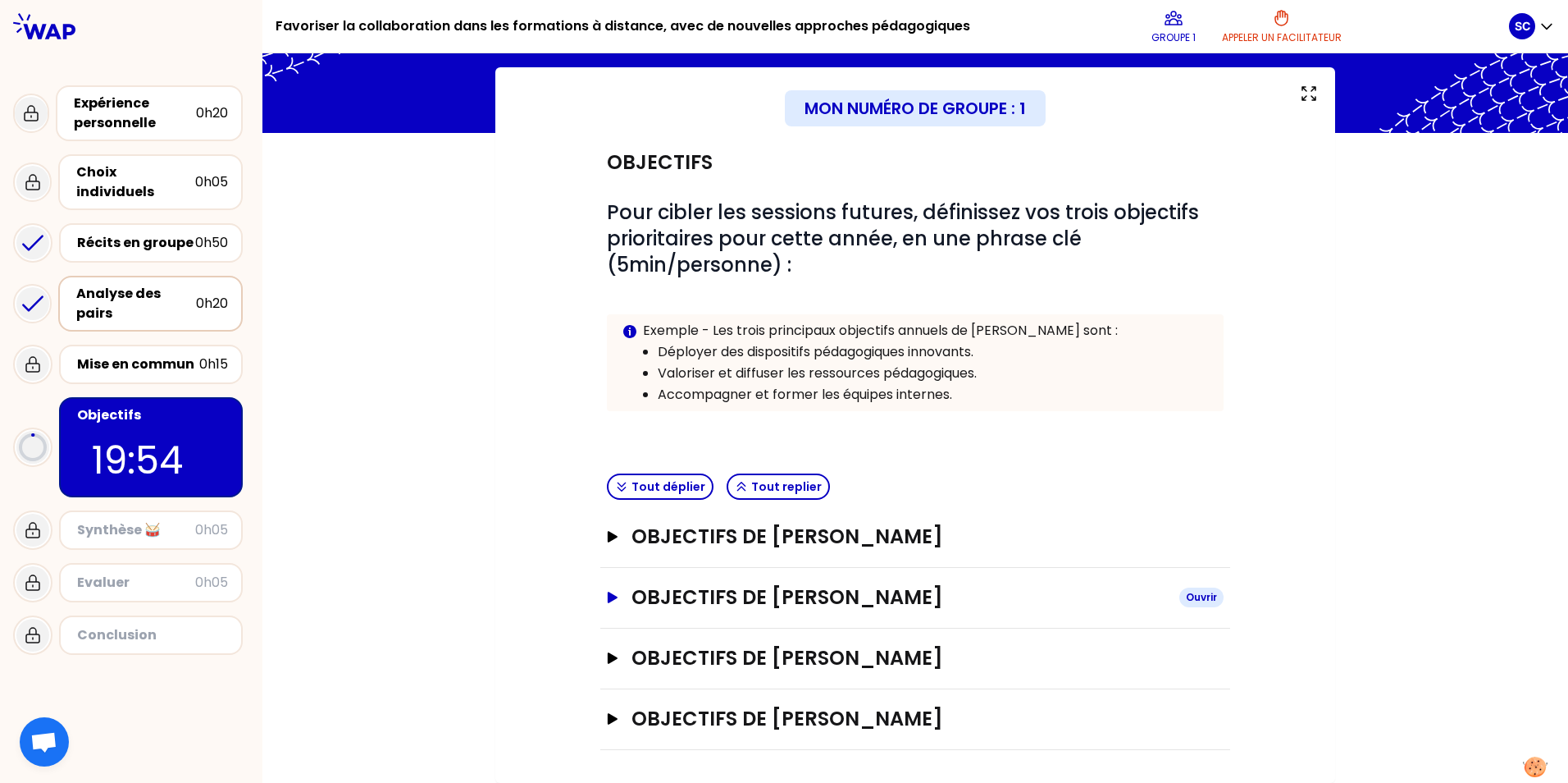
click at [508, 592] on icon "button" at bounding box center [612, 598] width 10 height 12
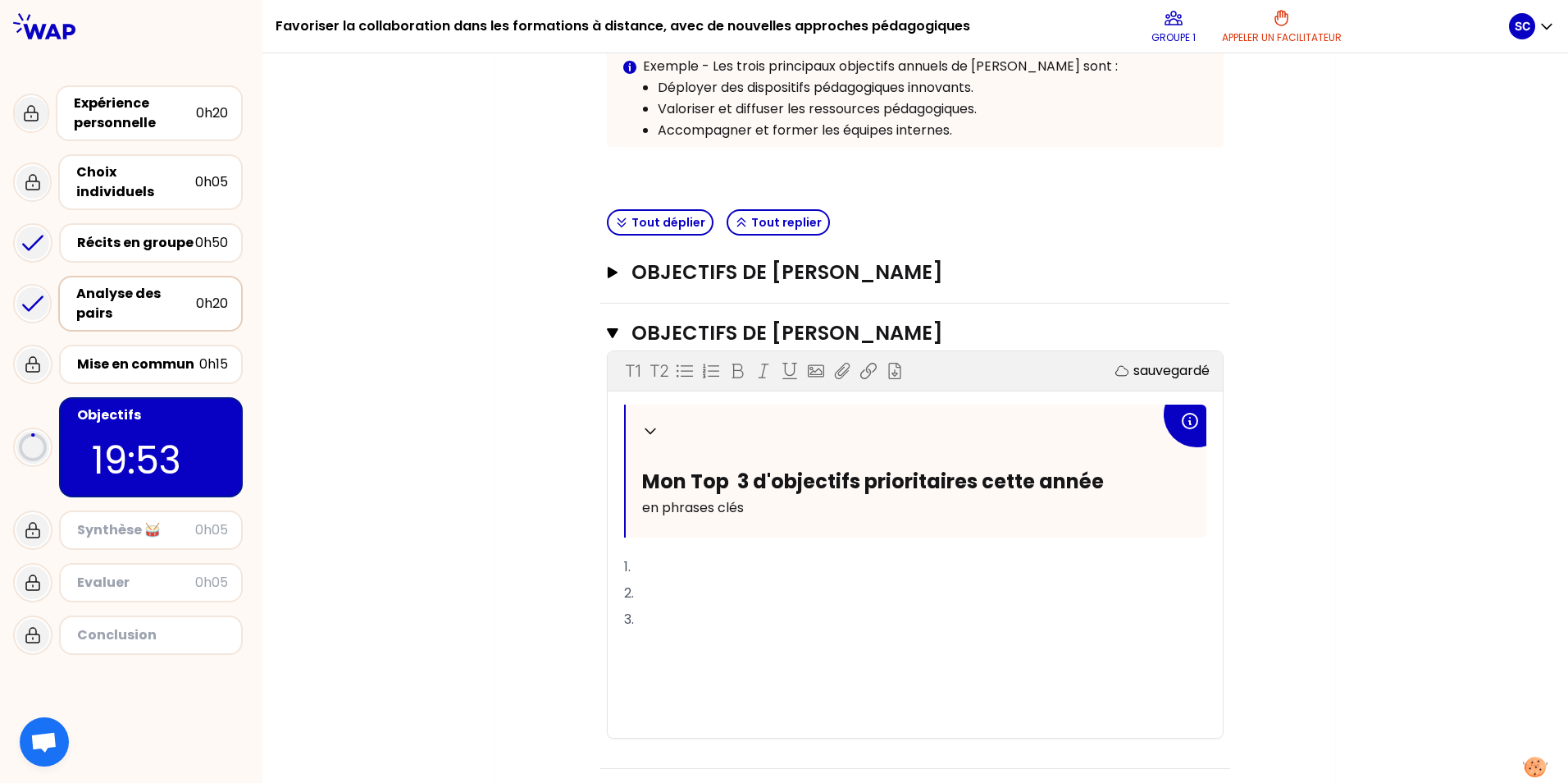
scroll to position [483, 0]
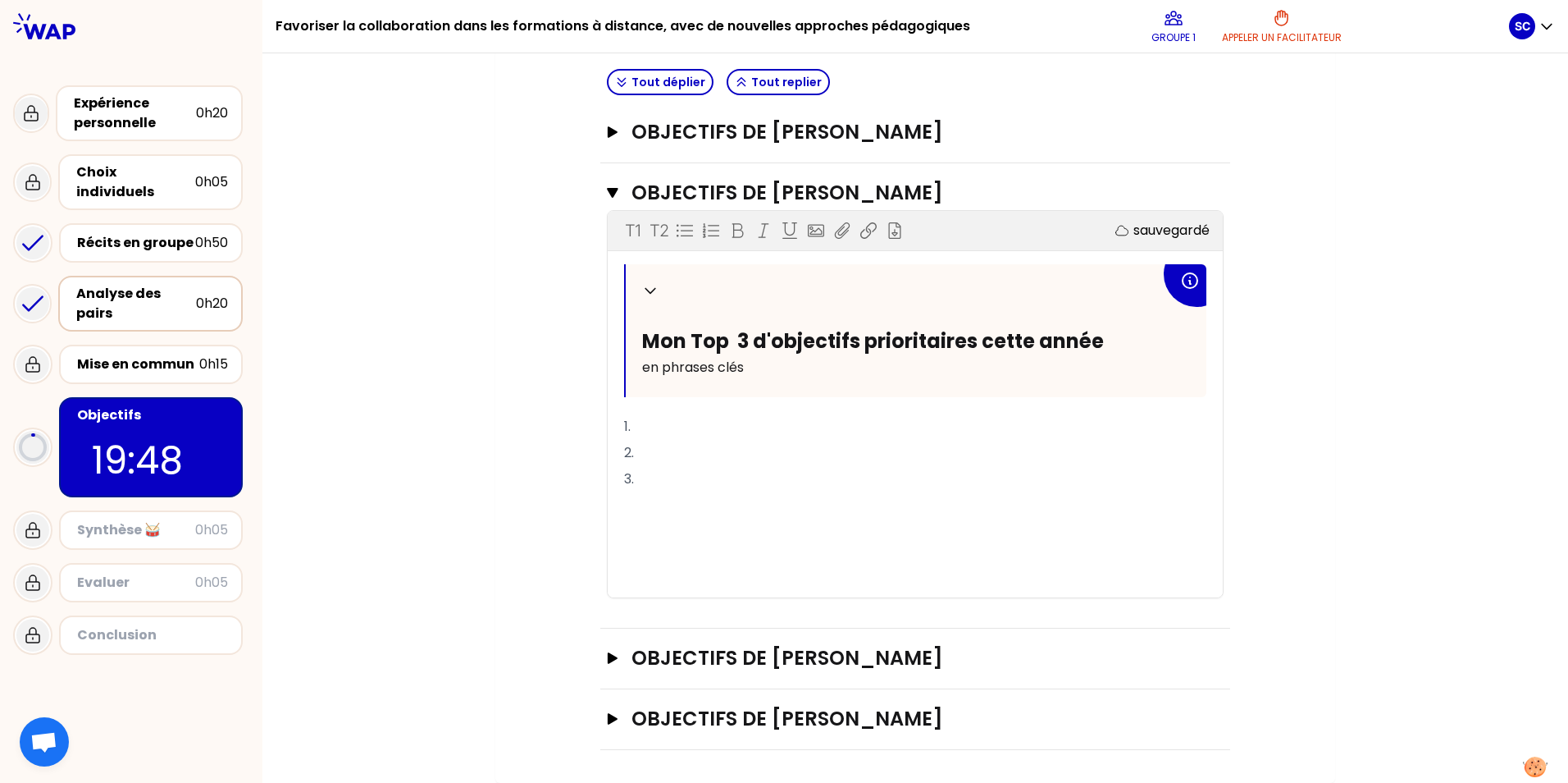
click at [508, 425] on p "1." at bounding box center [915, 426] width 582 height 26
click at [508, 421] on p "1." at bounding box center [915, 426] width 582 height 26
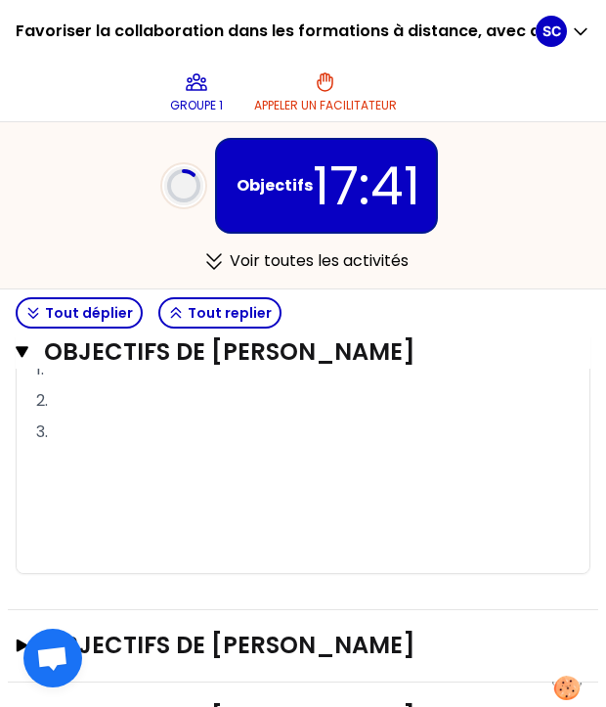
scroll to position [770, 0]
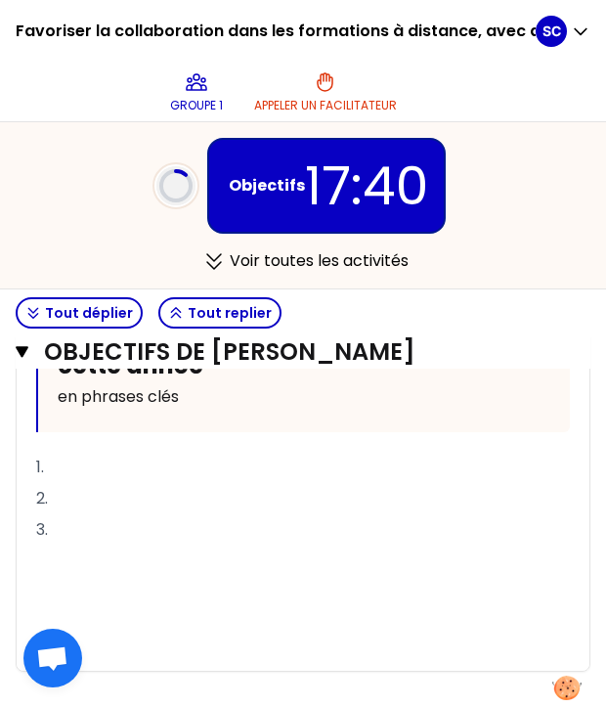
click at [68, 514] on p "3." at bounding box center [303, 529] width 534 height 31
click at [66, 452] on p "1." at bounding box center [303, 467] width 534 height 31
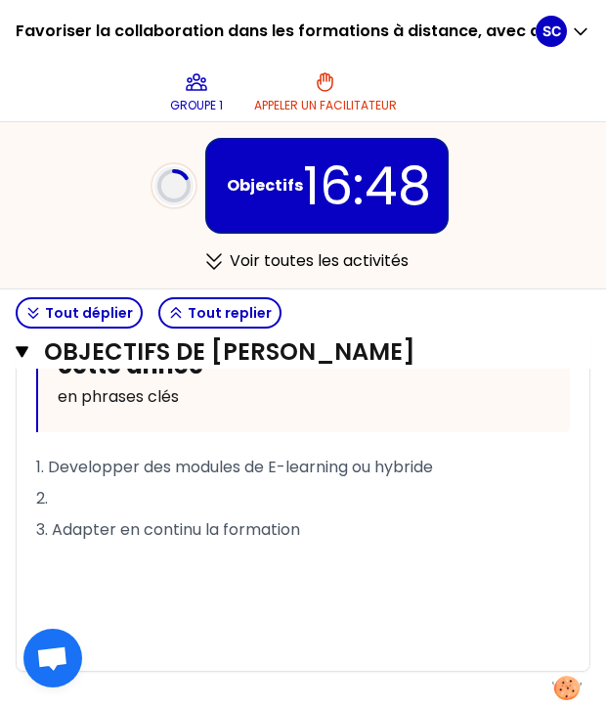
click at [66, 483] on p "2." at bounding box center [303, 498] width 534 height 31
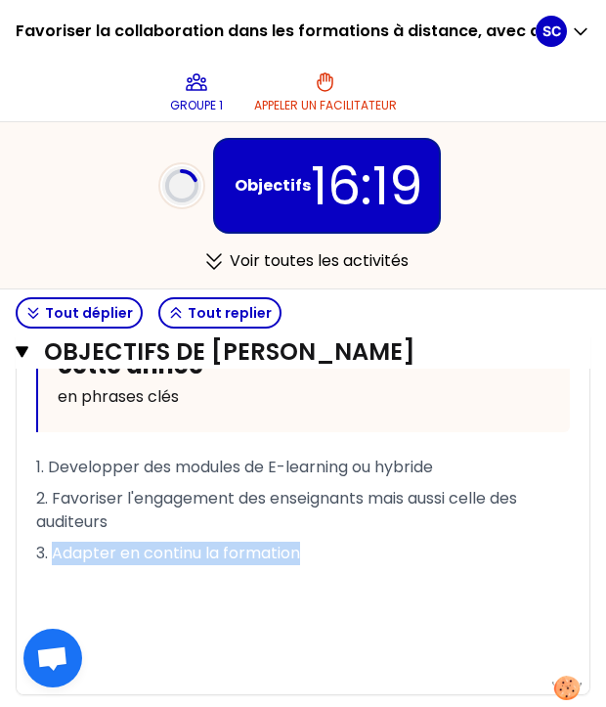
drag, startPoint x: 55, startPoint y: 529, endPoint x: 311, endPoint y: 527, distance: 256.1
click at [311, 538] on p "3. Adapter en continu la formation" at bounding box center [303, 553] width 534 height 31
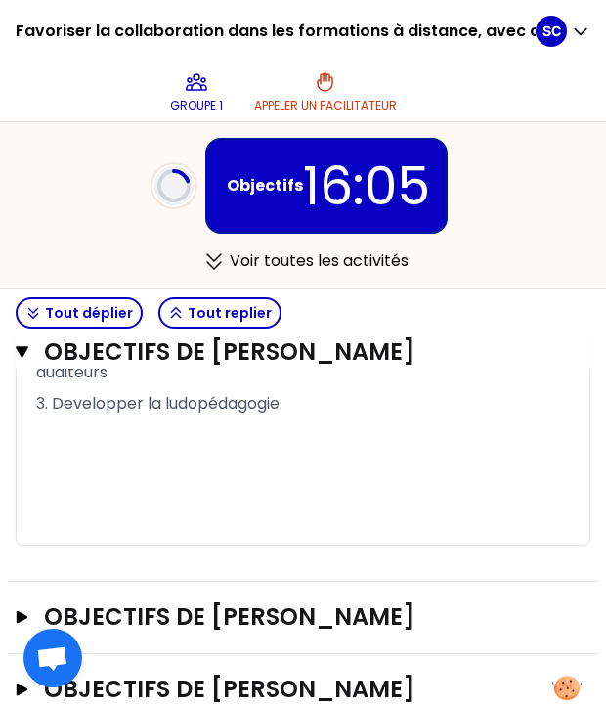
scroll to position [939, 0]
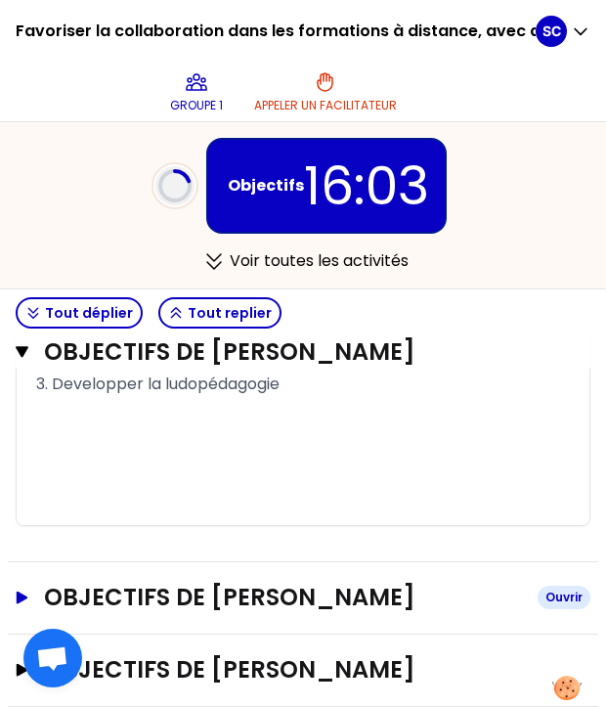
click at [23, 590] on icon "button" at bounding box center [23, 596] width 12 height 13
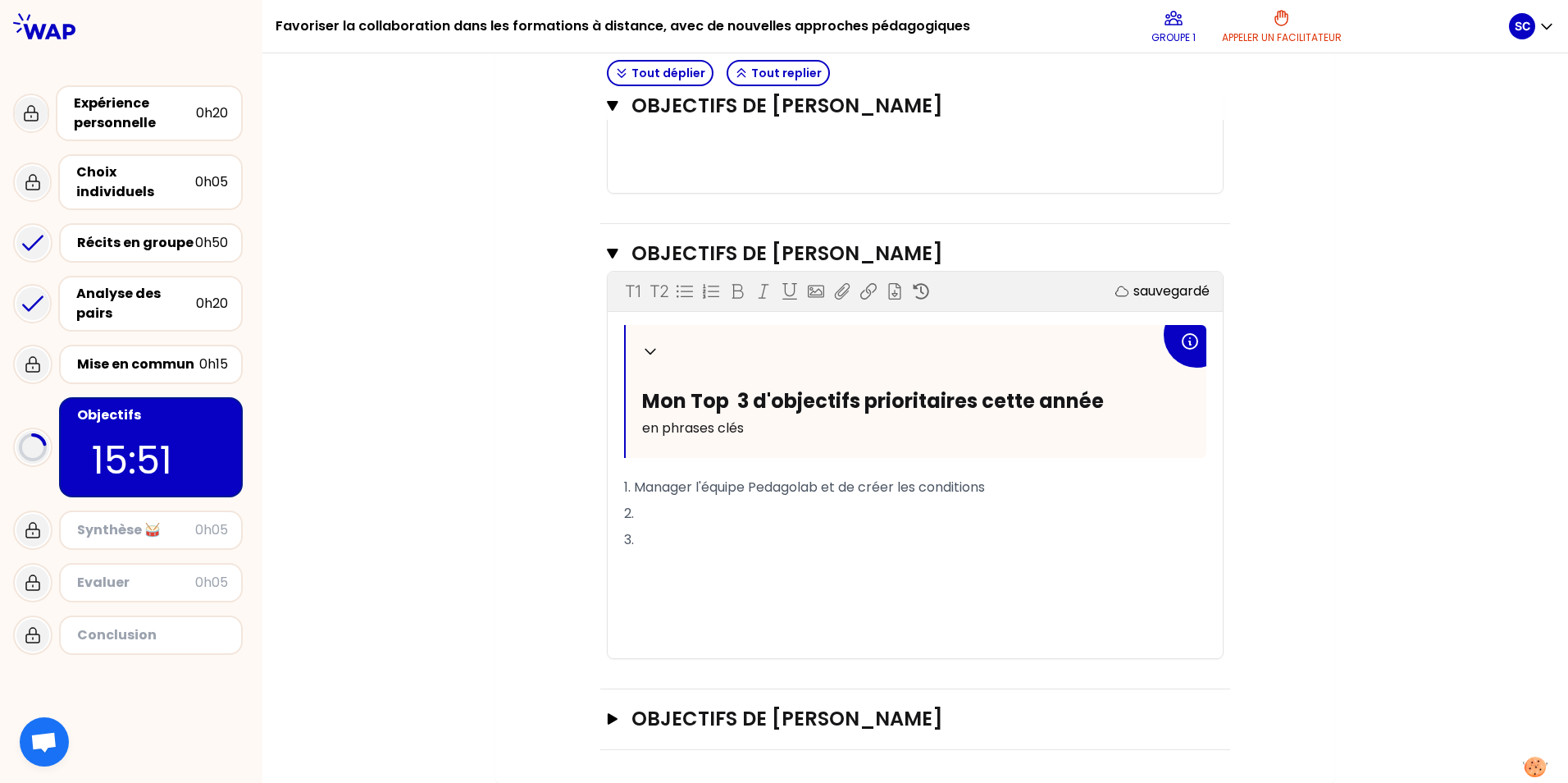
scroll to position [887, 0]
click at [508, 592] on icon "button" at bounding box center [612, 719] width 10 height 12
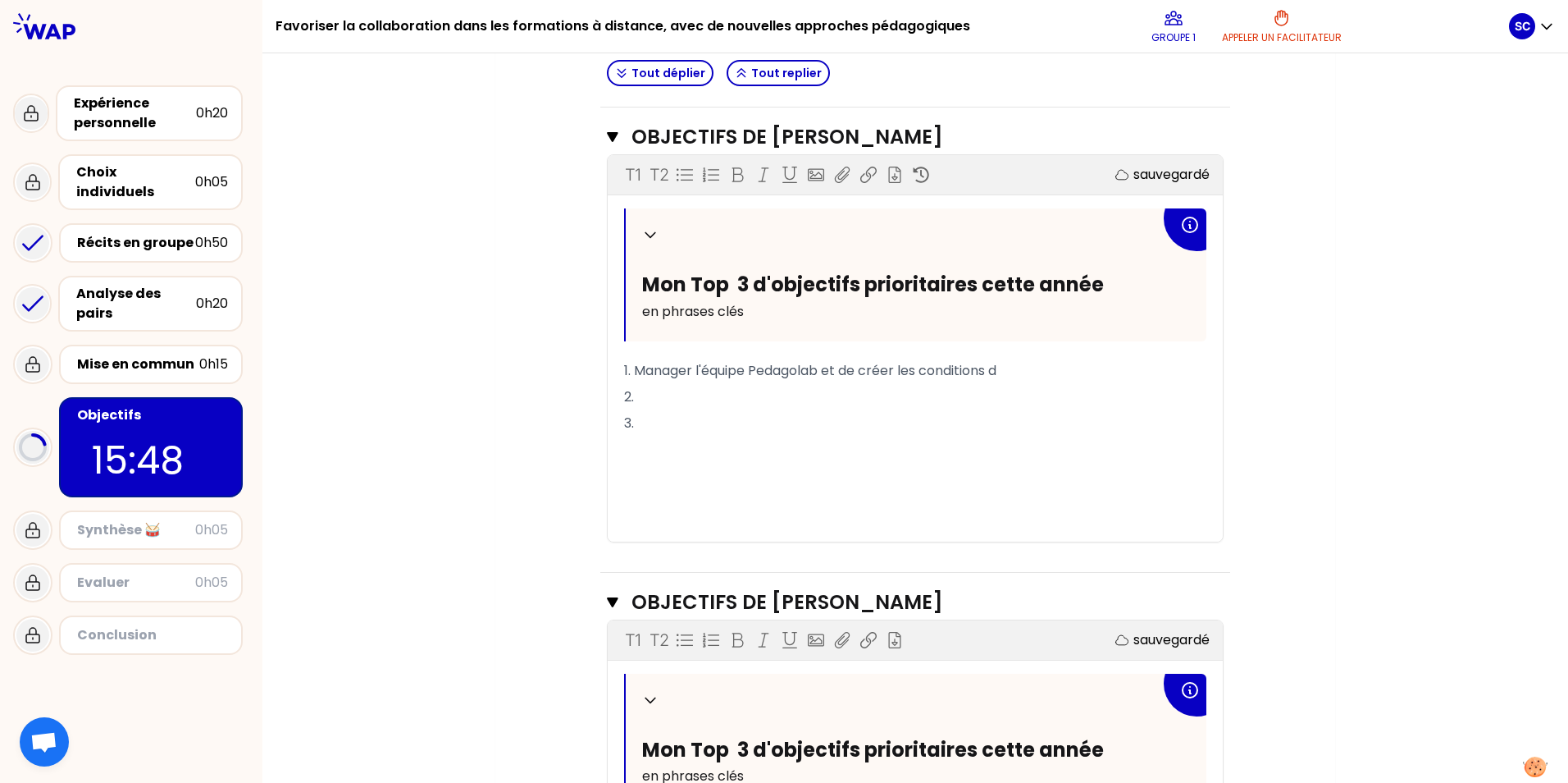
scroll to position [1291, 0]
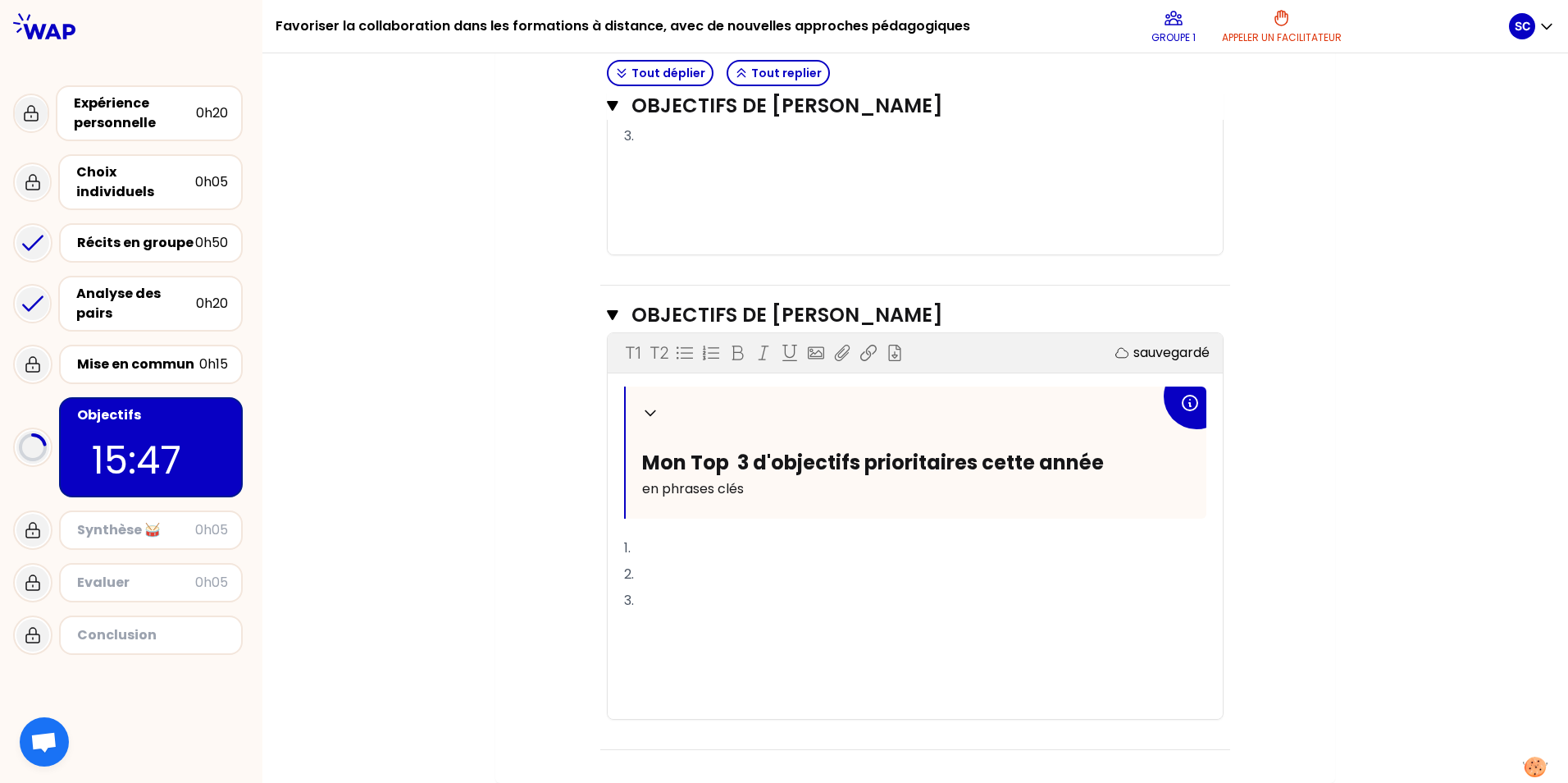
click at [508, 556] on p "1." at bounding box center [915, 547] width 582 height 26
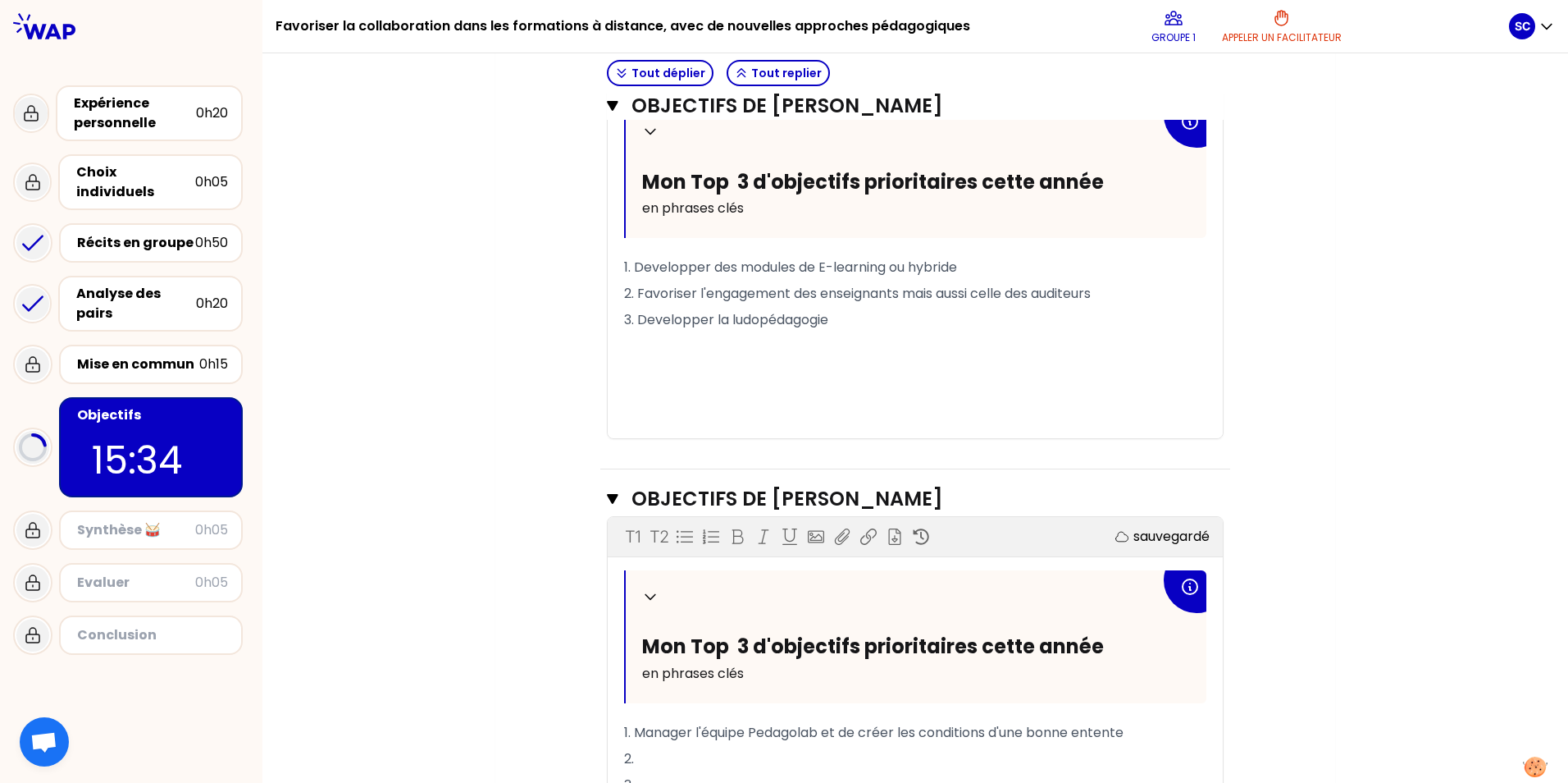
scroll to position [634, 0]
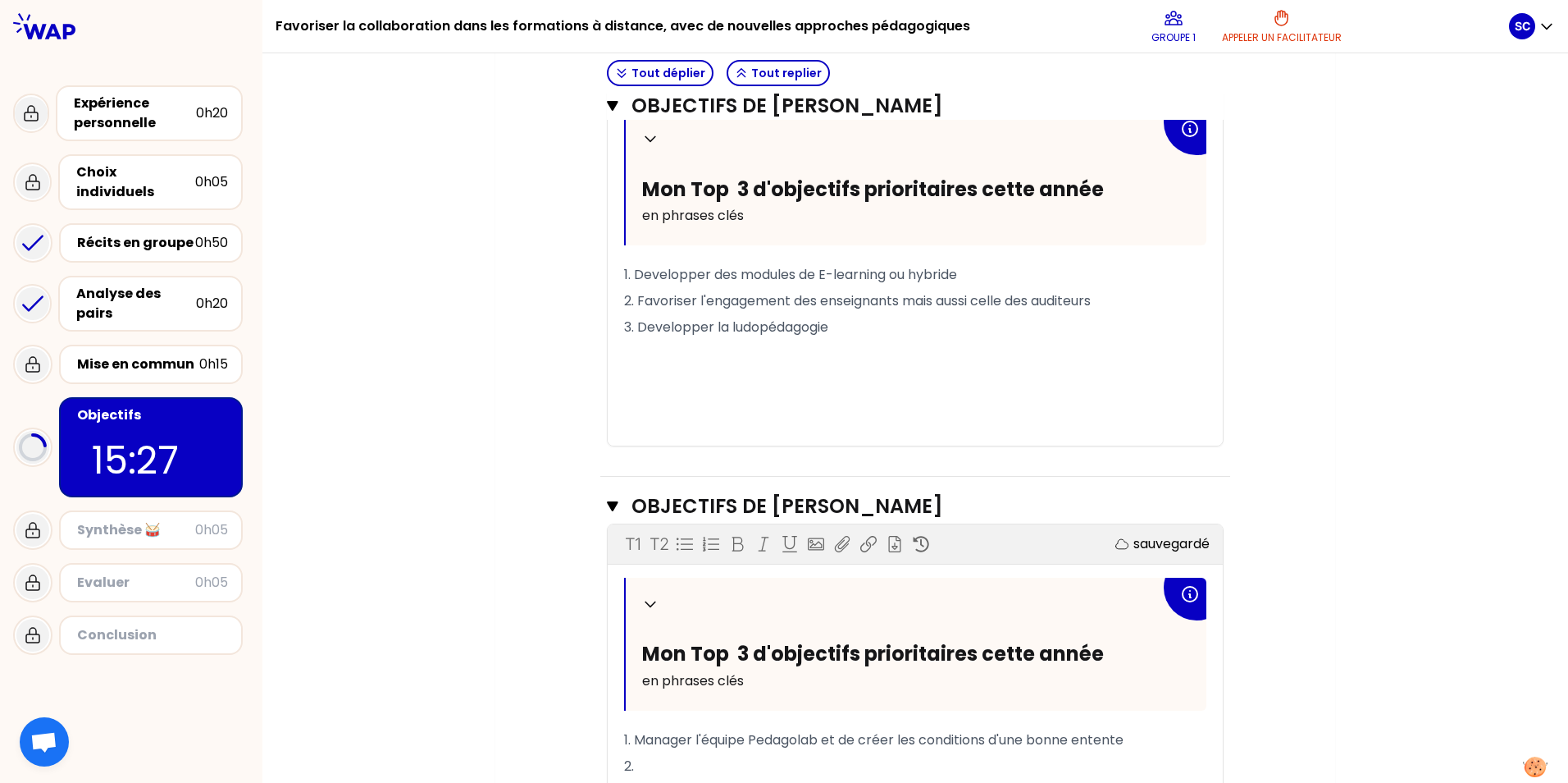
click at [508, 301] on p "2. Favoriser l'engagement des enseignants mais aussi celle des auditeurs" at bounding box center [915, 300] width 582 height 26
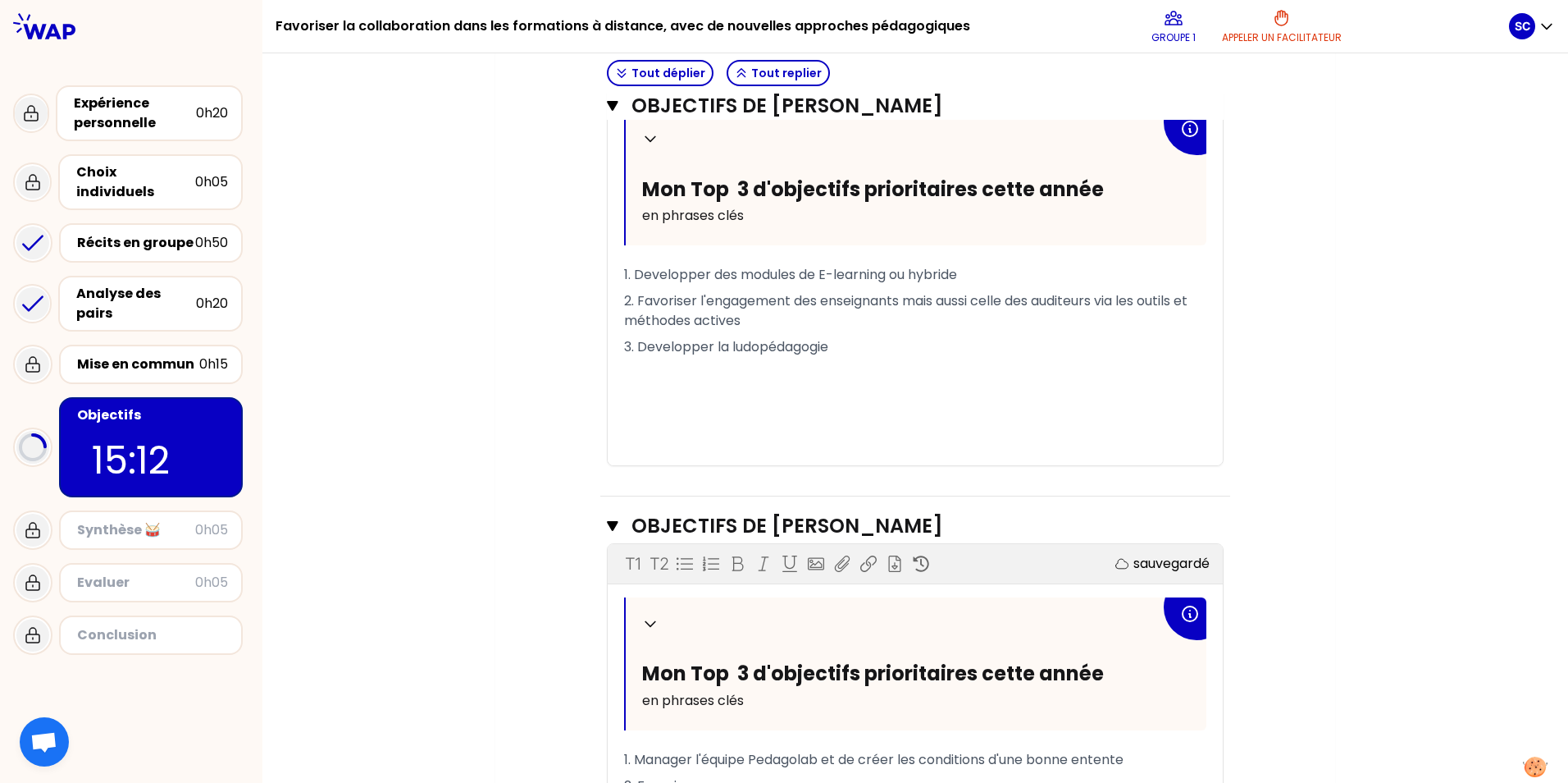
click at [508, 358] on p "3. Developper la ludopédagogie" at bounding box center [915, 347] width 582 height 26
click at [508, 354] on span "3. Developper la ludopédagogie et la faire (re)connaitre) au plus grand nombre" at bounding box center [881, 347] width 514 height 18
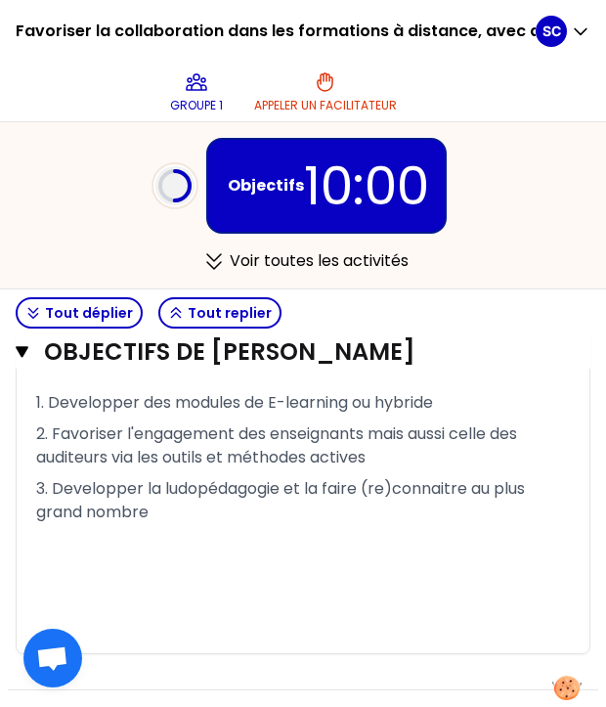
scroll to position [782, 0]
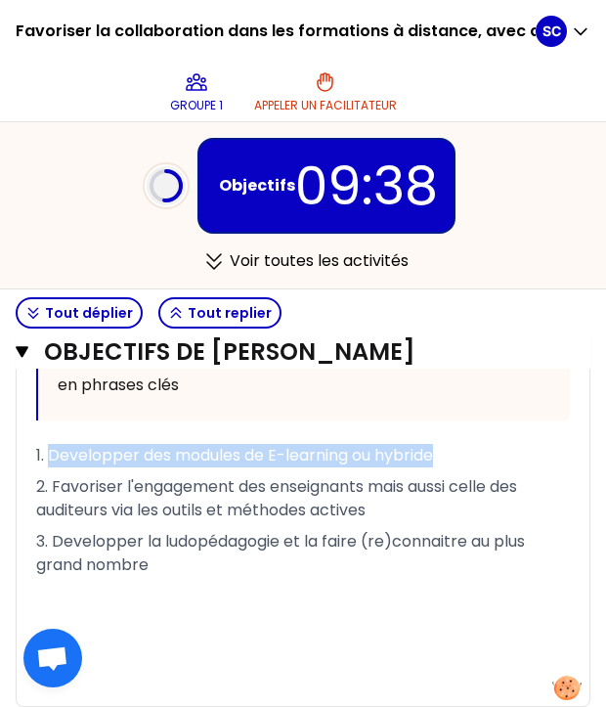
drag, startPoint x: 49, startPoint y: 431, endPoint x: 443, endPoint y: 428, distance: 394.0
click at [443, 440] on p "1. Developper des modules de E-learning ou hybride" at bounding box center [303, 455] width 534 height 31
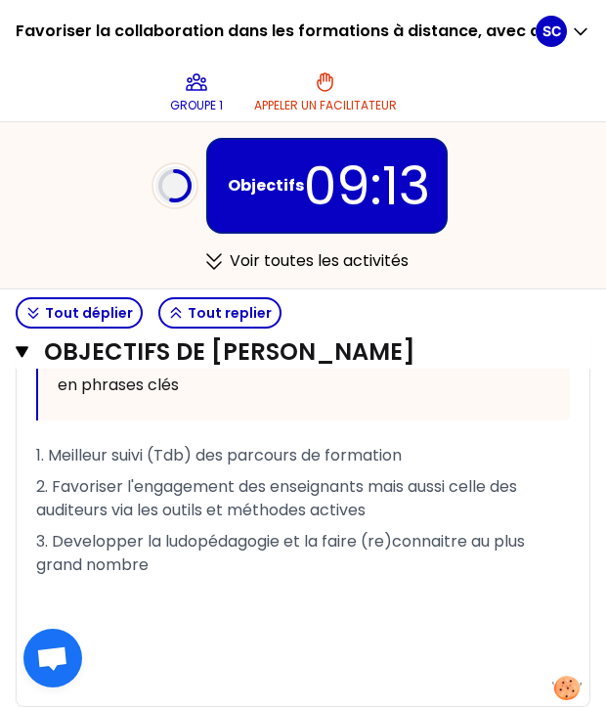
drag, startPoint x: 151, startPoint y: 429, endPoint x: 169, endPoint y: 449, distance: 27.0
click at [152, 444] on span "1. Meilleur suivi (Tdb) des parcours de formation" at bounding box center [219, 455] width 366 height 22
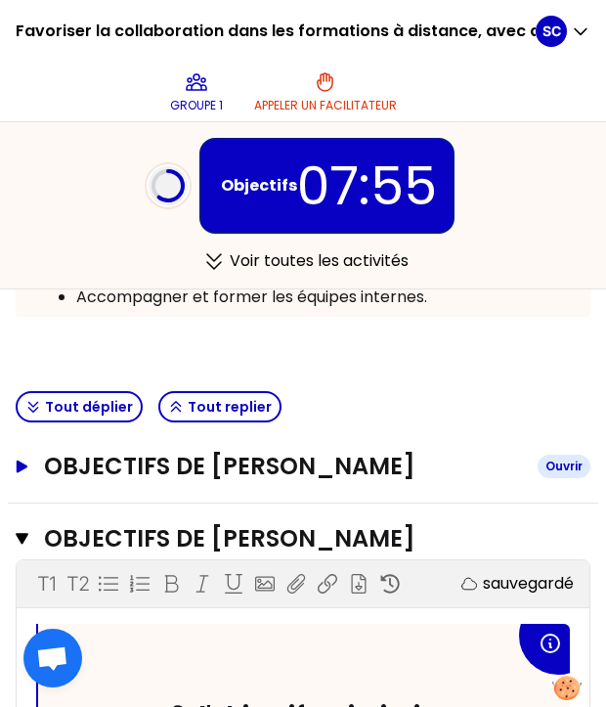
scroll to position [391, 0]
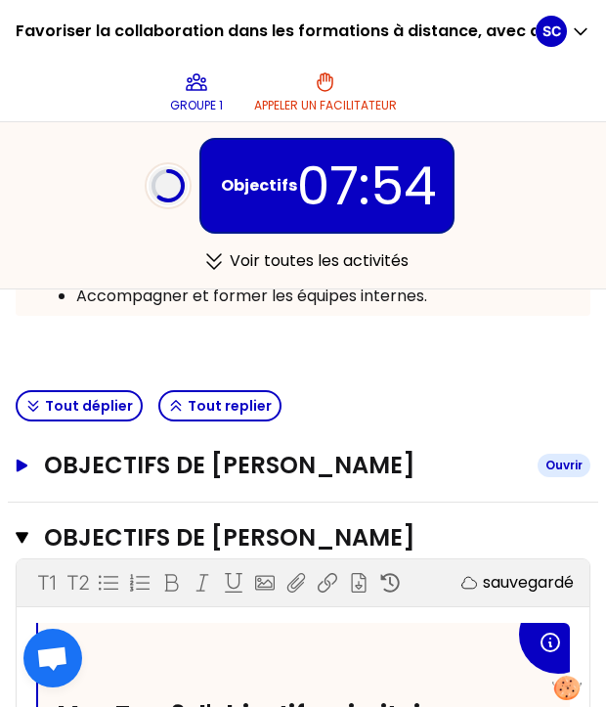
click at [23, 458] on icon "button" at bounding box center [23, 464] width 16 height 13
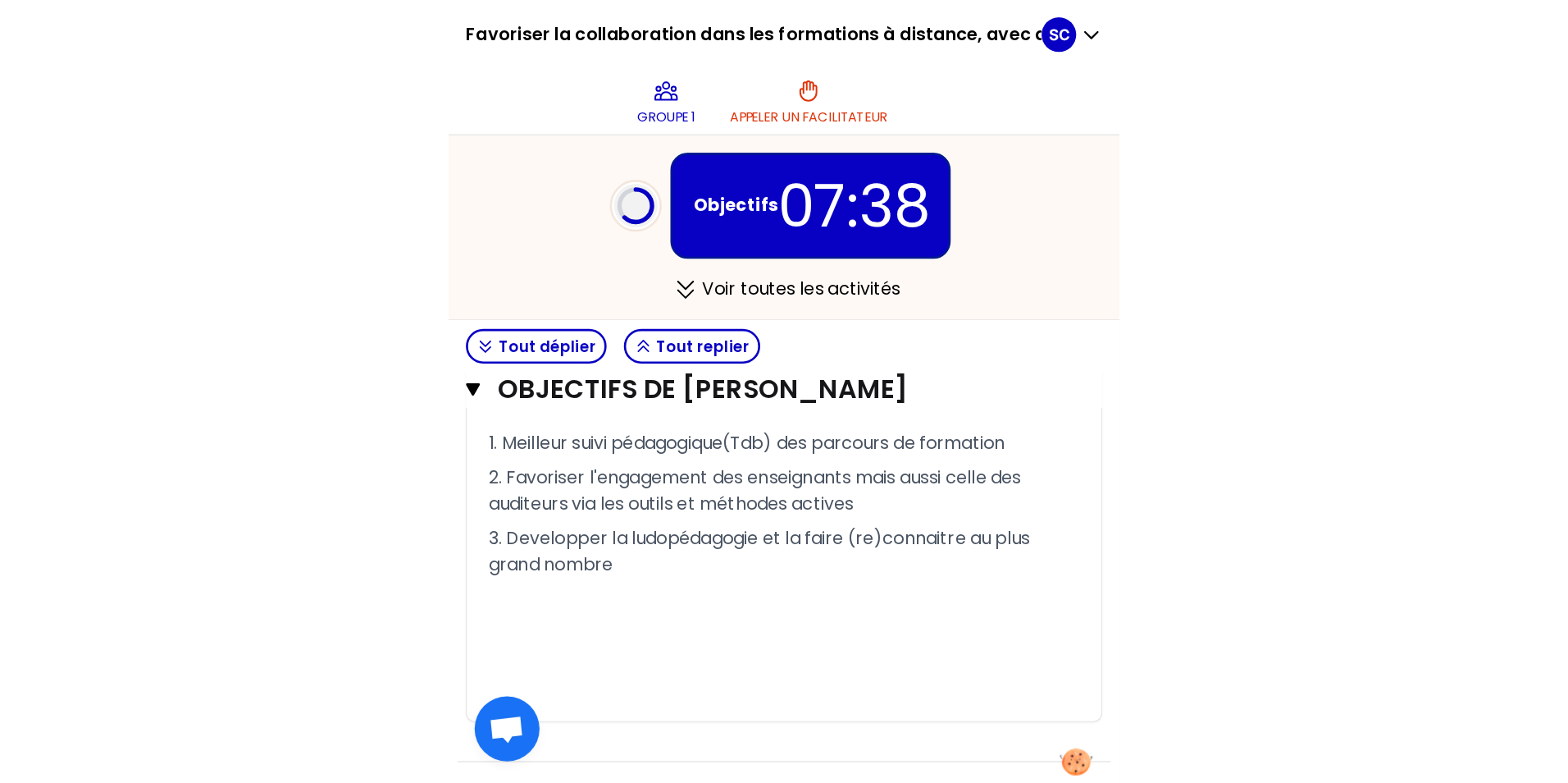
scroll to position [1149, 0]
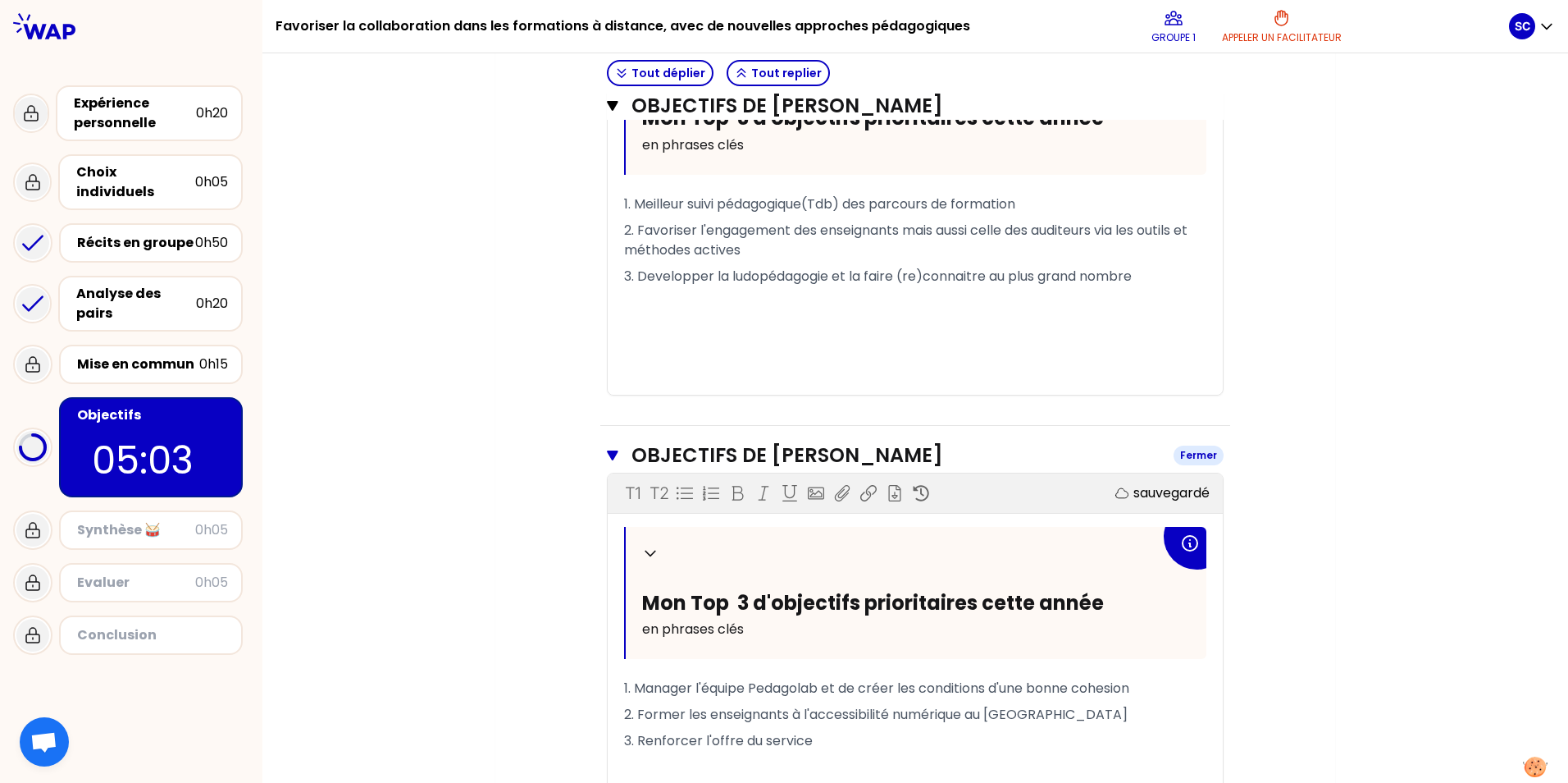
click at [508, 456] on icon "button" at bounding box center [612, 456] width 12 height 13
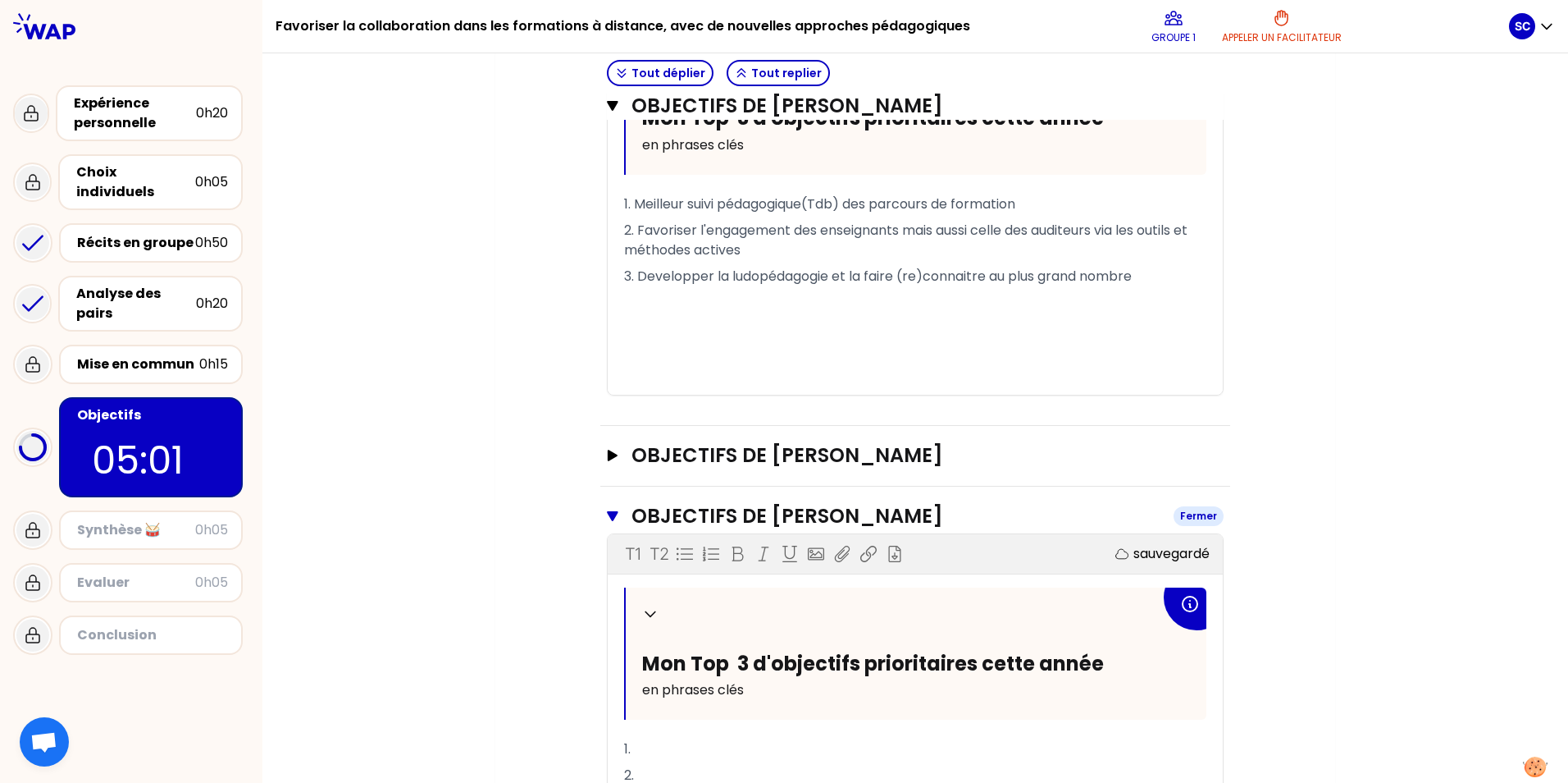
click at [508, 518] on icon "button" at bounding box center [612, 516] width 11 height 10
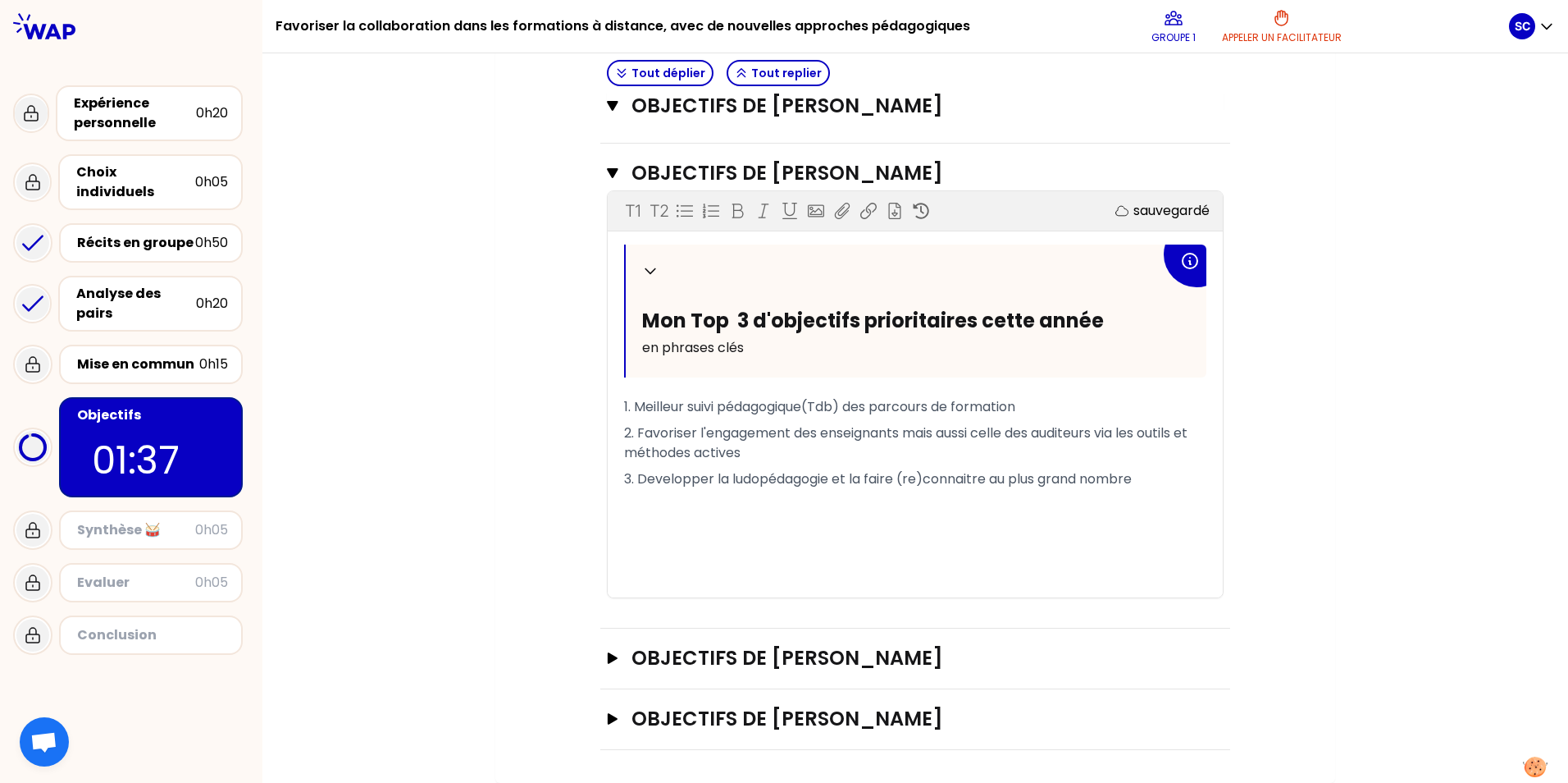
scroll to position [1005, 0]
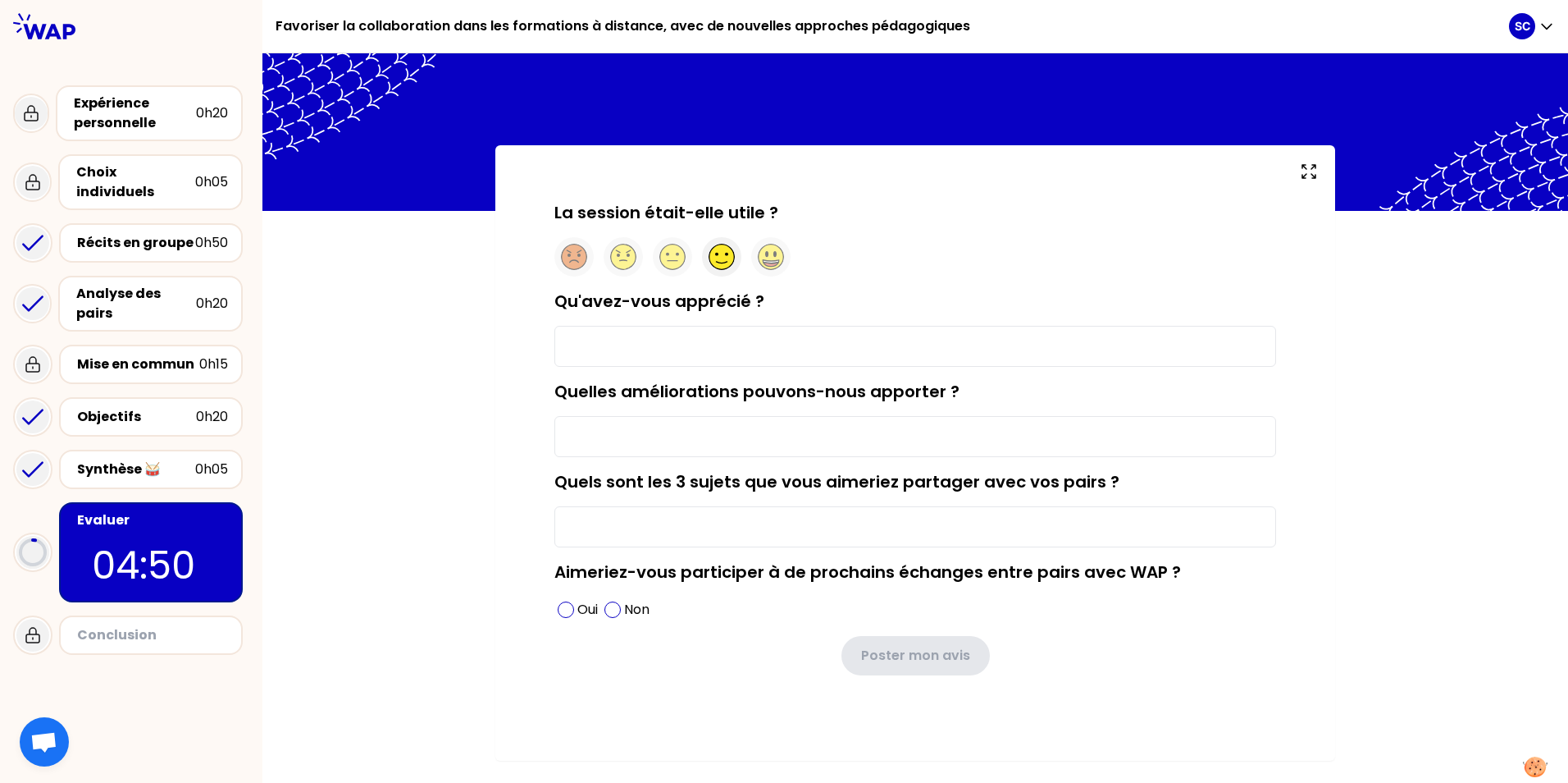
click at [508, 254] on icon at bounding box center [721, 254] width 13 height 3
click at [508, 346] on input "Qu'avez-vous apprécié ?" at bounding box center [915, 346] width 721 height 41
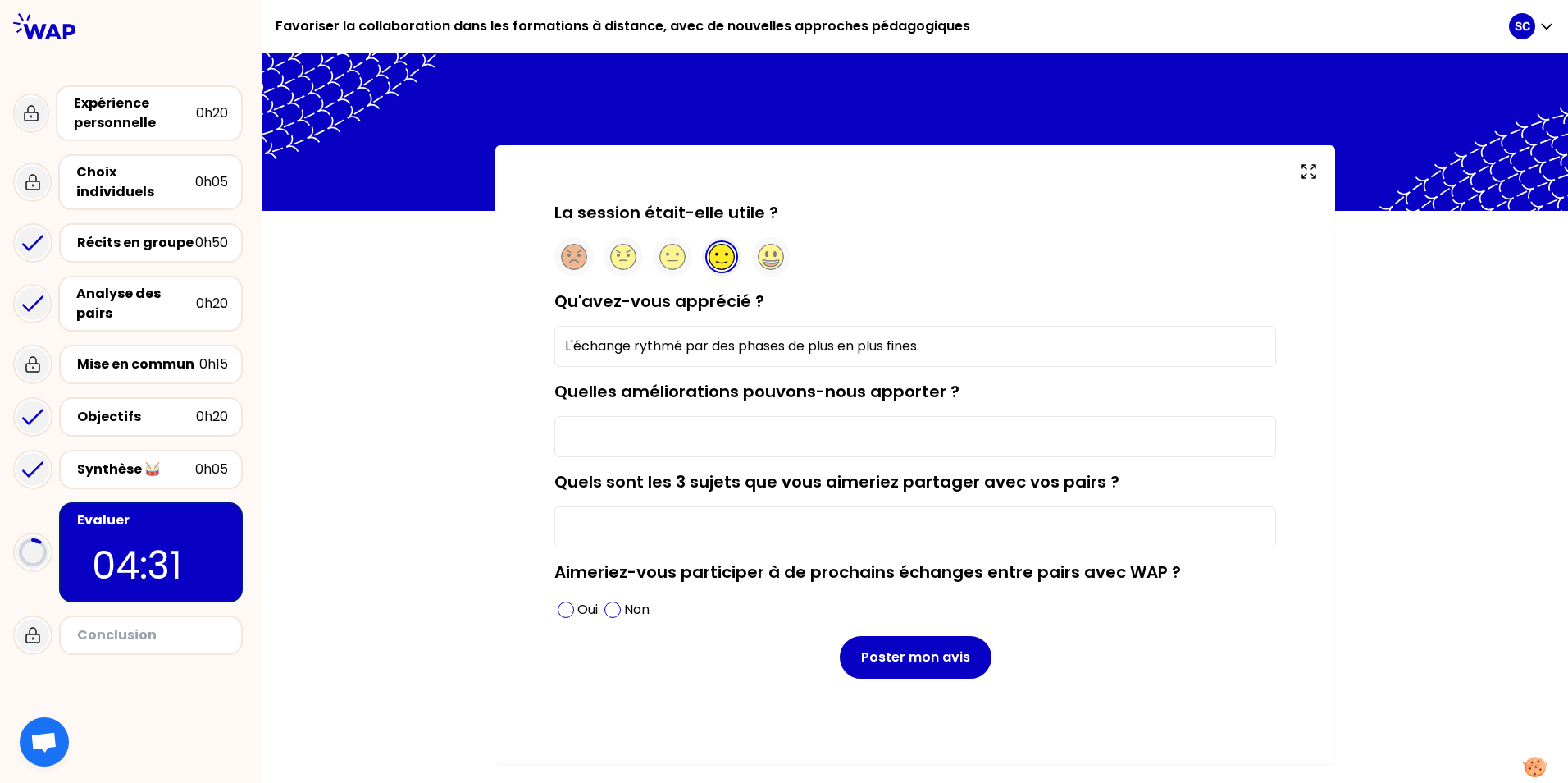
drag, startPoint x: 565, startPoint y: 347, endPoint x: 1017, endPoint y: 362, distance: 452.2
click at [508, 362] on input "L'échange rythmé par des phases de plus en plus fines." at bounding box center [915, 346] width 721 height 41
type input "La progression dans les actions et le partage"
click at [508, 440] on input "Quelles améliorations pouvons-nous apporter ?" at bounding box center [915, 436] width 721 height 41
type input "travailler sur l'après"
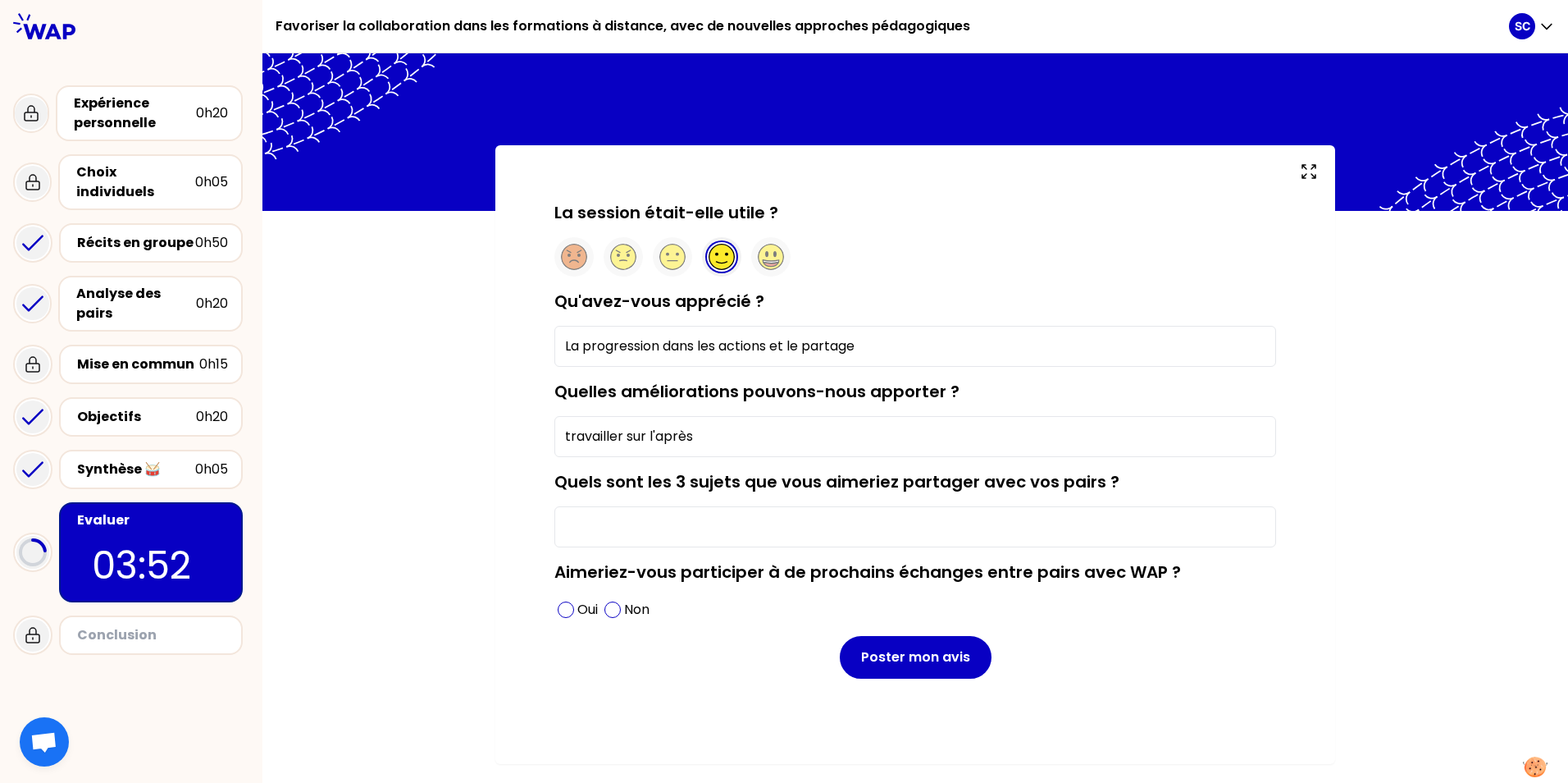
click at [508, 519] on input "Quels sont les 3 sujets que vous aimeriez partager avec vos pairs ?" at bounding box center [915, 526] width 721 height 41
click at [508, 525] on input "Quels sont les 3 sujets que vous aimeriez partager avec vos pairs ?" at bounding box center [915, 526] width 721 height 41
type input "D"
type input "e"
click at [508, 592] on span at bounding box center [566, 610] width 17 height 17
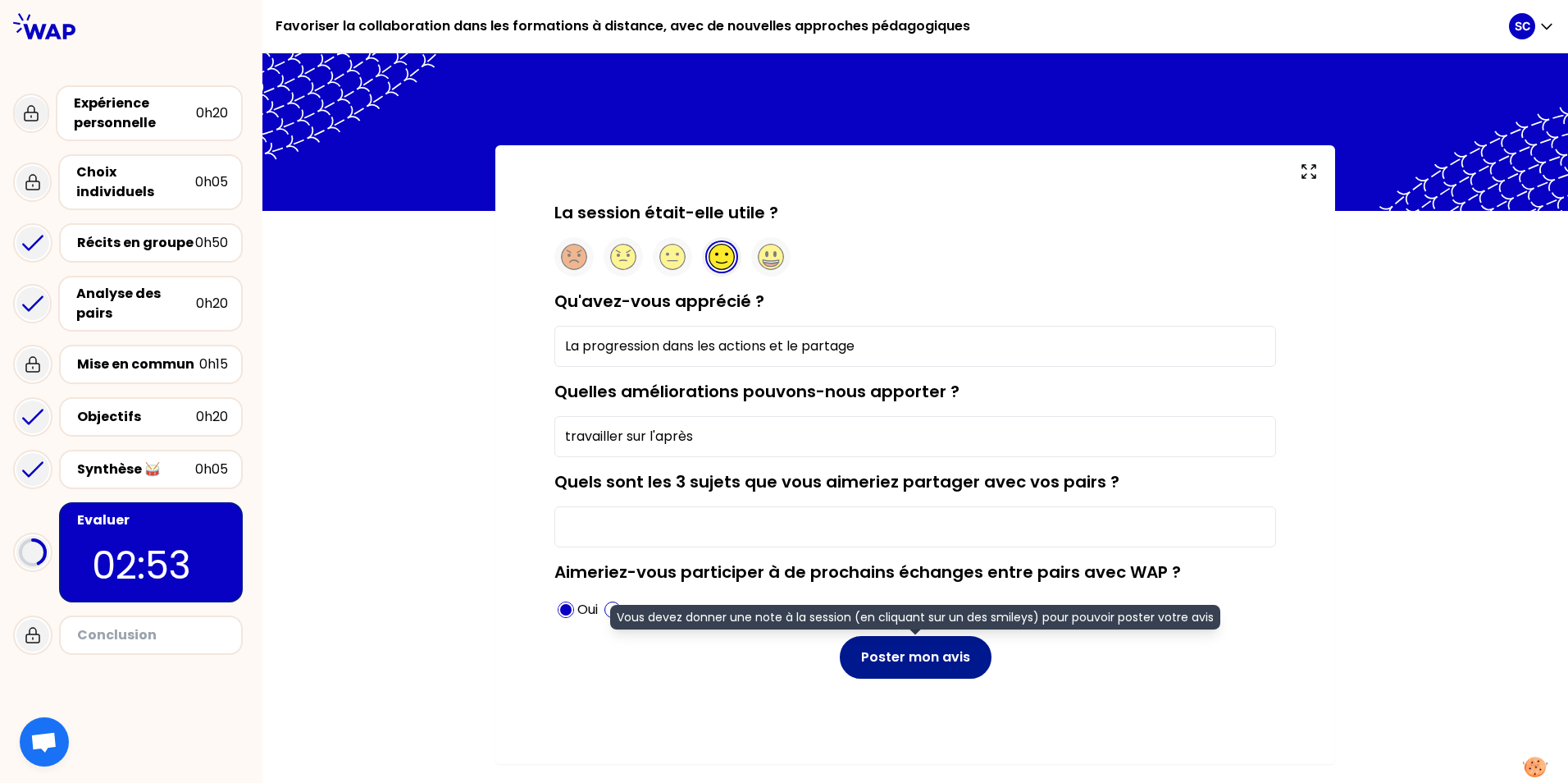
click at [508, 592] on button "Poster mon avis" at bounding box center [915, 657] width 152 height 43
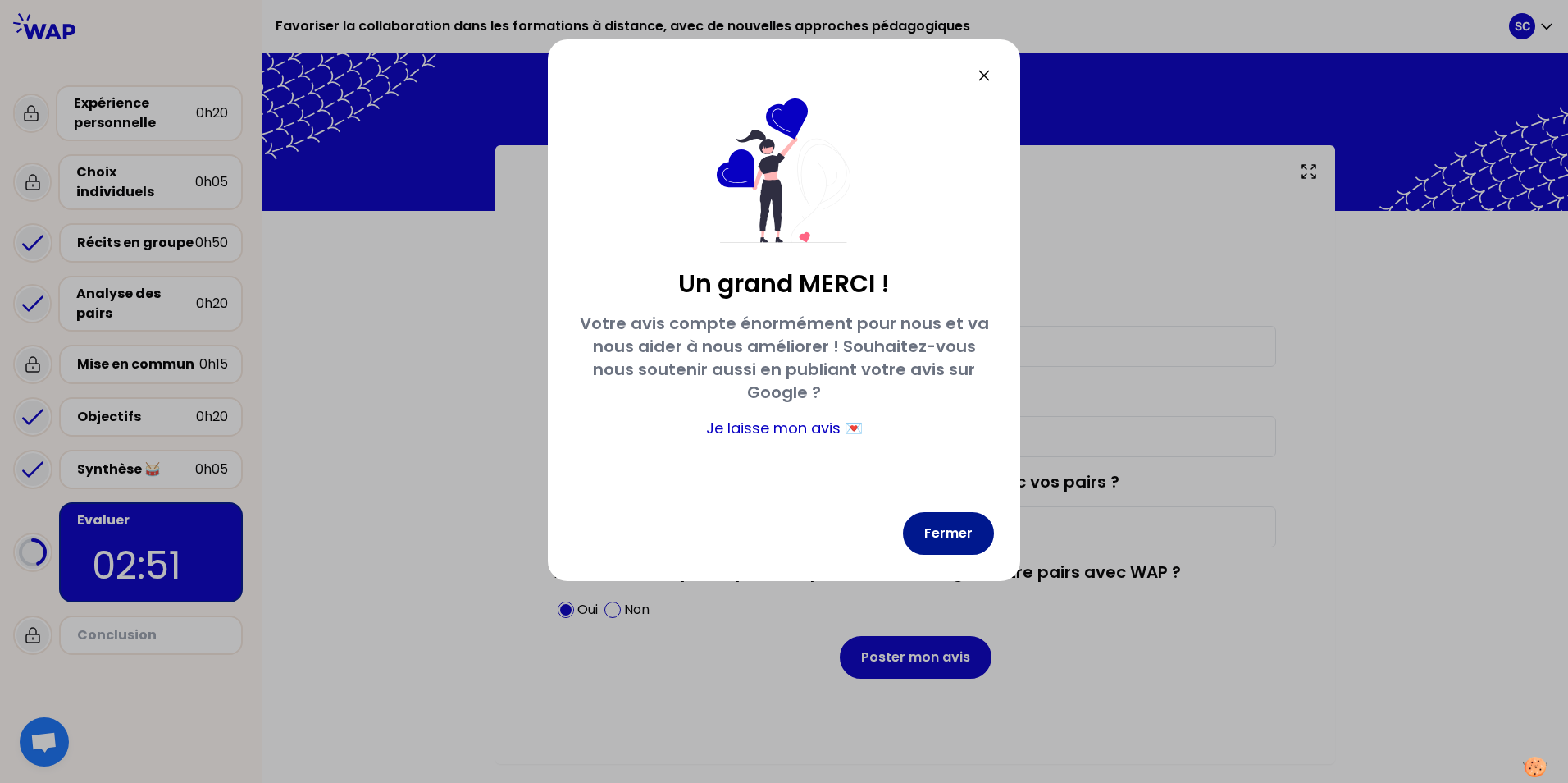
click at [508, 535] on button "Fermer" at bounding box center [948, 533] width 91 height 43
